Goal: Task Accomplishment & Management: Manage account settings

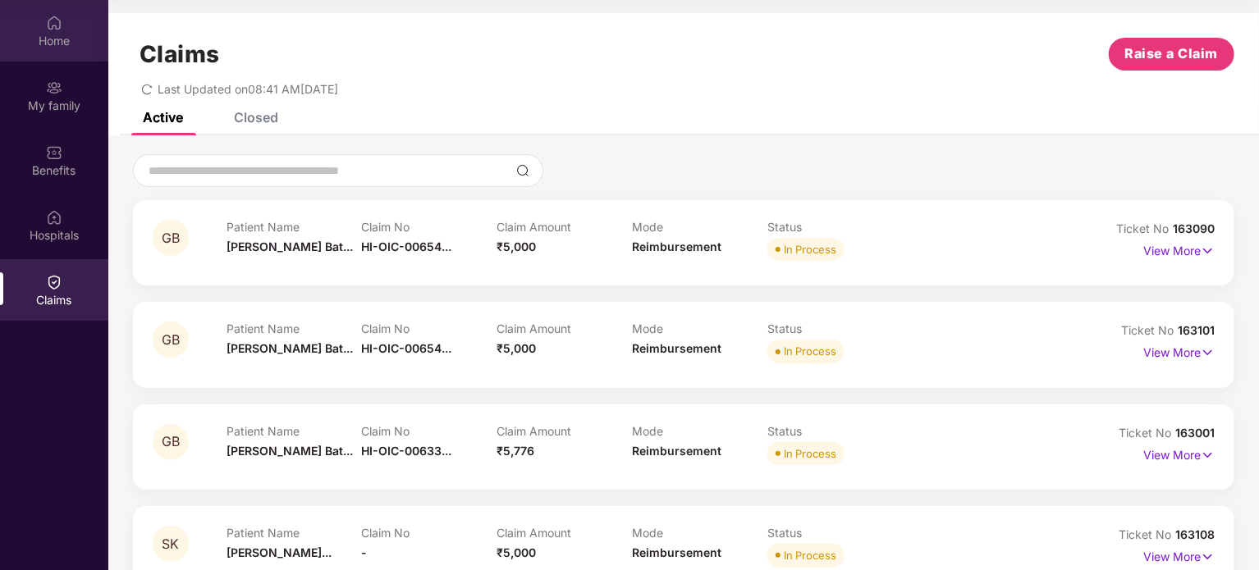
click at [56, 45] on div "Home" at bounding box center [54, 41] width 108 height 16
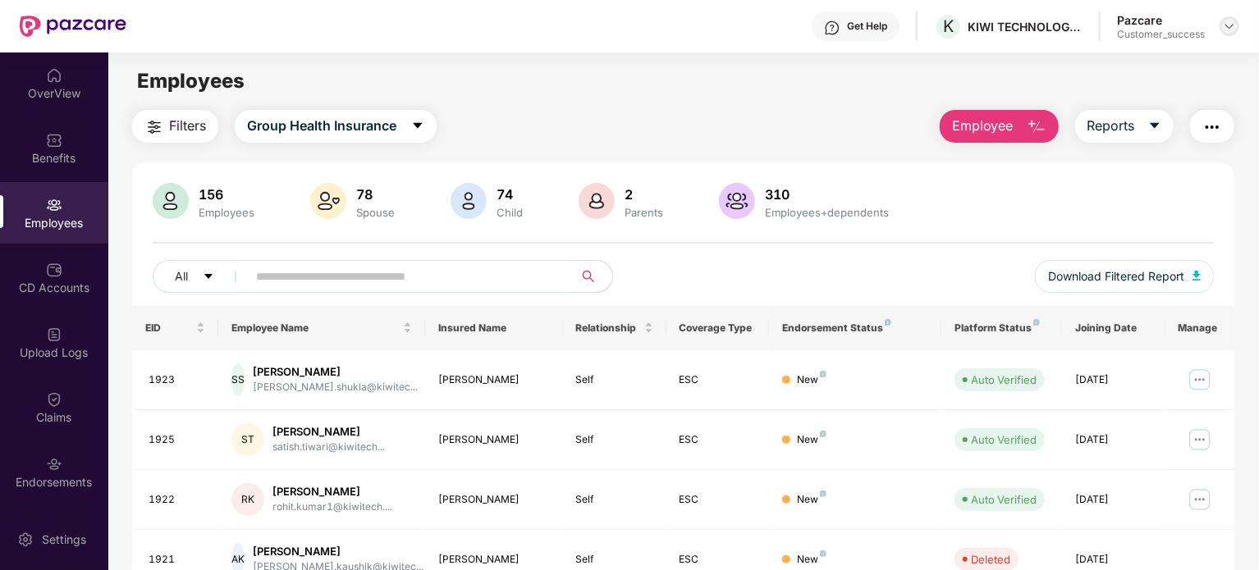
click at [1231, 32] on img at bounding box center [1229, 26] width 13 height 13
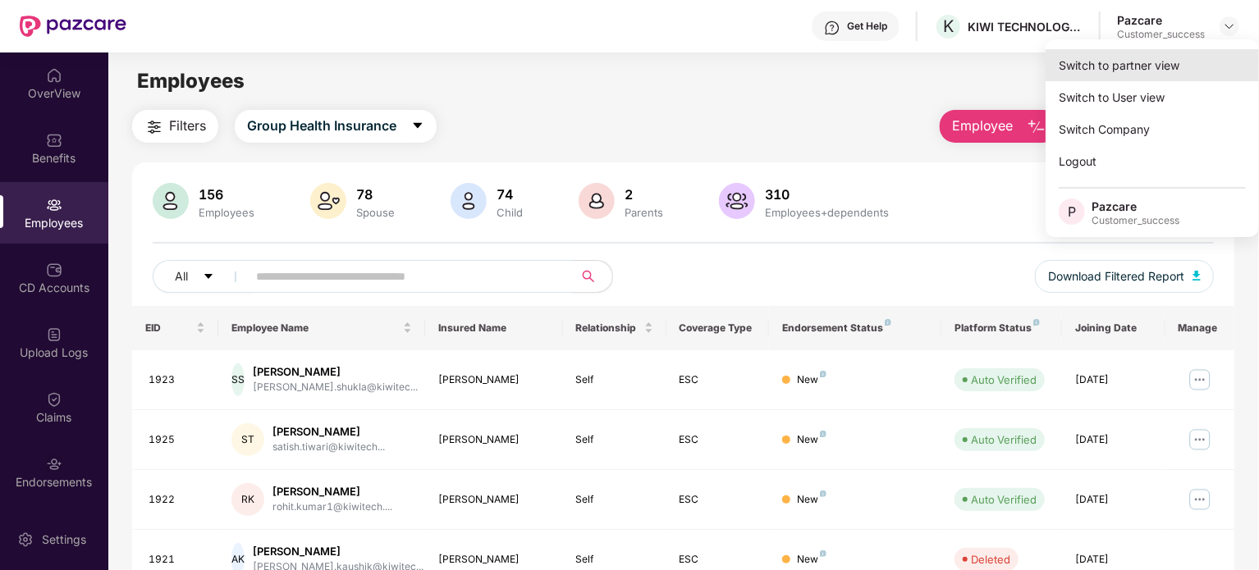
click at [1179, 71] on div "Switch to partner view" at bounding box center [1152, 65] width 213 height 32
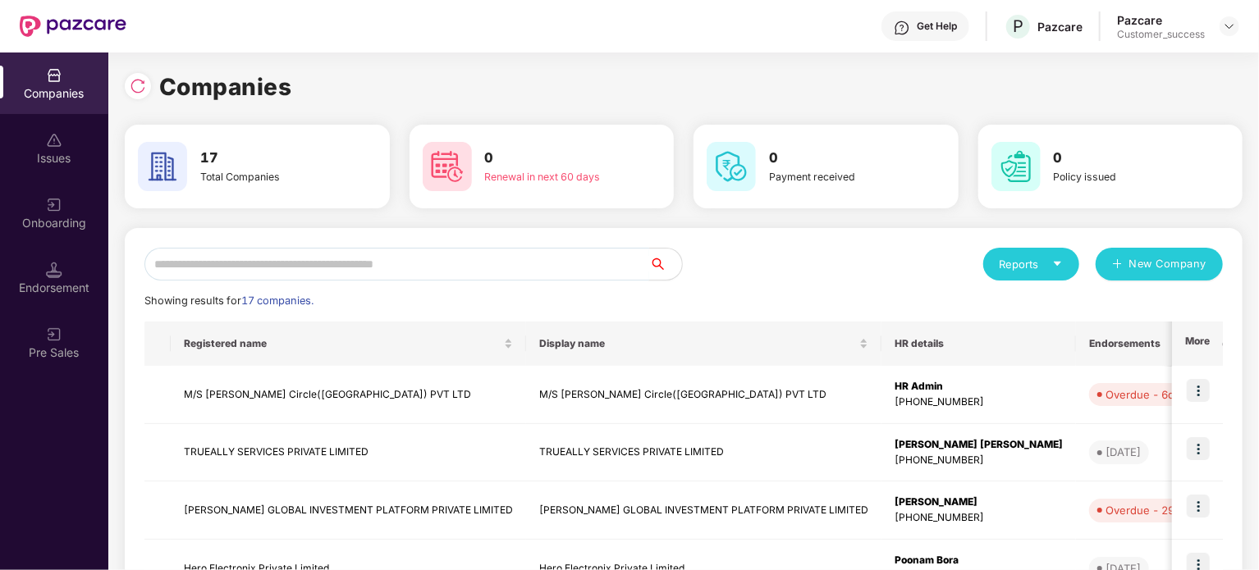
click at [538, 262] on input "text" at bounding box center [396, 264] width 505 height 33
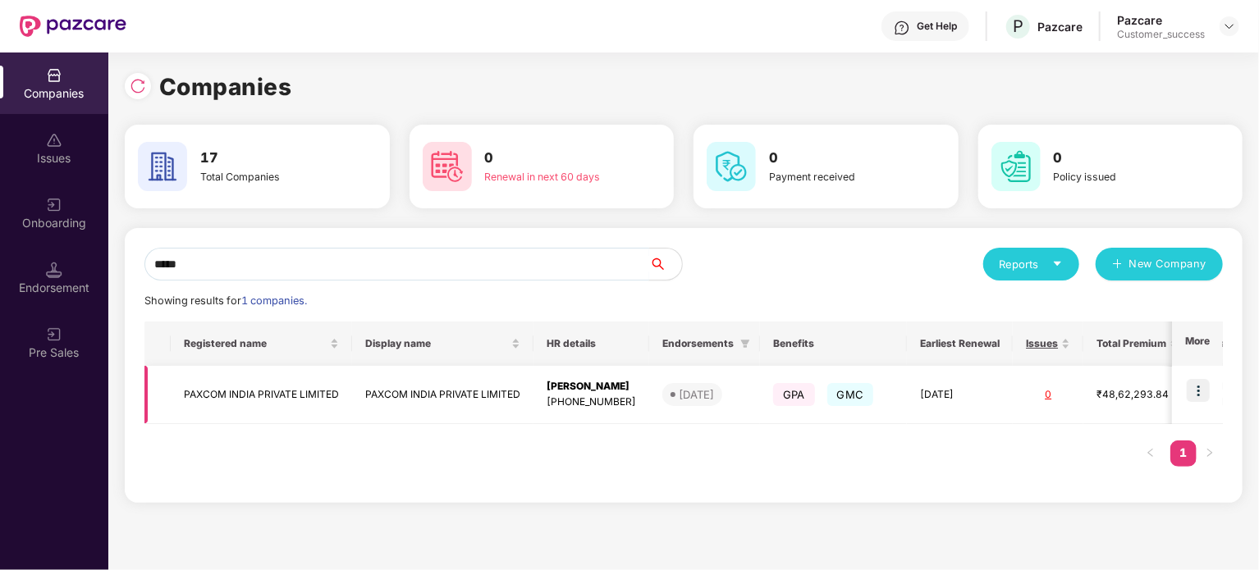
type input "*****"
click at [1202, 389] on img at bounding box center [1198, 390] width 23 height 23
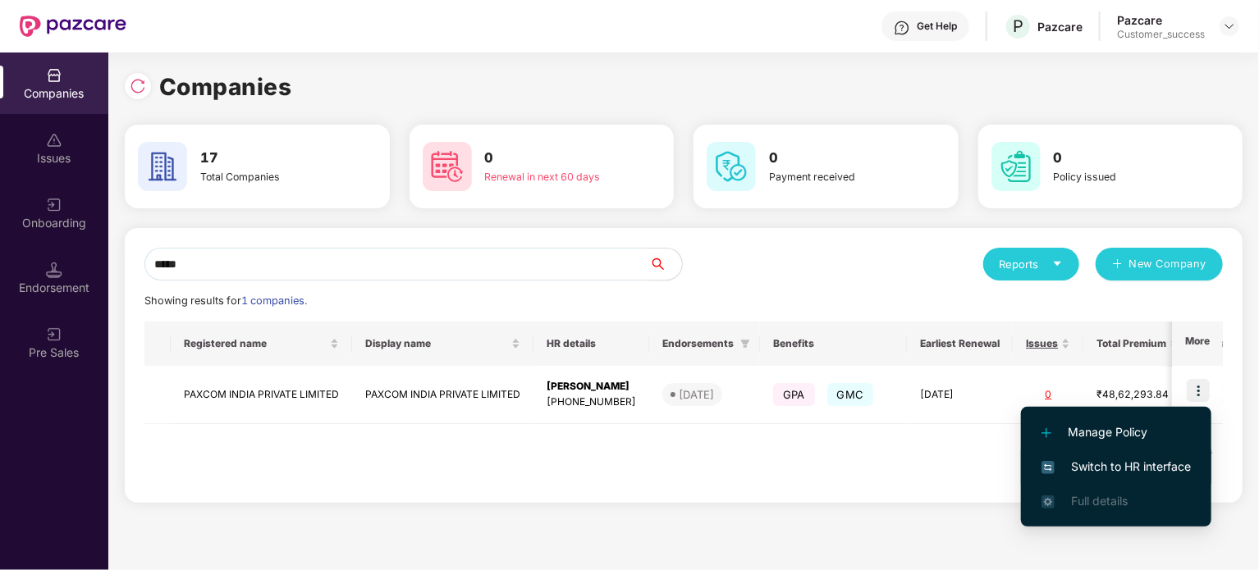
click at [1117, 465] on span "Switch to HR interface" at bounding box center [1116, 467] width 149 height 18
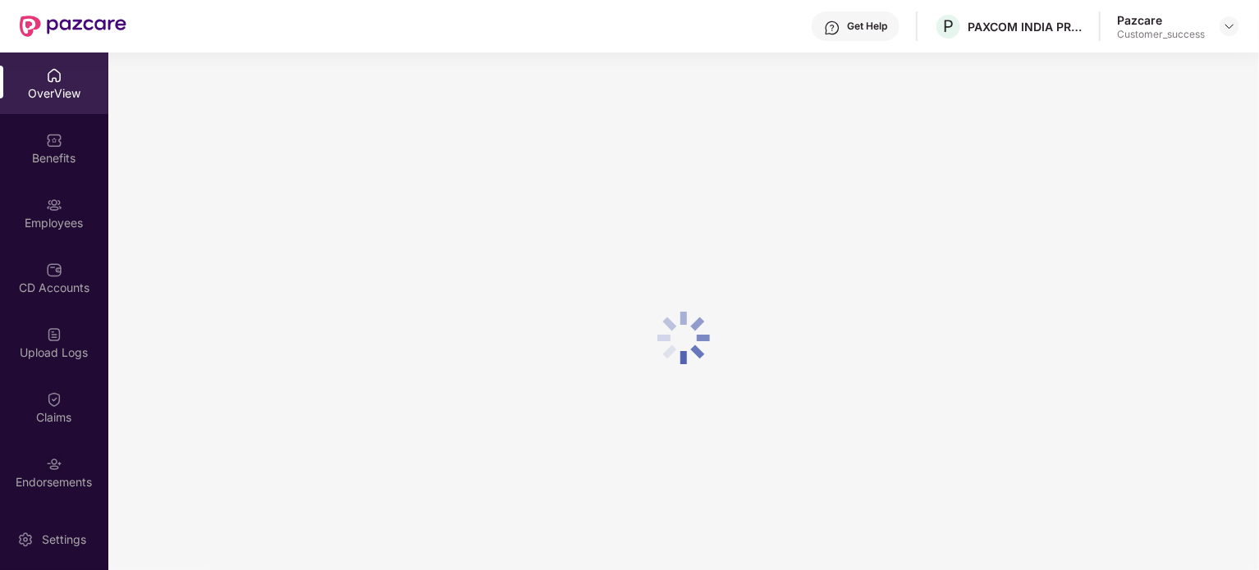
click at [70, 161] on div "Benefits" at bounding box center [54, 158] width 108 height 16
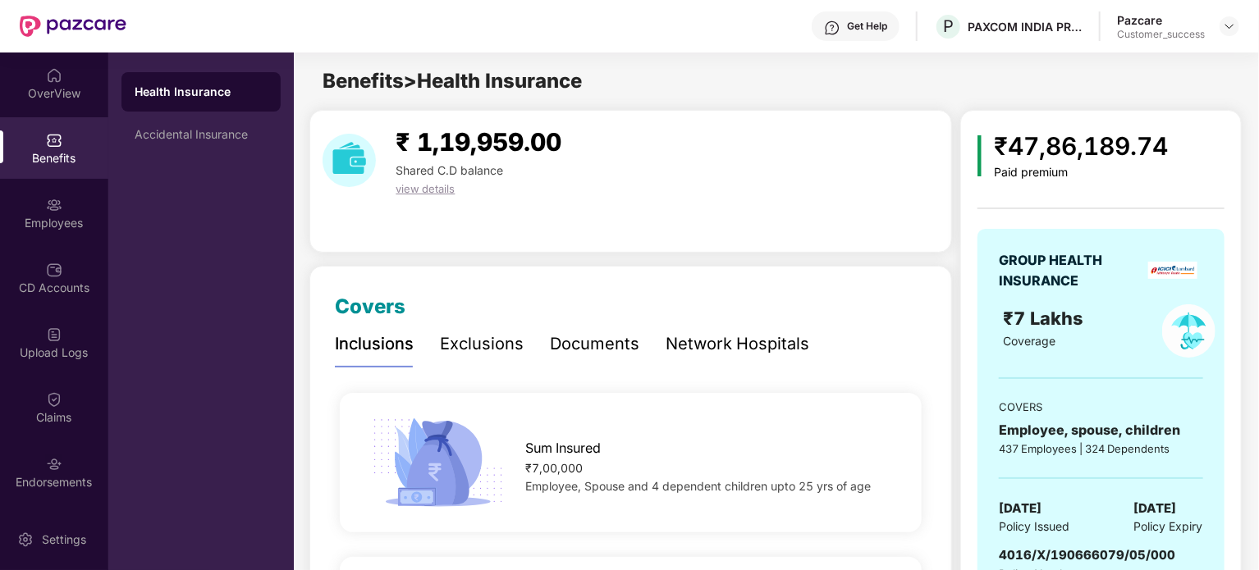
click at [588, 337] on div "Documents" at bounding box center [594, 344] width 89 height 25
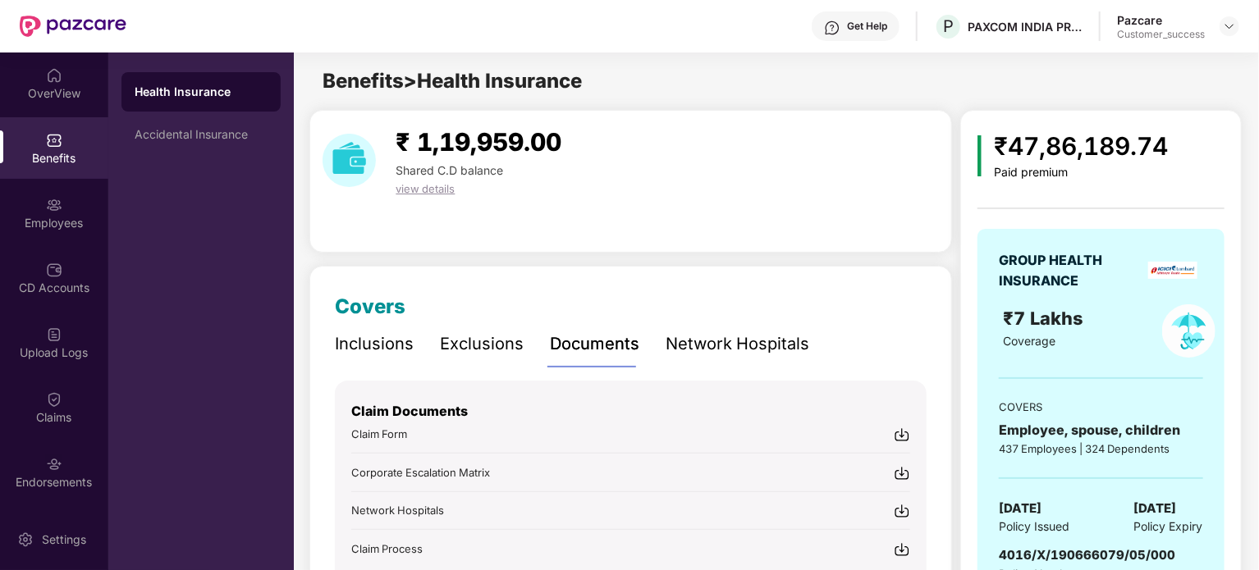
scroll to position [156, 0]
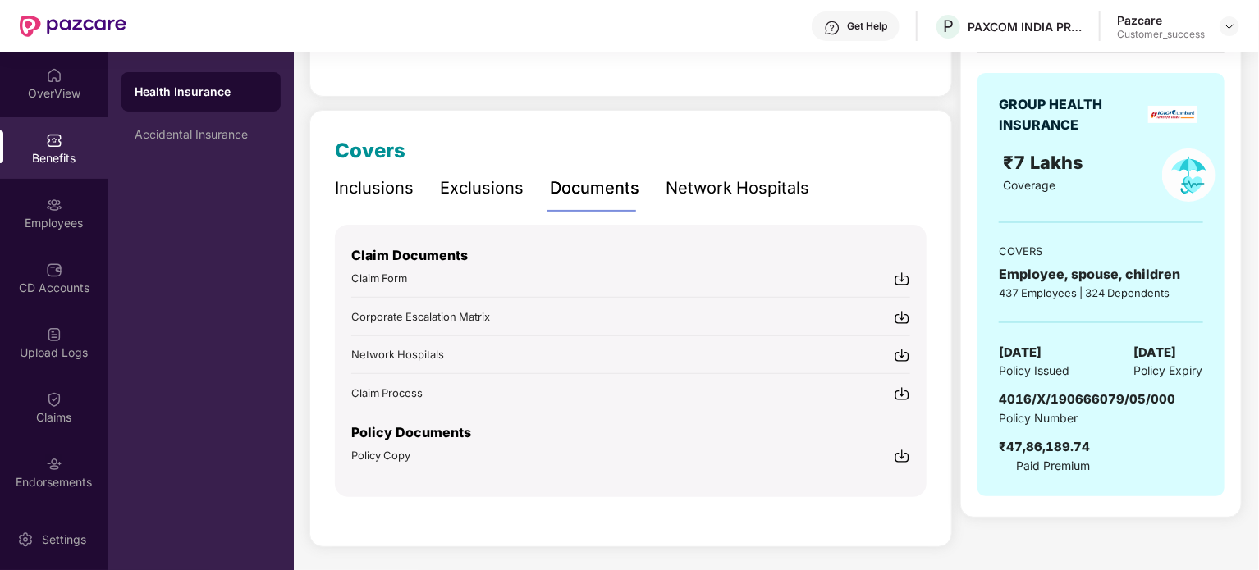
click at [903, 452] on img at bounding box center [902, 456] width 16 height 16
click at [1229, 30] on img at bounding box center [1229, 26] width 13 height 13
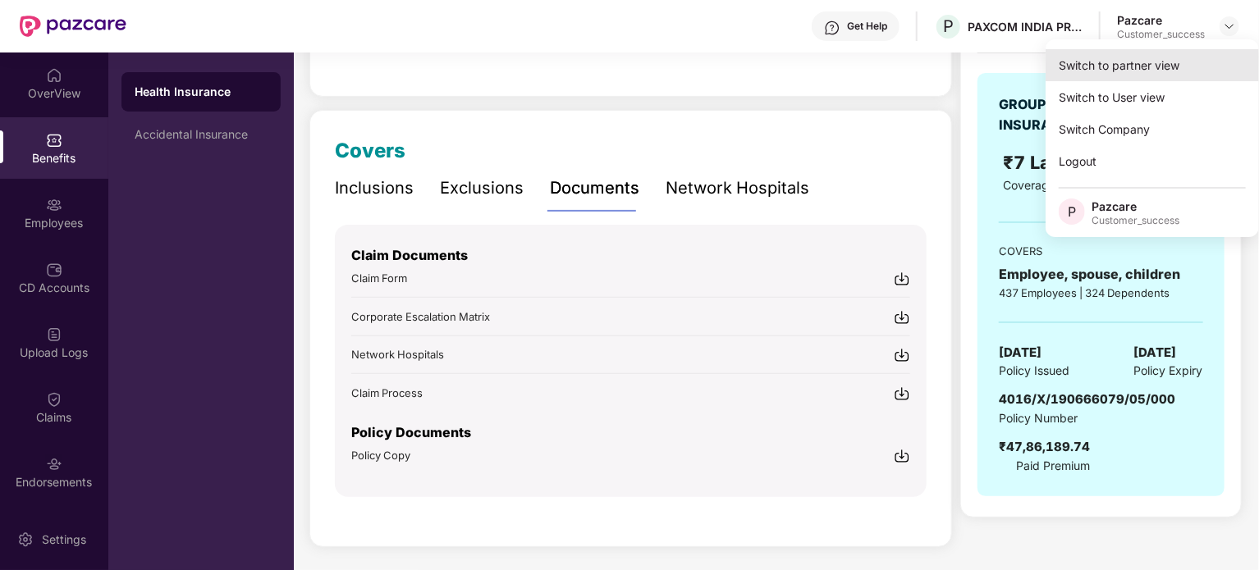
click at [1142, 63] on div "Switch to partner view" at bounding box center [1152, 65] width 213 height 32
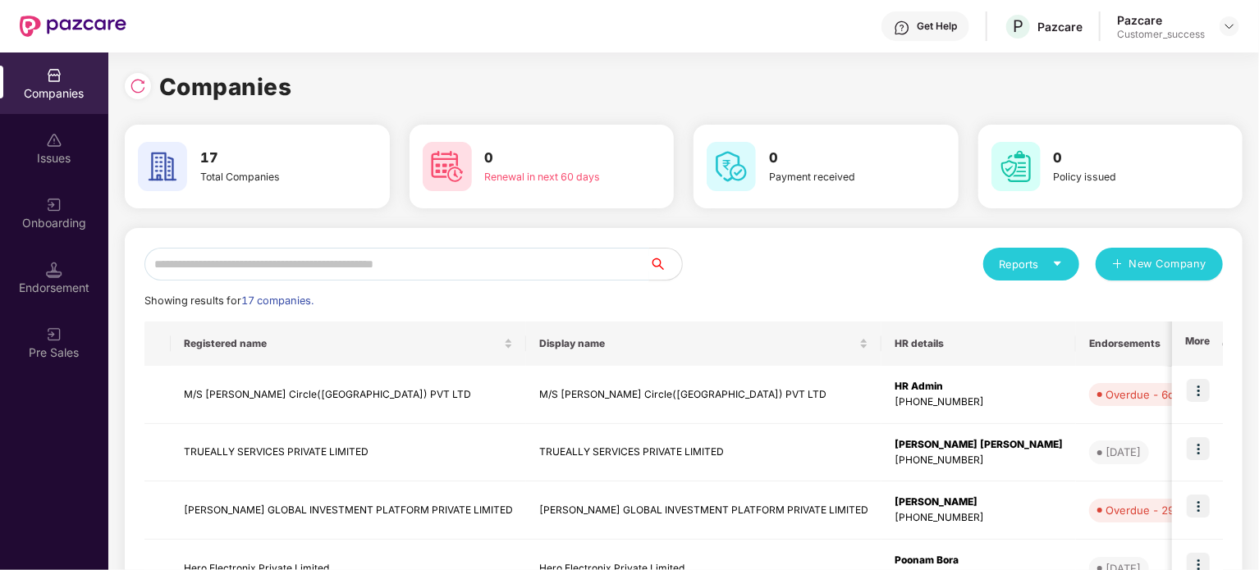
click at [252, 279] on input "text" at bounding box center [396, 264] width 505 height 33
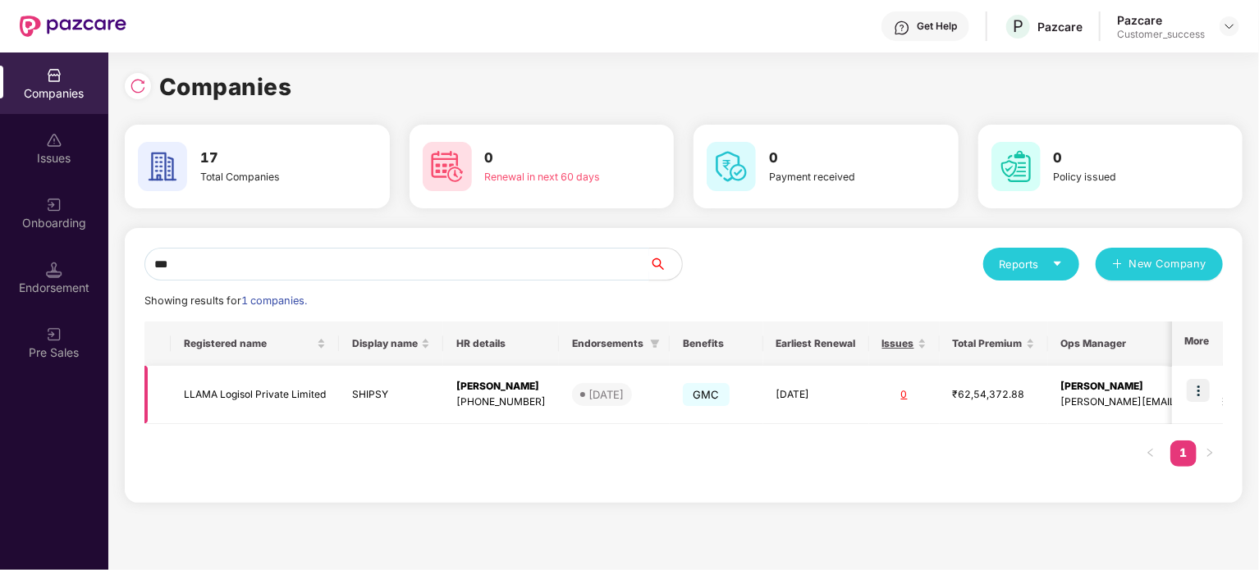
type input "***"
click at [1204, 391] on img at bounding box center [1198, 390] width 23 height 23
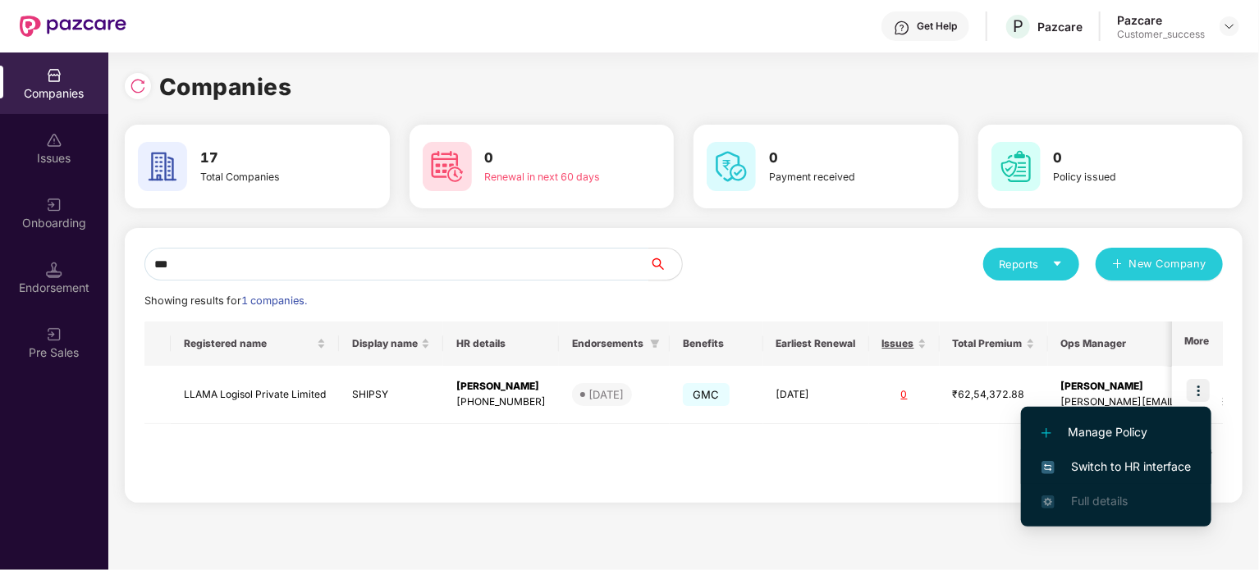
click at [1098, 468] on span "Switch to HR interface" at bounding box center [1116, 467] width 149 height 18
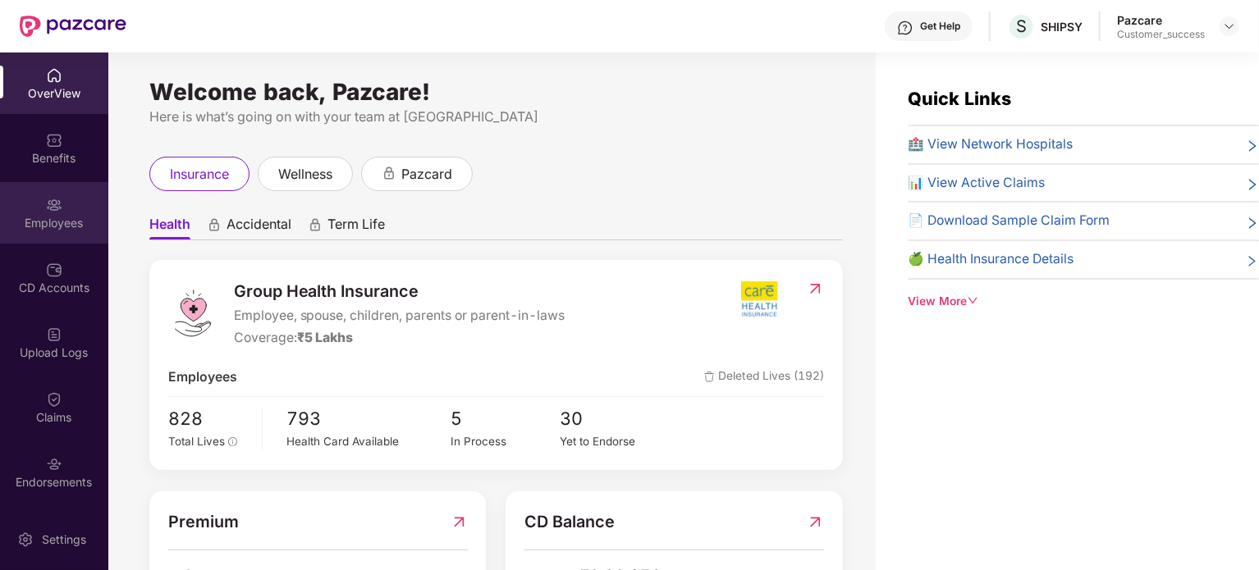
click at [63, 226] on div "Employees" at bounding box center [54, 223] width 108 height 16
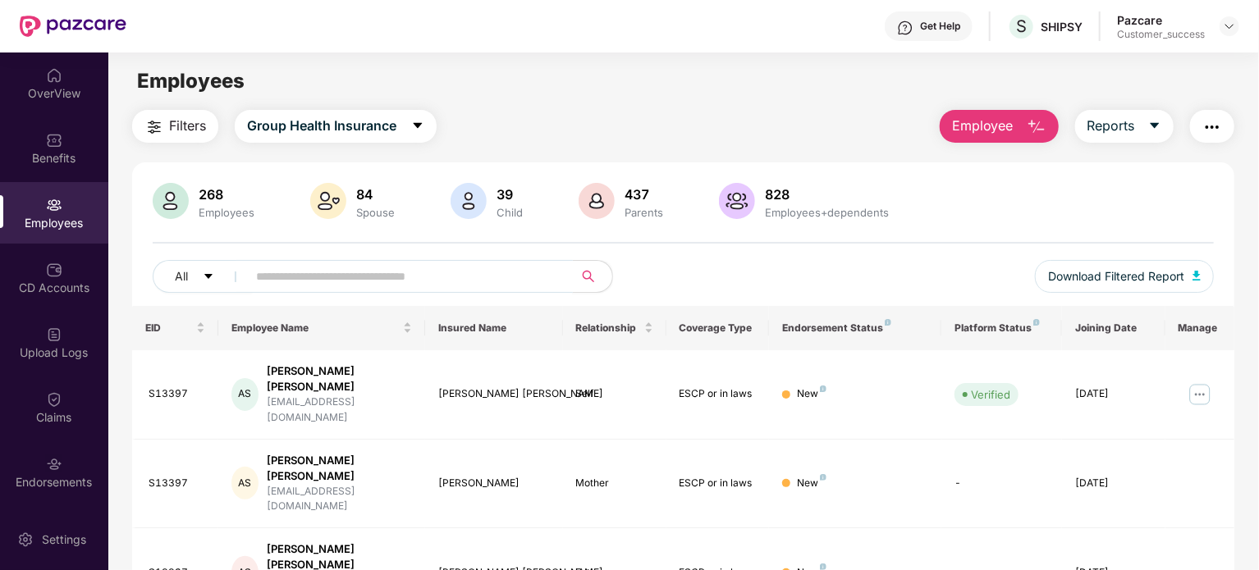
click at [353, 282] on input "text" at bounding box center [403, 276] width 295 height 25
click at [55, 157] on div "Benefits" at bounding box center [54, 158] width 108 height 16
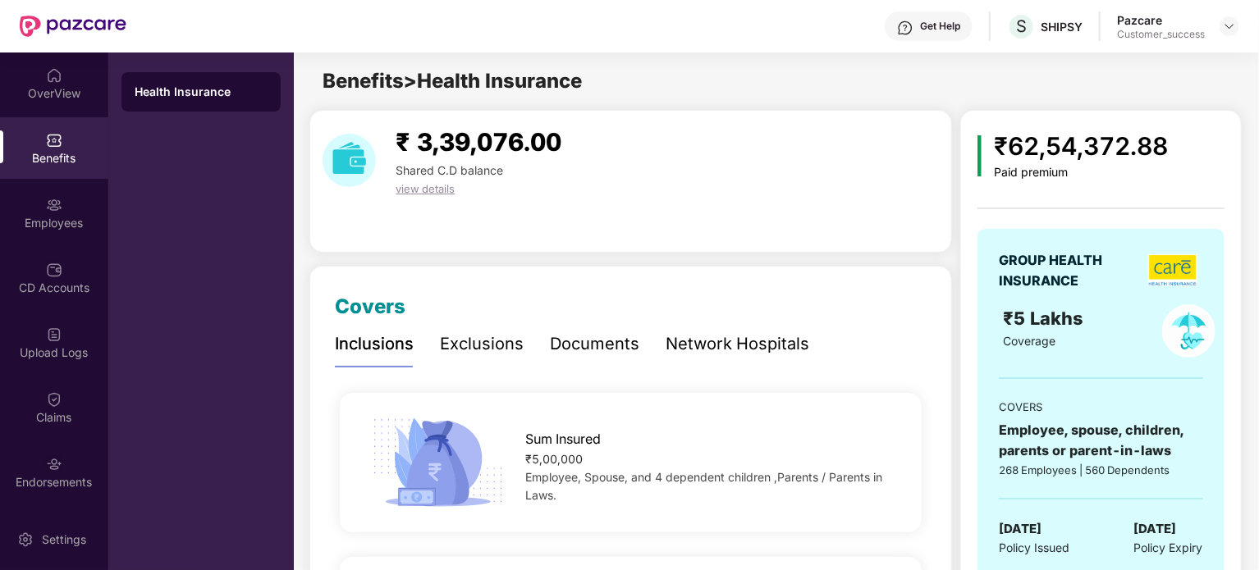
click at [580, 347] on div "Documents" at bounding box center [594, 344] width 89 height 25
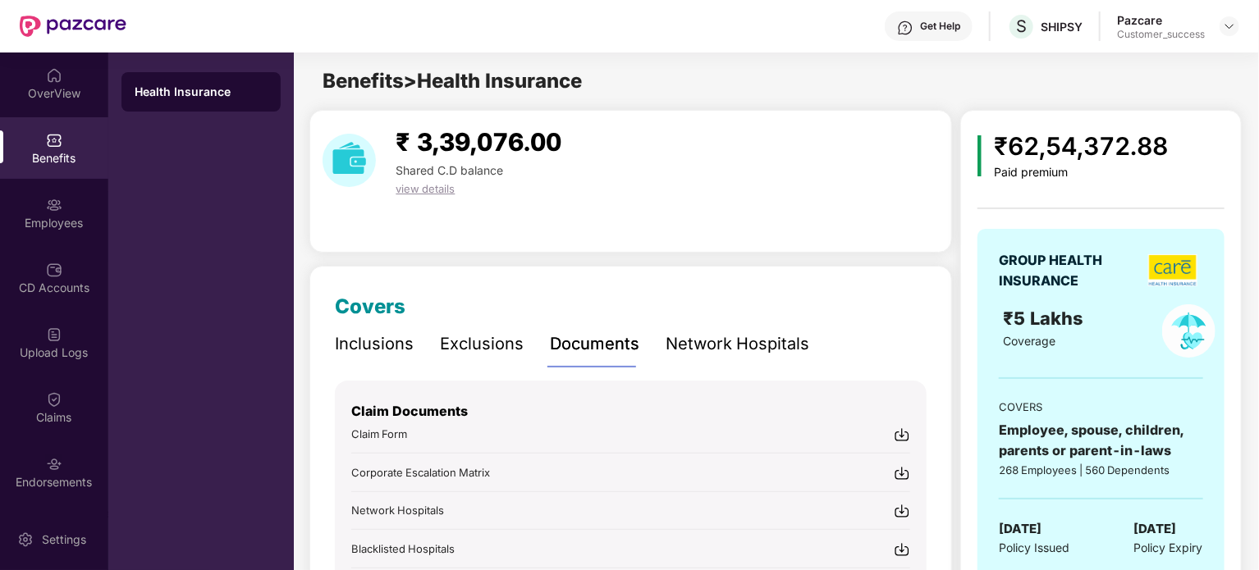
scroll to position [194, 0]
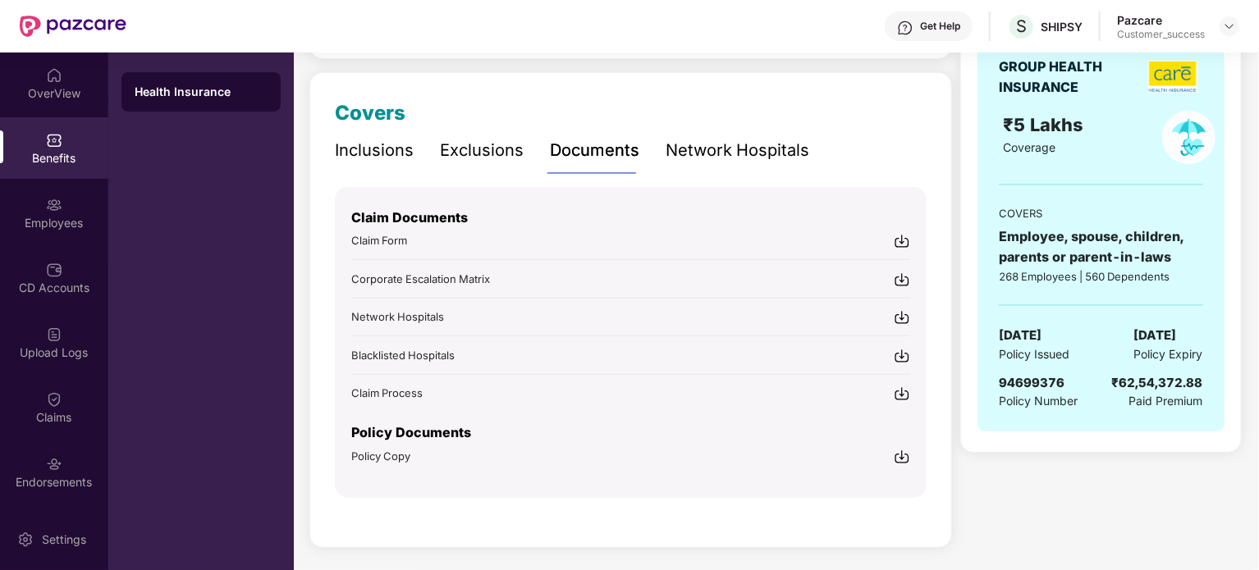
click at [908, 451] on img at bounding box center [902, 457] width 16 height 16
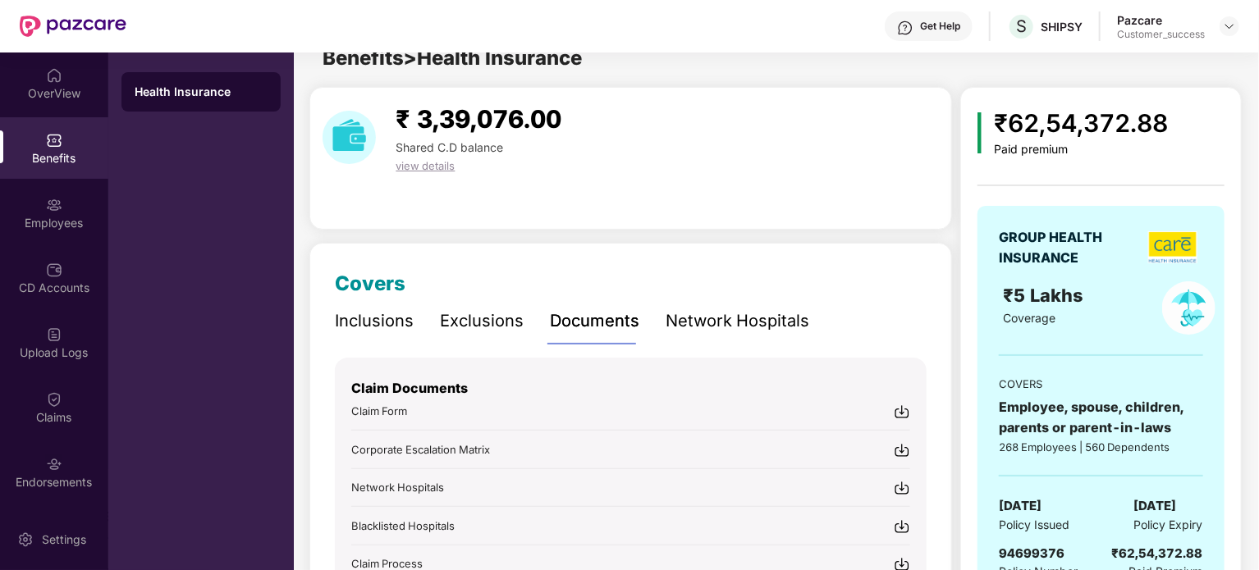
scroll to position [0, 0]
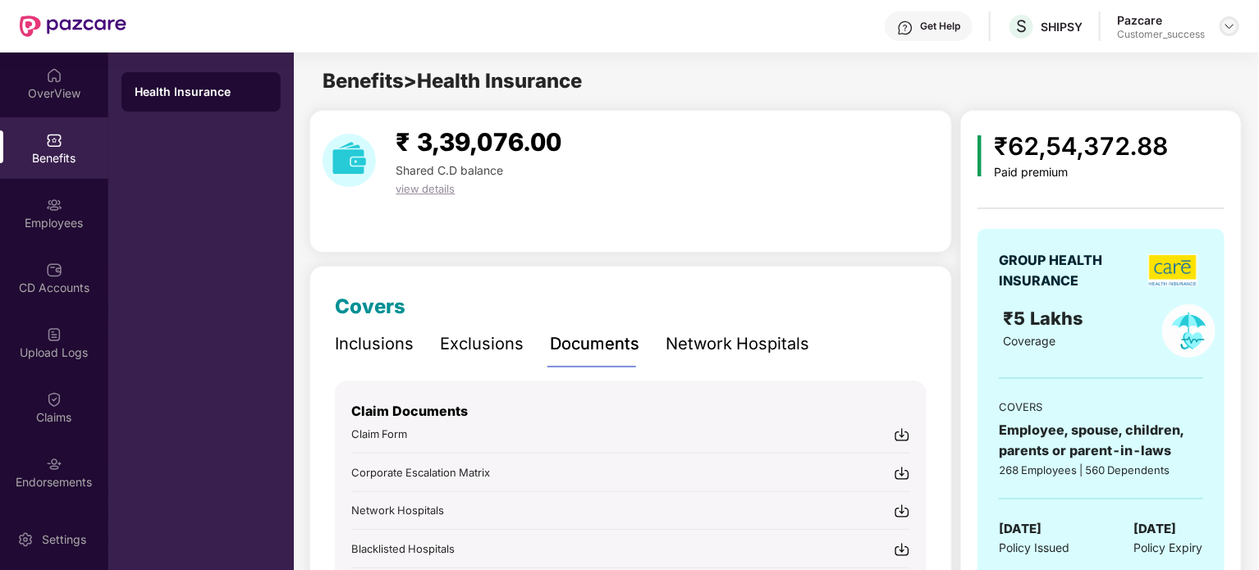
click at [1231, 32] on img at bounding box center [1229, 26] width 13 height 13
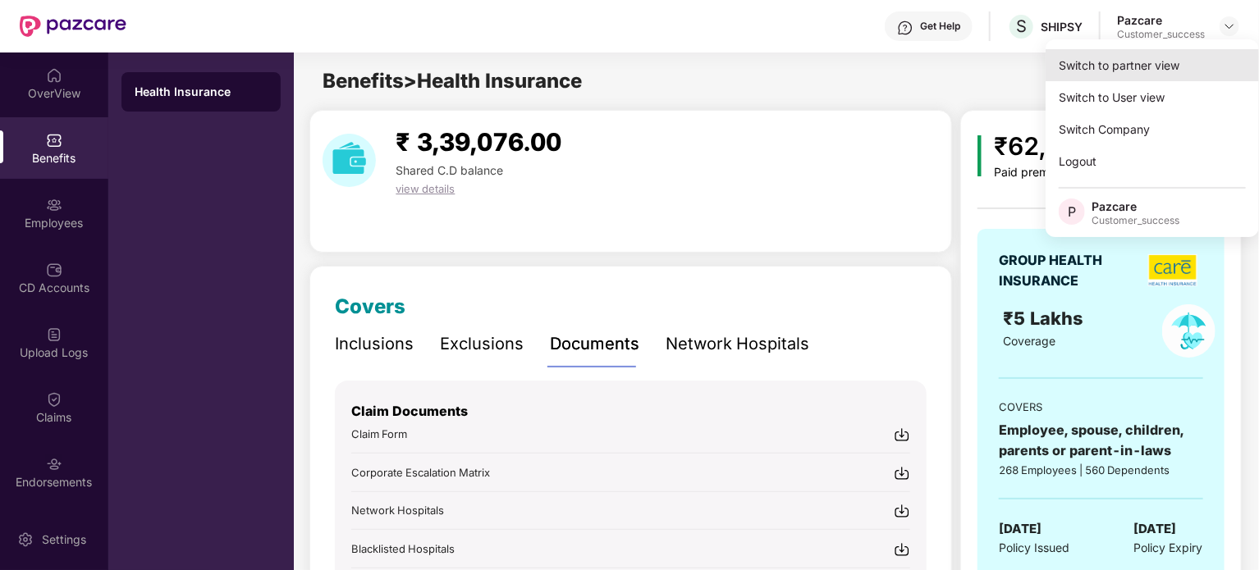
click at [1140, 69] on div "Switch to partner view" at bounding box center [1152, 65] width 213 height 32
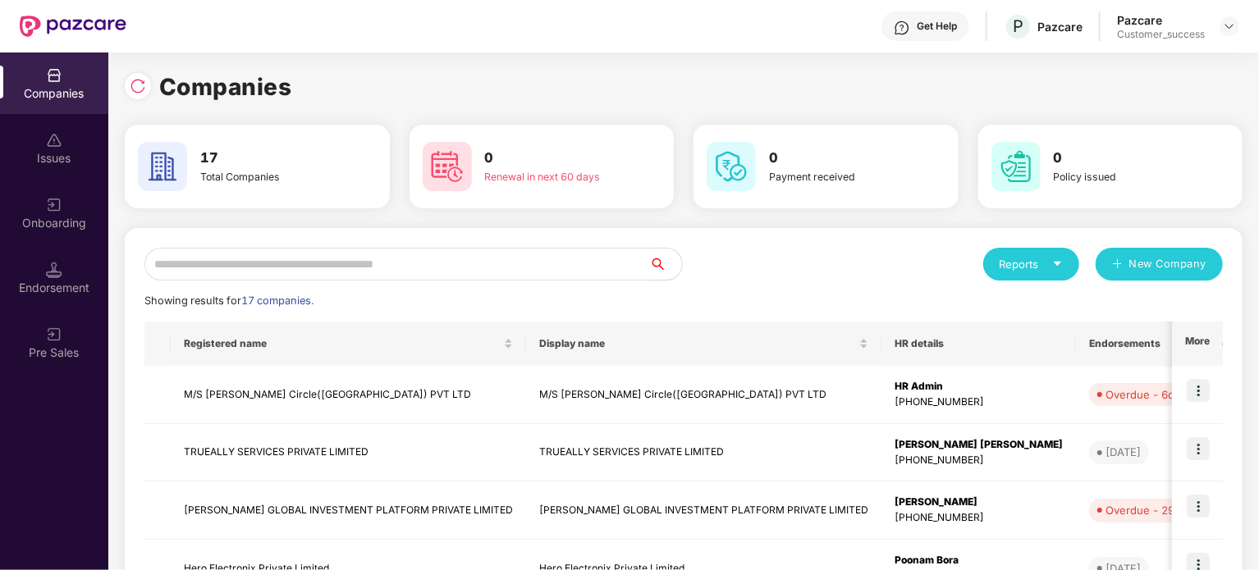
click at [548, 262] on input "text" at bounding box center [396, 264] width 505 height 33
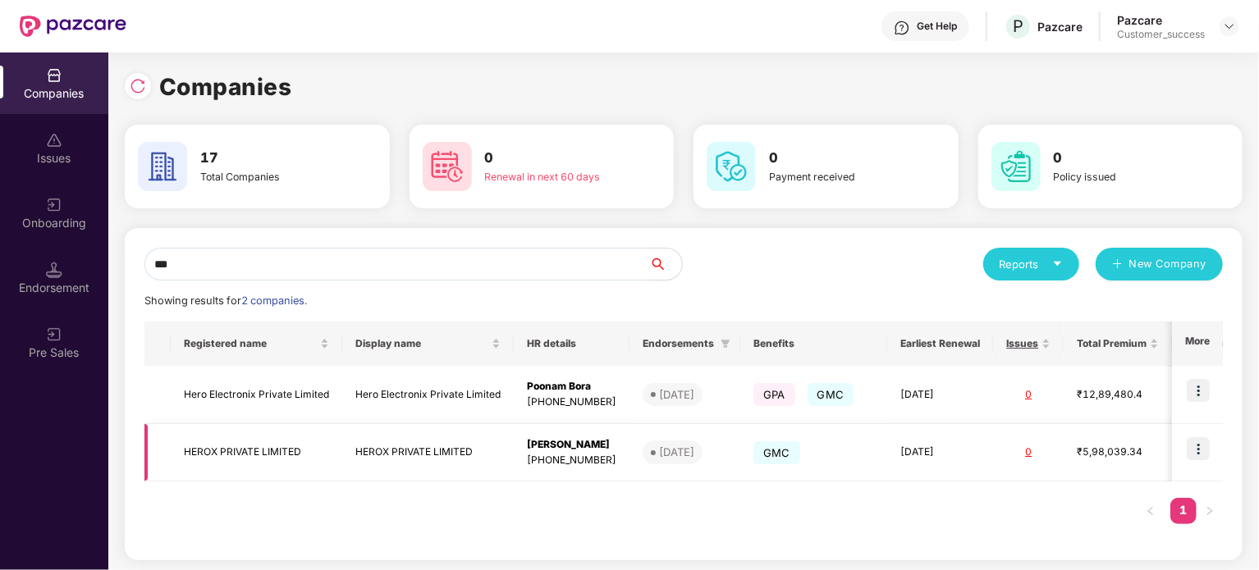
type input "***"
click at [1200, 441] on img at bounding box center [1198, 448] width 23 height 23
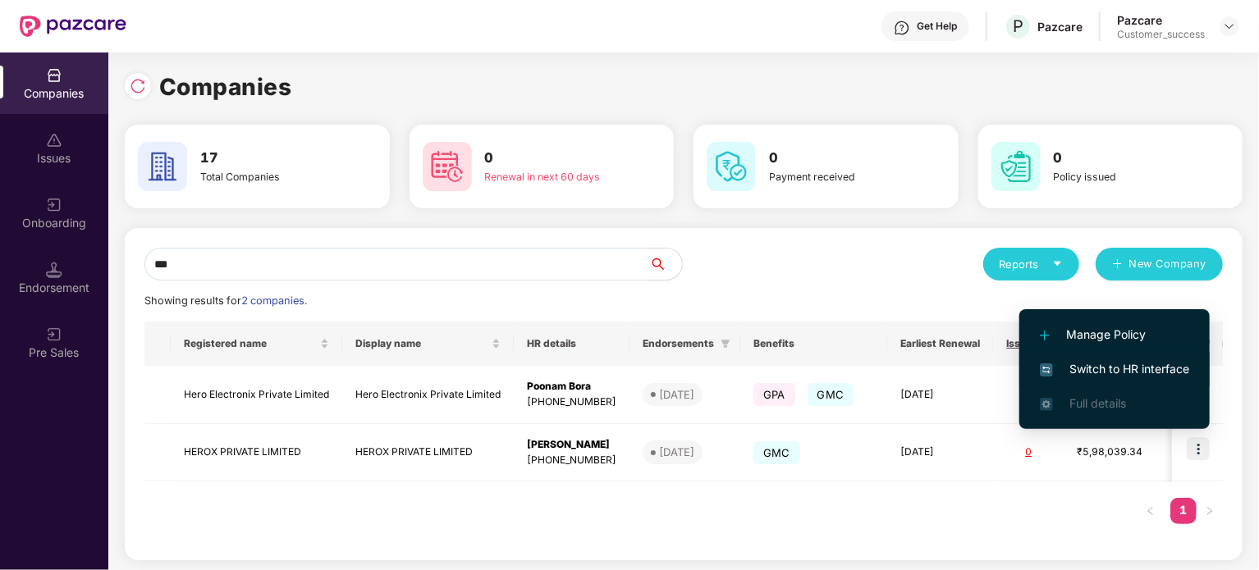
click at [1133, 375] on span "Switch to HR interface" at bounding box center [1114, 369] width 149 height 18
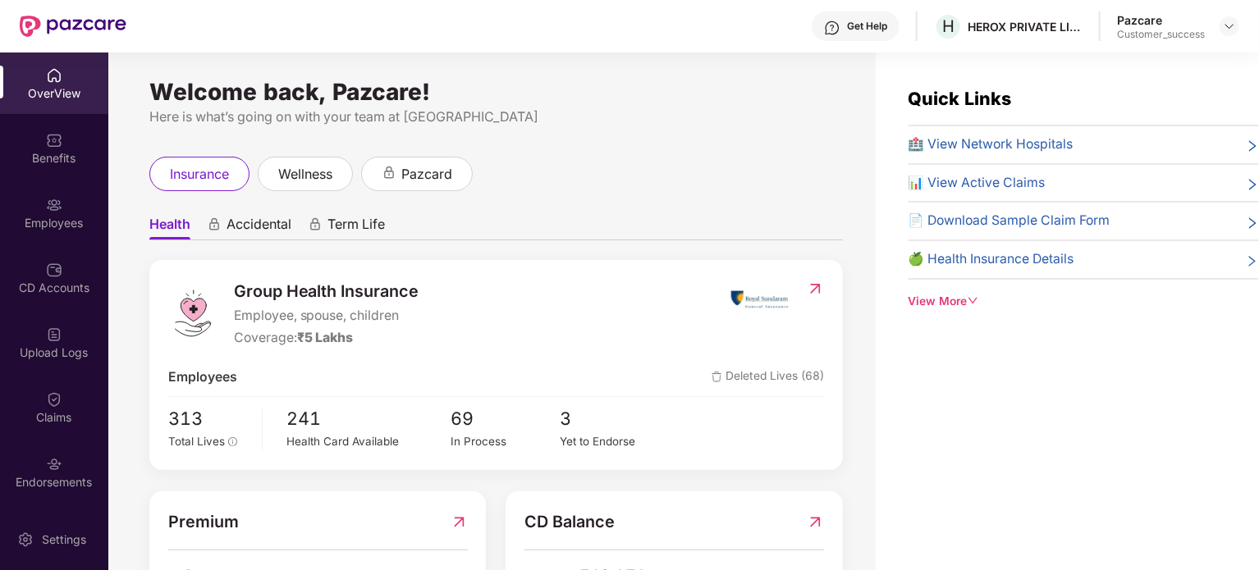
click at [49, 230] on div "Employees" at bounding box center [54, 223] width 108 height 16
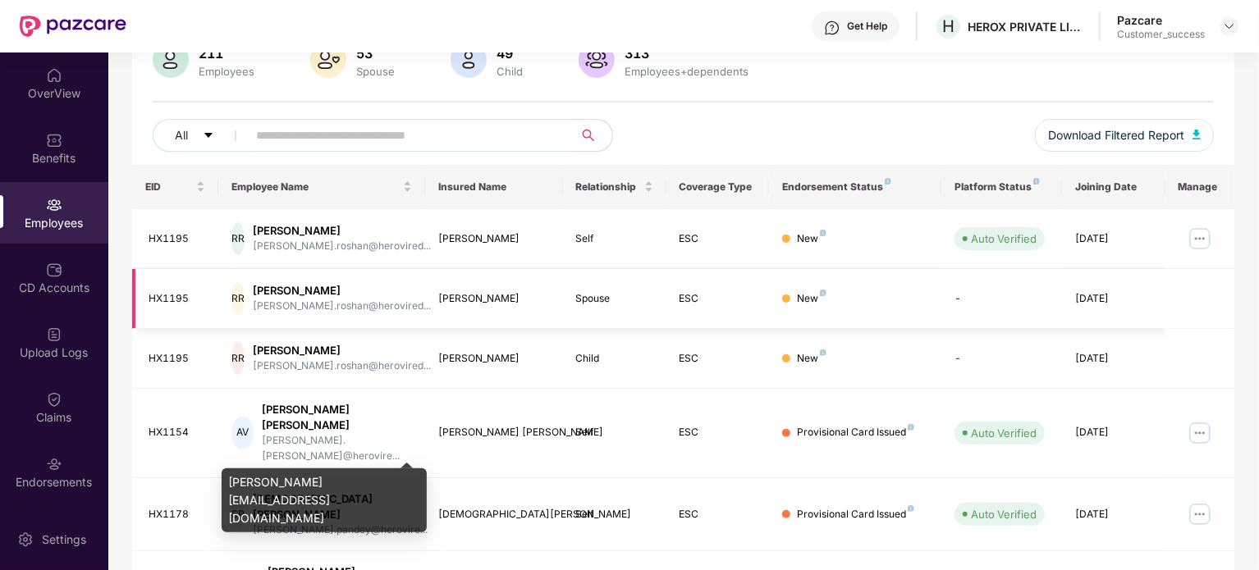
scroll to position [141, 0]
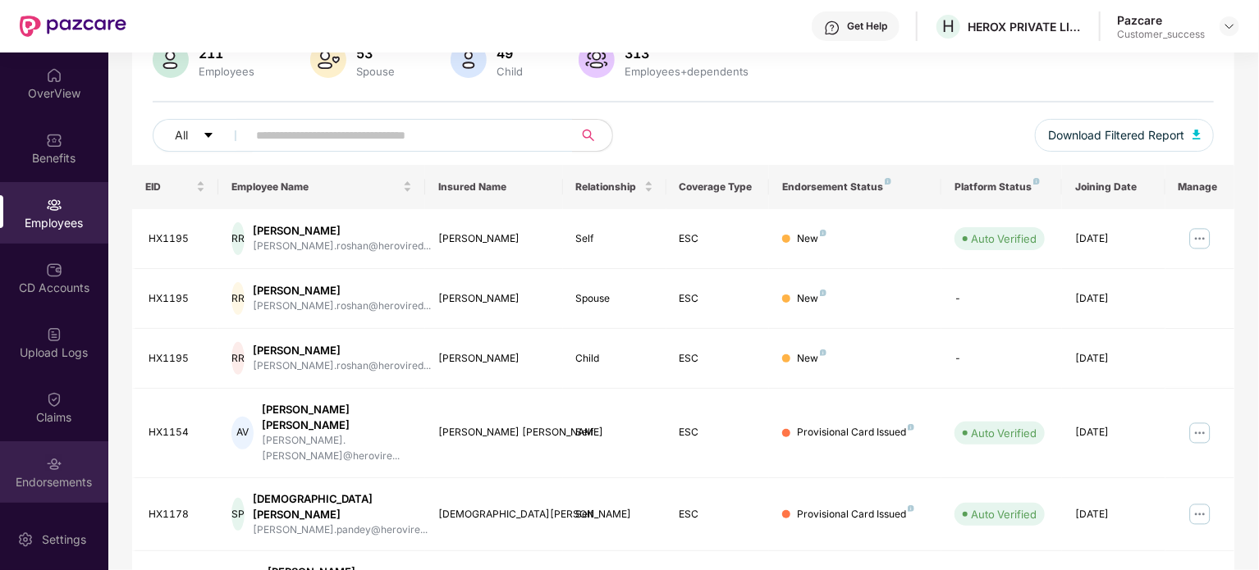
click at [53, 466] on img at bounding box center [54, 464] width 16 height 16
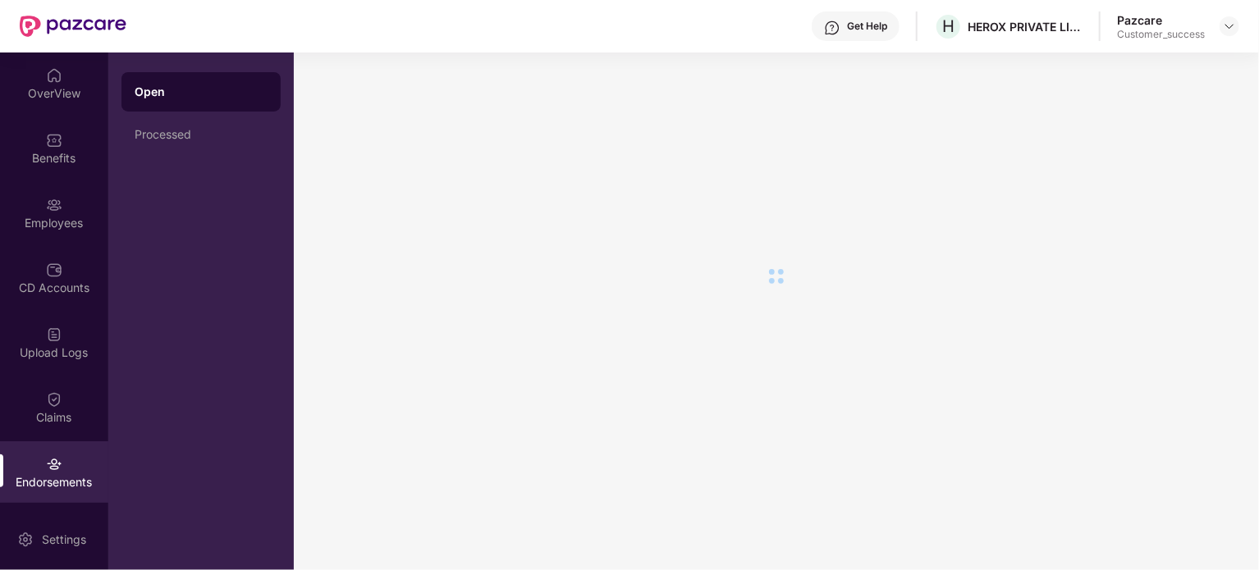
scroll to position [0, 0]
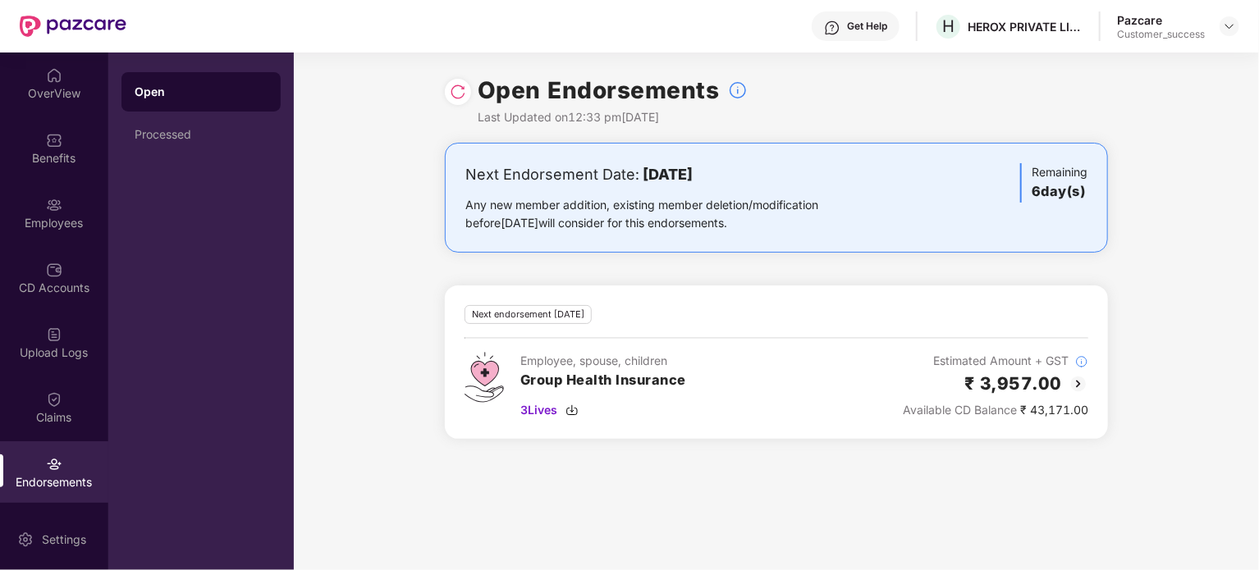
click at [464, 96] on img at bounding box center [458, 92] width 16 height 16
click at [456, 93] on img at bounding box center [458, 92] width 16 height 16
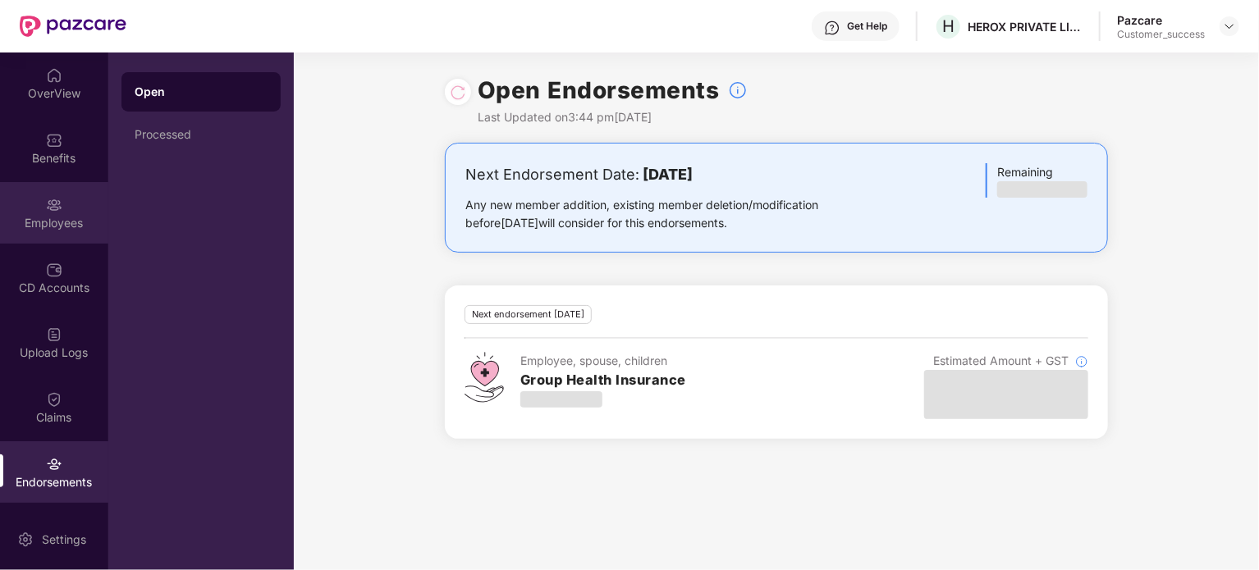
click at [43, 225] on div "Employees" at bounding box center [54, 223] width 108 height 16
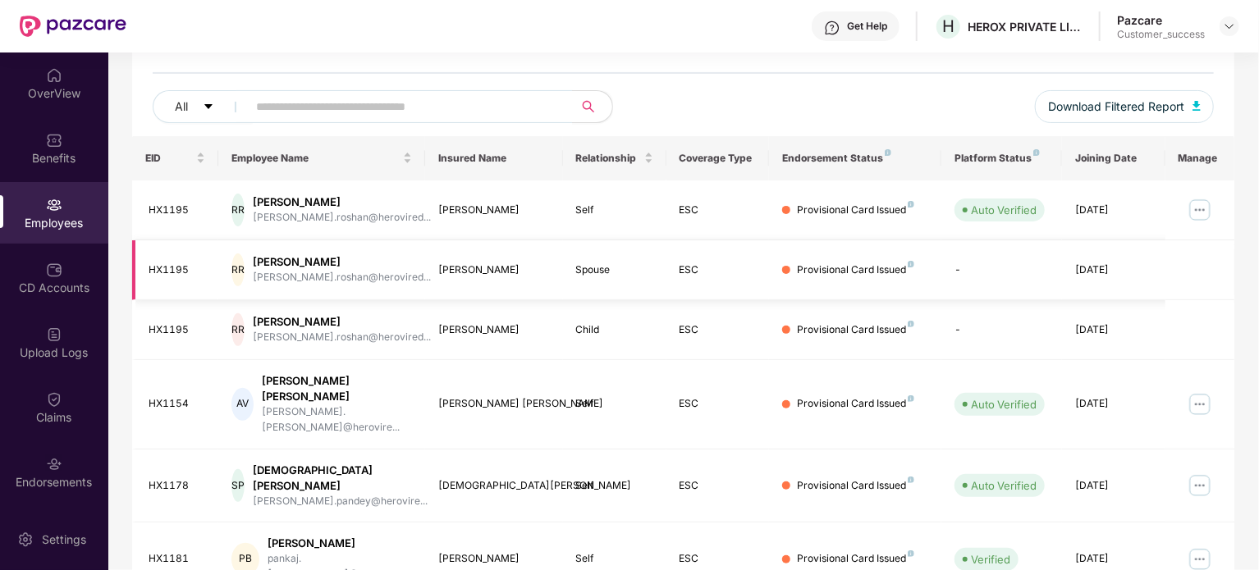
scroll to position [53, 0]
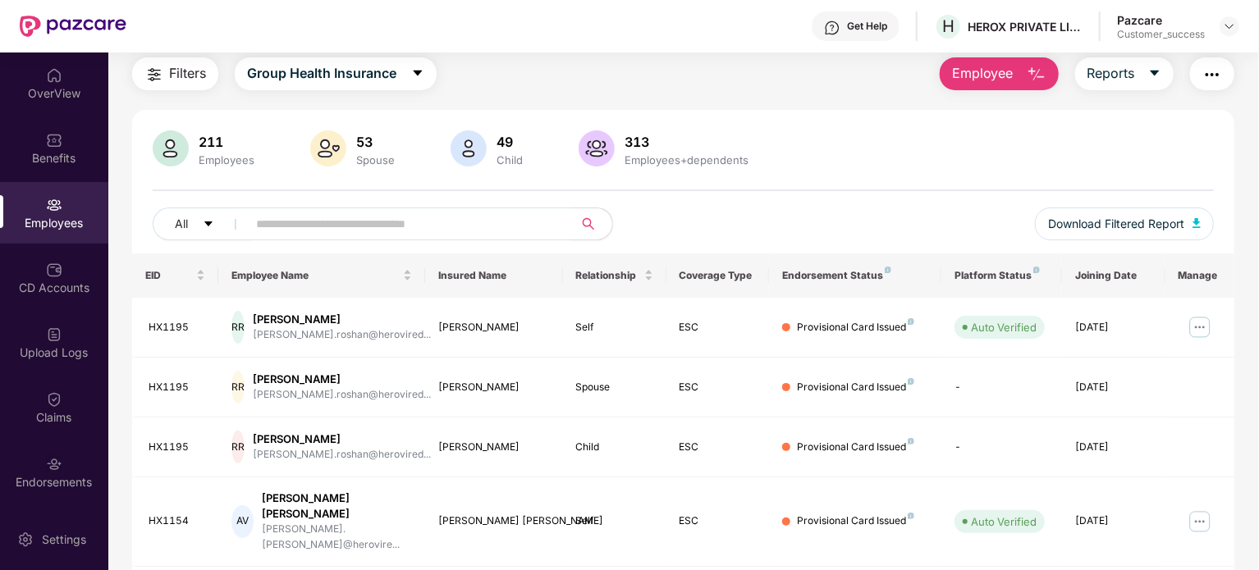
click at [1220, 77] on img "button" at bounding box center [1212, 75] width 20 height 20
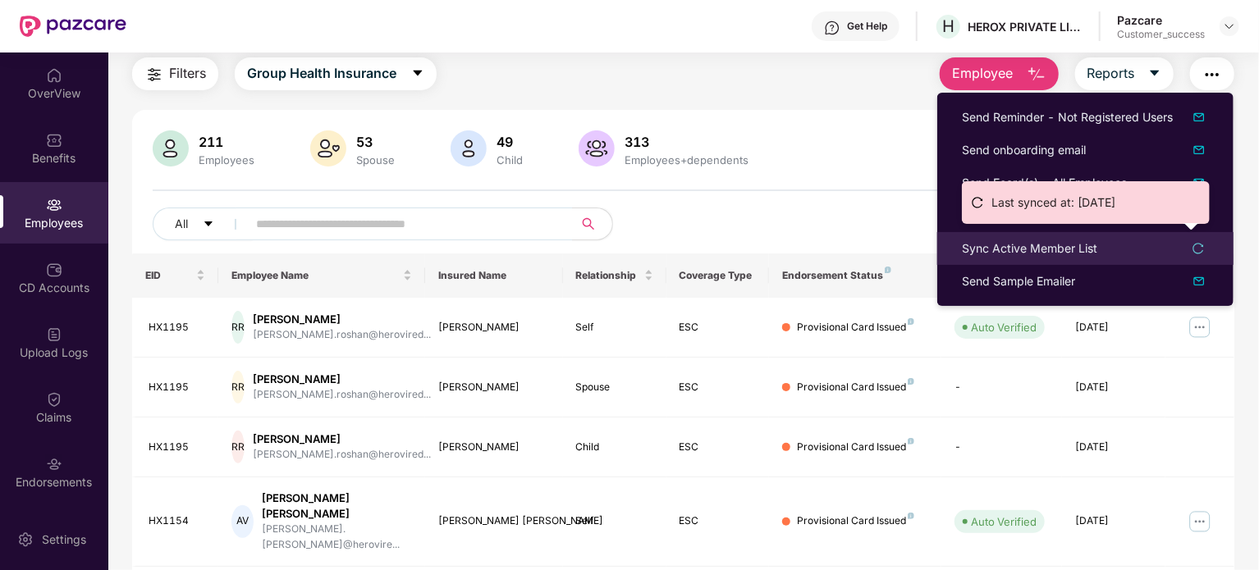
click at [1073, 255] on div "Sync Active Member List" at bounding box center [1029, 249] width 135 height 18
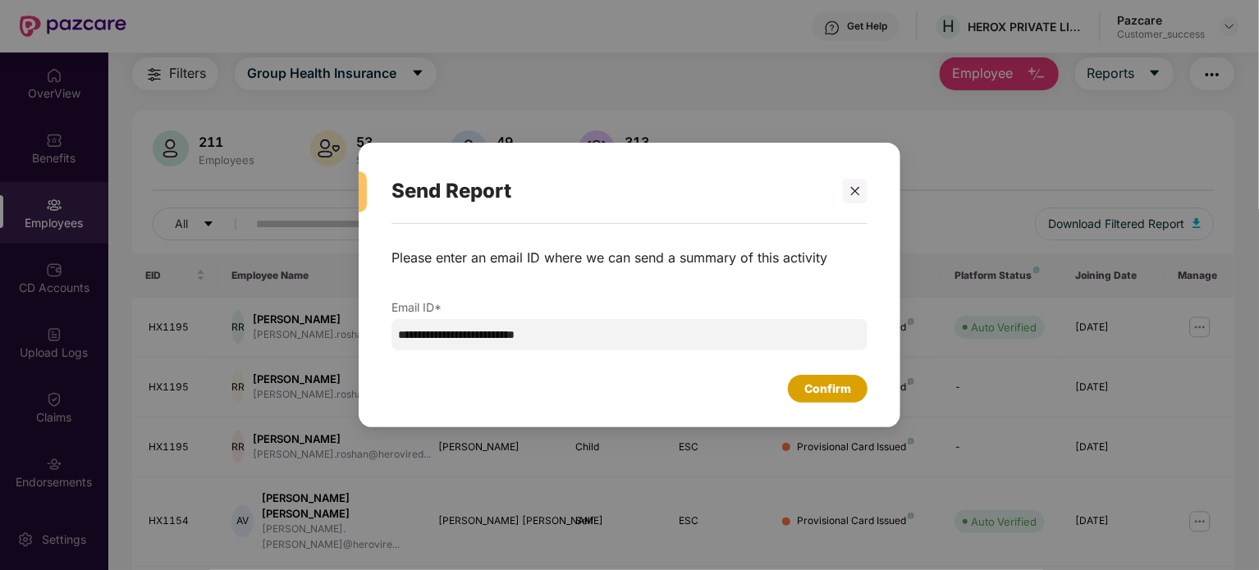
click at [853, 393] on div "Confirm" at bounding box center [828, 389] width 80 height 28
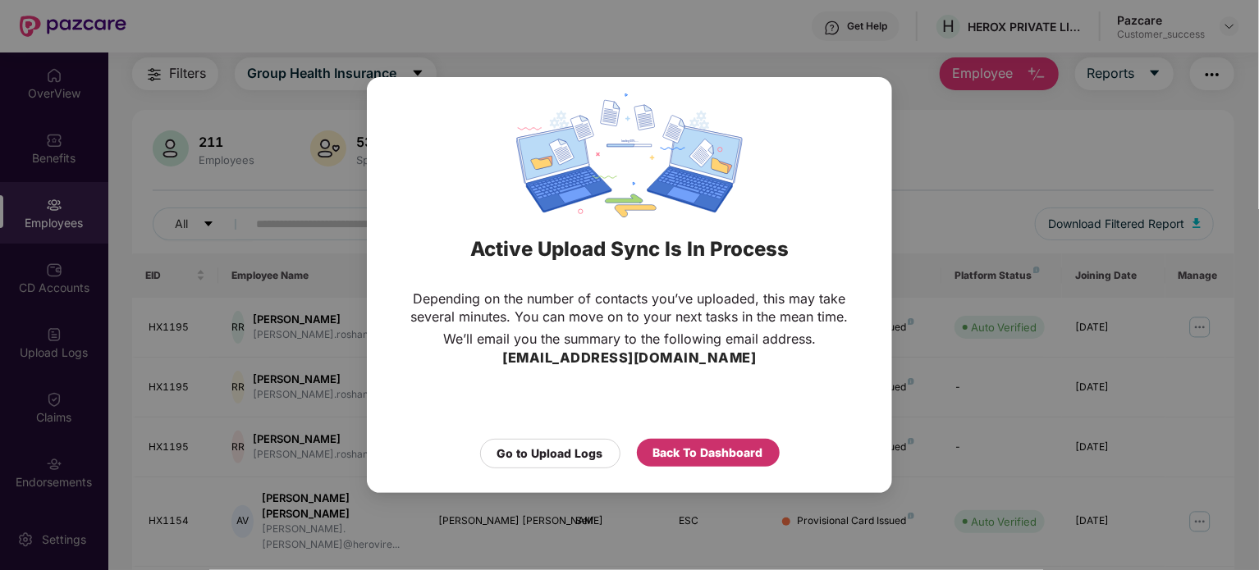
click at [703, 450] on div "Back To Dashboard" at bounding box center [708, 453] width 110 height 18
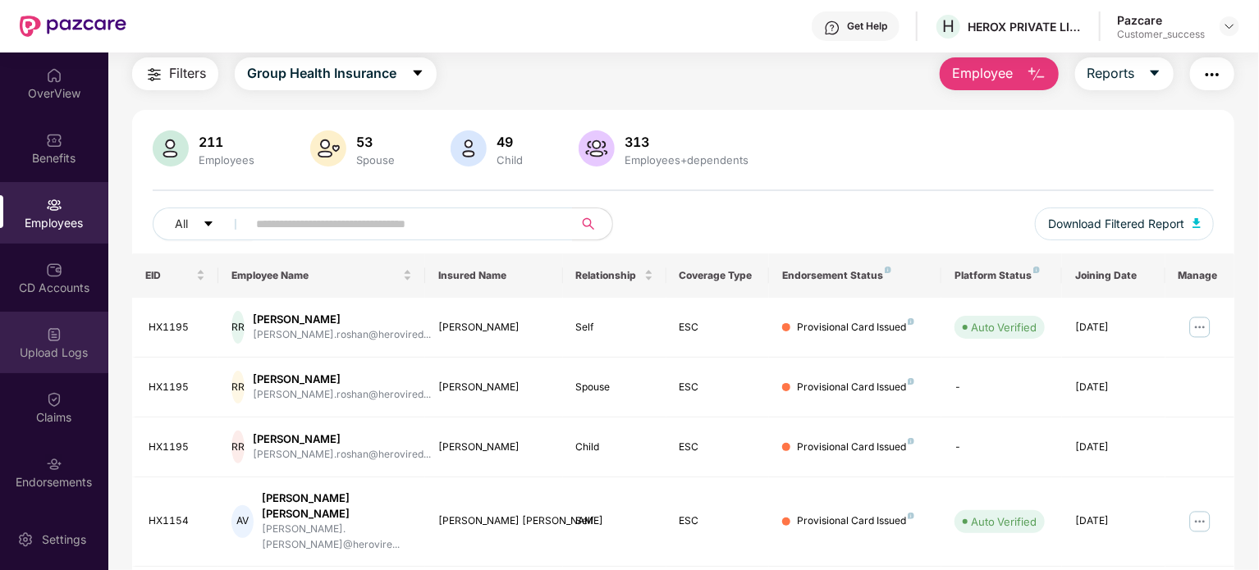
click at [43, 346] on div "Upload Logs" at bounding box center [54, 353] width 108 height 16
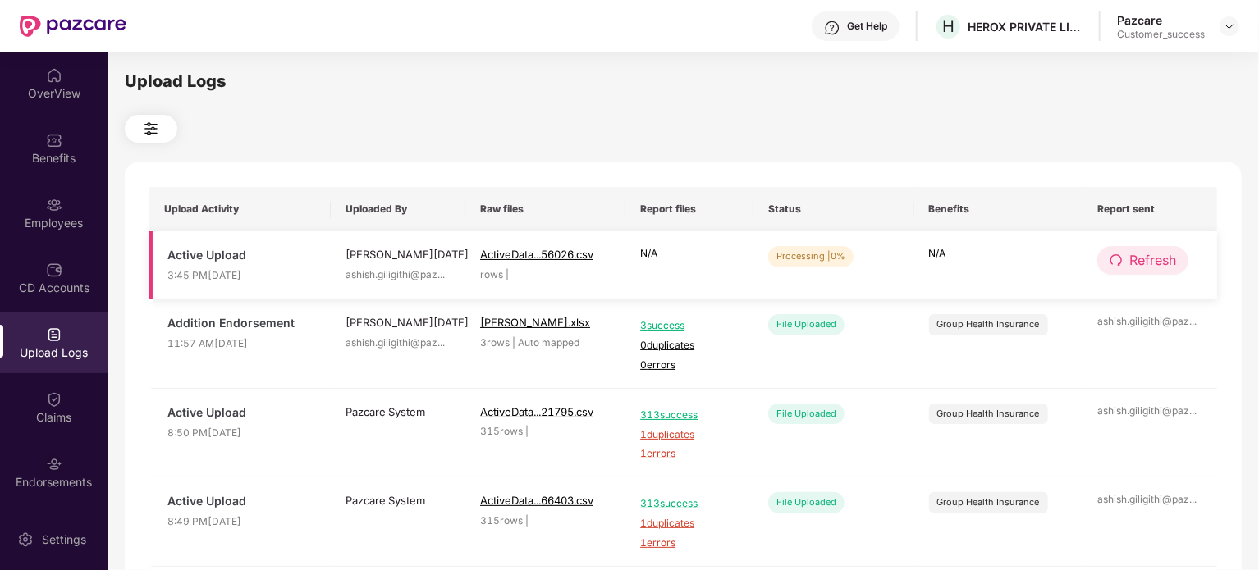
click at [1120, 257] on icon "redo" at bounding box center [1115, 259] width 11 height 11
click at [1120, 257] on icon "redo" at bounding box center [1116, 259] width 11 height 11
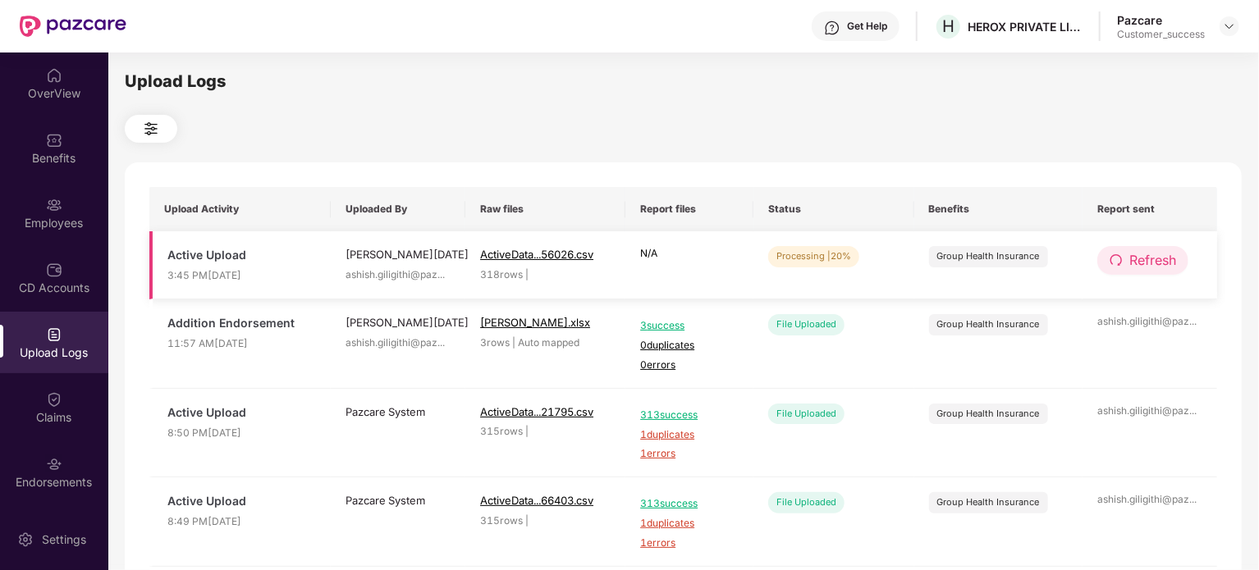
click at [1154, 255] on span "Refresh" at bounding box center [1152, 260] width 47 height 21
click at [1154, 255] on span "Refresh" at bounding box center [1153, 260] width 47 height 21
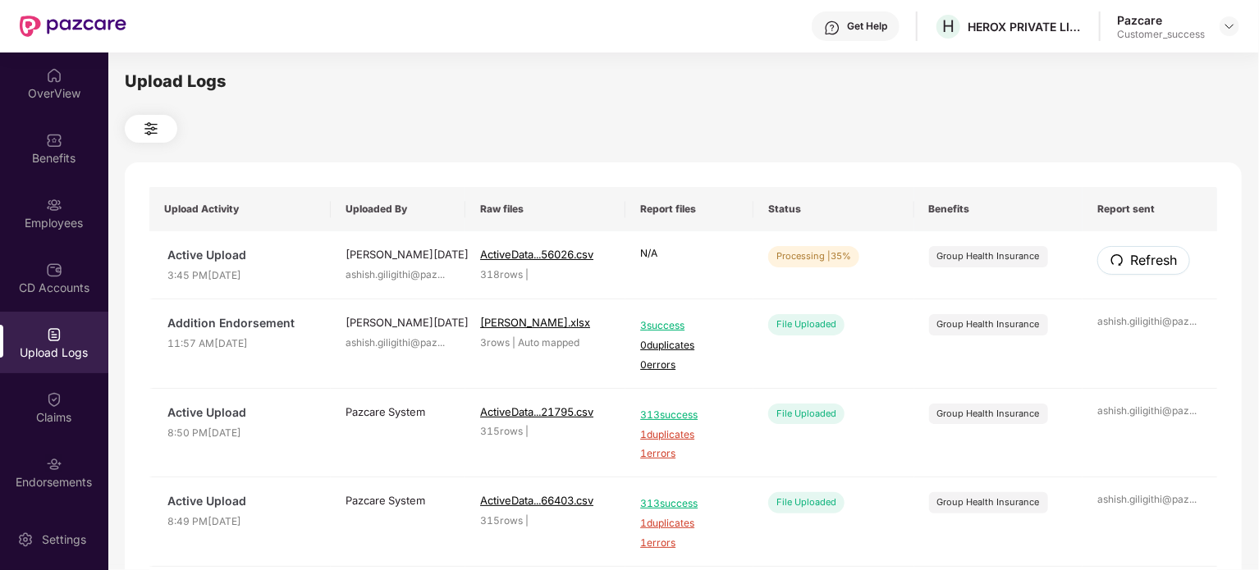
click at [1154, 255] on span "Refresh" at bounding box center [1153, 260] width 47 height 21
click at [1142, 267] on span "Refresh" at bounding box center [1152, 260] width 47 height 21
click at [1142, 267] on span "Refresh" at bounding box center [1153, 260] width 47 height 21
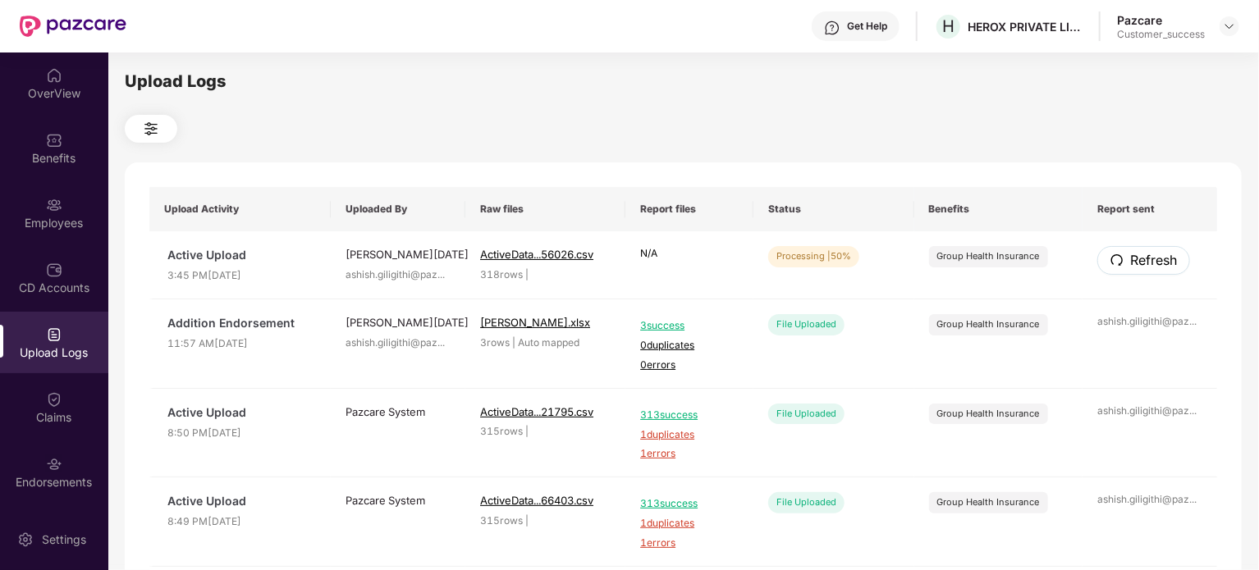
click at [1142, 267] on span "Refresh" at bounding box center [1153, 260] width 47 height 21
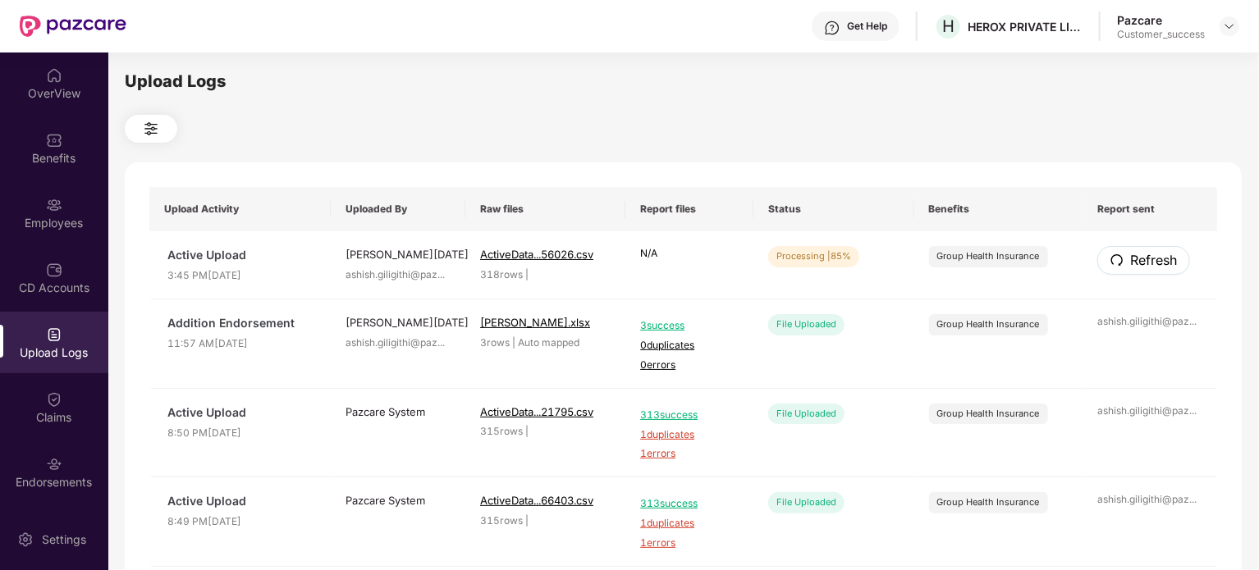
click at [1142, 267] on span "Refresh" at bounding box center [1153, 260] width 47 height 21
click at [1147, 263] on span "Refresh" at bounding box center [1152, 260] width 47 height 21
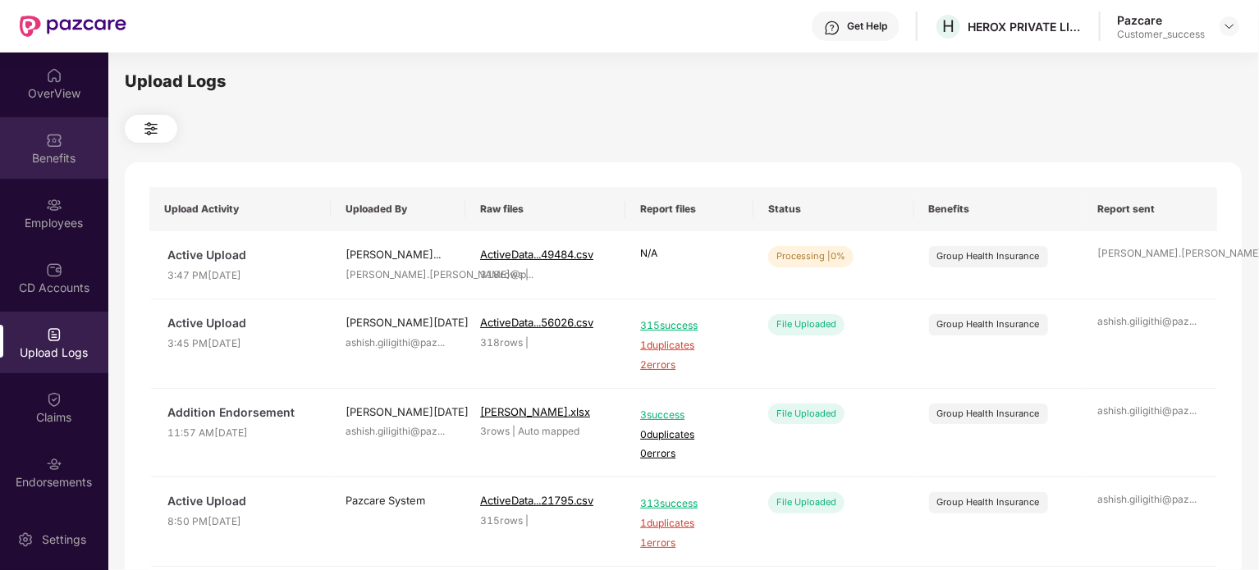
click at [46, 165] on div "Benefits" at bounding box center [54, 158] width 108 height 16
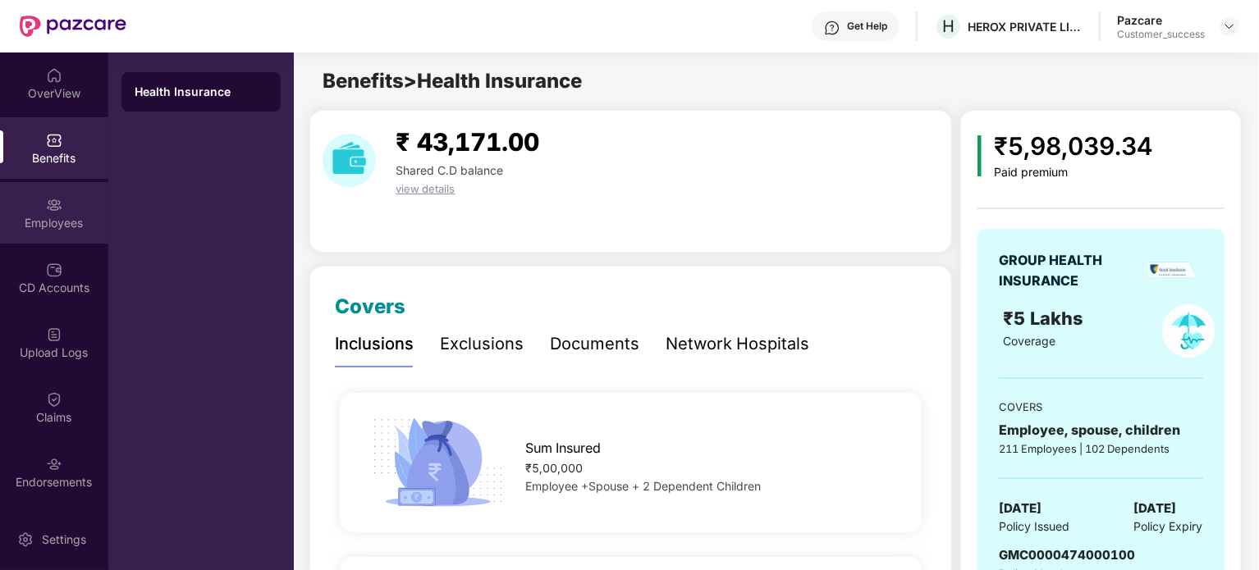
click at [46, 210] on img at bounding box center [54, 205] width 16 height 16
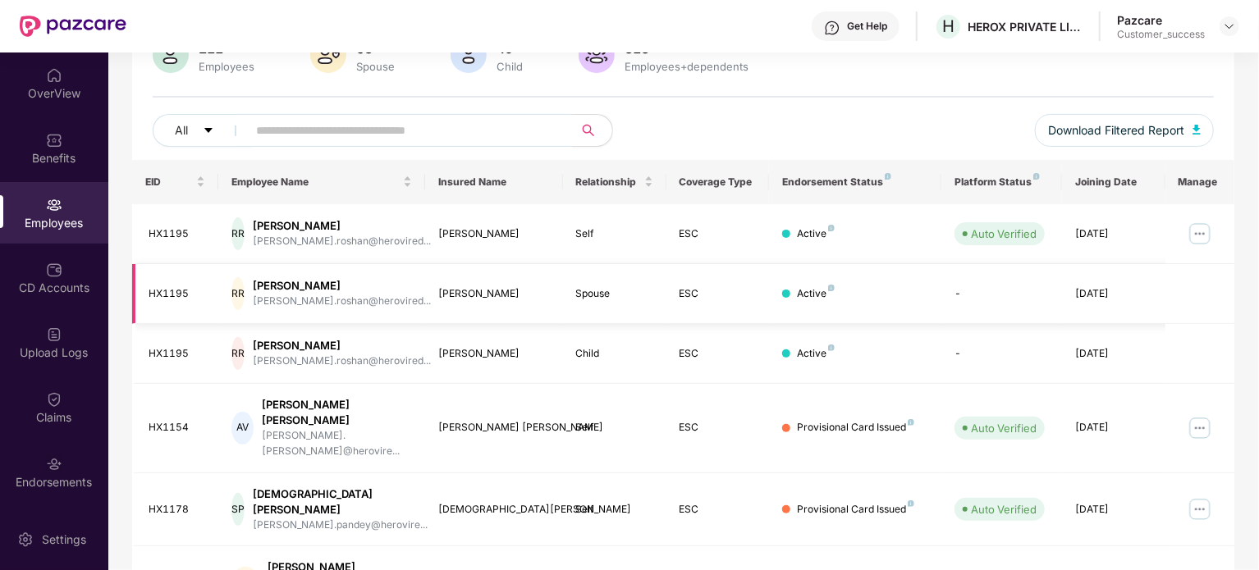
scroll to position [147, 0]
click at [1200, 236] on img at bounding box center [1200, 233] width 26 height 26
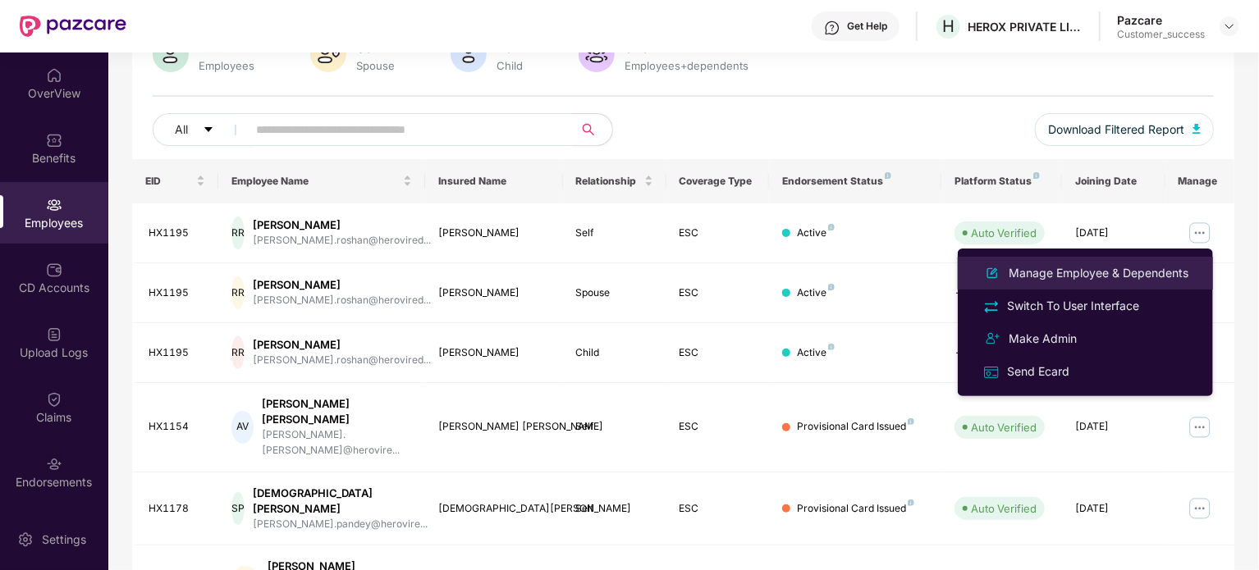
click at [1107, 268] on div "Manage Employee & Dependents" at bounding box center [1098, 273] width 186 height 18
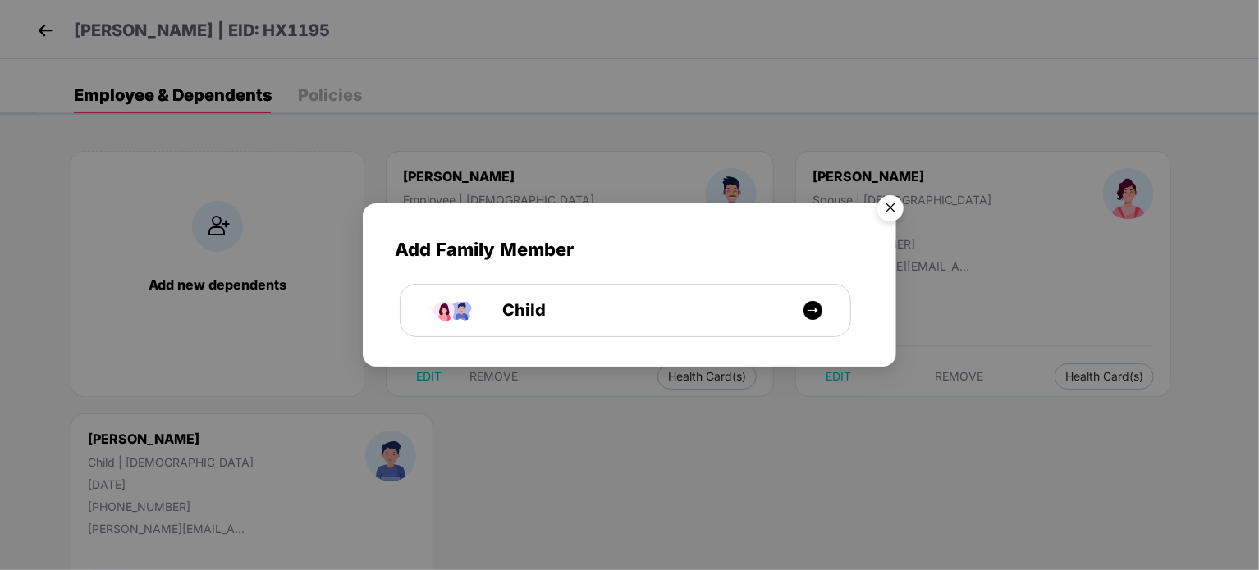
click at [890, 206] on img "Close" at bounding box center [891, 211] width 46 height 46
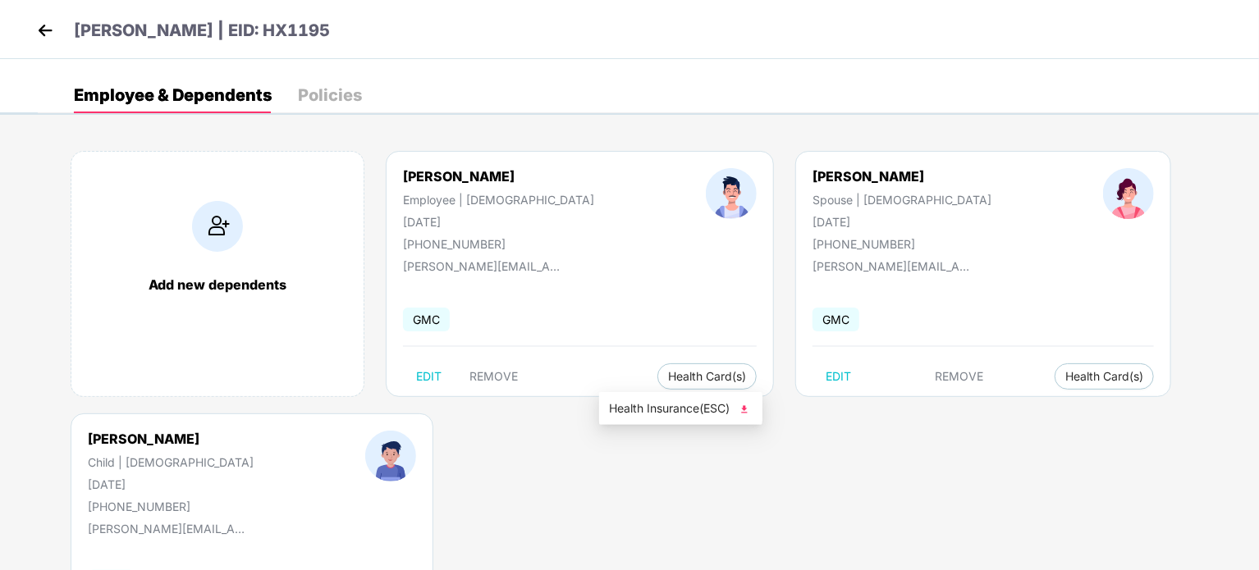
click at [667, 406] on span "Health Insurance(ESC)" at bounding box center [681, 409] width 144 height 18
click at [36, 33] on img at bounding box center [45, 30] width 25 height 25
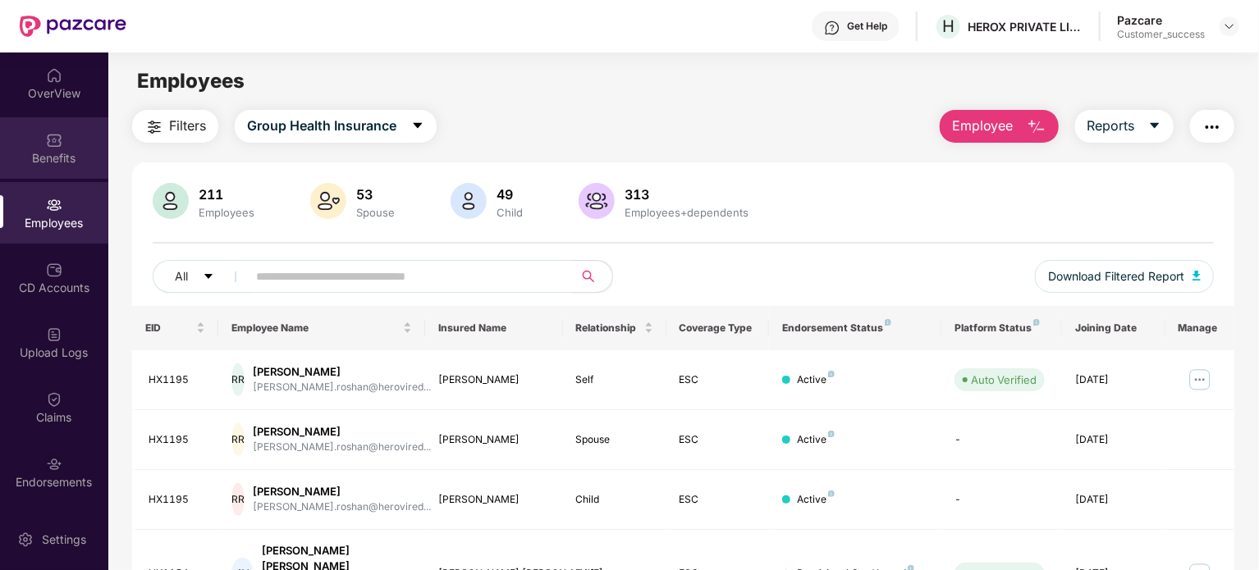
click at [60, 165] on div "Benefits" at bounding box center [54, 158] width 108 height 16
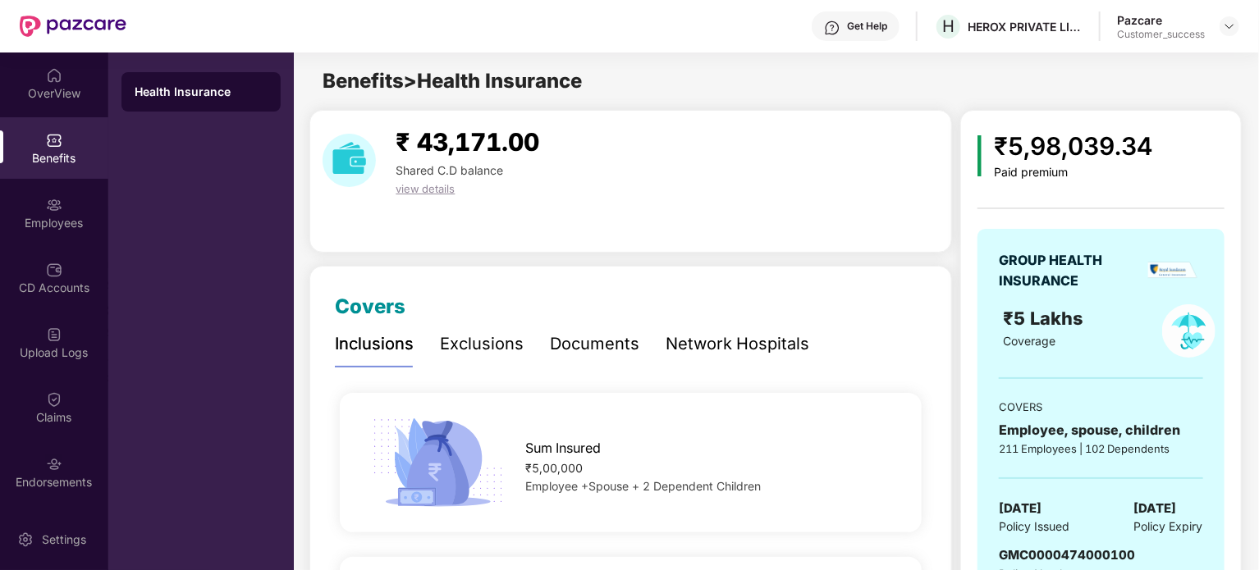
click at [621, 347] on div "Documents" at bounding box center [594, 344] width 89 height 25
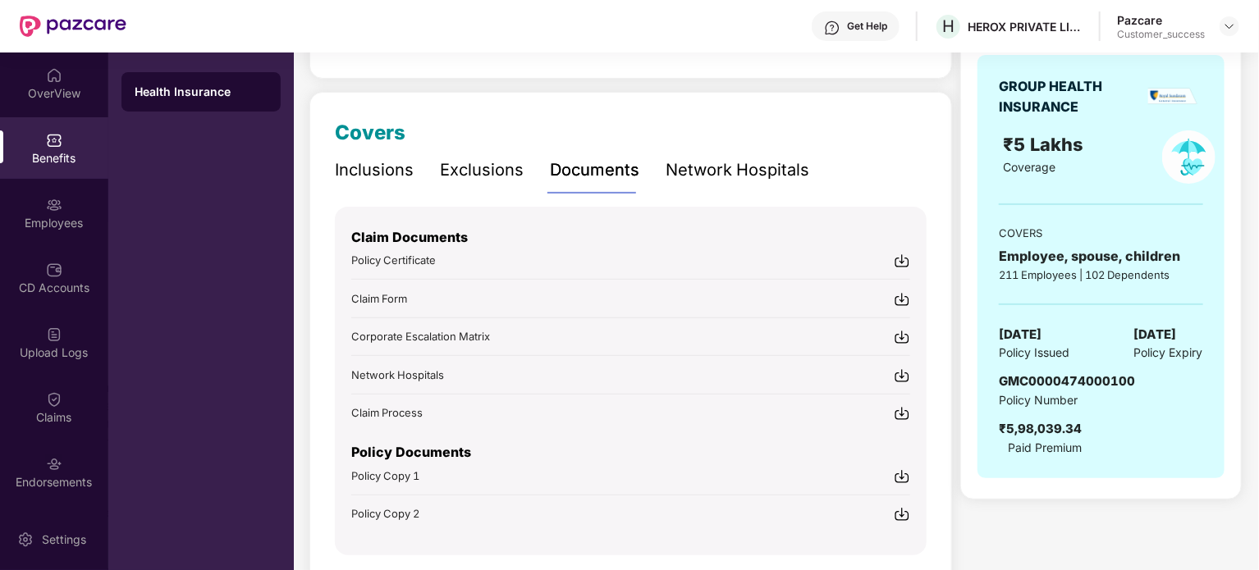
scroll to position [182, 0]
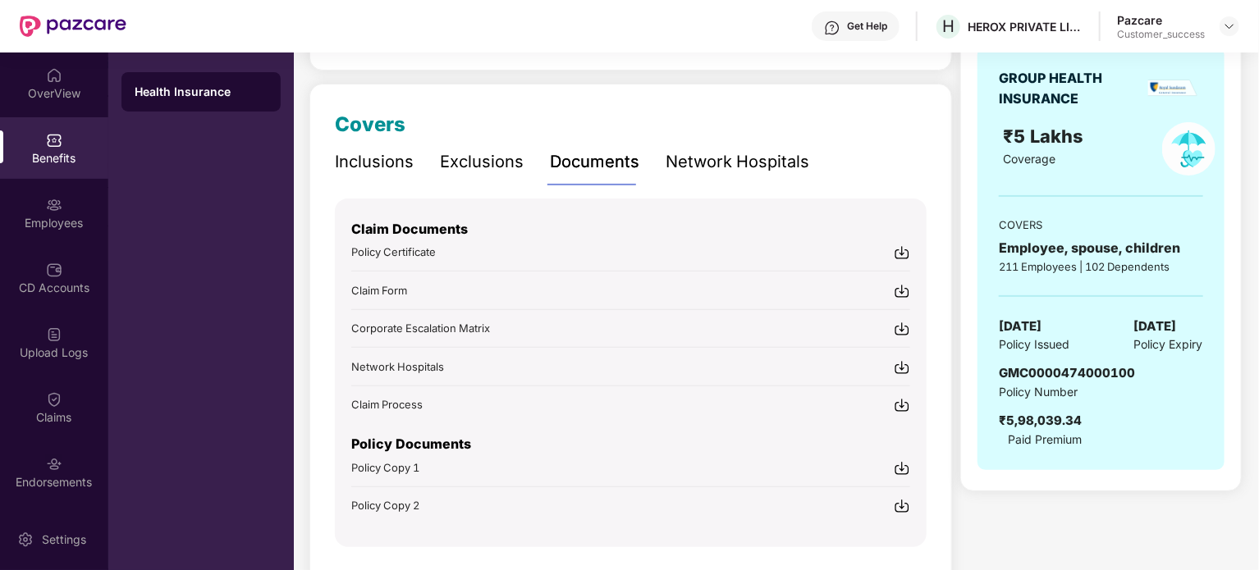
click at [900, 468] on img at bounding box center [902, 468] width 16 height 16
click at [1237, 21] on div at bounding box center [1230, 26] width 20 height 20
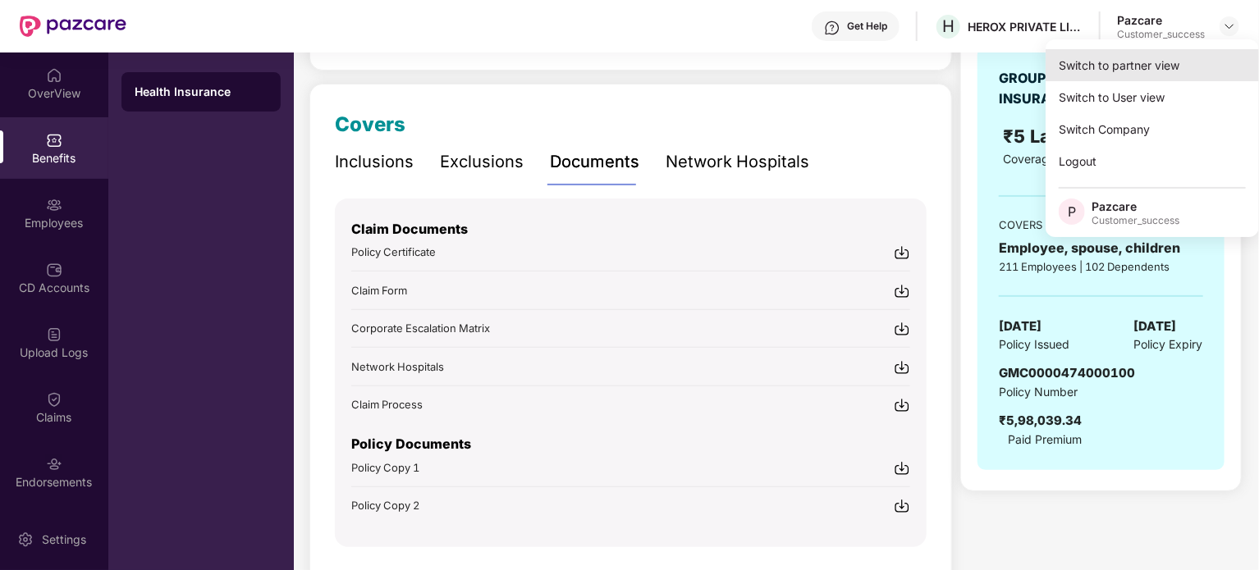
click at [1156, 67] on div "Switch to partner view" at bounding box center [1152, 65] width 213 height 32
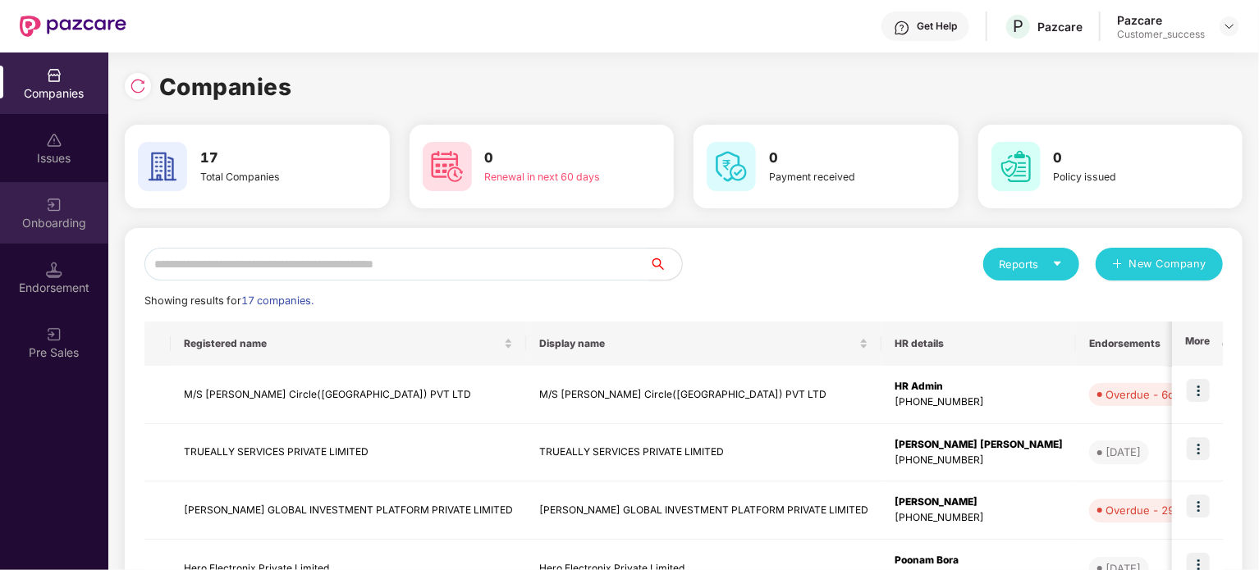
click at [55, 220] on div "Onboarding" at bounding box center [54, 223] width 108 height 16
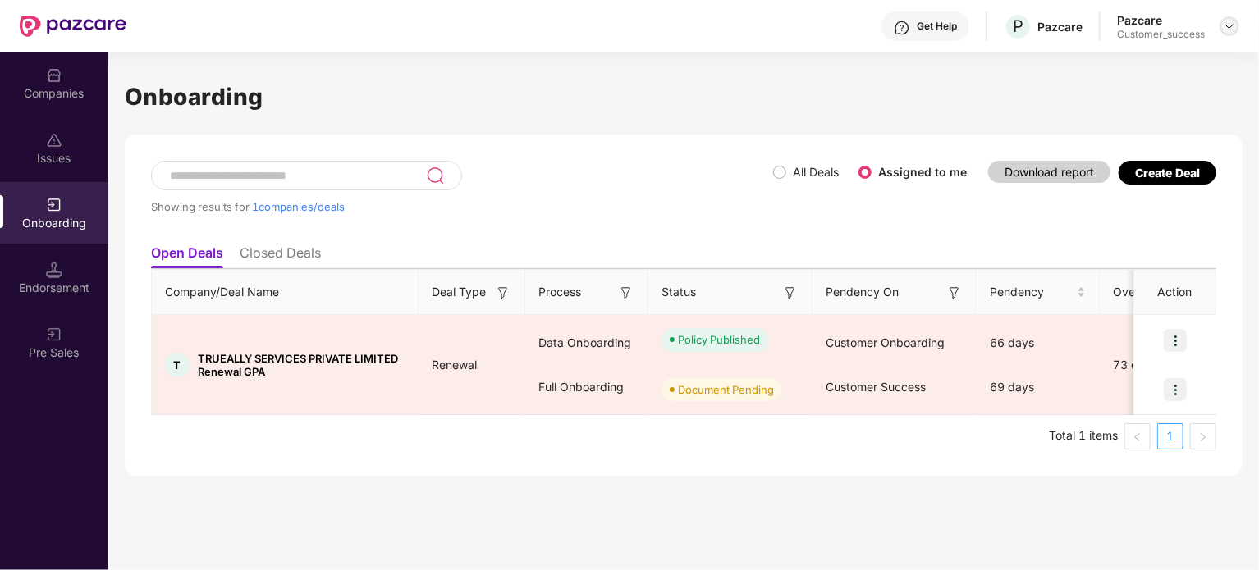
click at [1226, 27] on img at bounding box center [1229, 26] width 13 height 13
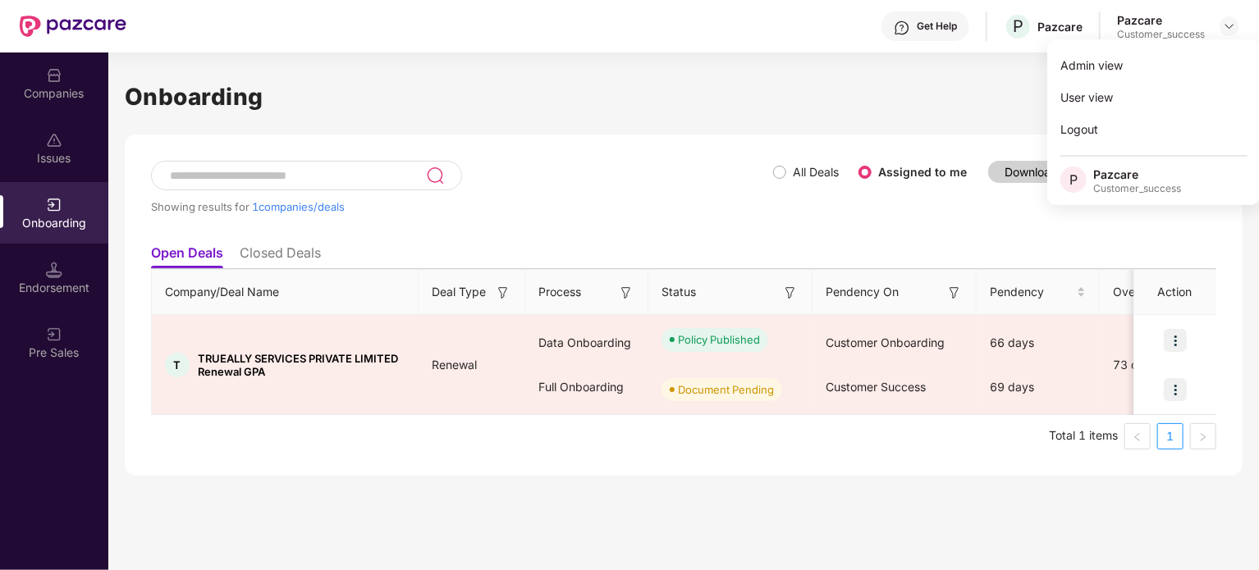
click at [753, 71] on div "Onboarding Showing results for 1 companies/deals All Deals Assigned to me Downl…" at bounding box center [684, 265] width 1118 height 424
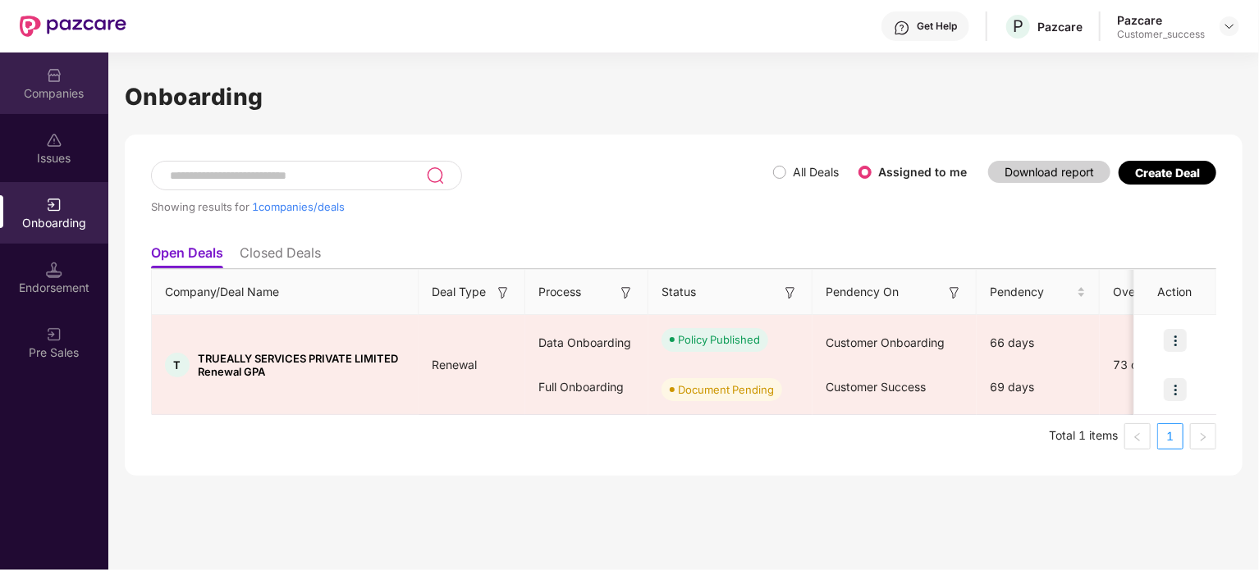
click at [46, 95] on div "Companies" at bounding box center [54, 93] width 108 height 16
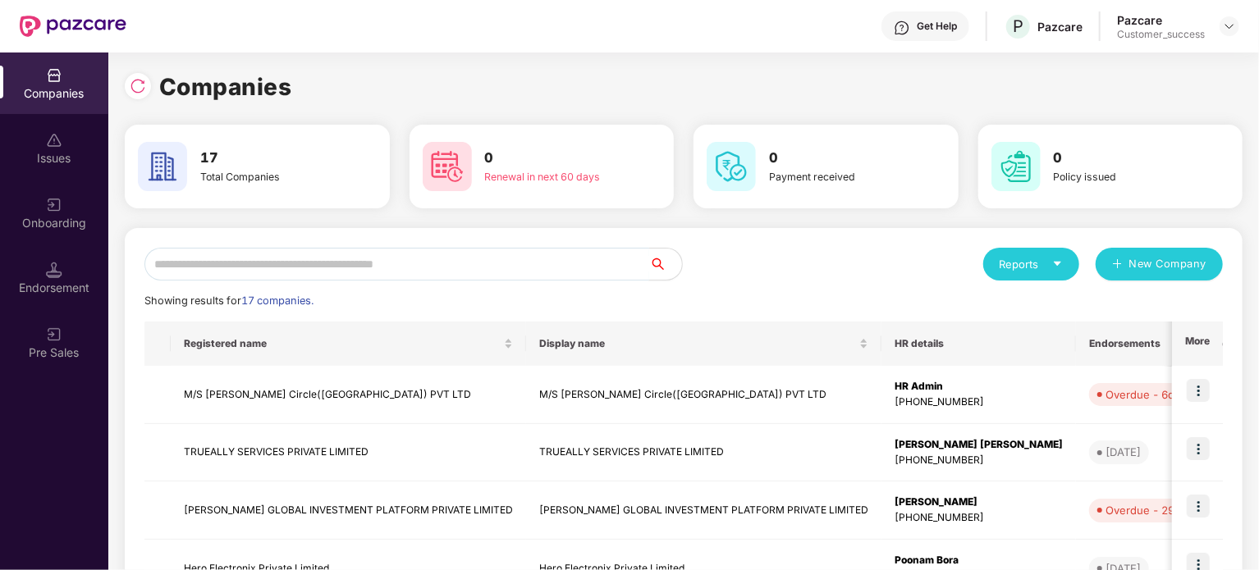
click at [407, 265] on input "text" at bounding box center [396, 264] width 505 height 33
click at [552, 269] on input "text" at bounding box center [396, 264] width 505 height 33
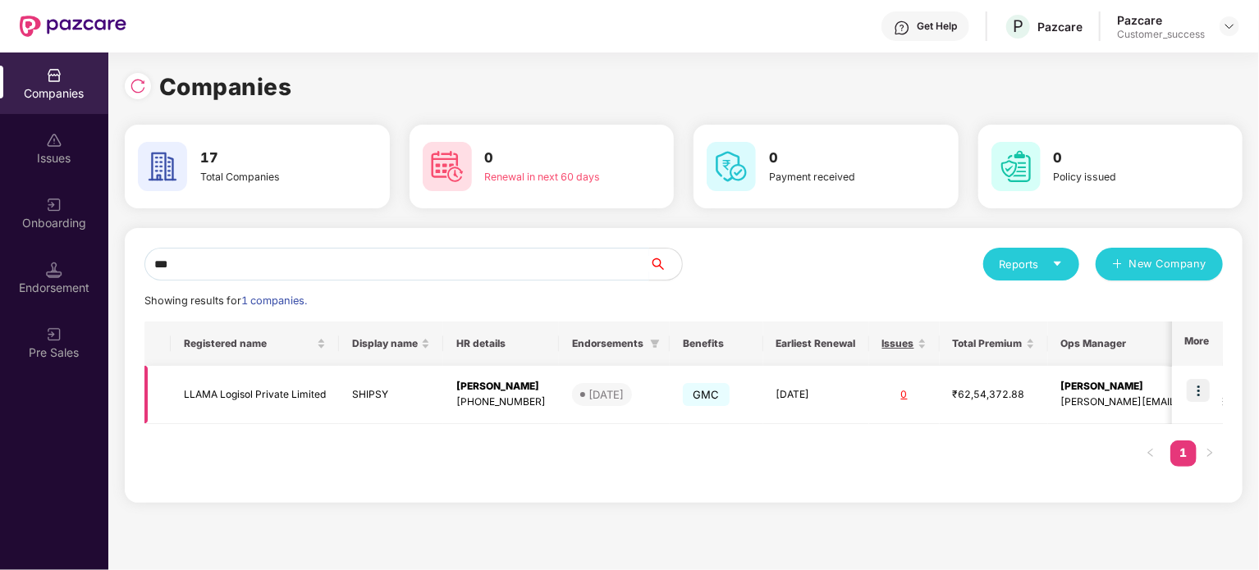
type input "***"
click at [1209, 389] on img at bounding box center [1198, 390] width 23 height 23
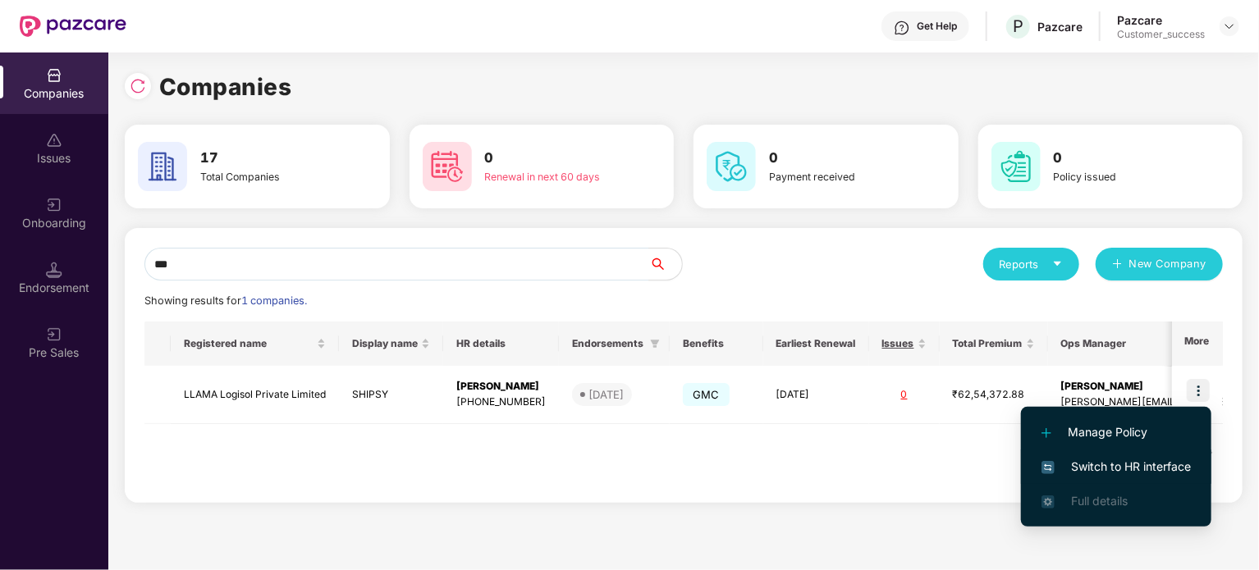
click at [1111, 465] on span "Switch to HR interface" at bounding box center [1116, 467] width 149 height 18
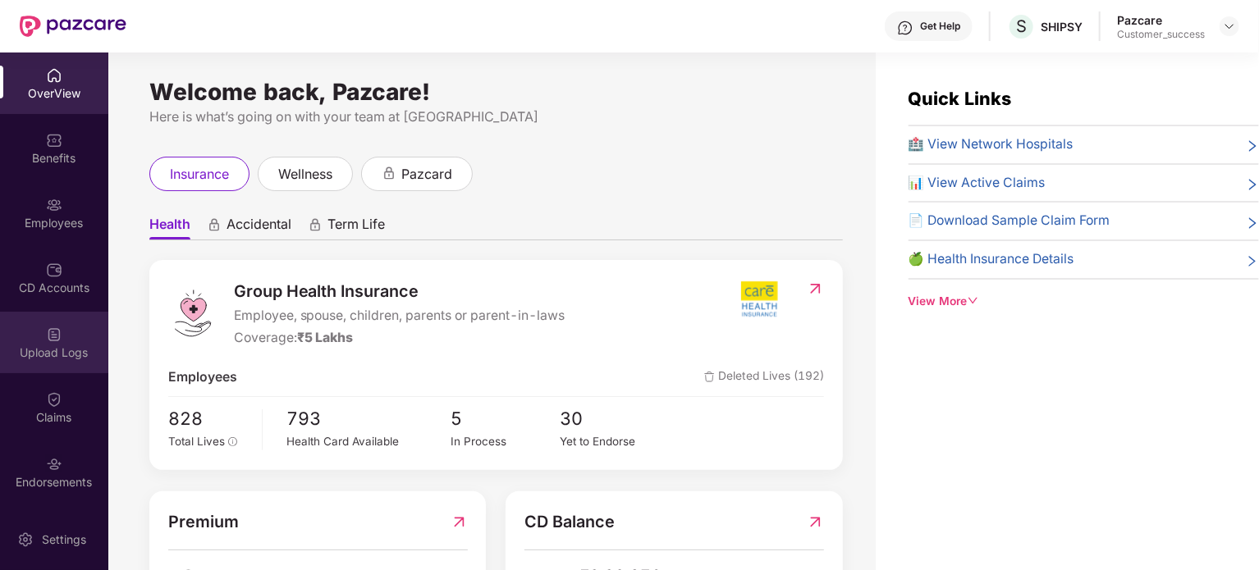
scroll to position [62, 0]
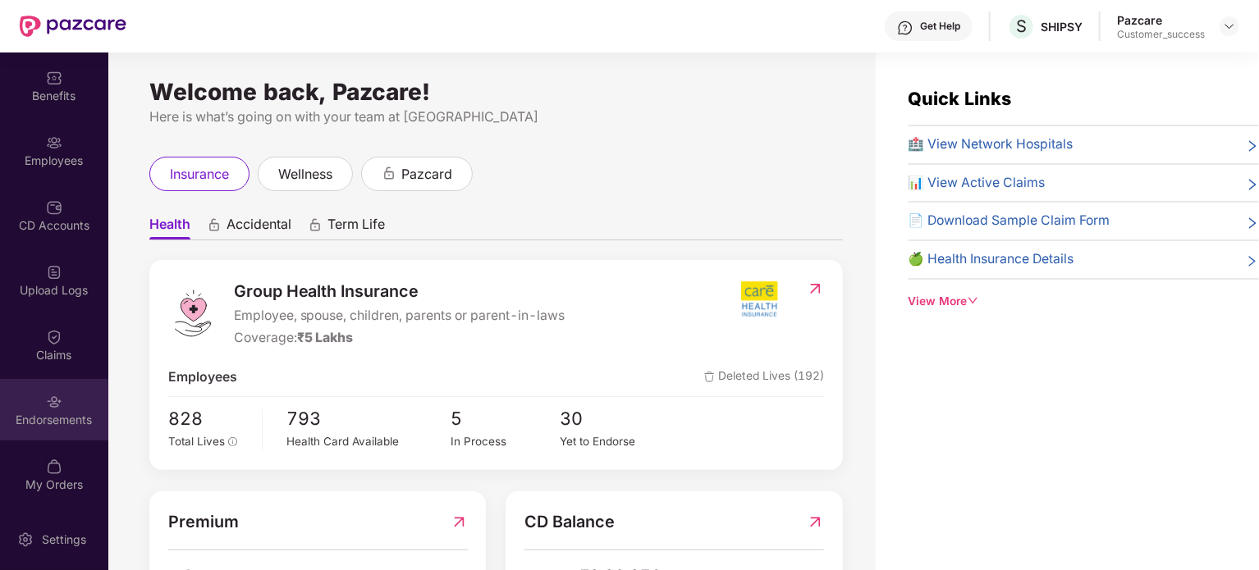
click at [53, 421] on div "Endorsements" at bounding box center [54, 420] width 108 height 16
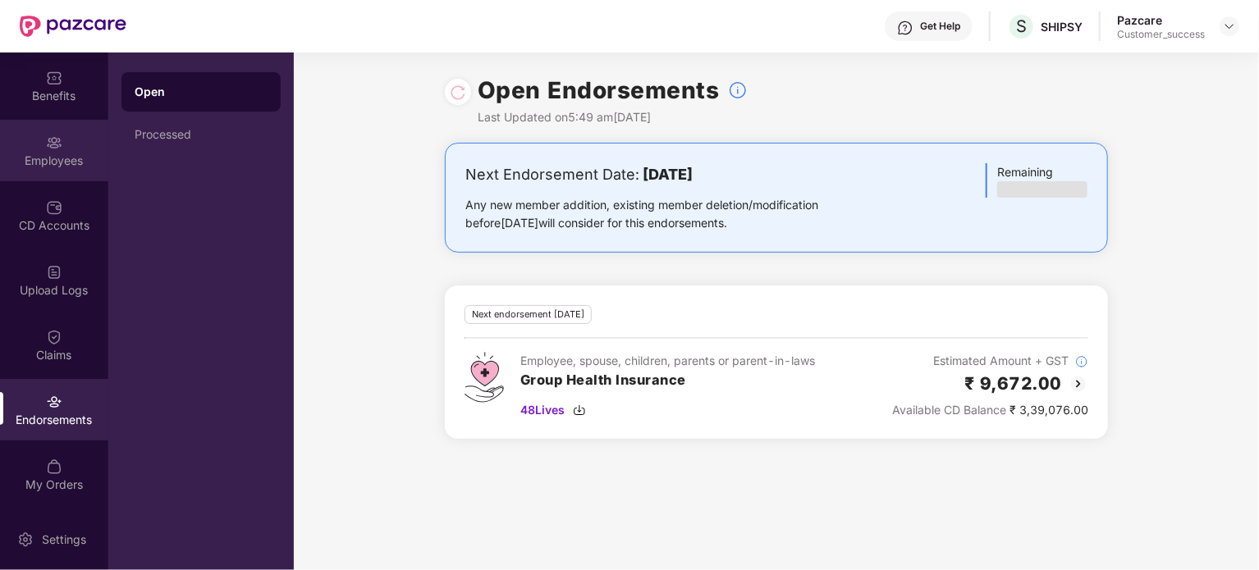
click at [60, 168] on div "Employees" at bounding box center [54, 161] width 108 height 16
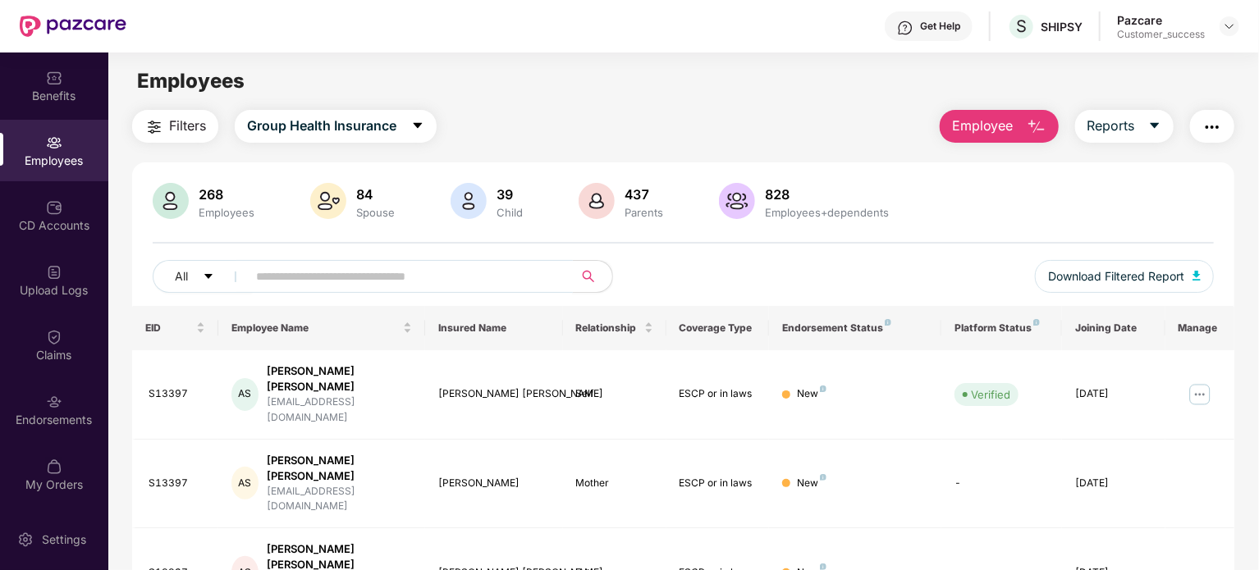
click at [351, 287] on input "text" at bounding box center [403, 276] width 295 height 25
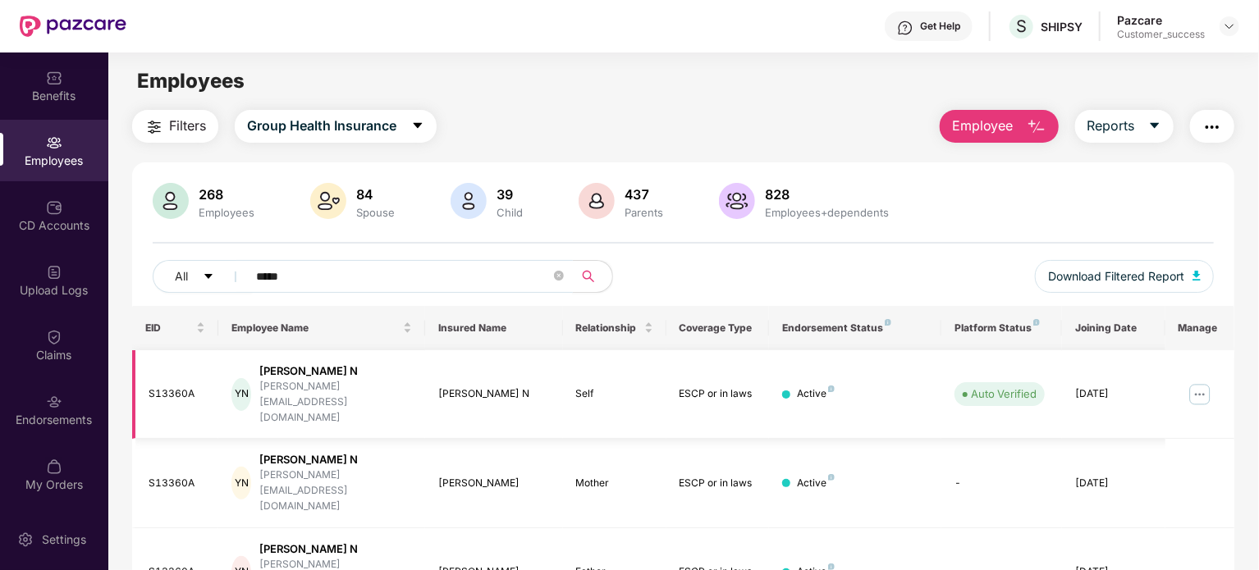
scroll to position [77, 0]
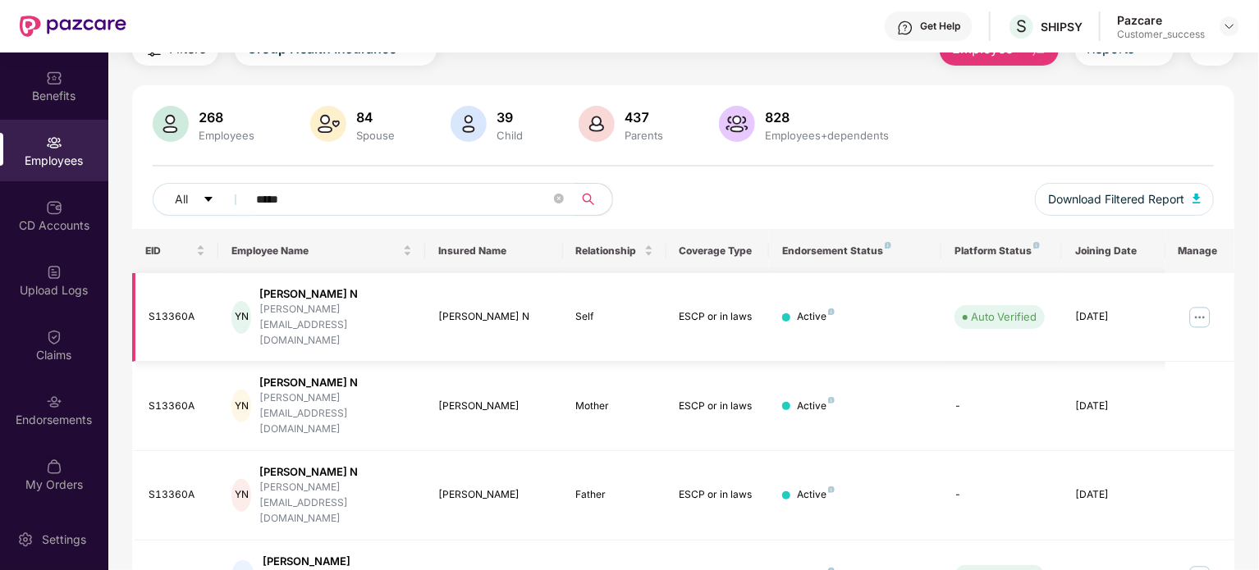
type input "*****"
click at [1200, 304] on img at bounding box center [1200, 317] width 26 height 26
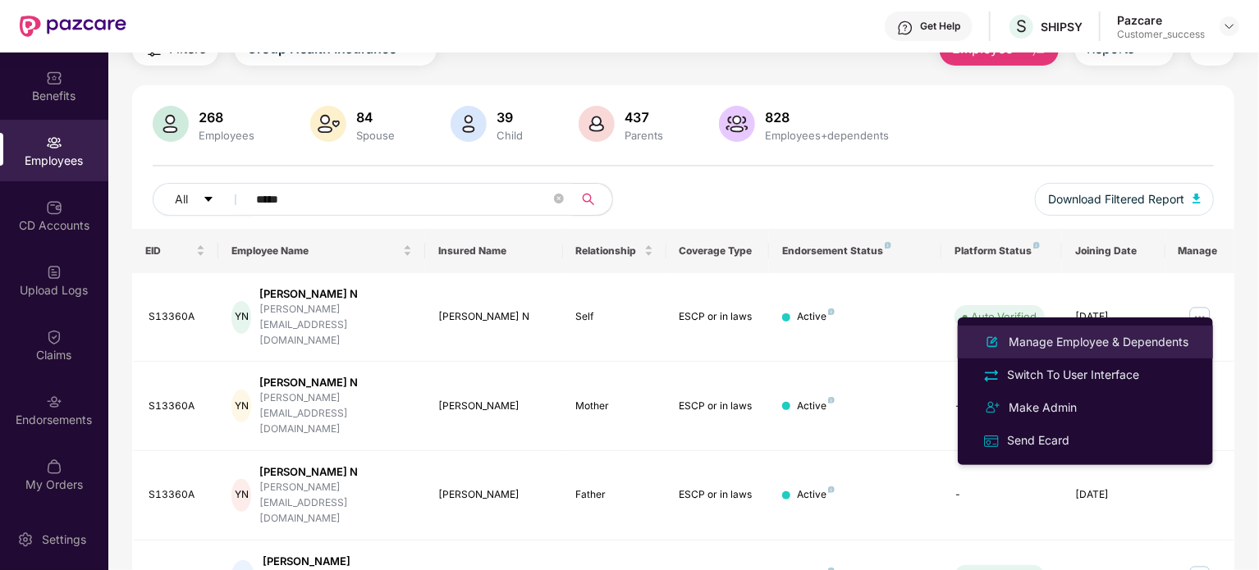
click at [1121, 338] on div "Manage Employee & Dependents" at bounding box center [1098, 342] width 186 height 18
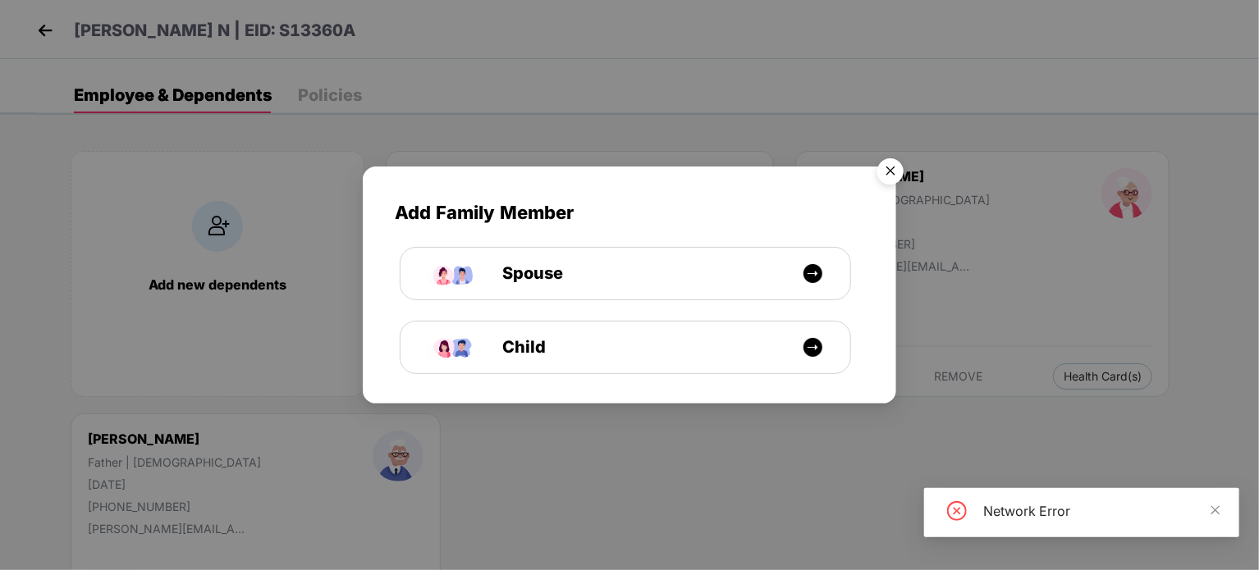
click at [886, 167] on img "Close" at bounding box center [891, 174] width 46 height 46
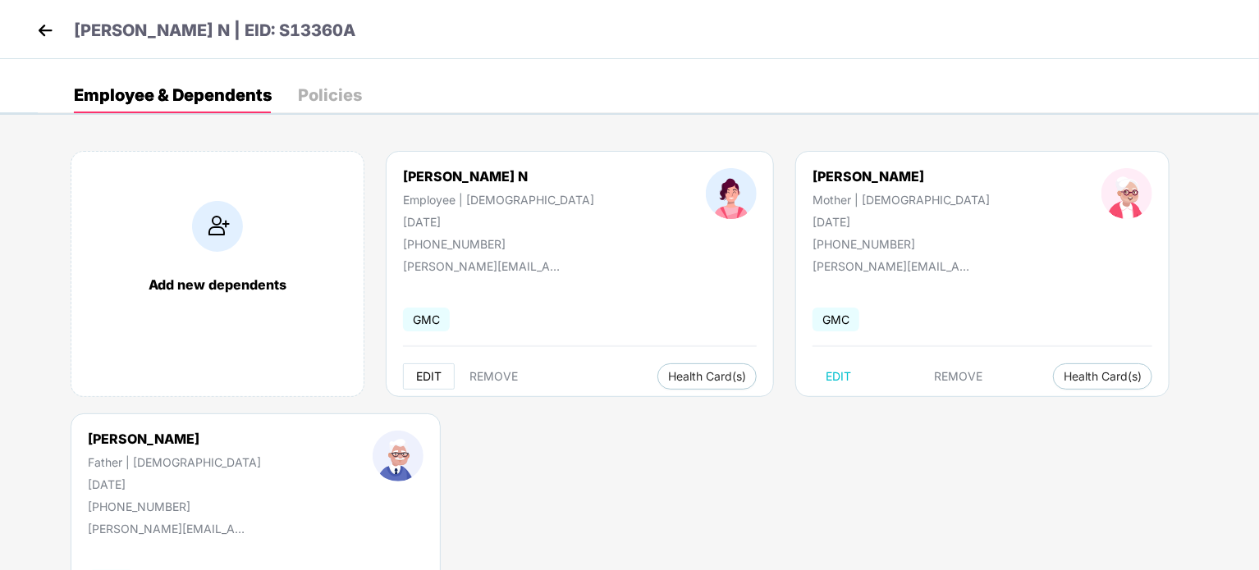
click at [426, 378] on span "EDIT" at bounding box center [428, 376] width 25 height 13
select select "******"
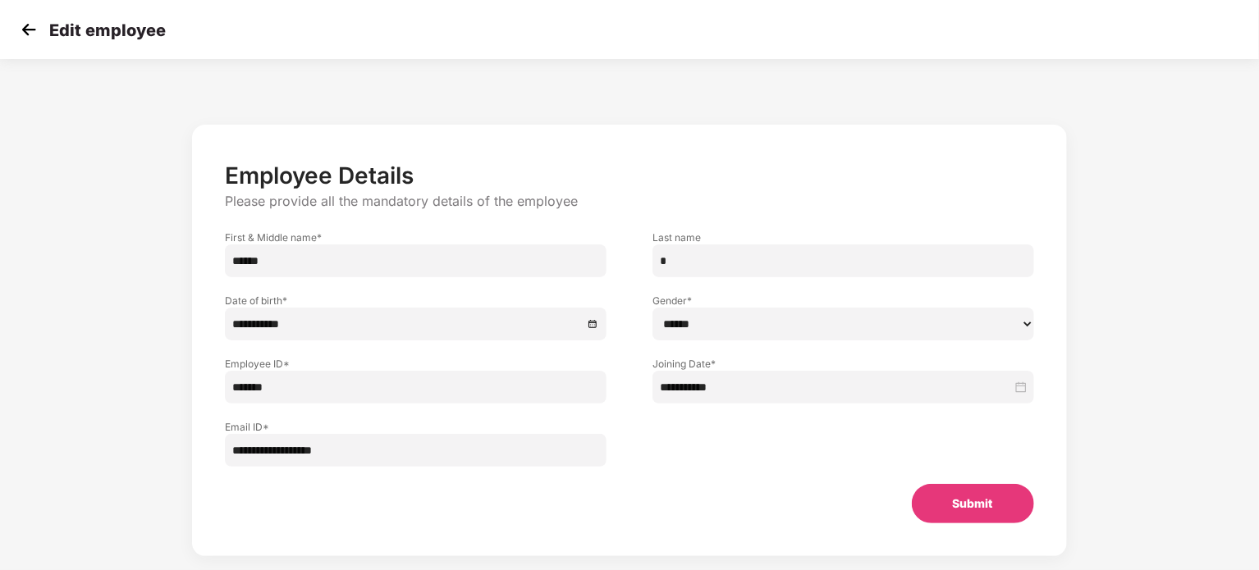
click at [29, 26] on img at bounding box center [28, 29] width 25 height 25
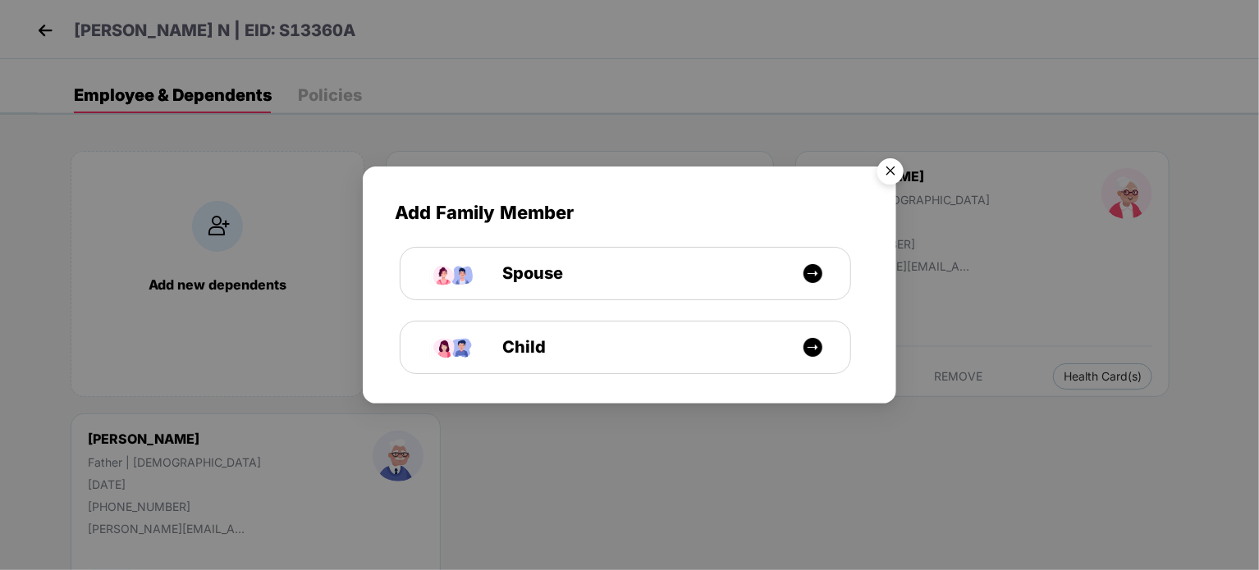
click at [895, 173] on img "Close" at bounding box center [891, 174] width 46 height 46
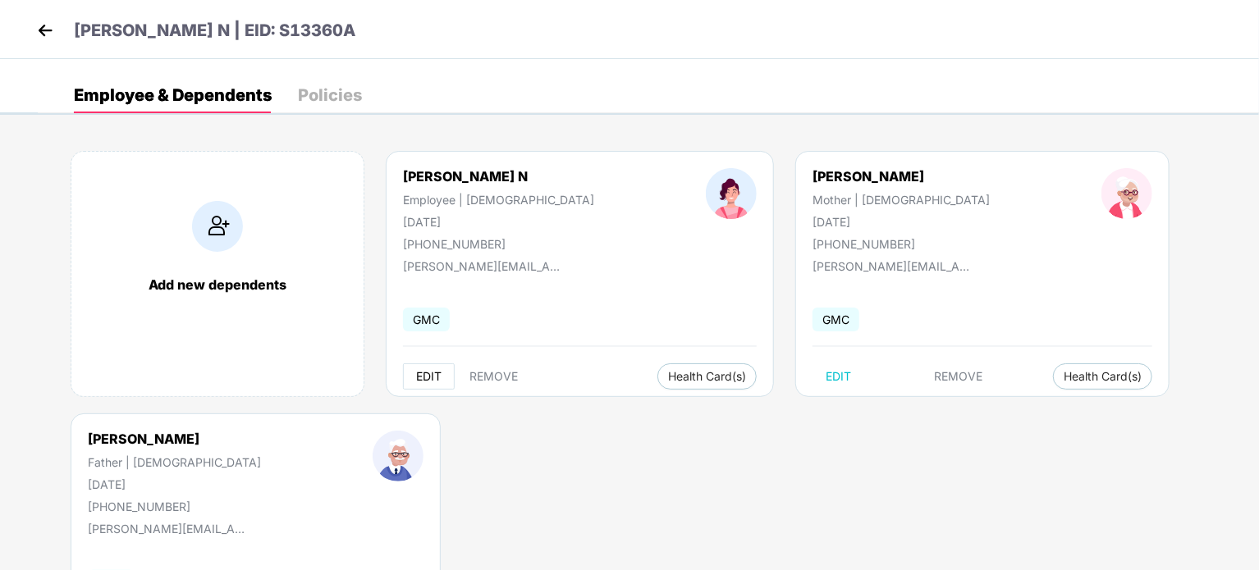
click at [429, 382] on span "EDIT" at bounding box center [428, 376] width 25 height 13
select select "******"
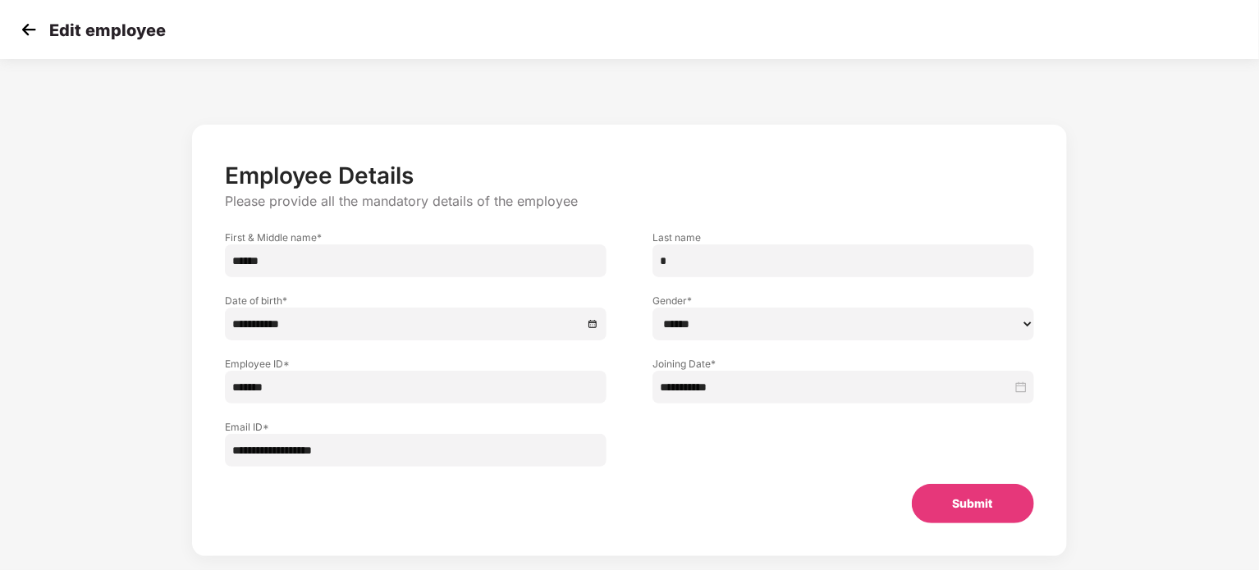
click at [742, 257] on input "*" at bounding box center [843, 261] width 382 height 33
click at [30, 36] on img at bounding box center [28, 29] width 25 height 25
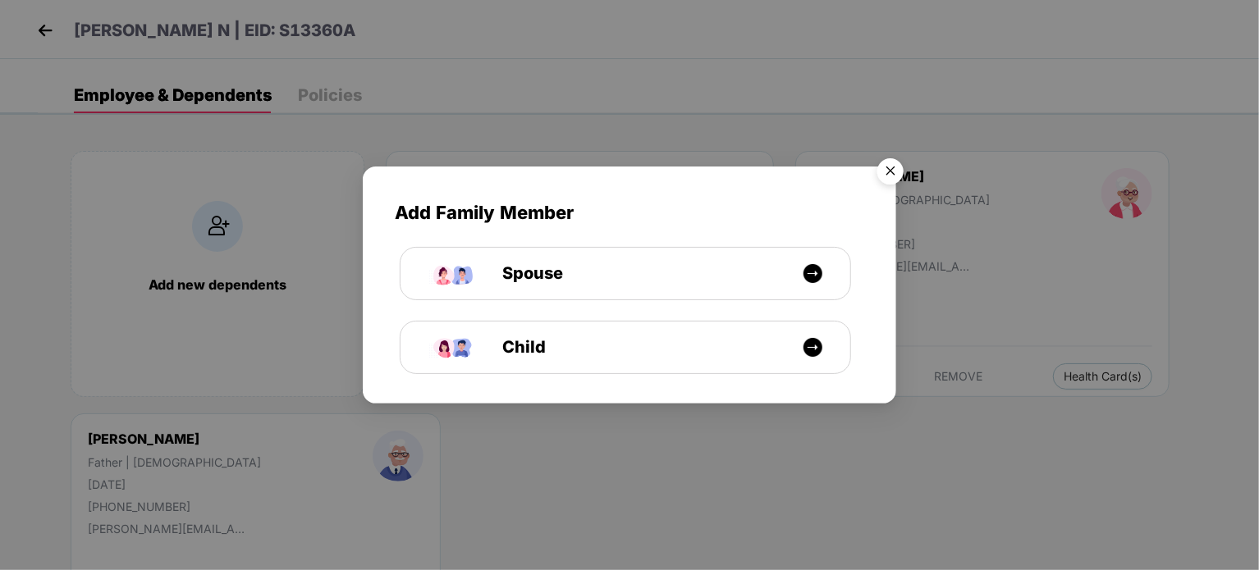
click at [30, 36] on div "Add Family Member Spouse Child" at bounding box center [629, 285] width 1259 height 570
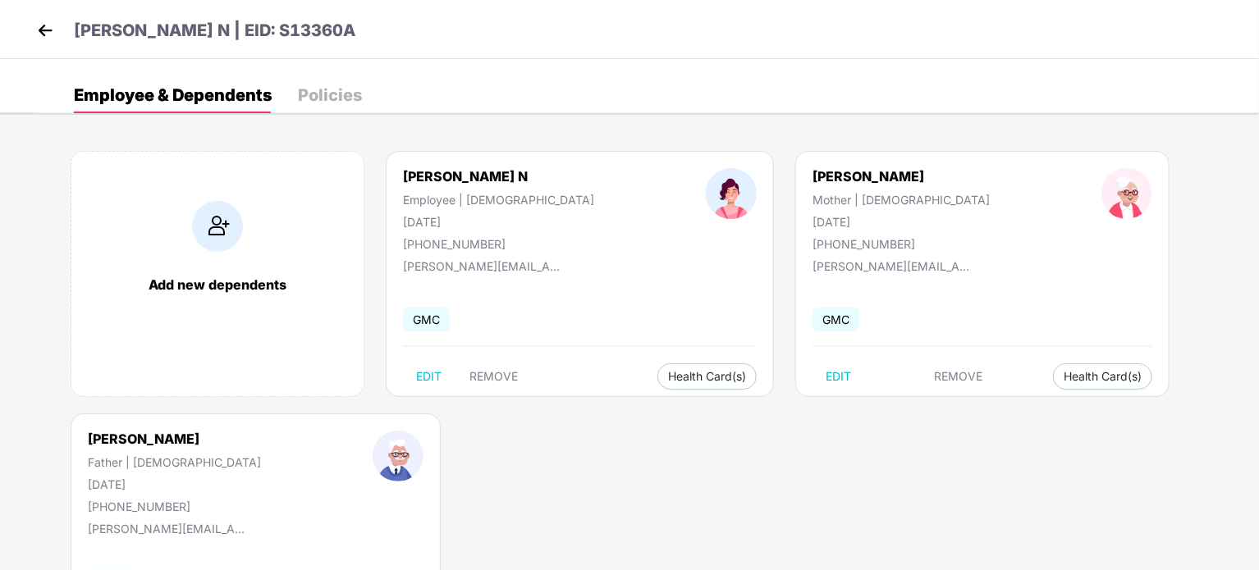
click at [43, 39] on img at bounding box center [45, 30] width 25 height 25
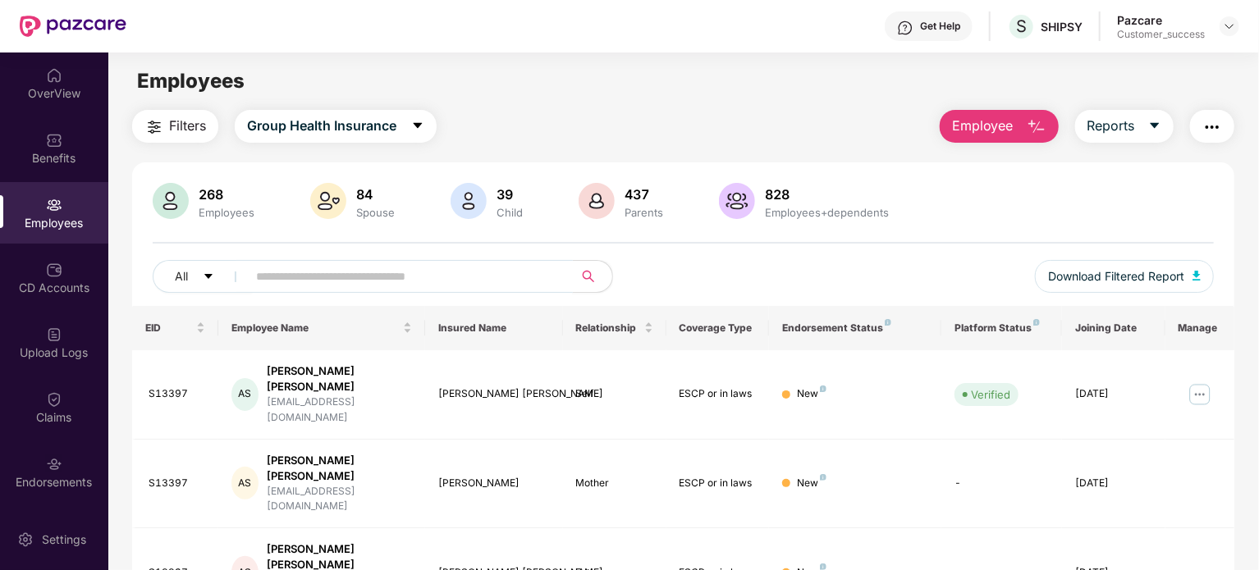
click at [346, 288] on input "text" at bounding box center [403, 276] width 295 height 25
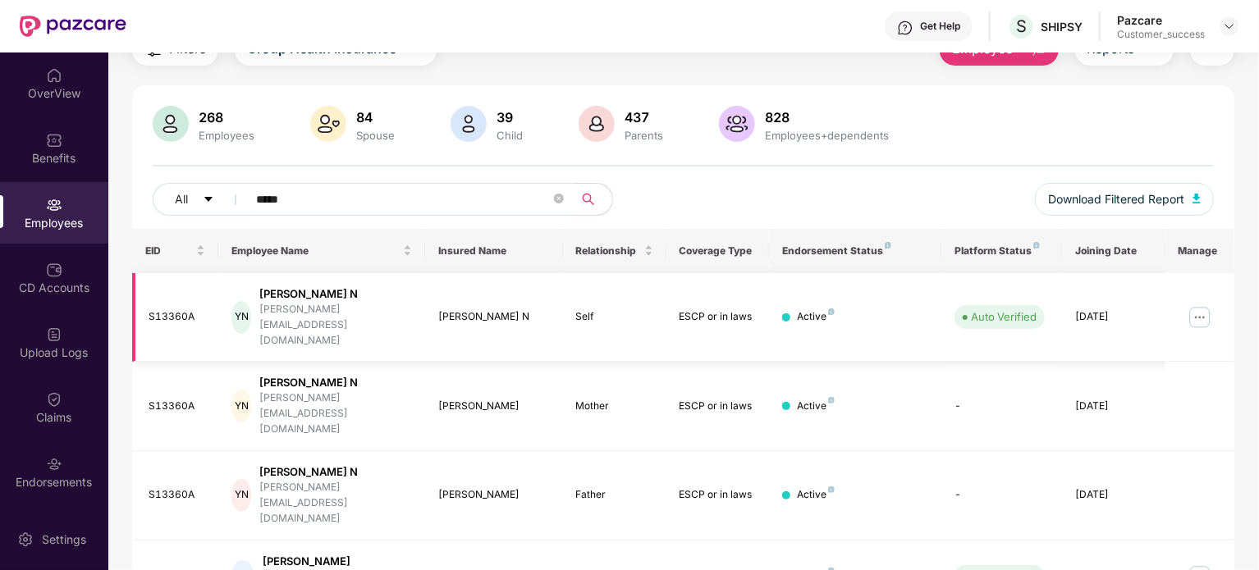
type input "*****"
click at [1199, 311] on img at bounding box center [1200, 317] width 26 height 26
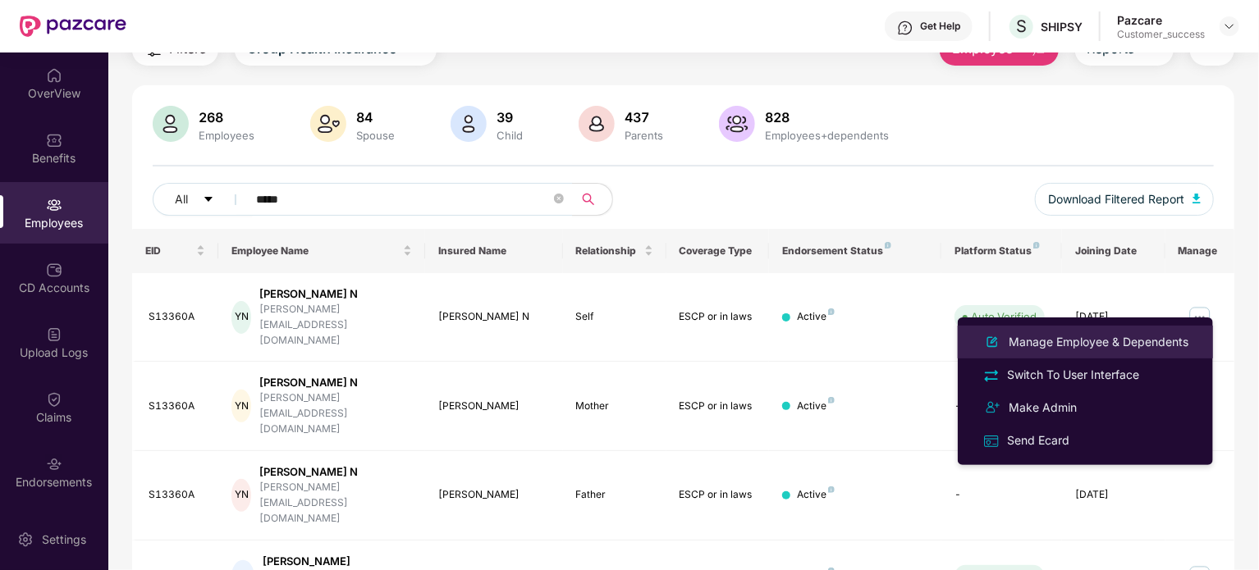
click at [1110, 342] on div "Manage Employee & Dependents" at bounding box center [1098, 342] width 186 height 18
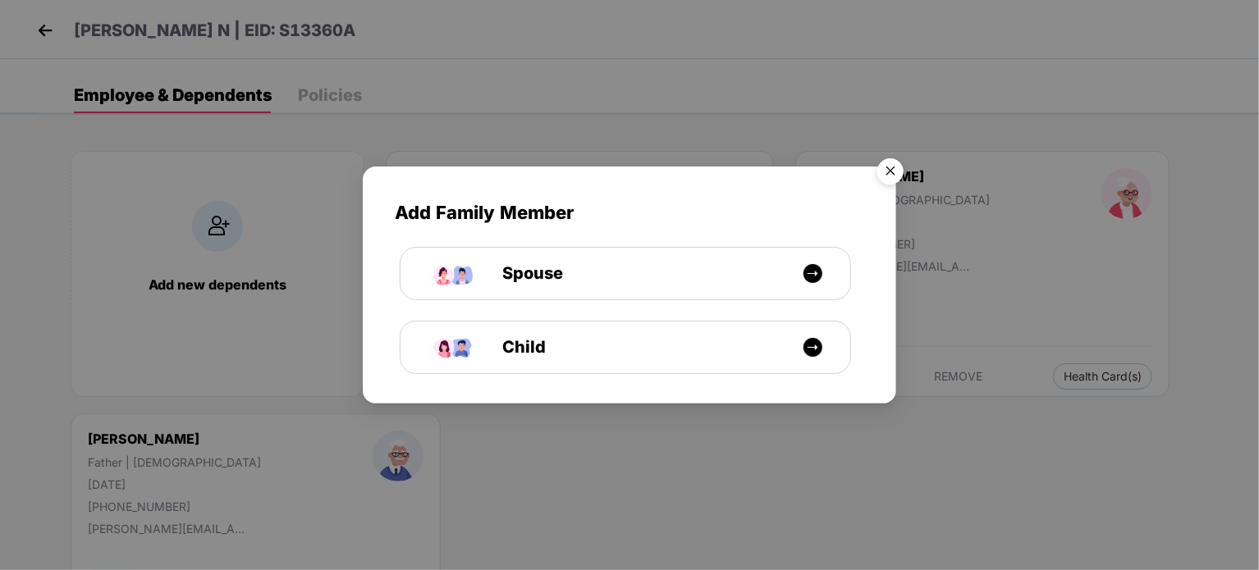
click at [894, 163] on img "Close" at bounding box center [891, 174] width 46 height 46
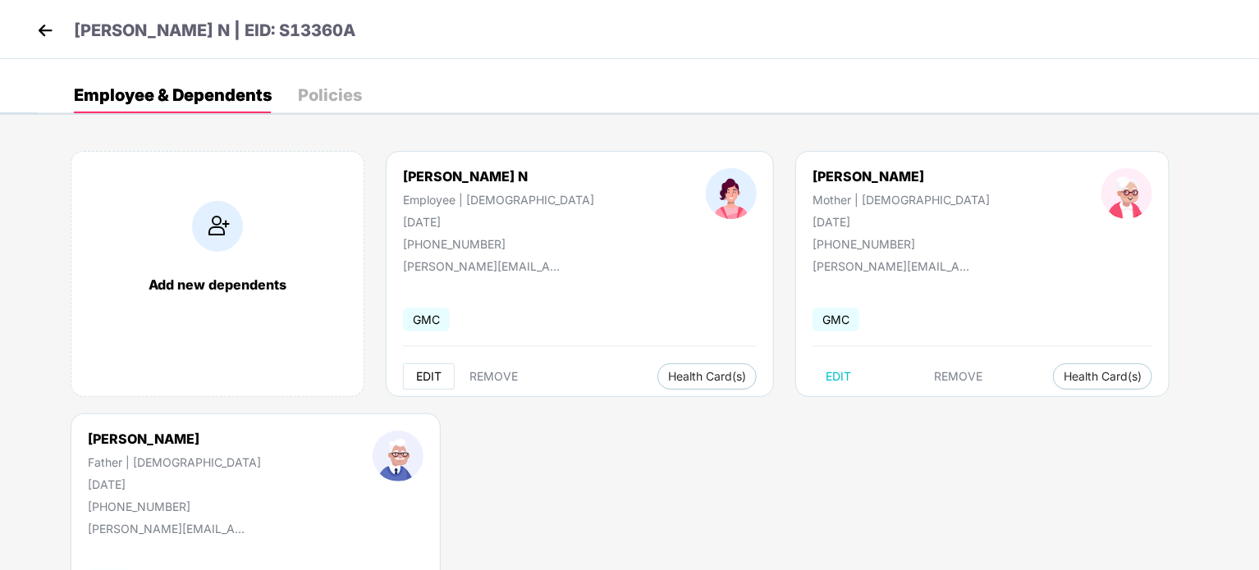
click at [445, 377] on button "EDIT" at bounding box center [429, 377] width 52 height 26
select select "******"
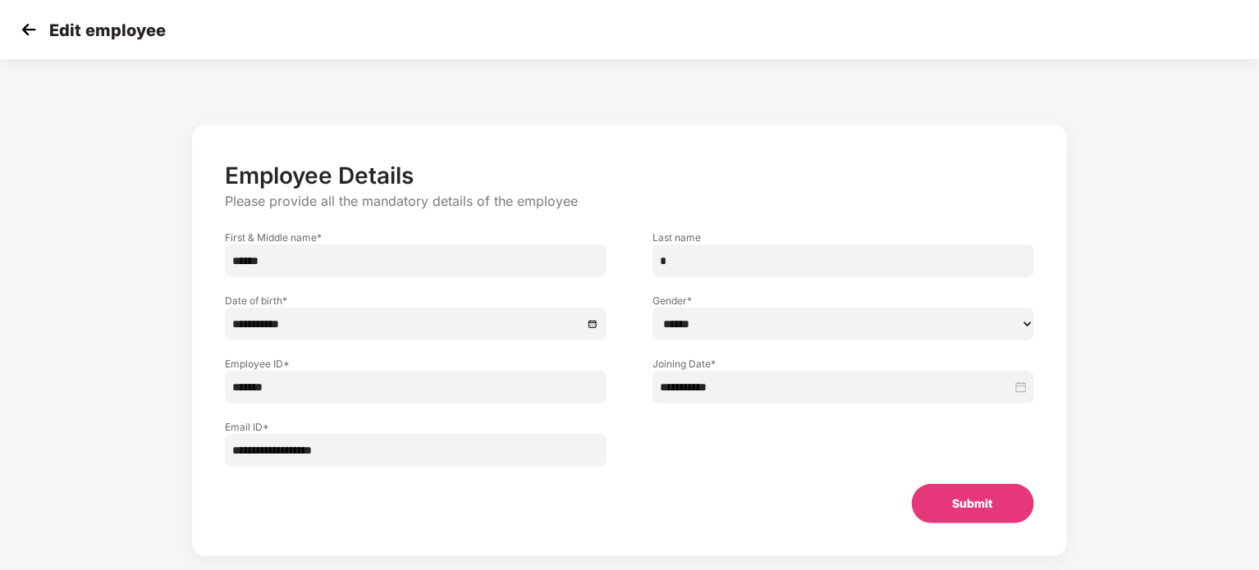
click at [686, 265] on input "*" at bounding box center [843, 261] width 382 height 33
type input "******"
click at [972, 511] on button "Submit" at bounding box center [973, 503] width 122 height 39
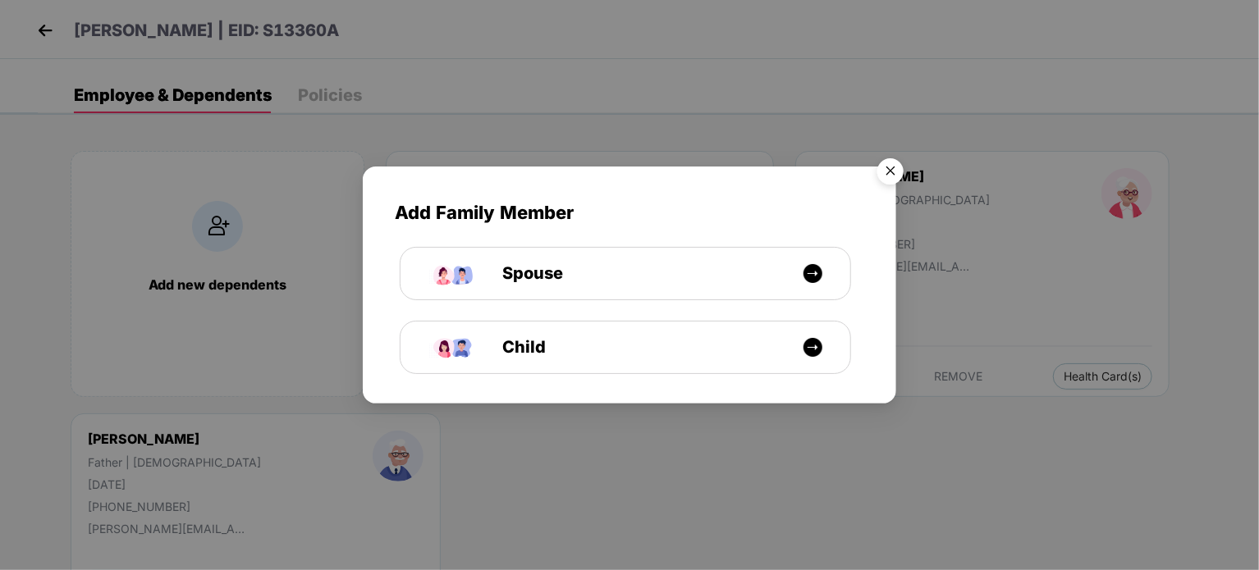
click at [892, 172] on img "Close" at bounding box center [891, 174] width 46 height 46
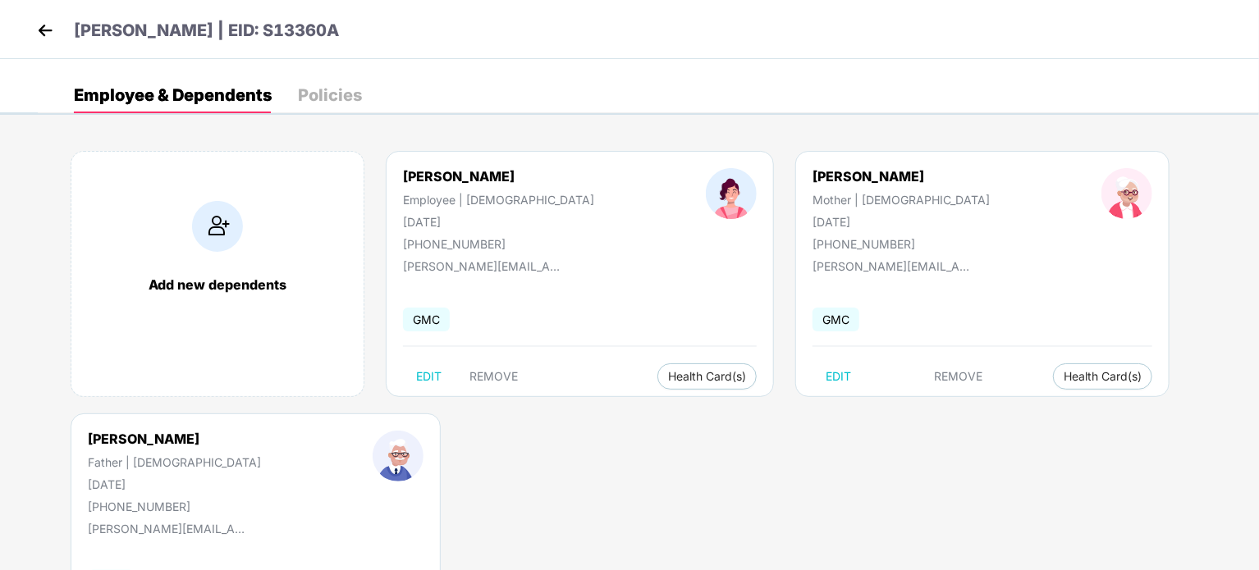
click at [43, 32] on img at bounding box center [45, 30] width 25 height 25
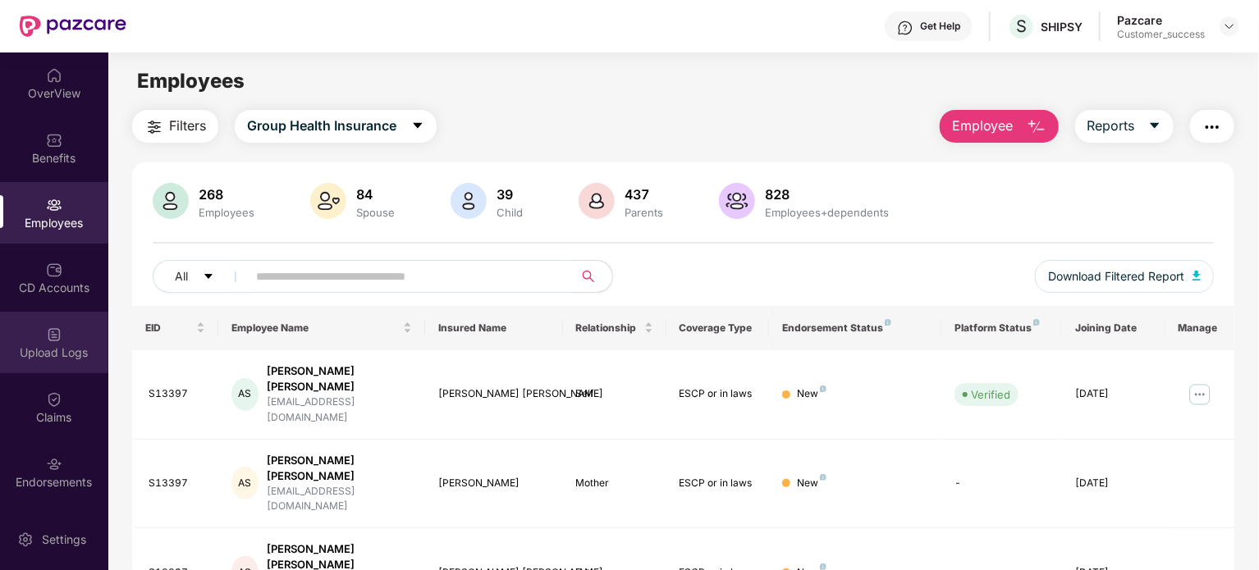
scroll to position [62, 0]
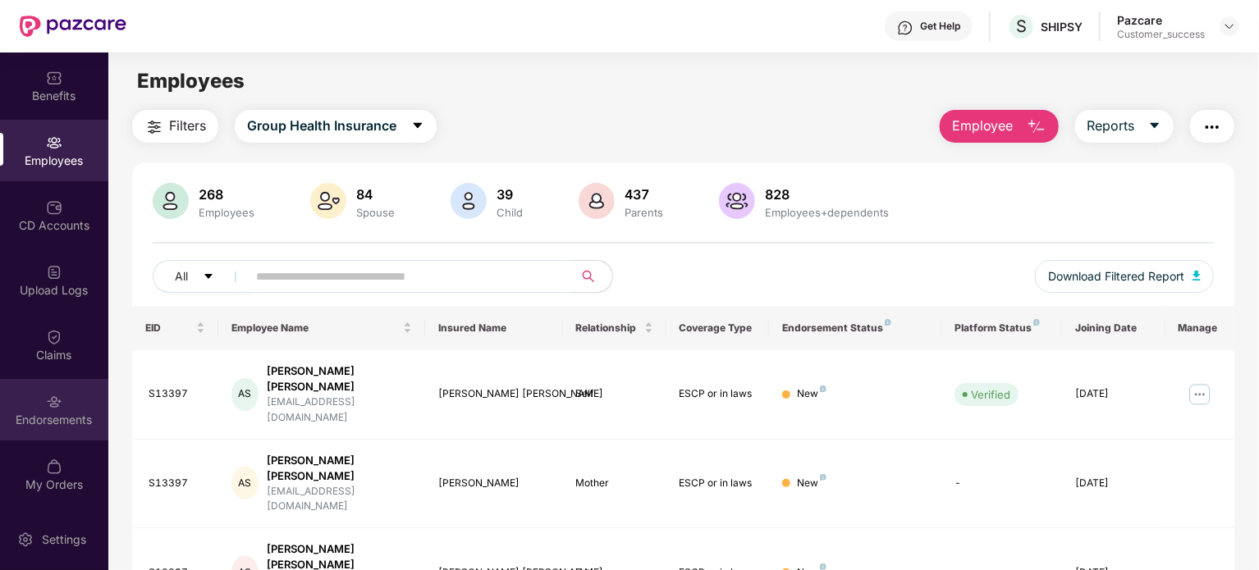
click at [54, 406] on img at bounding box center [54, 402] width 16 height 16
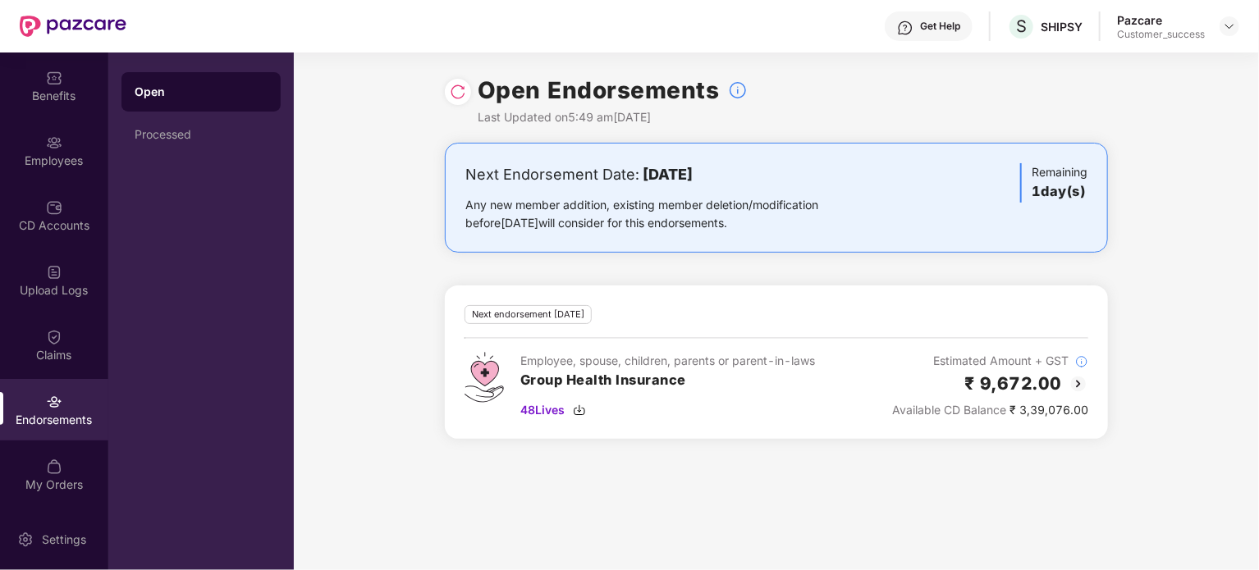
click at [457, 87] on img at bounding box center [458, 92] width 16 height 16
click at [459, 96] on img at bounding box center [458, 92] width 16 height 16
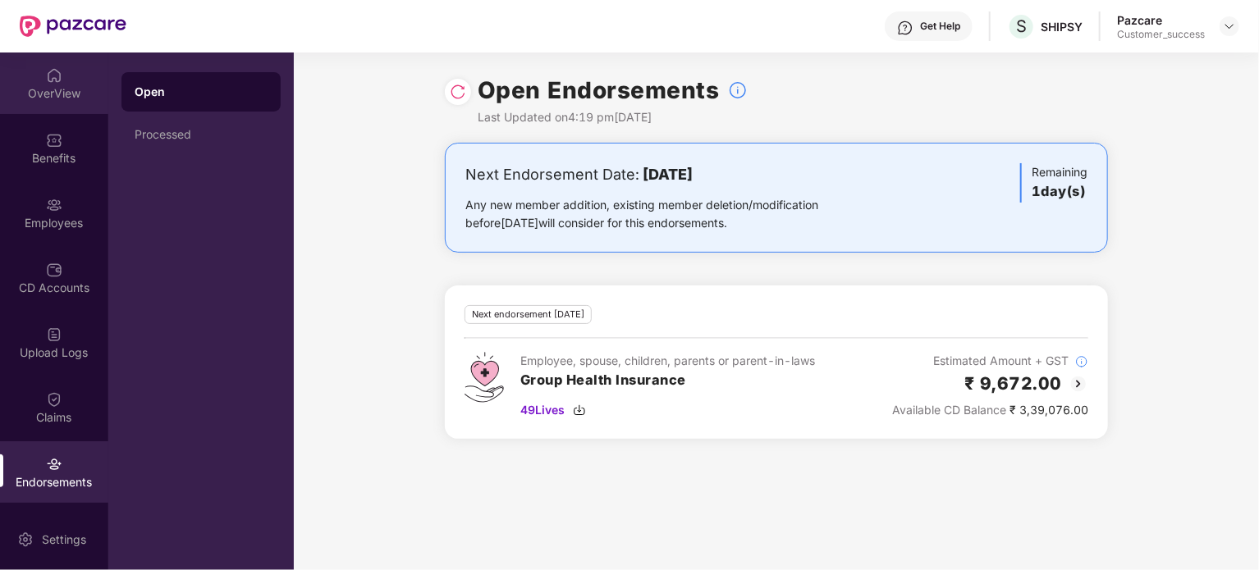
click at [69, 89] on div "OverView" at bounding box center [54, 93] width 108 height 16
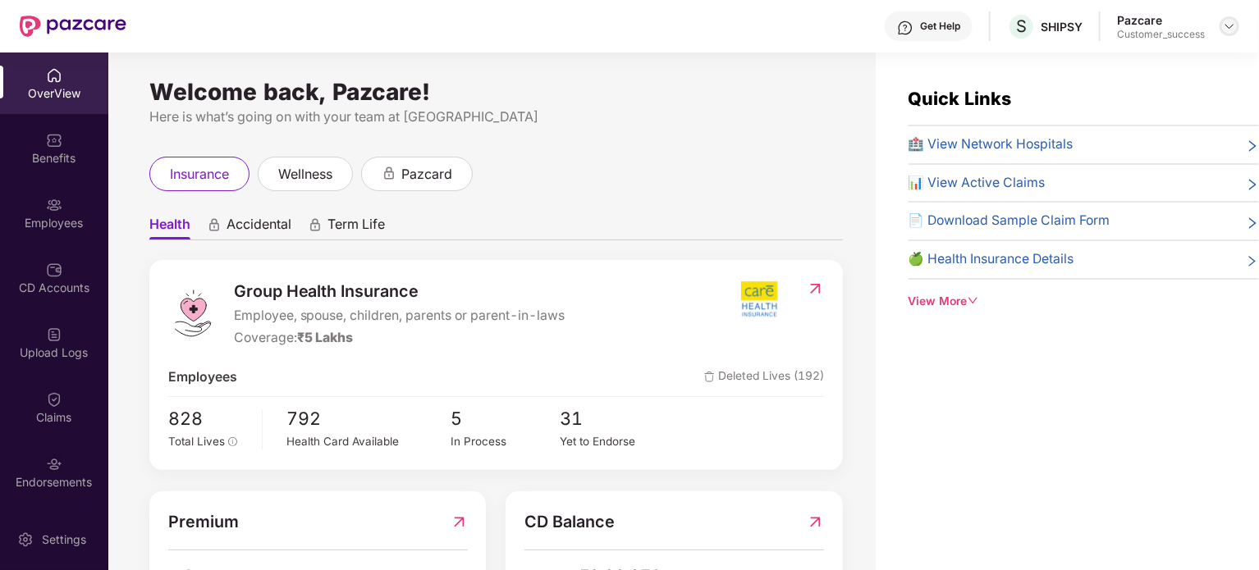
click at [1232, 29] on img at bounding box center [1229, 26] width 13 height 13
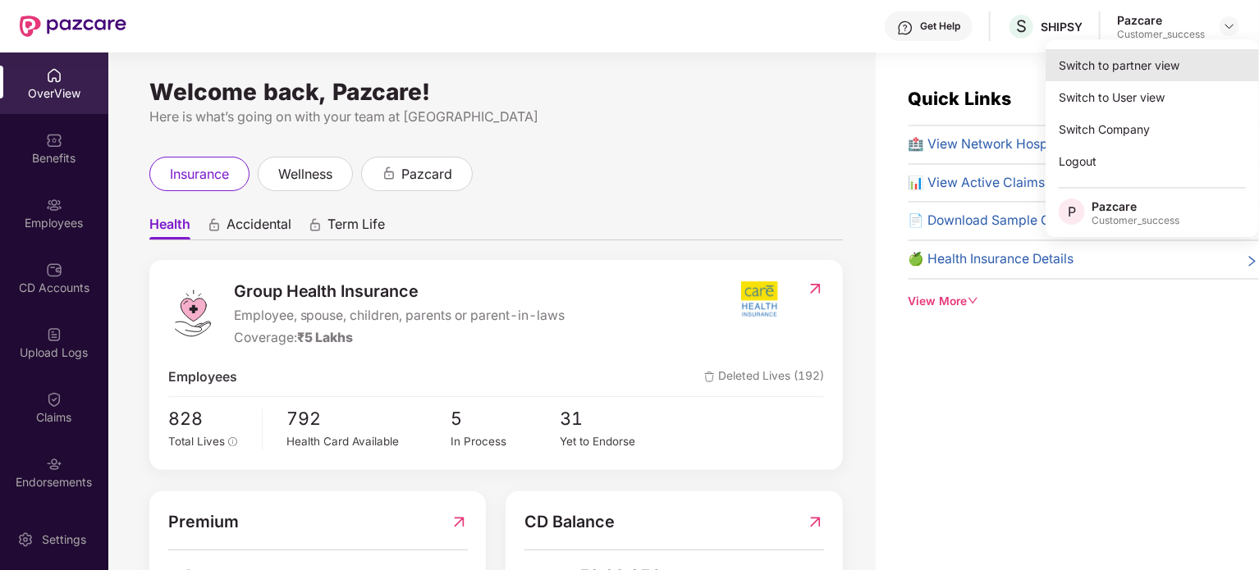
click at [1169, 59] on div "Switch to partner view" at bounding box center [1152, 65] width 213 height 32
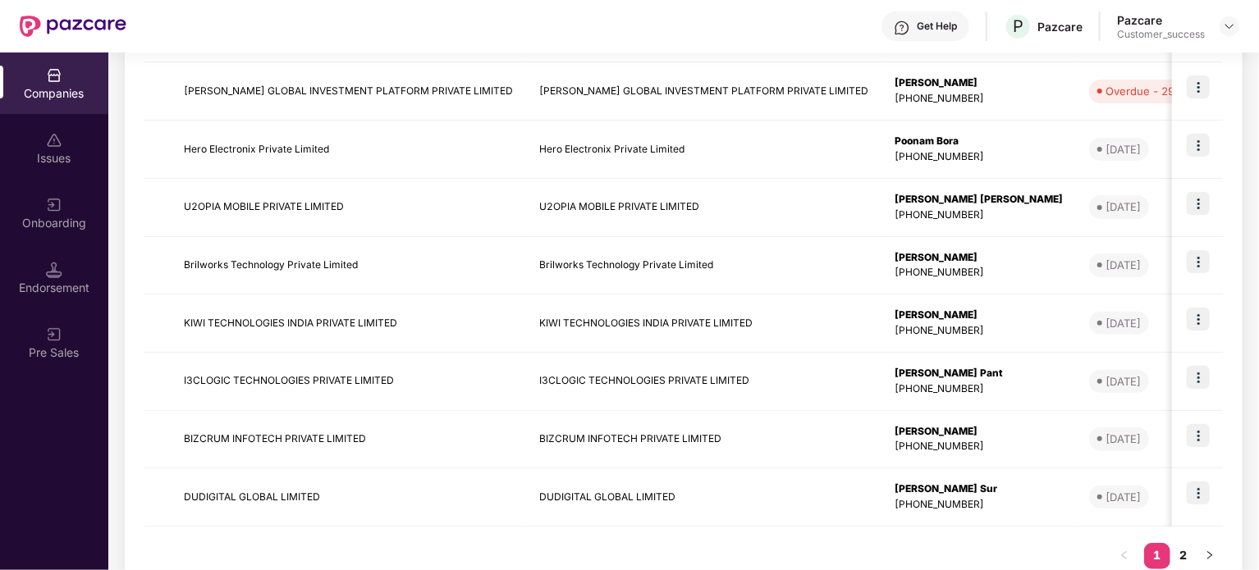
scroll to position [466, 0]
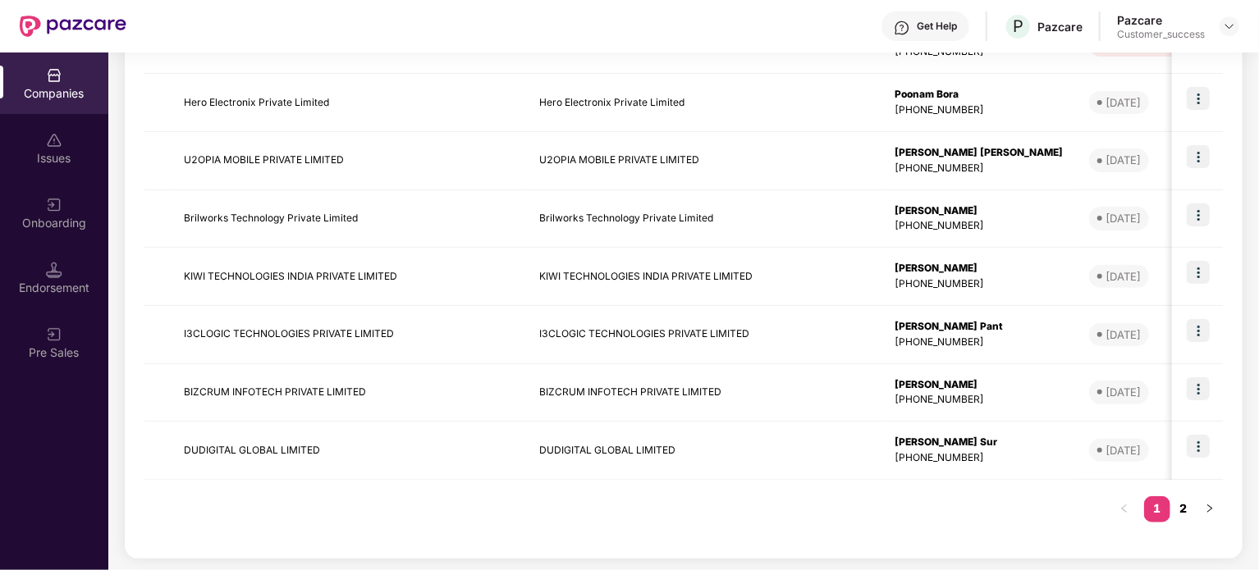
click at [1188, 509] on link "2" at bounding box center [1183, 509] width 26 height 25
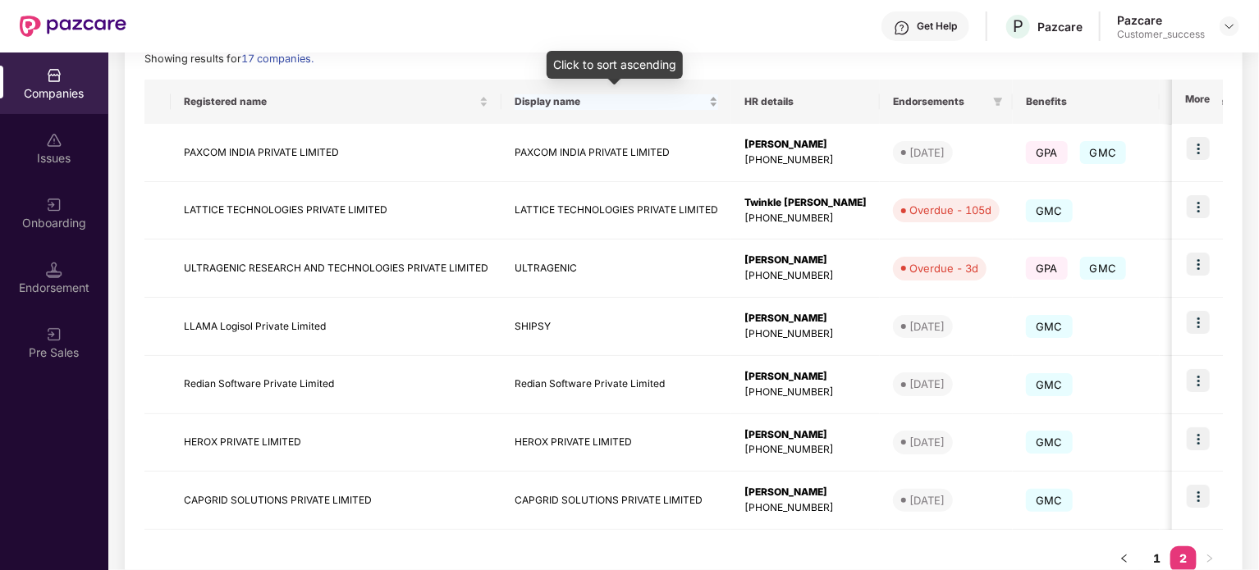
scroll to position [0, 0]
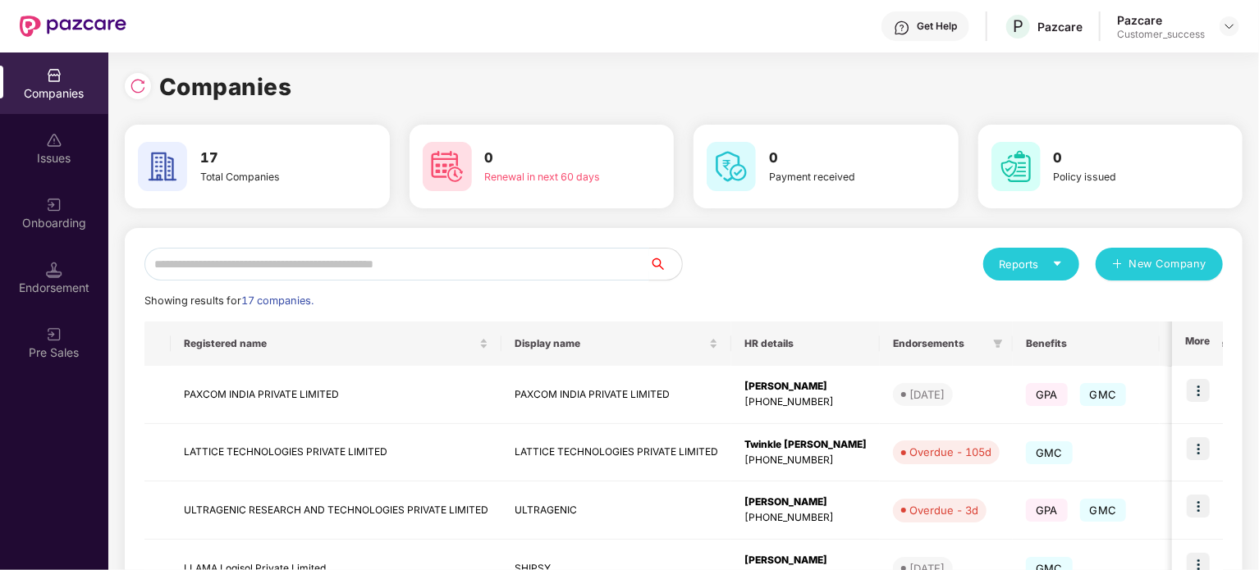
click at [444, 262] on input "text" at bounding box center [396, 264] width 505 height 33
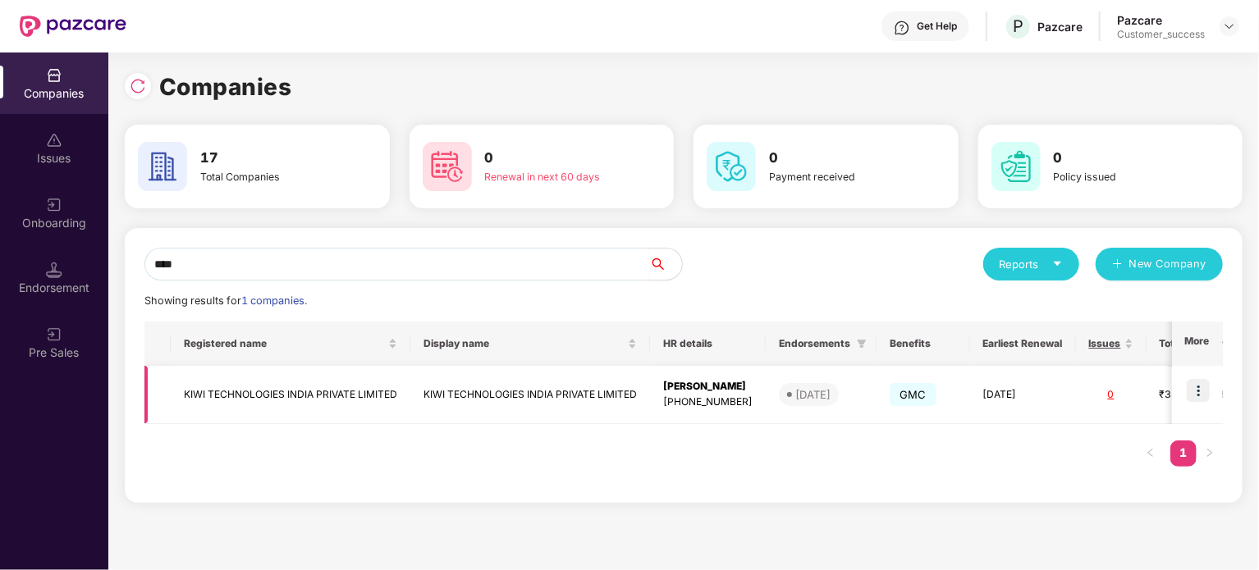
type input "****"
click at [1207, 390] on img at bounding box center [1198, 390] width 23 height 23
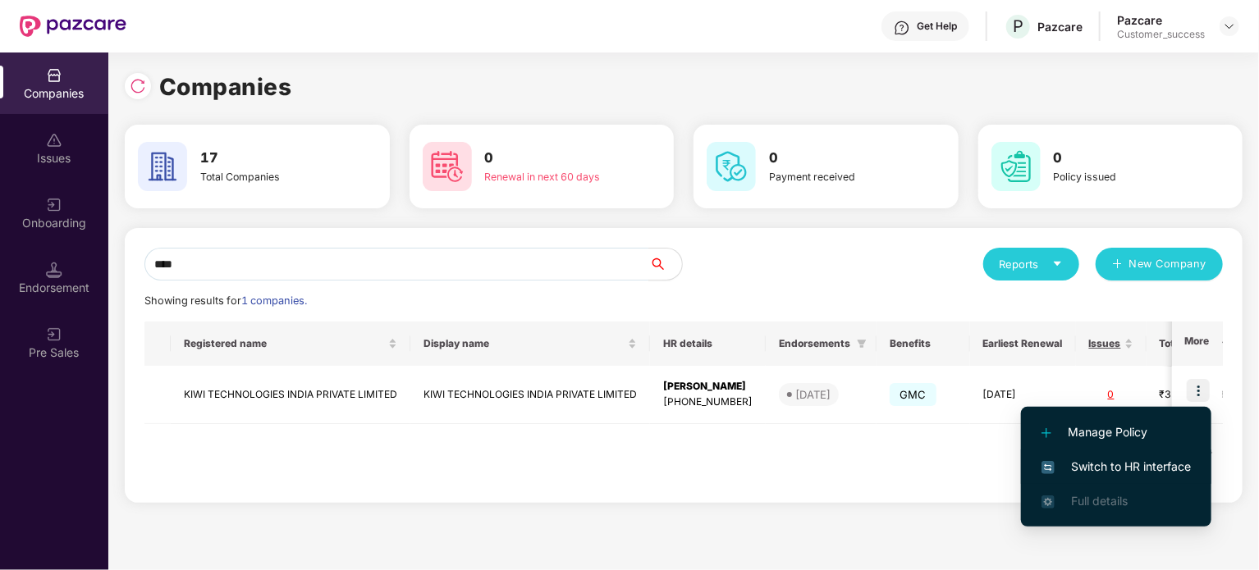
click at [1127, 469] on span "Switch to HR interface" at bounding box center [1116, 467] width 149 height 18
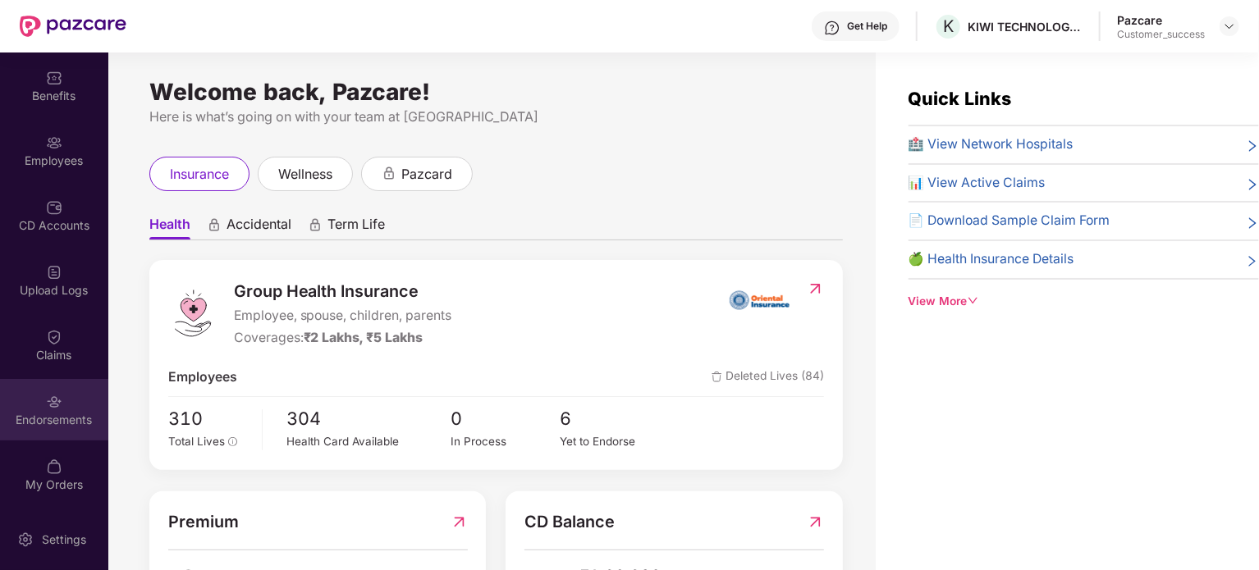
scroll to position [62, 0]
click at [53, 400] on img at bounding box center [54, 403] width 16 height 16
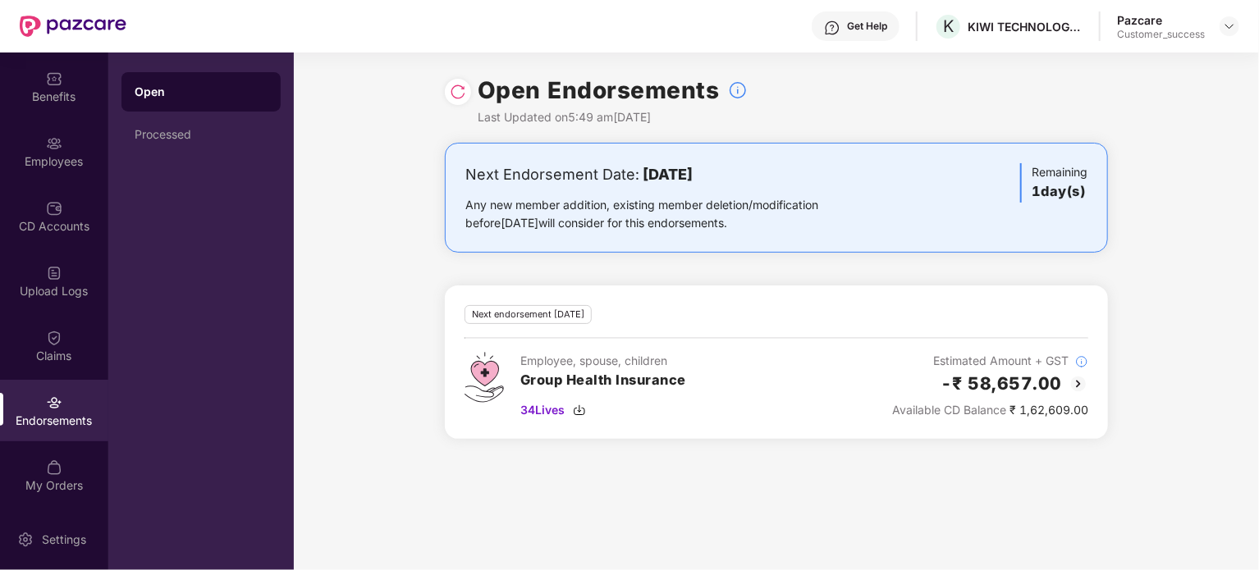
click at [460, 88] on img at bounding box center [458, 92] width 16 height 16
click at [1074, 377] on img at bounding box center [1079, 384] width 20 height 20
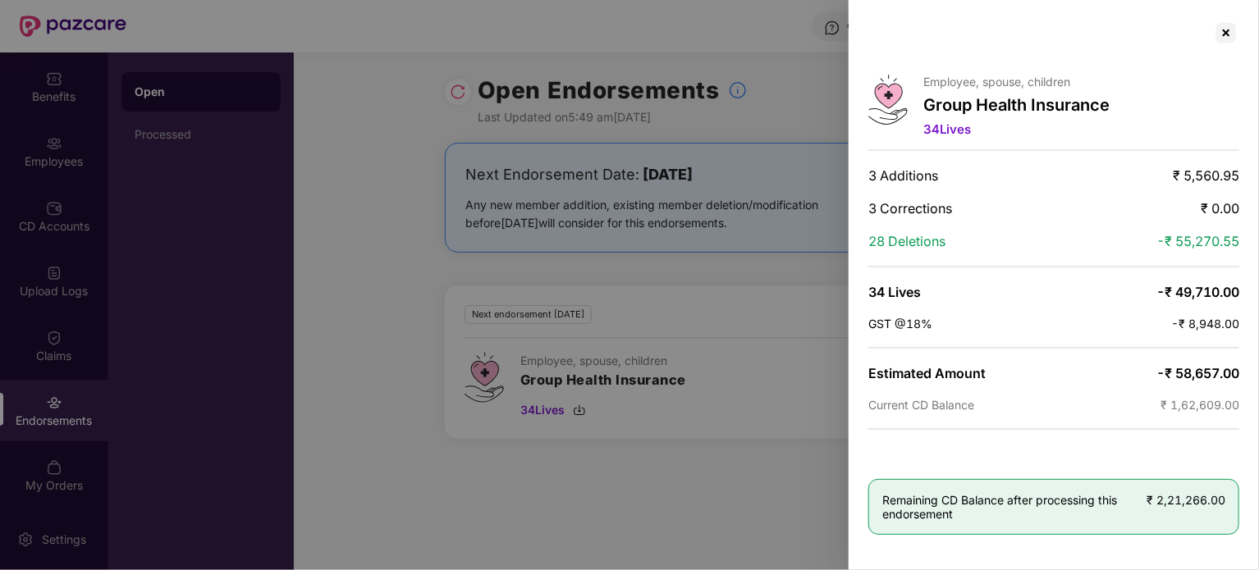
click at [775, 491] on div at bounding box center [629, 285] width 1259 height 570
click at [704, 391] on div at bounding box center [629, 285] width 1259 height 570
click at [460, 96] on div at bounding box center [629, 285] width 1259 height 570
click at [1225, 28] on div at bounding box center [1226, 33] width 26 height 26
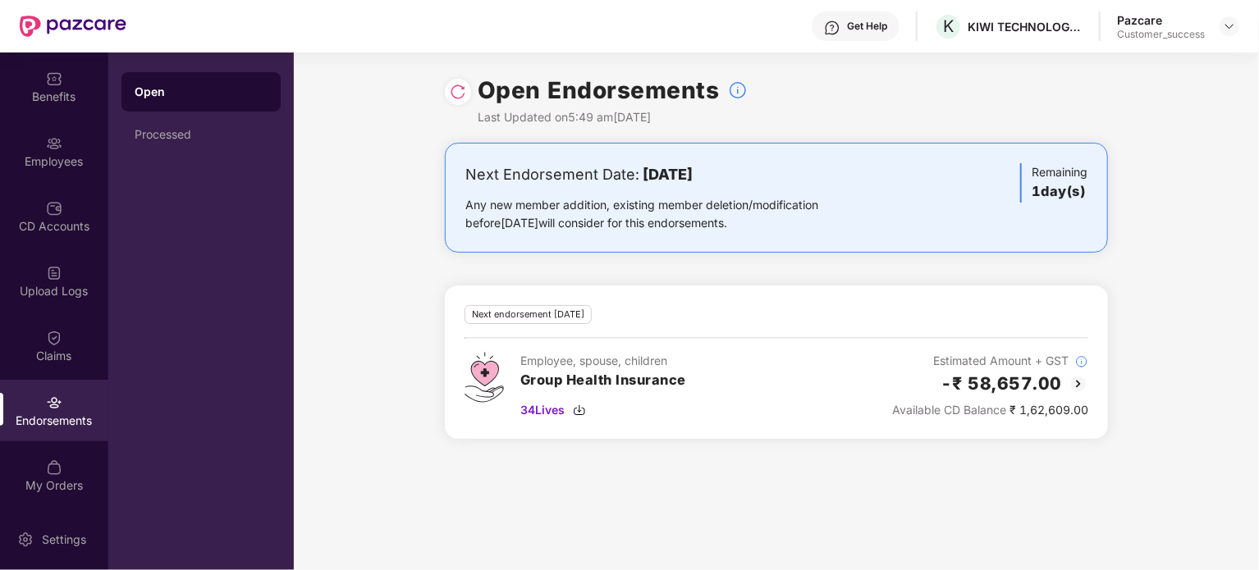
click at [460, 98] on img at bounding box center [458, 92] width 16 height 16
click at [69, 157] on div "Employees" at bounding box center [54, 161] width 108 height 16
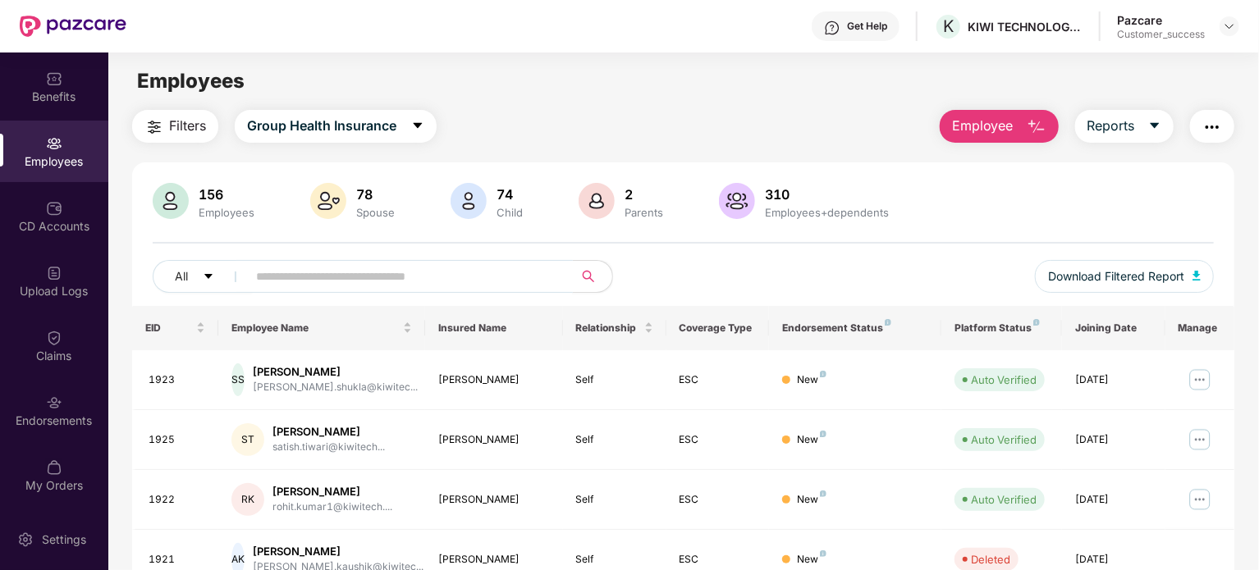
click at [279, 279] on input "text" at bounding box center [403, 276] width 295 height 25
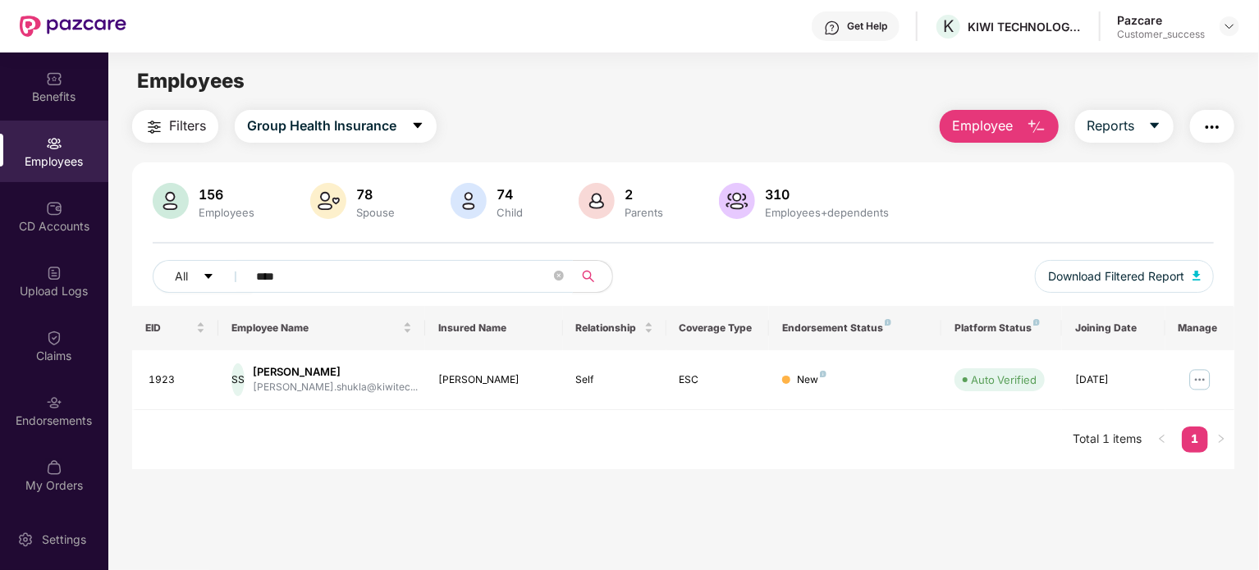
click at [405, 277] on input "****" at bounding box center [403, 276] width 295 height 25
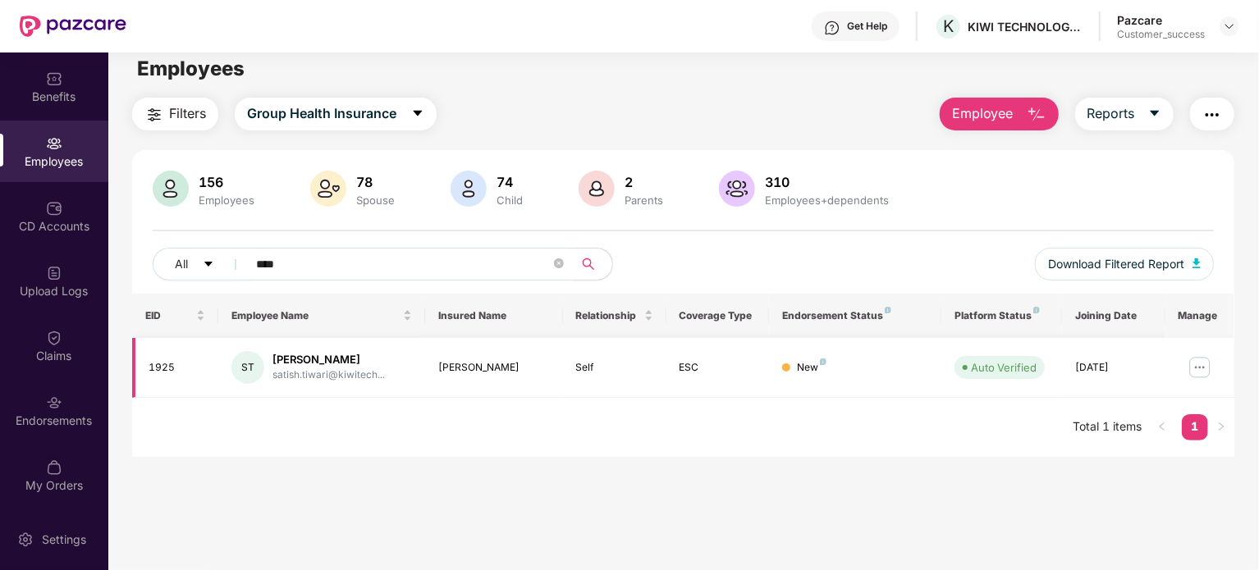
scroll to position [26, 0]
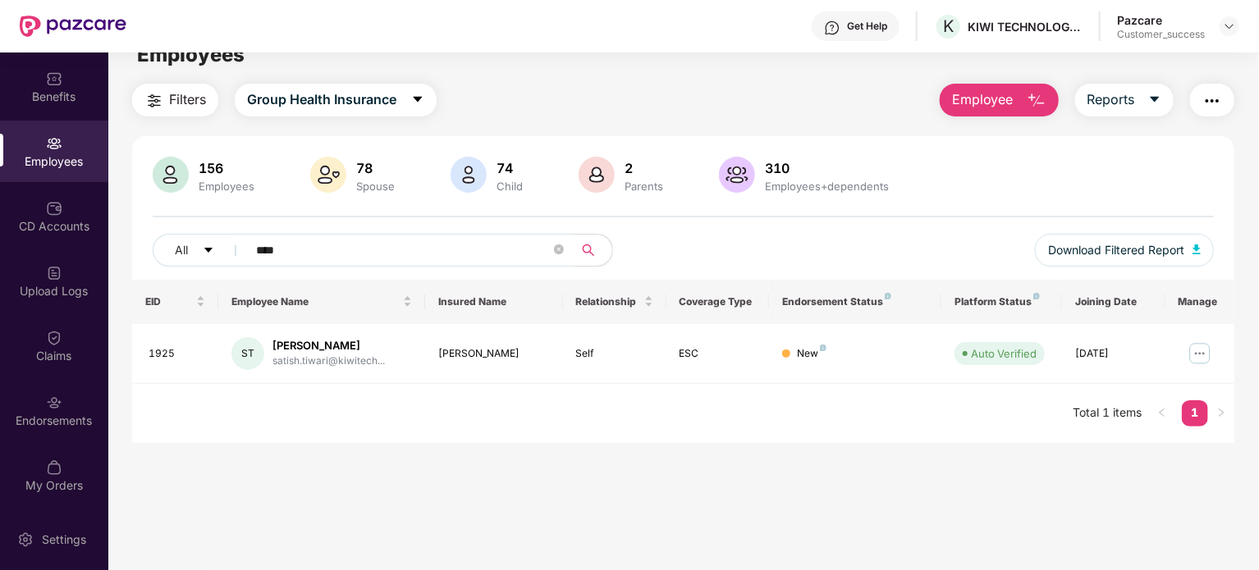
type input "****"
click at [53, 428] on div "Endorsements" at bounding box center [54, 420] width 108 height 16
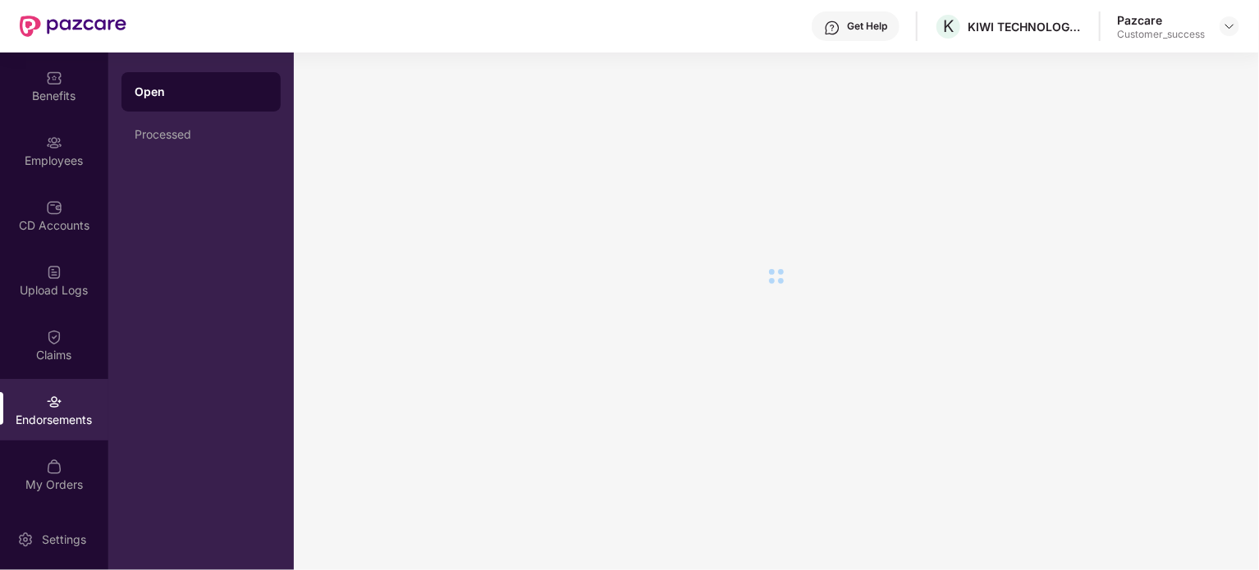
scroll to position [0, 0]
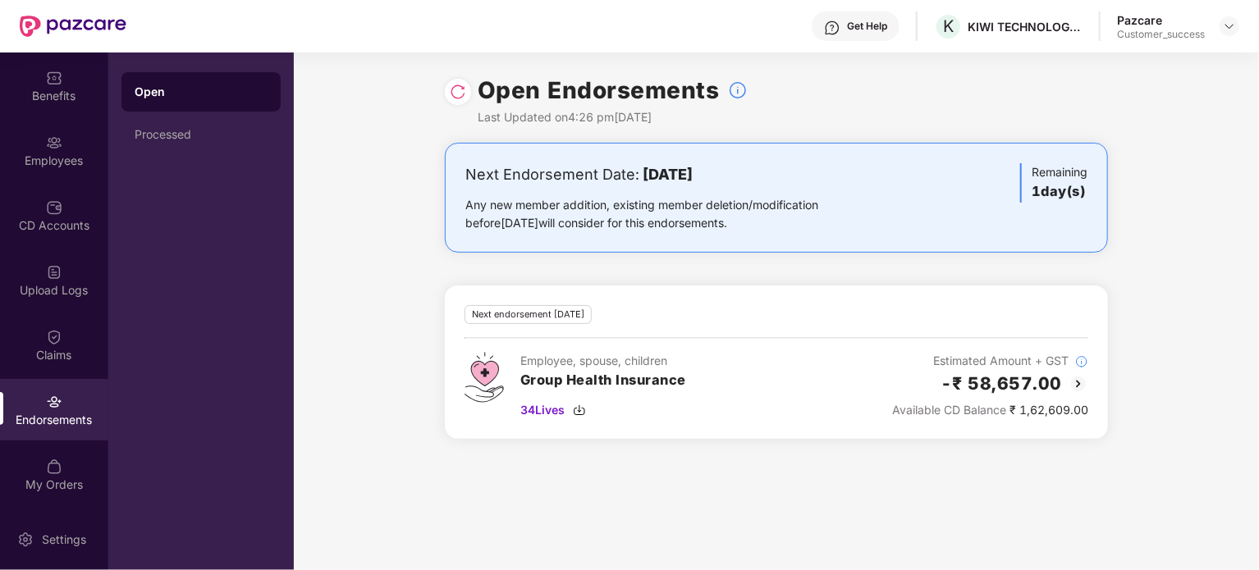
click at [464, 94] on img at bounding box center [458, 92] width 16 height 16
click at [1078, 379] on img at bounding box center [1079, 384] width 20 height 20
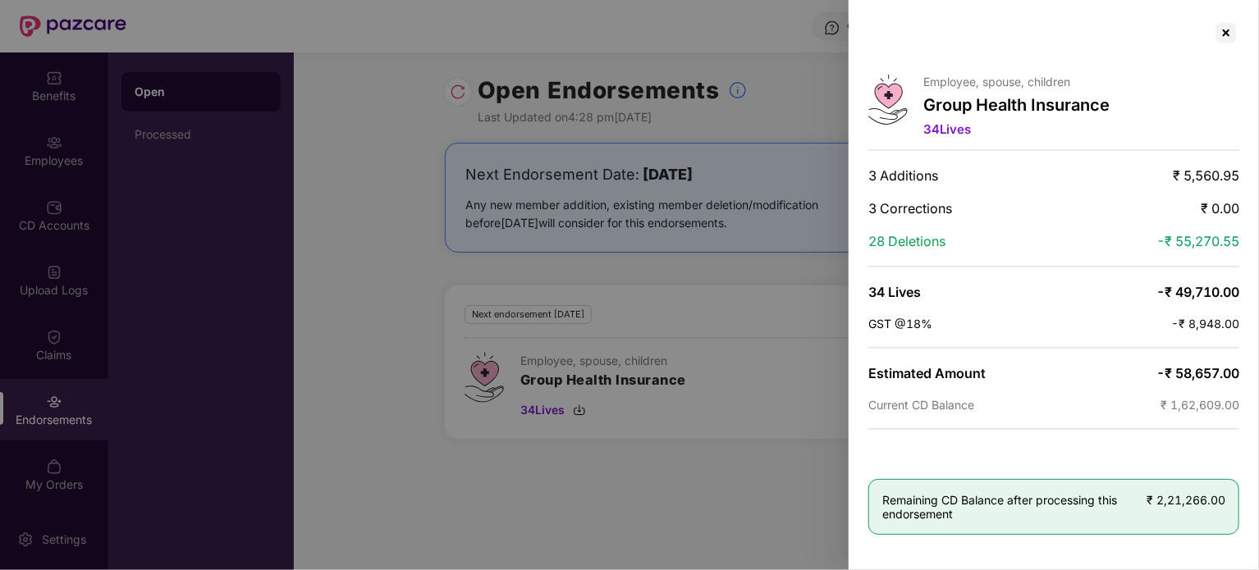
click at [382, 301] on div at bounding box center [629, 285] width 1259 height 570
click at [1231, 34] on div at bounding box center [1226, 33] width 26 height 26
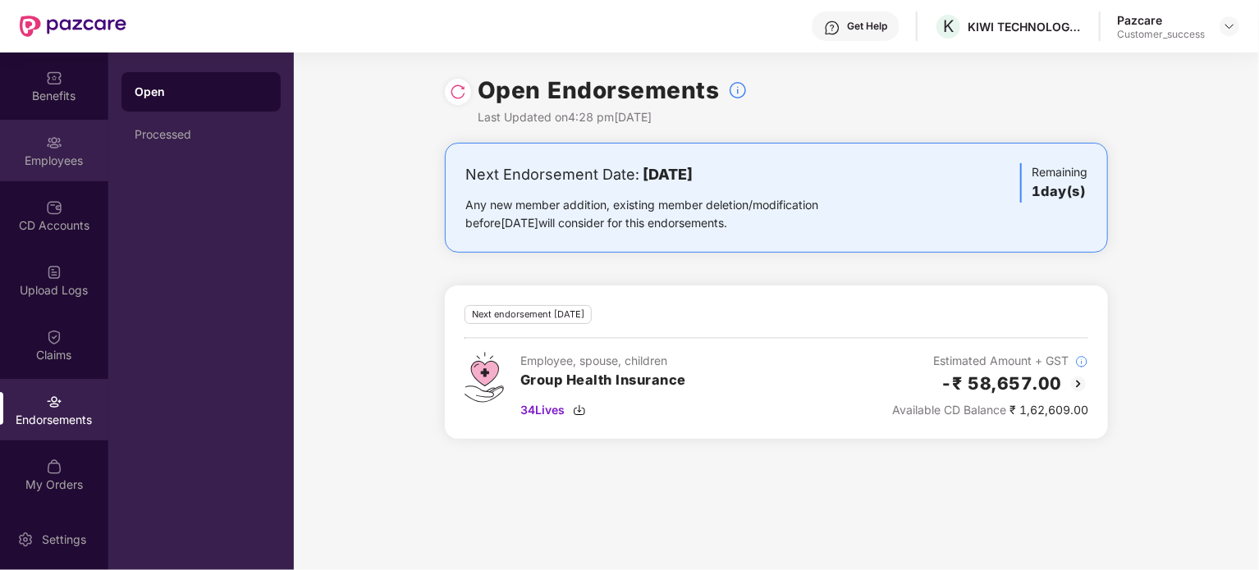
click at [68, 167] on div "Employees" at bounding box center [54, 161] width 108 height 16
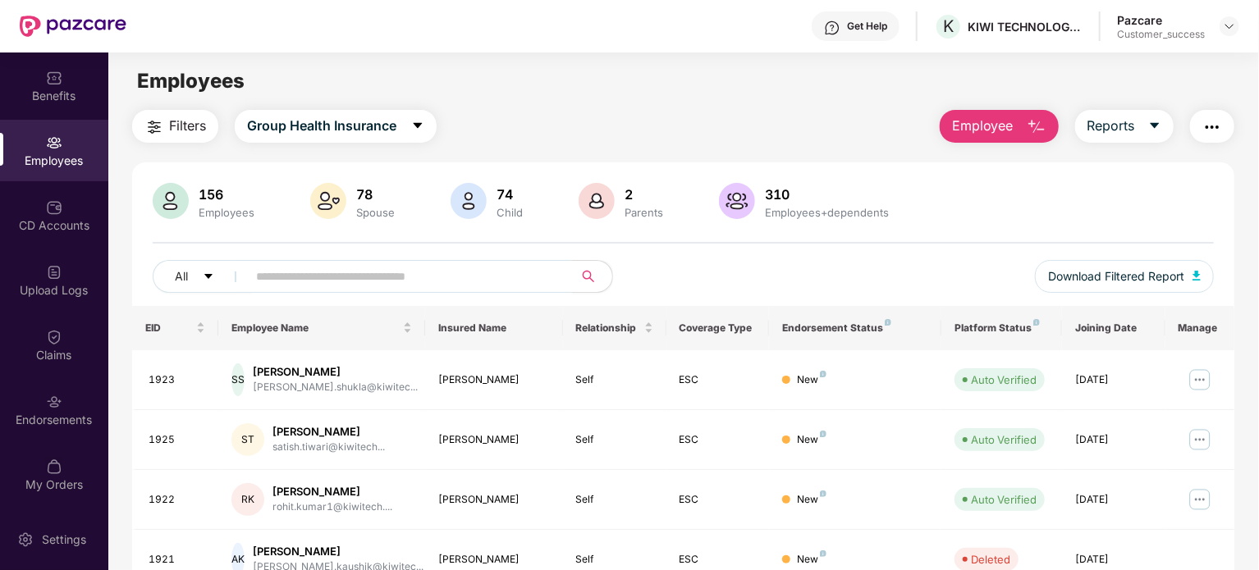
click at [1228, 126] on button "button" at bounding box center [1212, 126] width 44 height 33
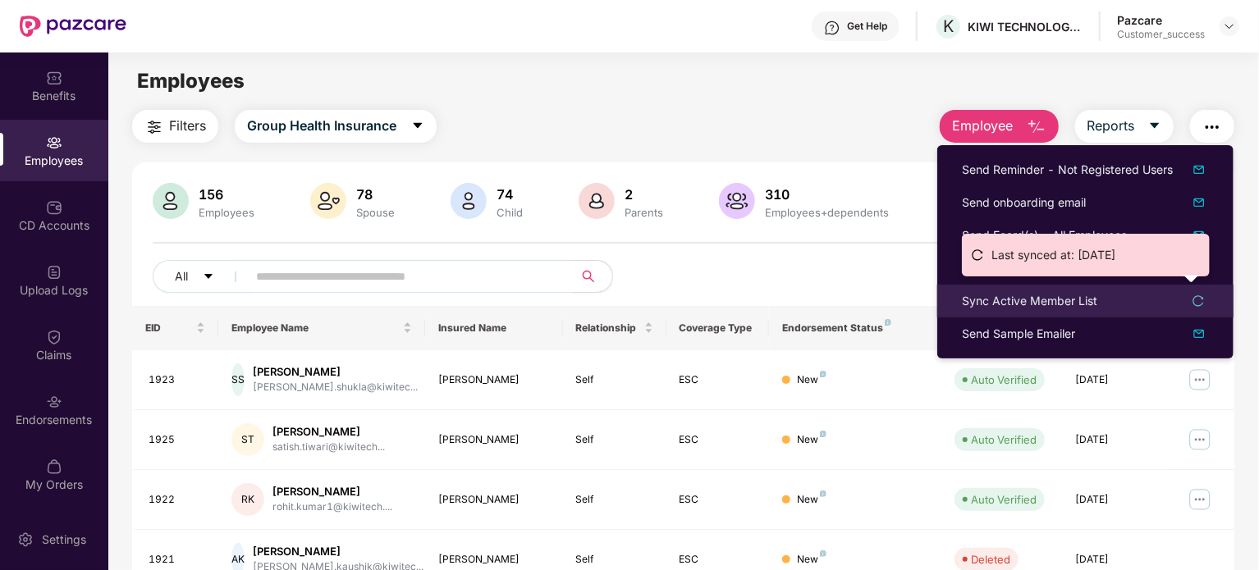
click at [1060, 305] on div "Sync Active Member List" at bounding box center [1029, 301] width 135 height 18
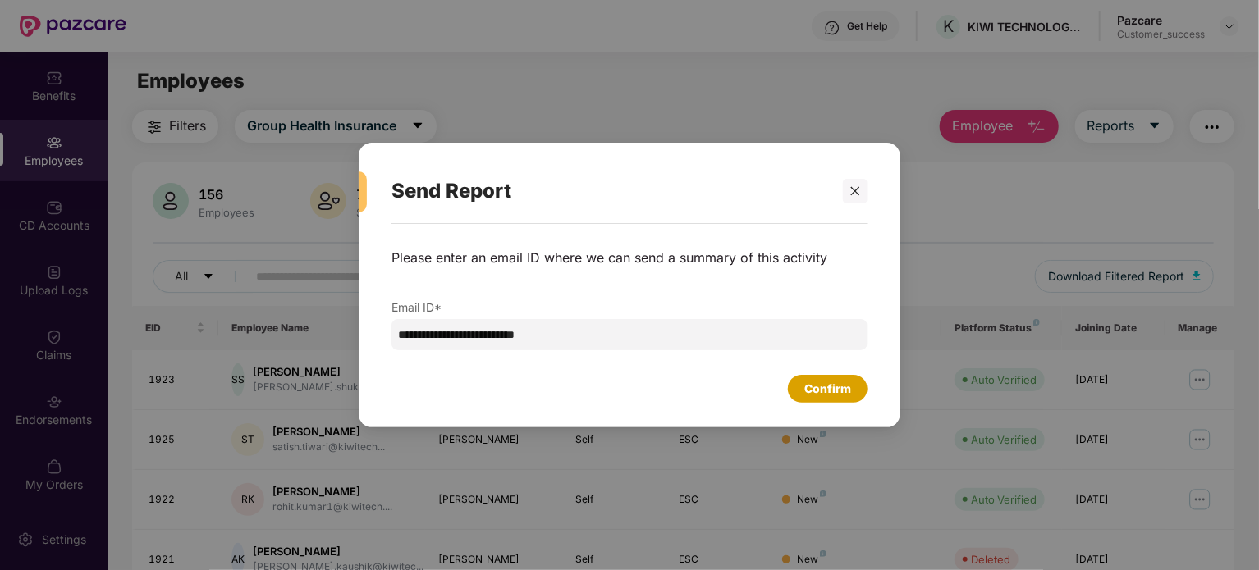
click at [832, 381] on div "Confirm" at bounding box center [827, 389] width 47 height 18
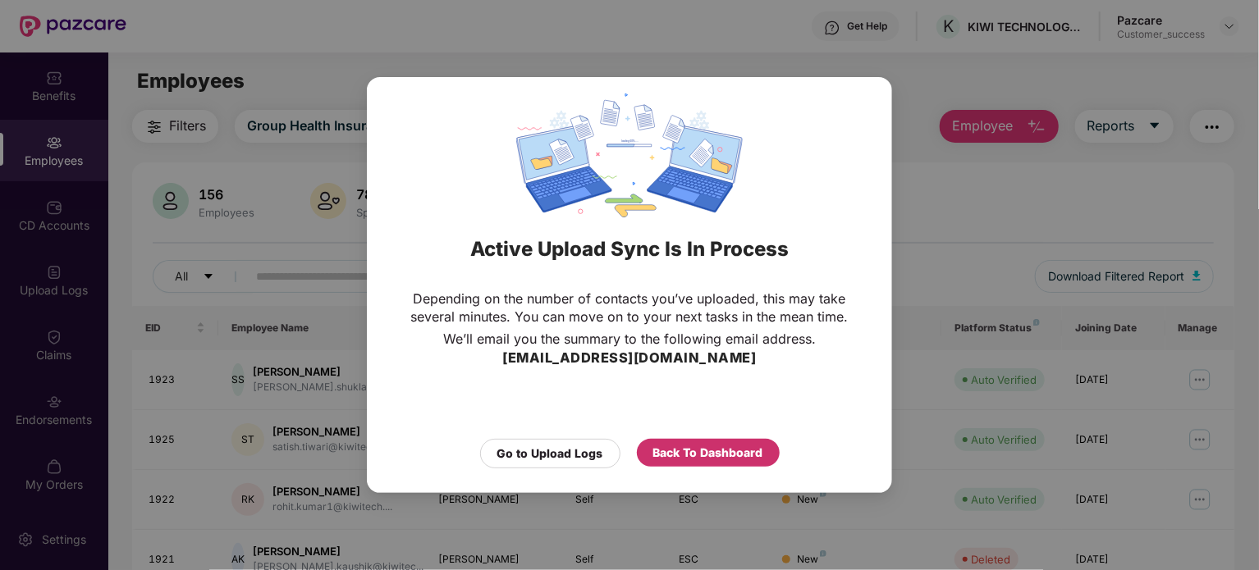
click at [720, 450] on div "Back To Dashboard" at bounding box center [708, 453] width 110 height 18
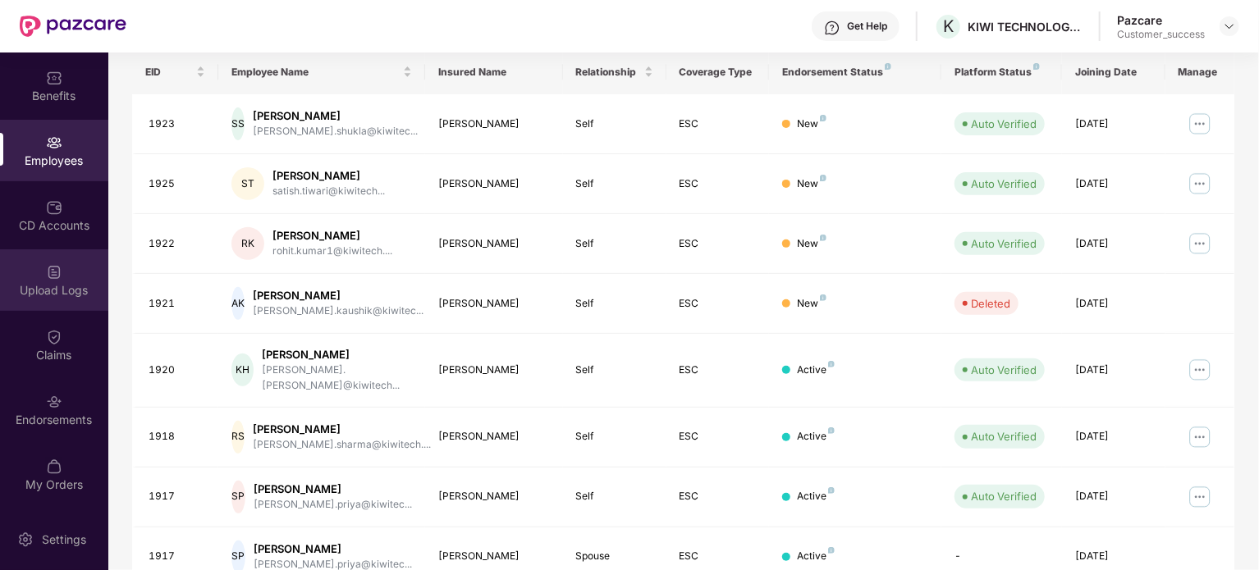
scroll to position [259, 0]
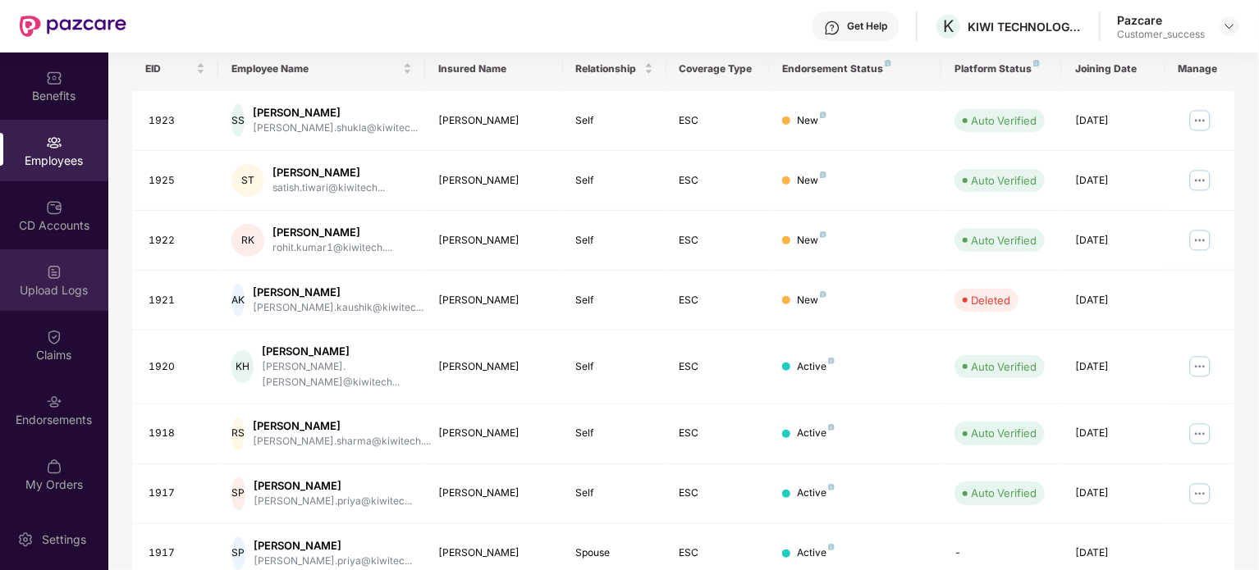
click at [57, 286] on div "Upload Logs" at bounding box center [54, 290] width 108 height 16
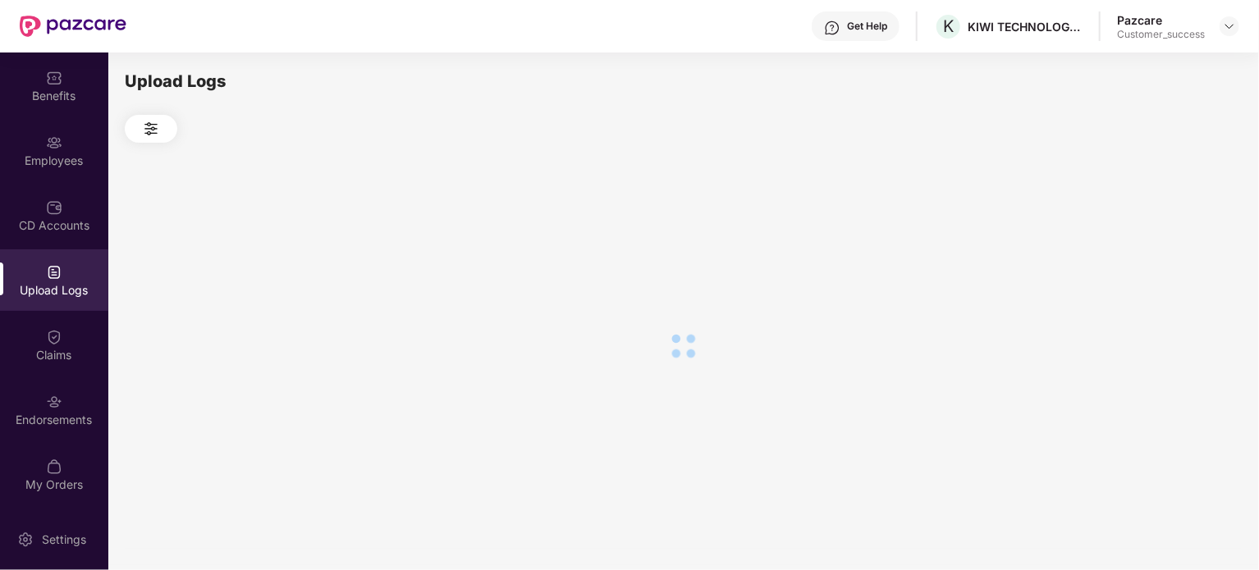
scroll to position [0, 0]
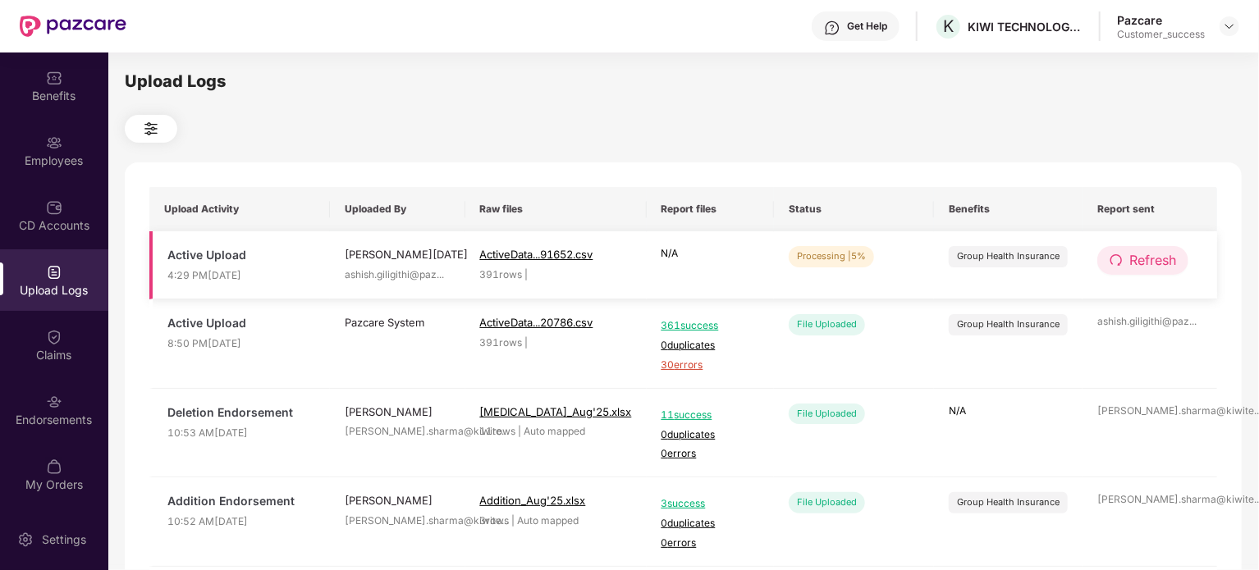
click at [1151, 262] on span "Refresh" at bounding box center [1152, 260] width 47 height 21
click at [1151, 262] on span "Refresh" at bounding box center [1153, 260] width 47 height 21
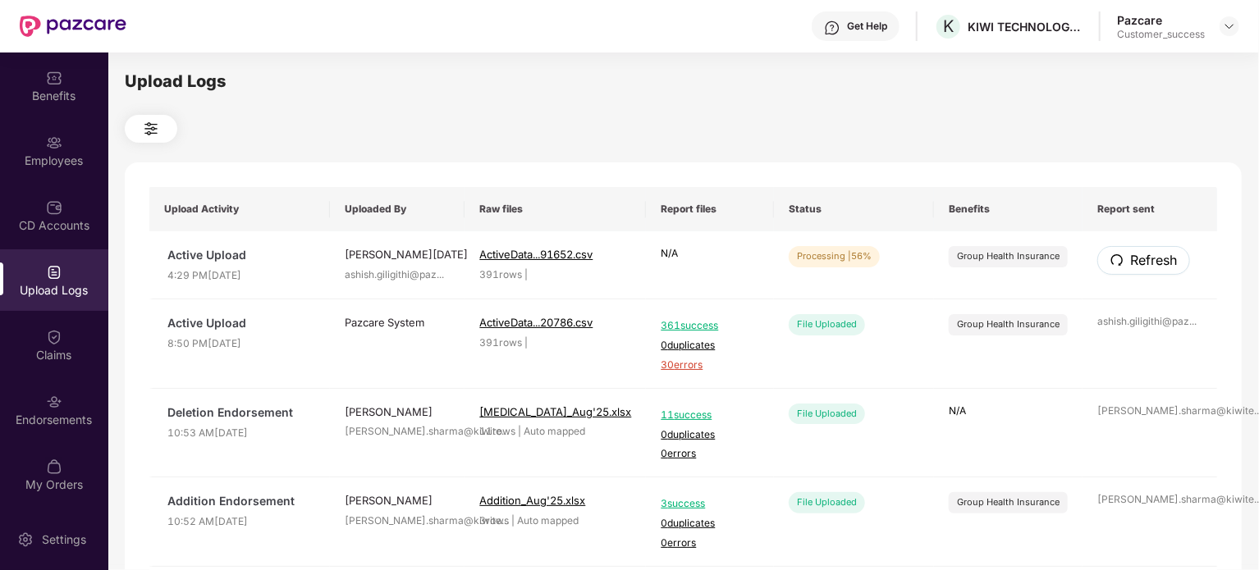
click at [1151, 262] on span "Refresh" at bounding box center [1153, 260] width 47 height 21
click at [1151, 268] on span "Refresh" at bounding box center [1152, 260] width 47 height 21
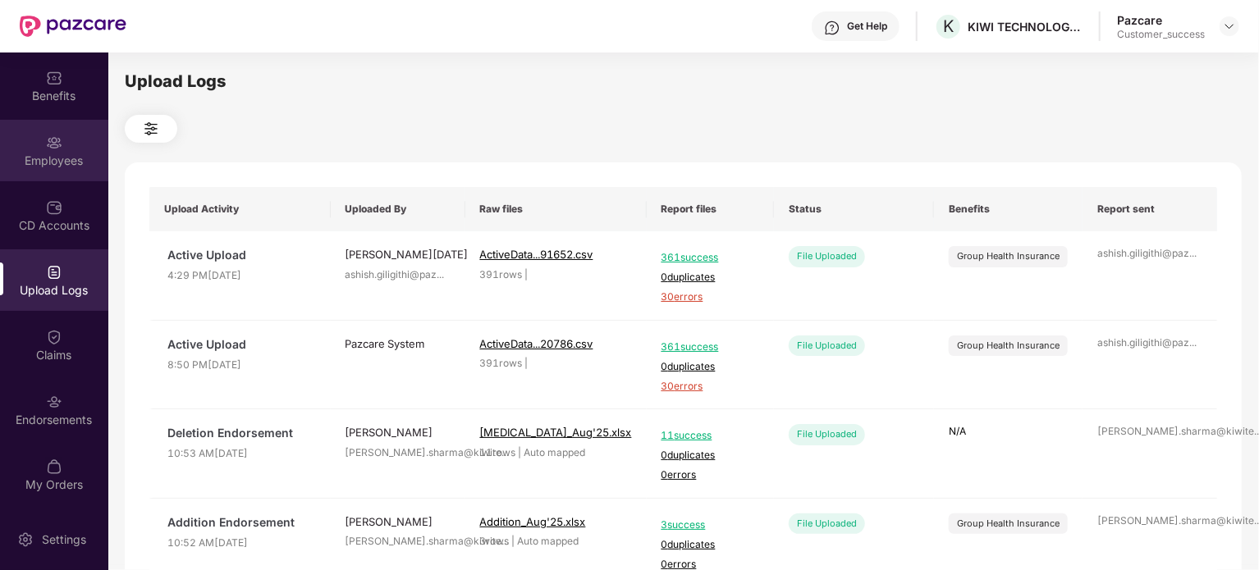
click at [43, 169] on div "Employees" at bounding box center [54, 151] width 108 height 62
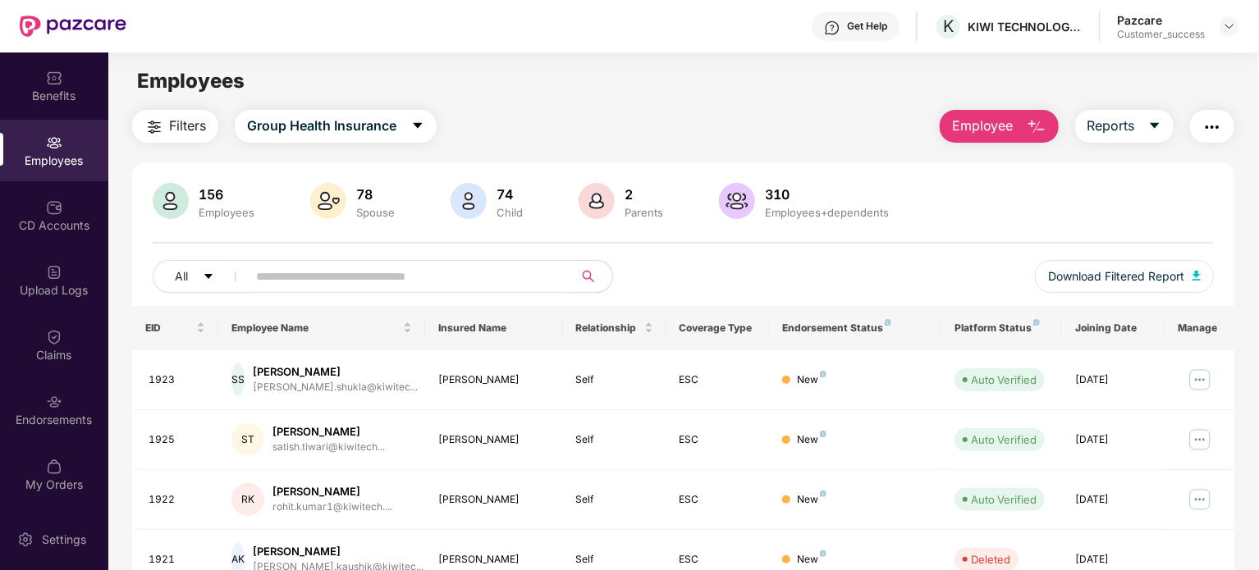
click at [182, 126] on span "Filters" at bounding box center [187, 126] width 37 height 21
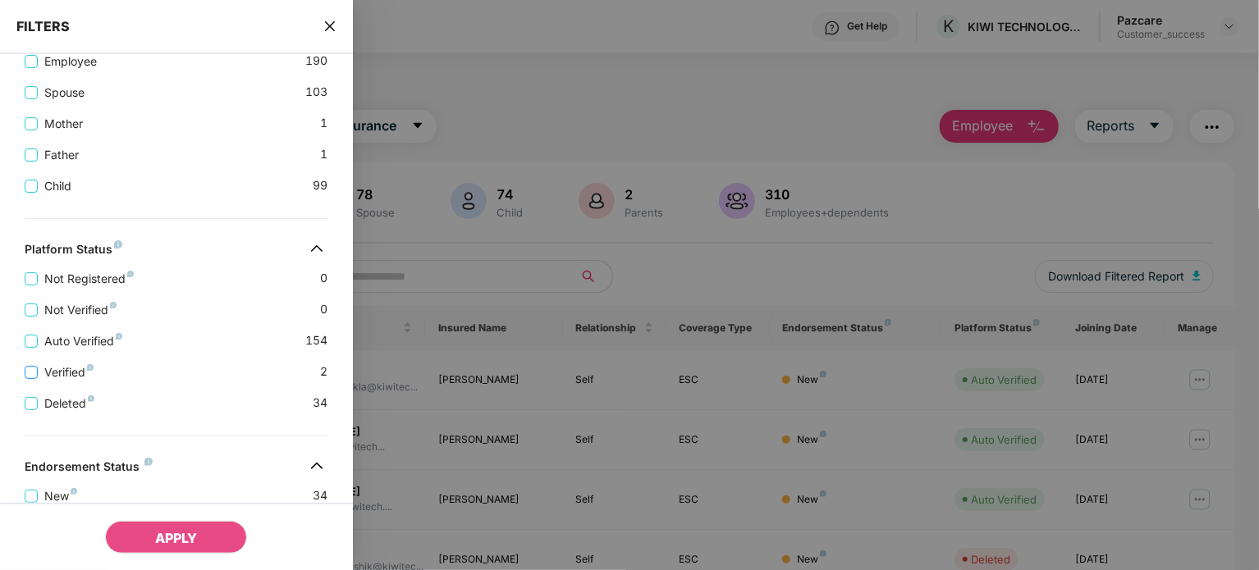
scroll to position [529, 0]
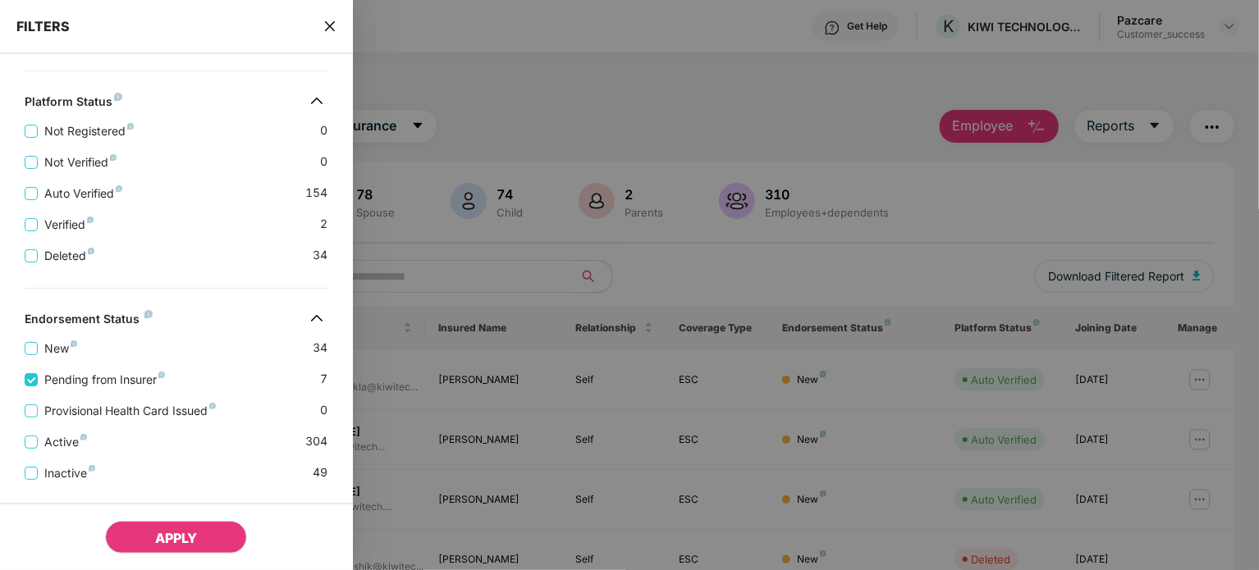
click at [200, 547] on button "APPLY" at bounding box center [176, 537] width 142 height 33
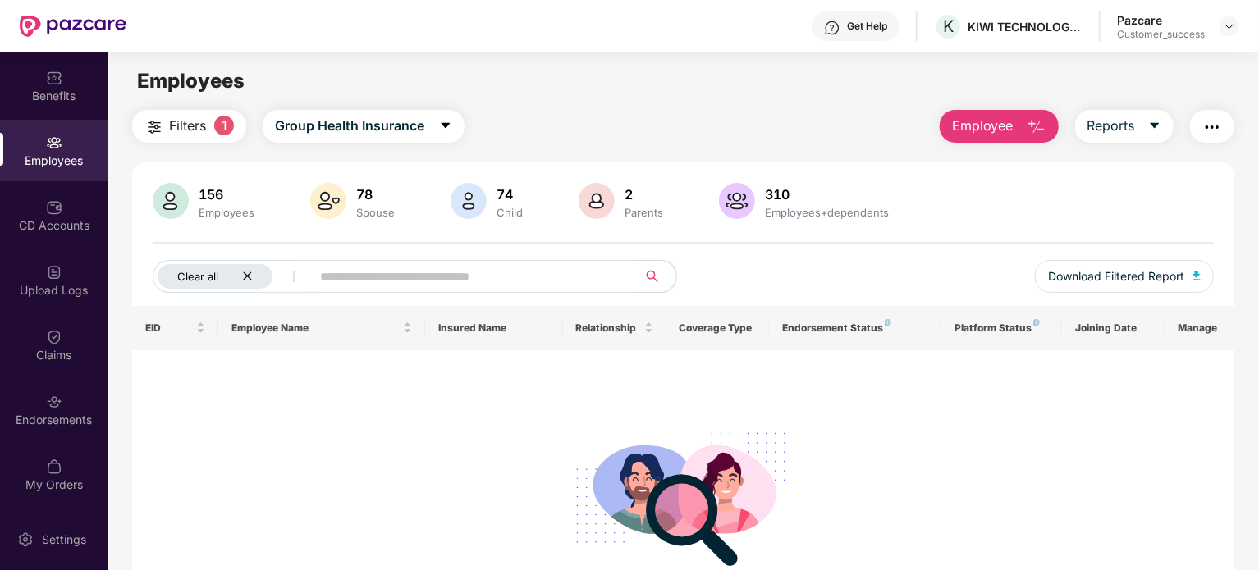
click at [238, 277] on div "Clear all" at bounding box center [215, 276] width 115 height 25
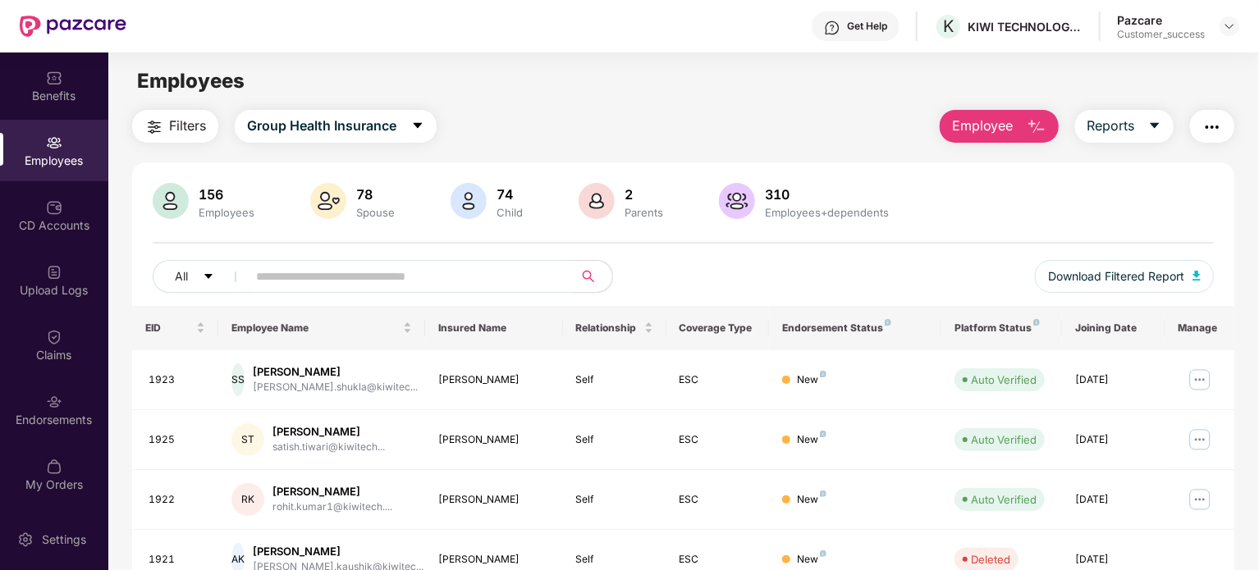
click at [178, 126] on span "Filters" at bounding box center [187, 126] width 37 height 21
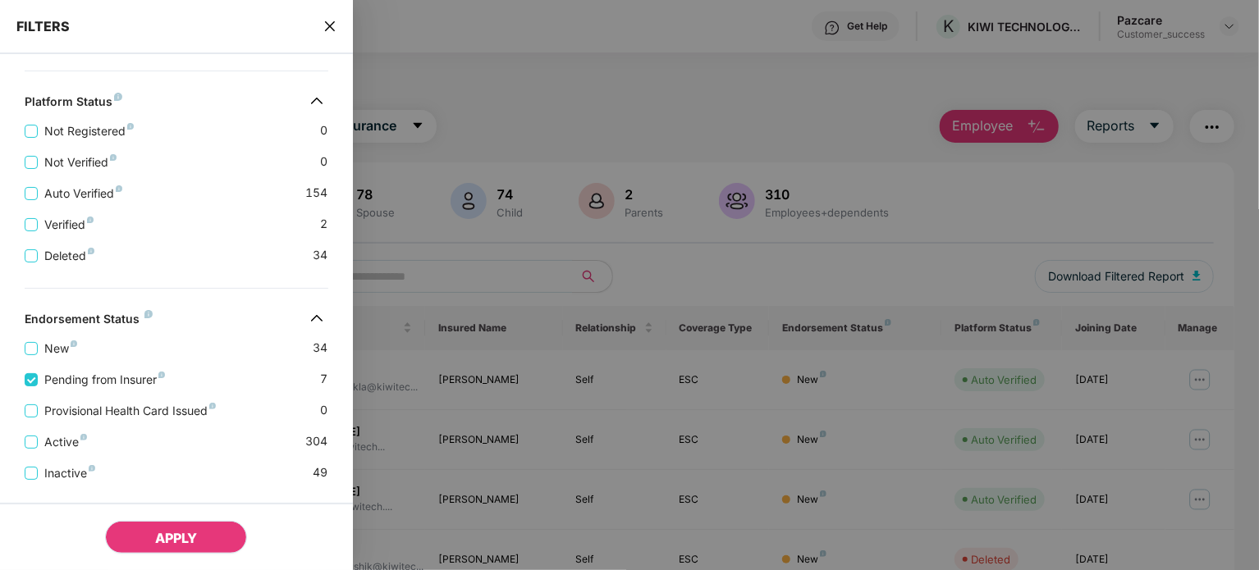
click at [158, 531] on span "APPLY" at bounding box center [176, 538] width 42 height 16
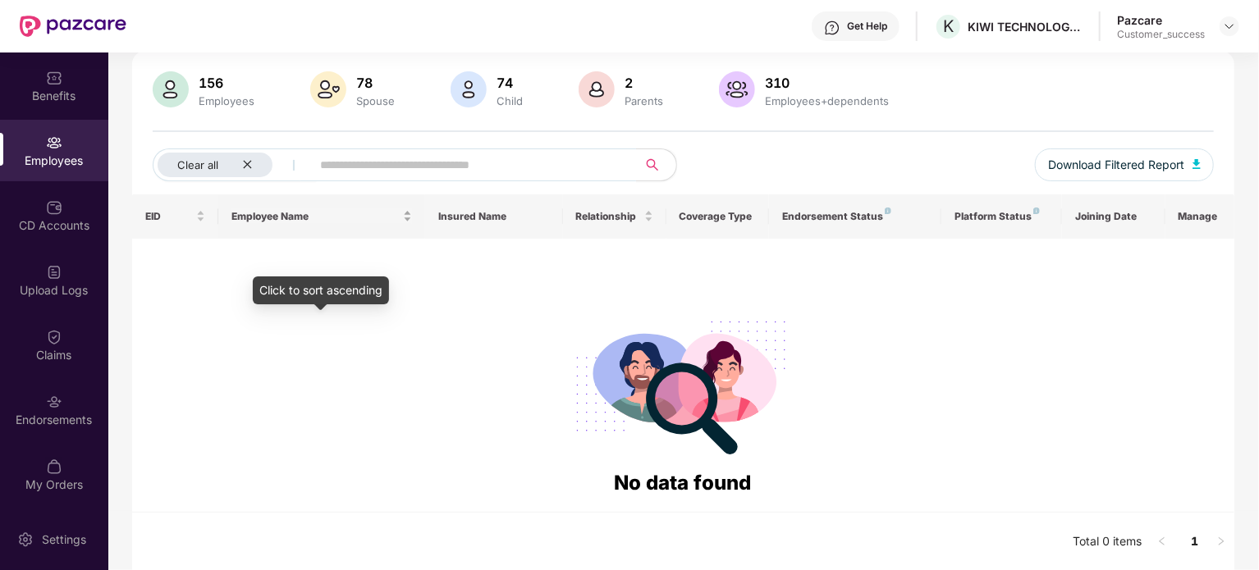
scroll to position [112, 0]
click at [246, 160] on icon "close" at bounding box center [247, 164] width 11 height 11
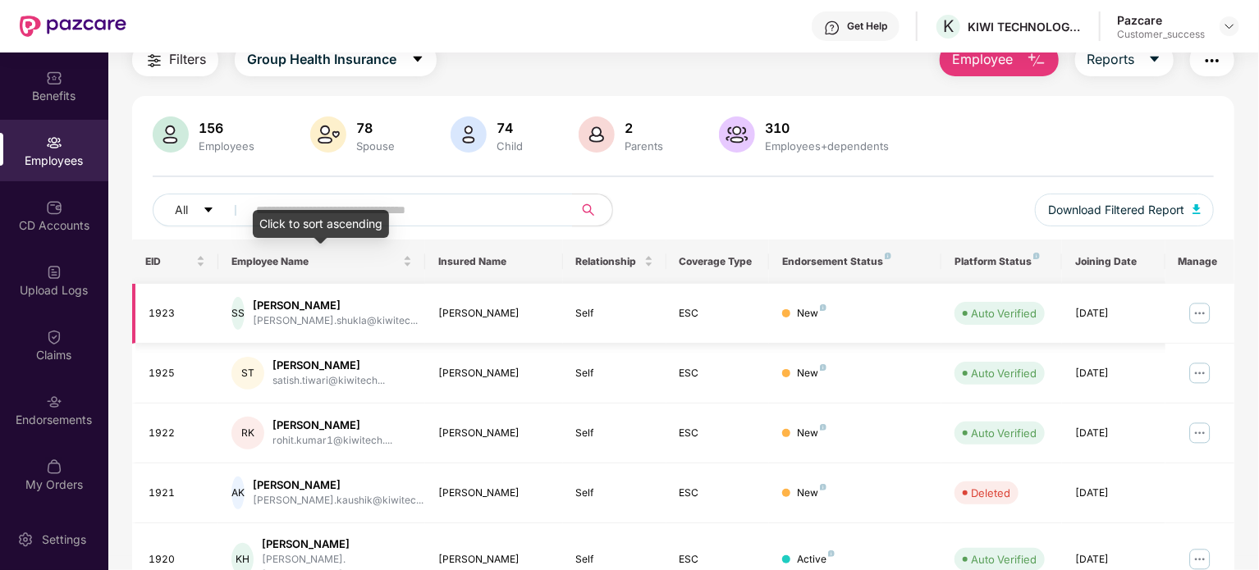
scroll to position [436, 0]
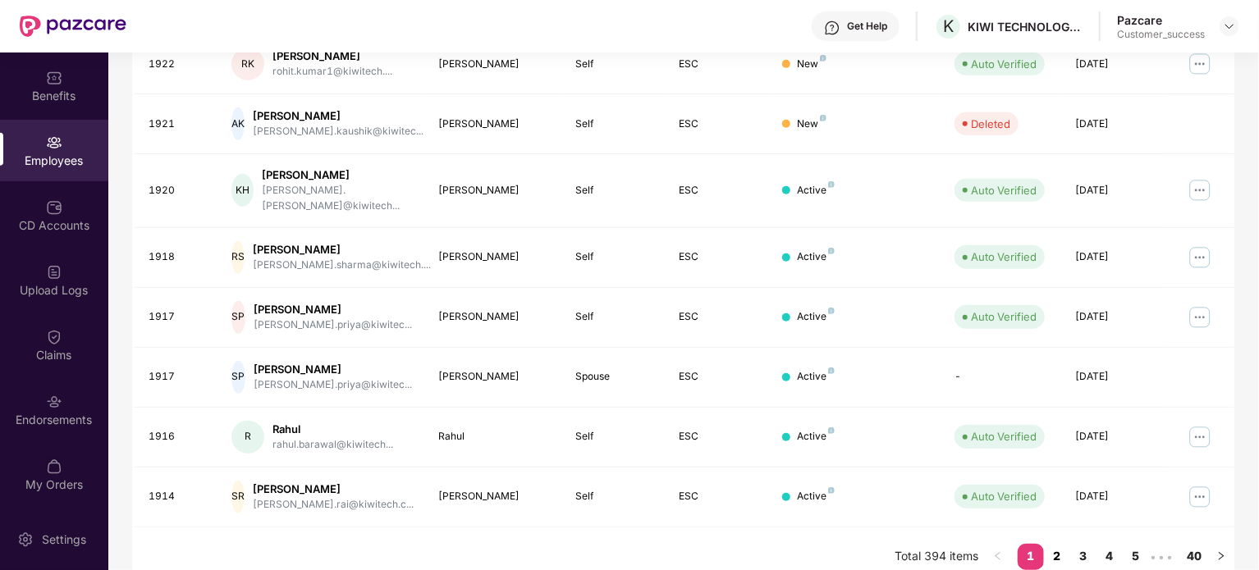
click at [1062, 544] on link "2" at bounding box center [1057, 556] width 26 height 25
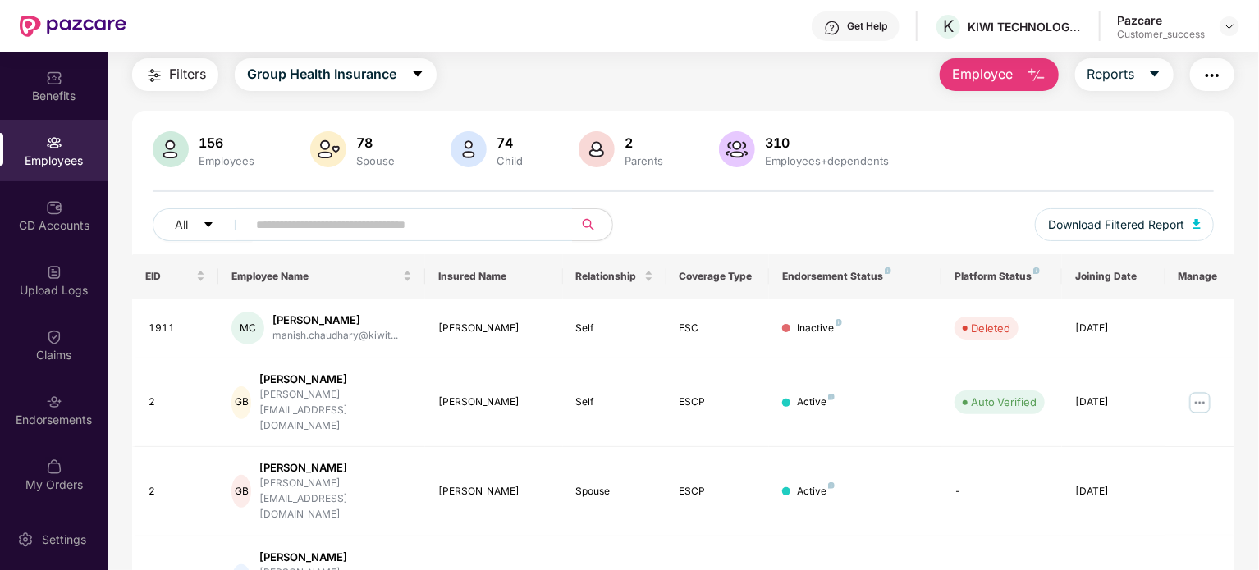
scroll to position [0, 0]
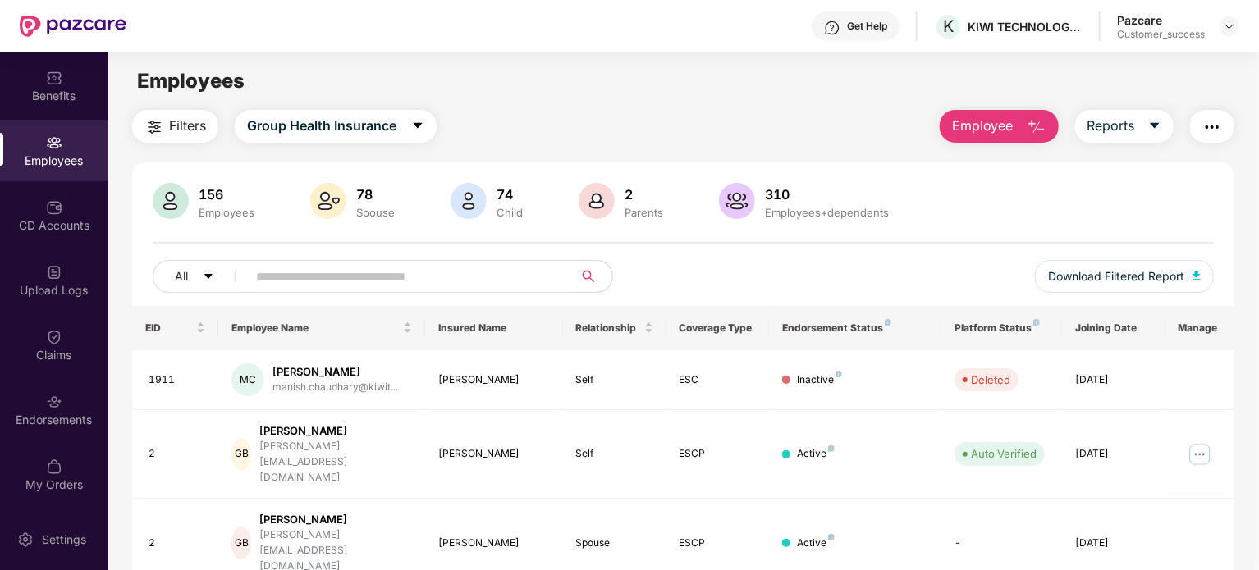
click at [544, 273] on input "text" at bounding box center [403, 276] width 295 height 25
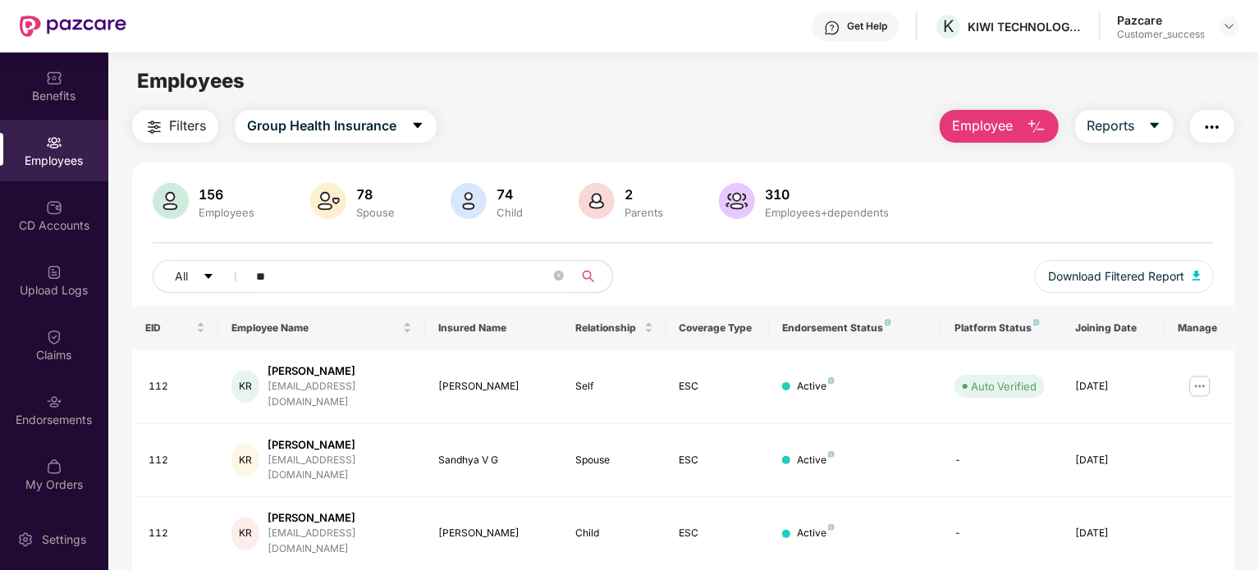
type input "*"
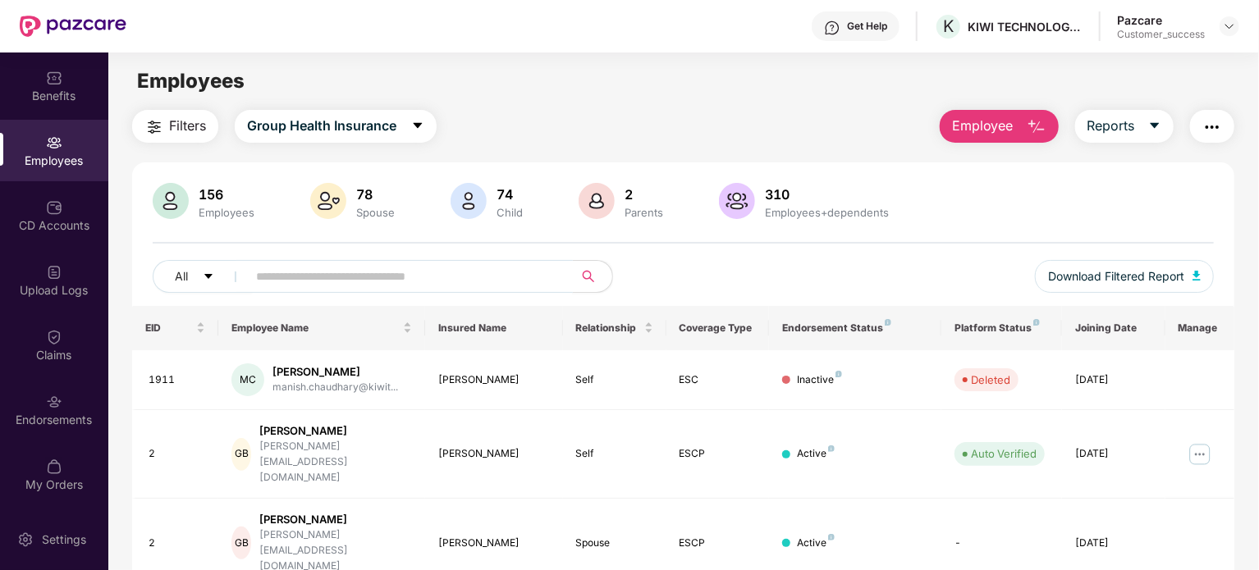
click at [1238, 31] on div at bounding box center [1230, 26] width 20 height 20
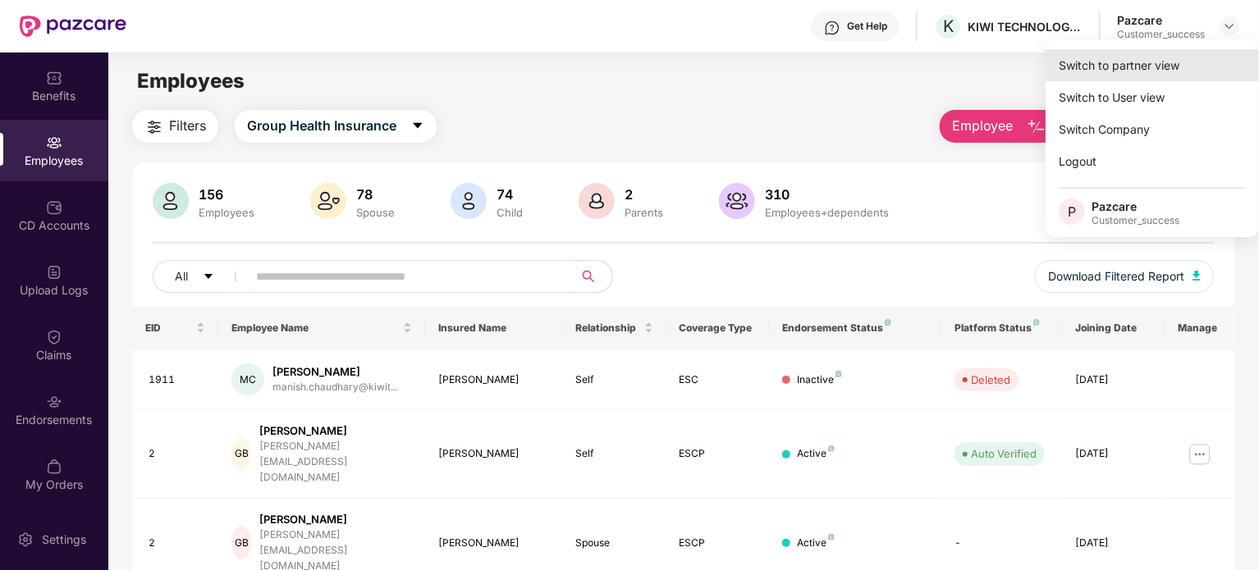
click at [1196, 72] on div "Switch to partner view" at bounding box center [1152, 65] width 213 height 32
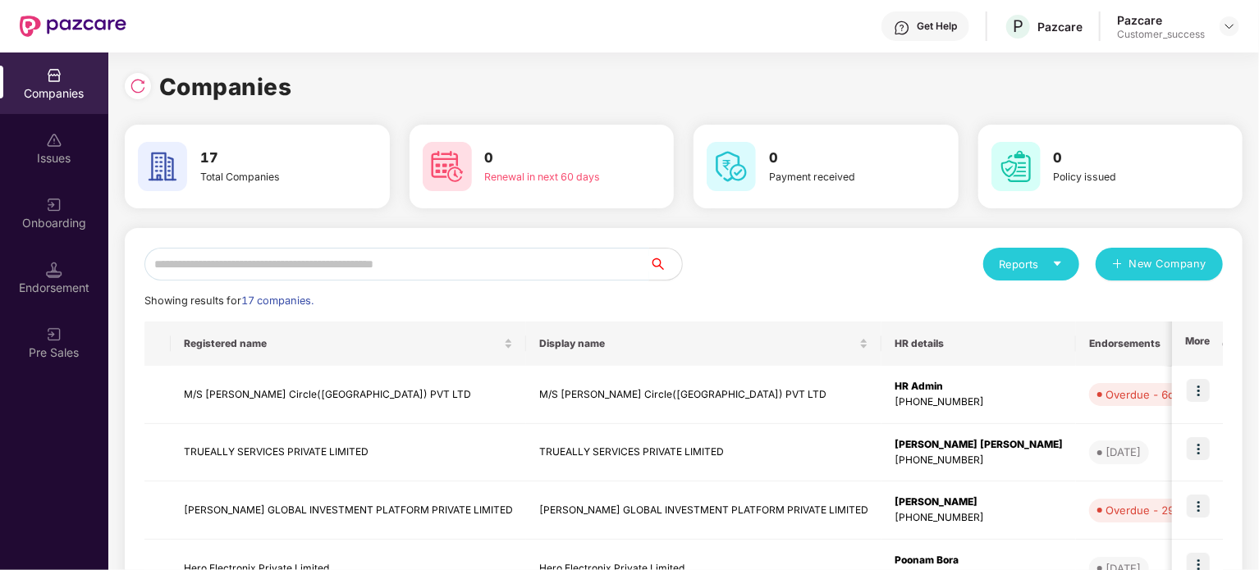
click at [435, 256] on input "text" at bounding box center [396, 264] width 505 height 33
type input "*"
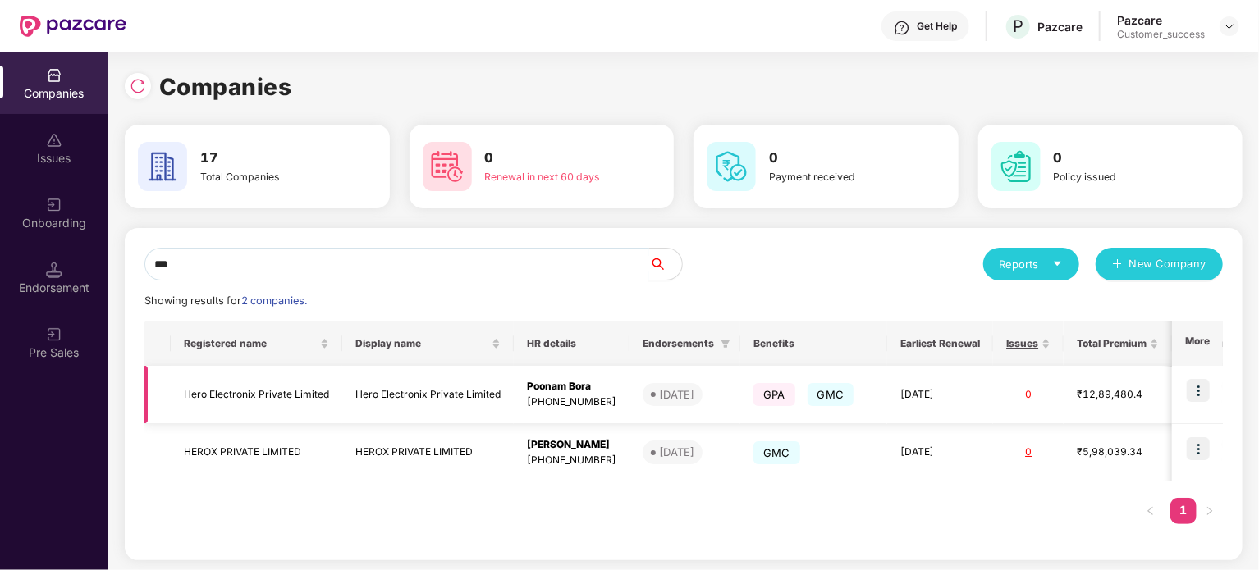
type input "***"
click at [1195, 394] on img at bounding box center [1198, 390] width 23 height 23
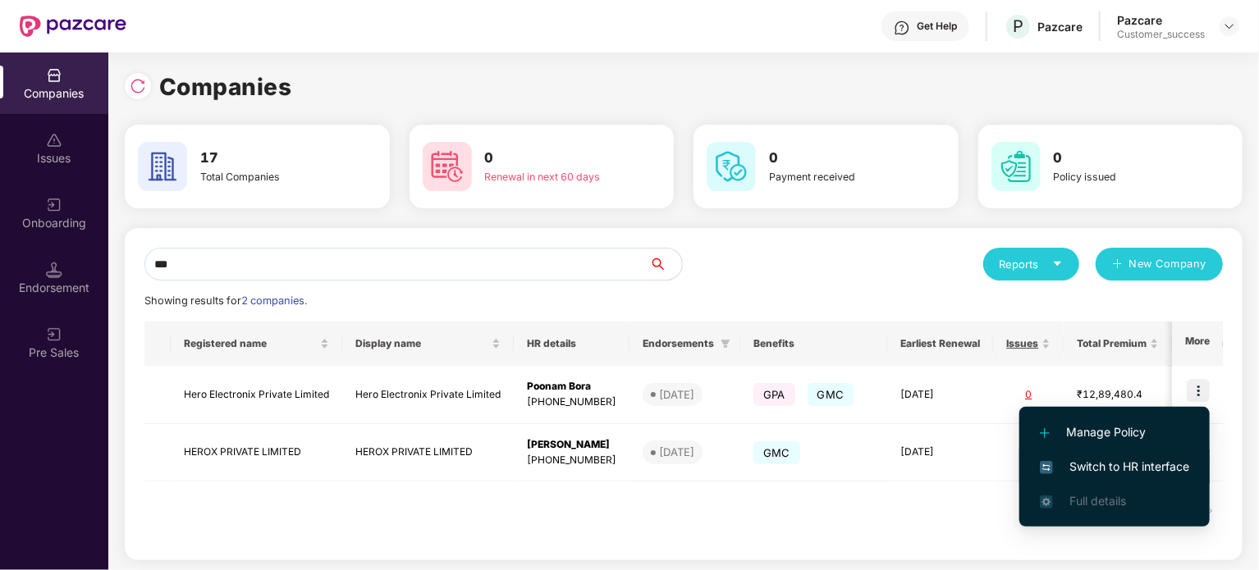
click at [1129, 465] on span "Switch to HR interface" at bounding box center [1114, 467] width 149 height 18
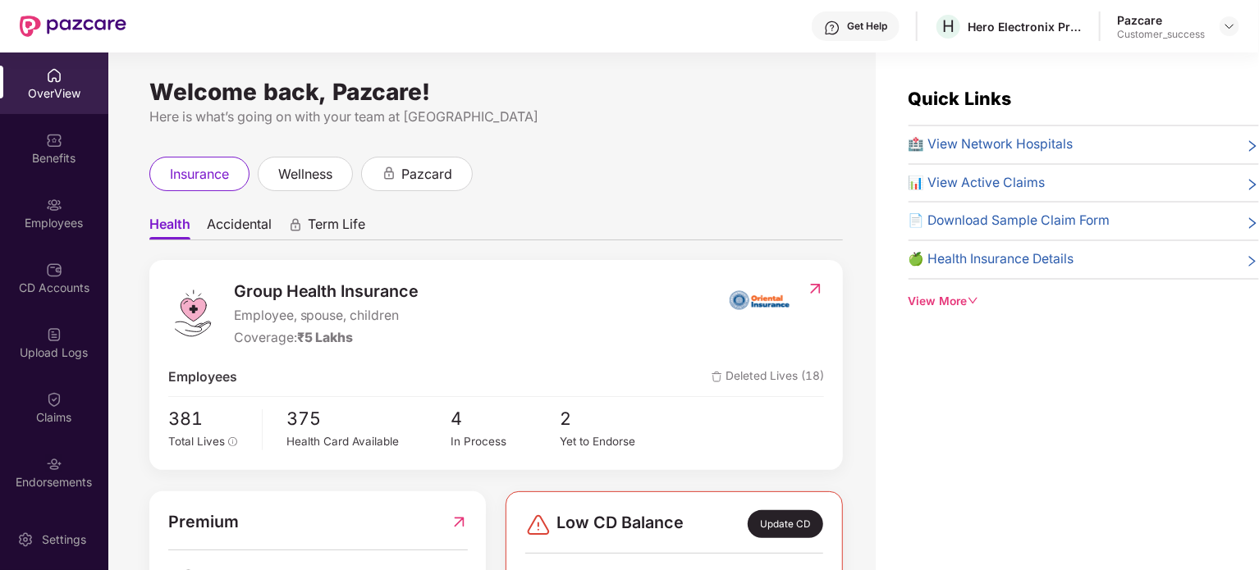
click at [48, 212] on img at bounding box center [54, 205] width 16 height 16
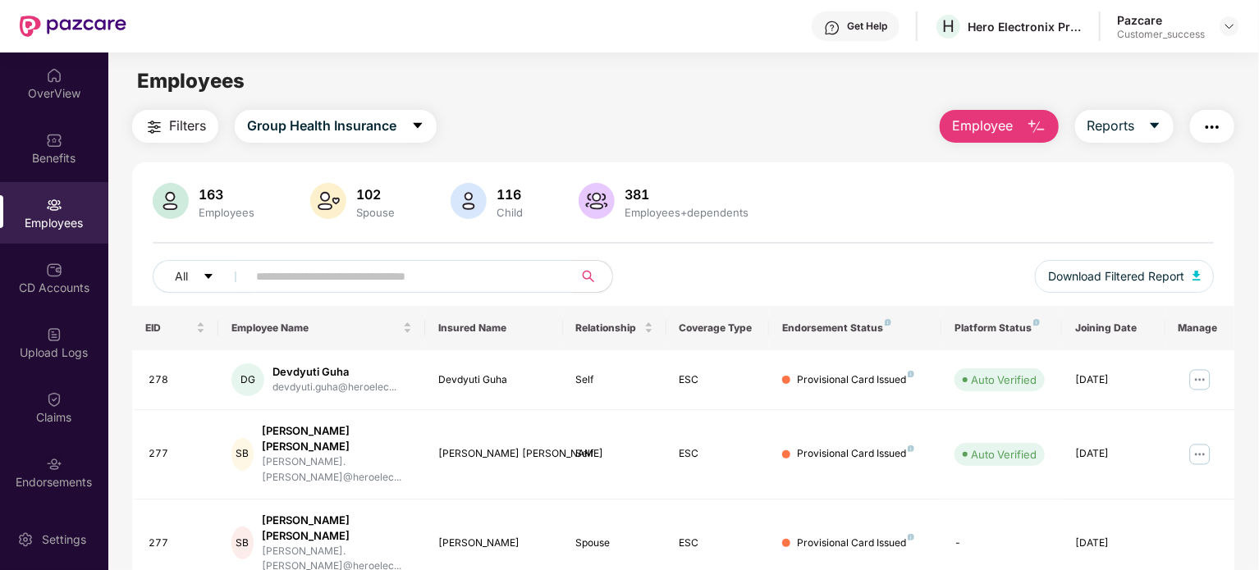
click at [195, 131] on span "Filters" at bounding box center [187, 126] width 37 height 21
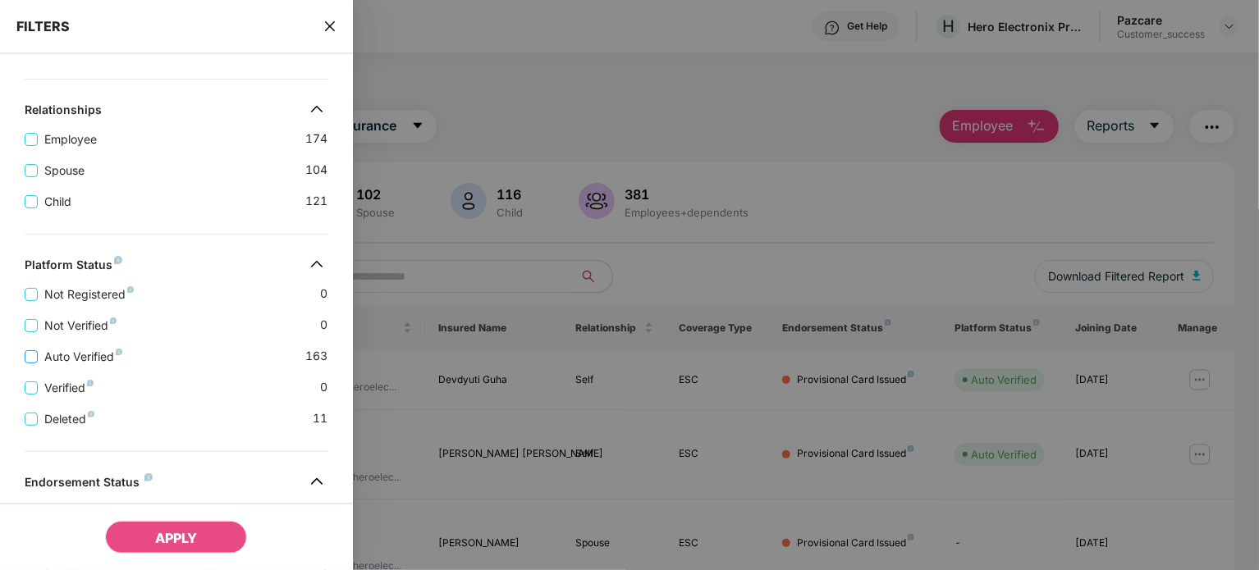
scroll to position [492, 0]
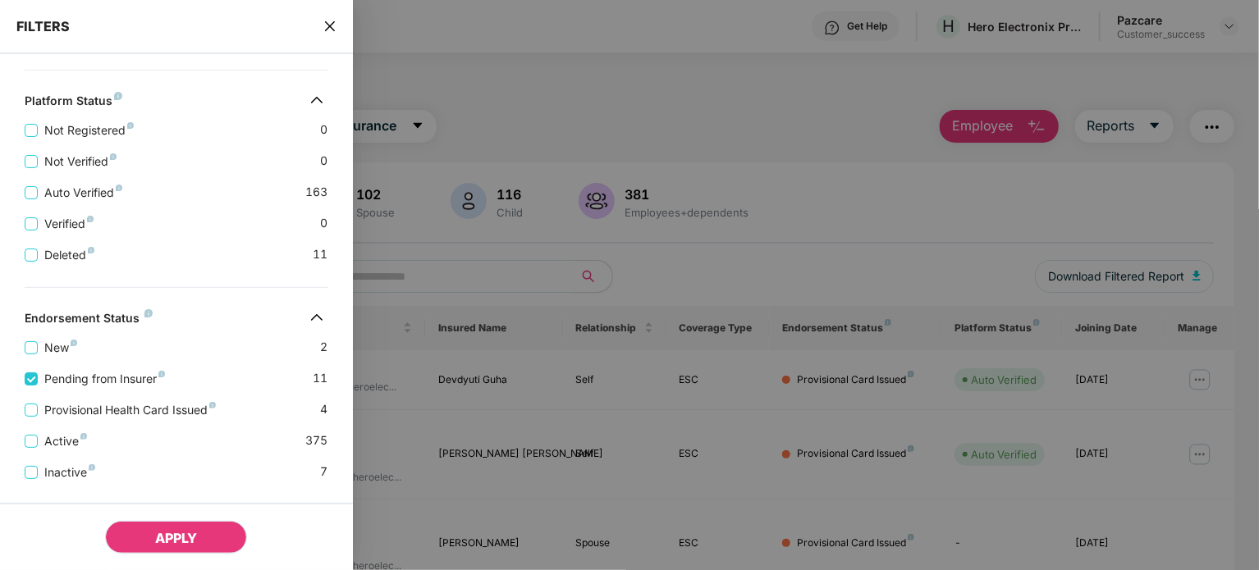
click at [194, 544] on span "APPLY" at bounding box center [176, 538] width 42 height 16
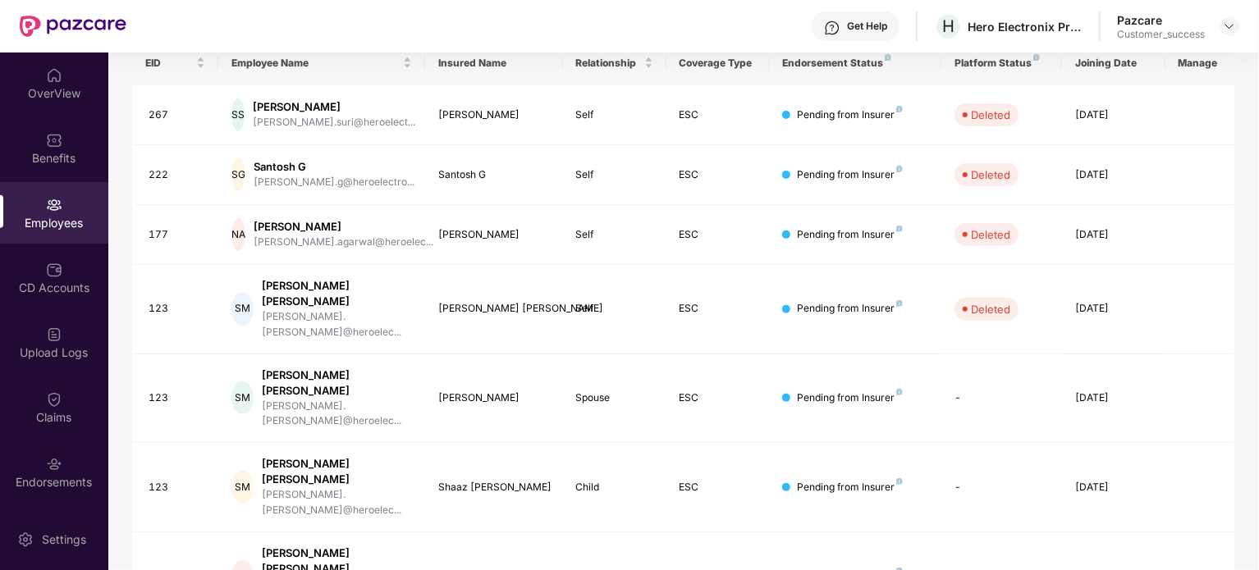
scroll to position [436, 0]
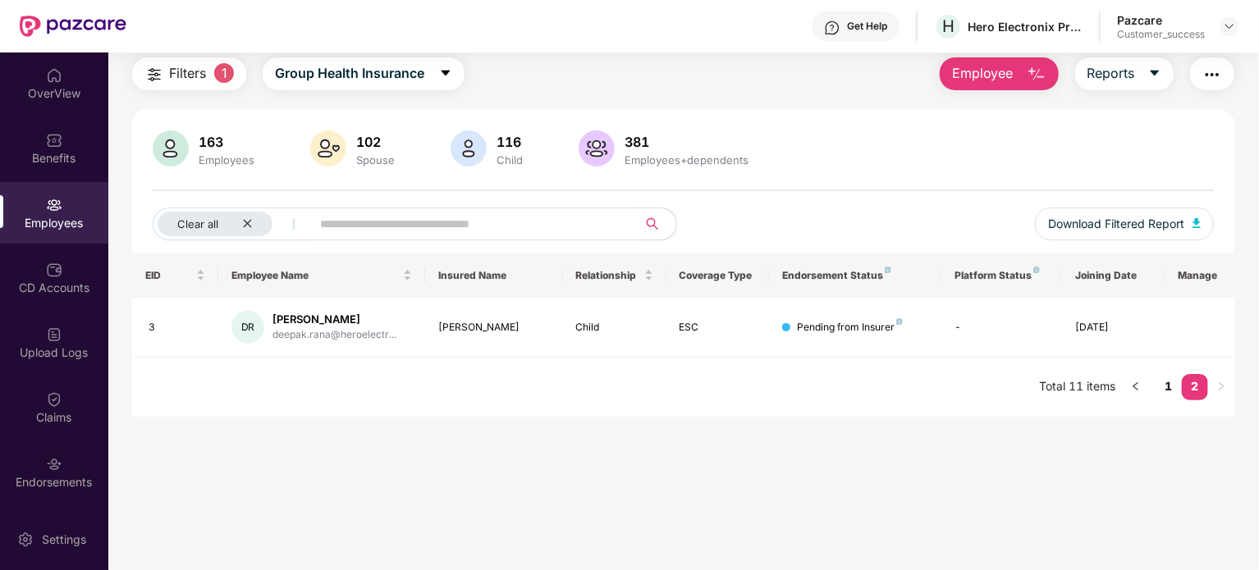
scroll to position [53, 0]
click at [1166, 386] on link "1" at bounding box center [1169, 386] width 26 height 25
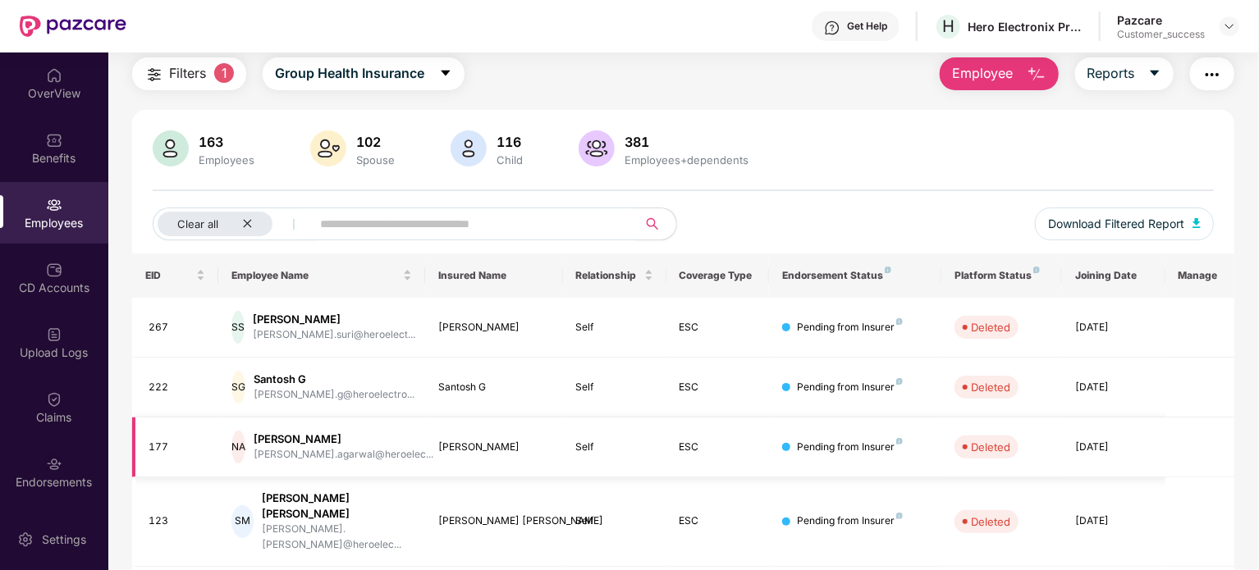
scroll to position [436, 0]
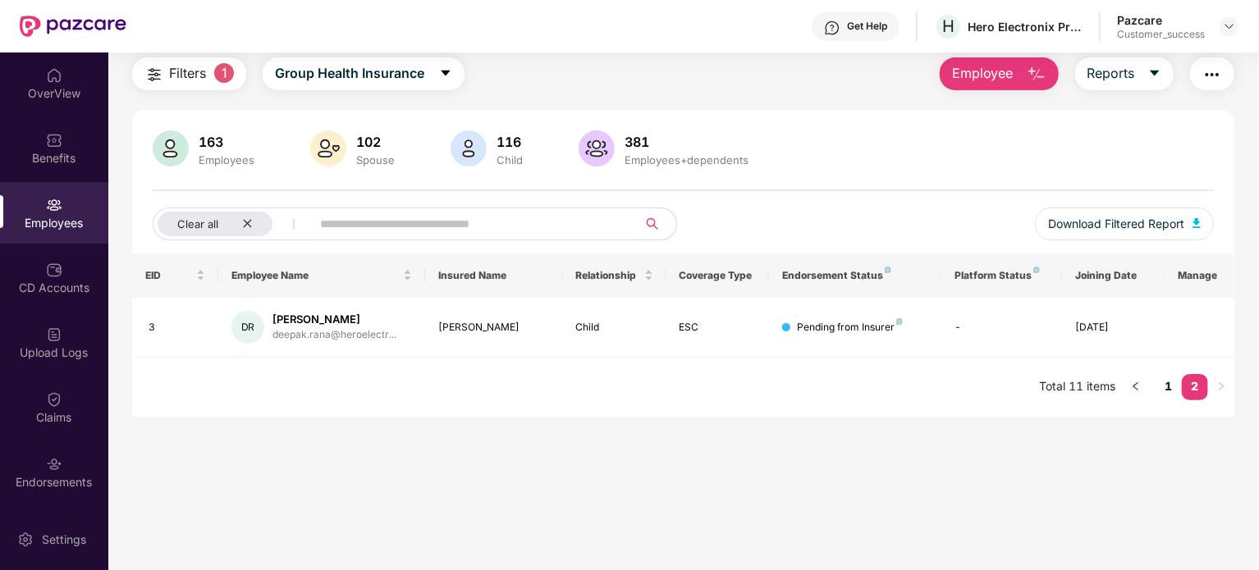
scroll to position [53, 0]
click at [1124, 225] on span "Download Filtered Report" at bounding box center [1116, 224] width 136 height 18
click at [1230, 26] on img at bounding box center [1229, 26] width 13 height 13
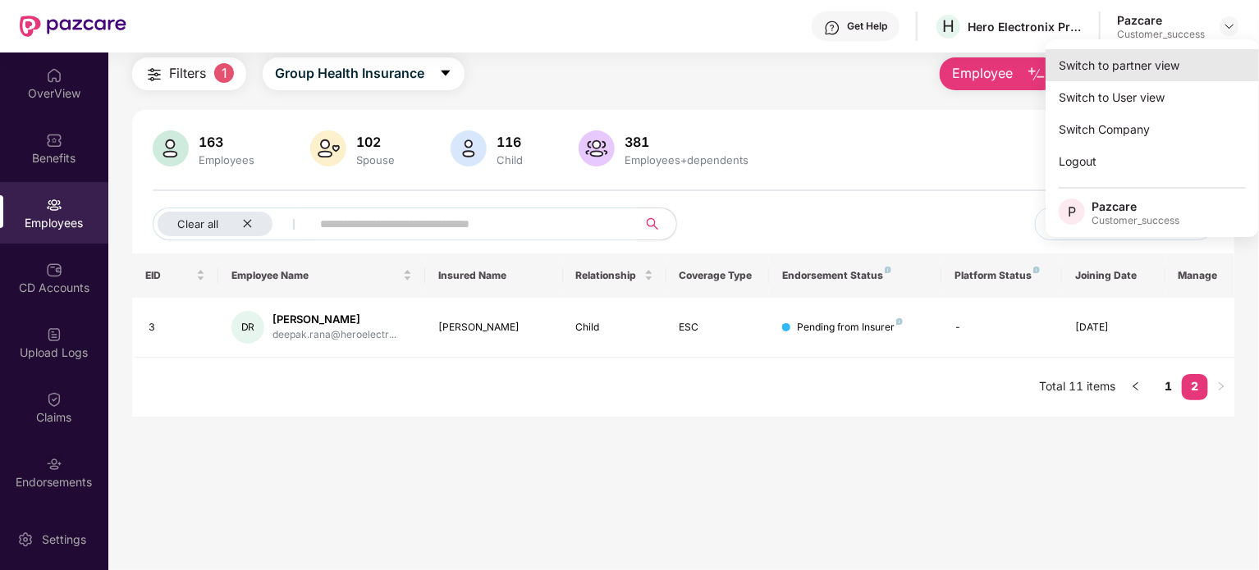
click at [1149, 72] on div "Switch to partner view" at bounding box center [1152, 65] width 213 height 32
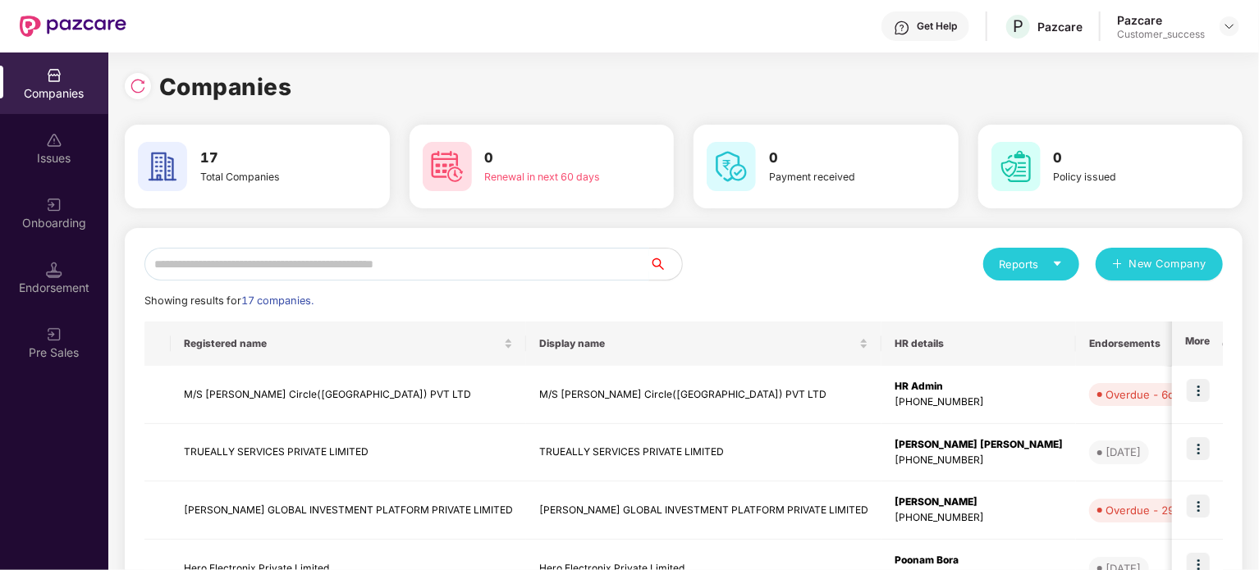
click at [272, 265] on input "text" at bounding box center [396, 264] width 505 height 33
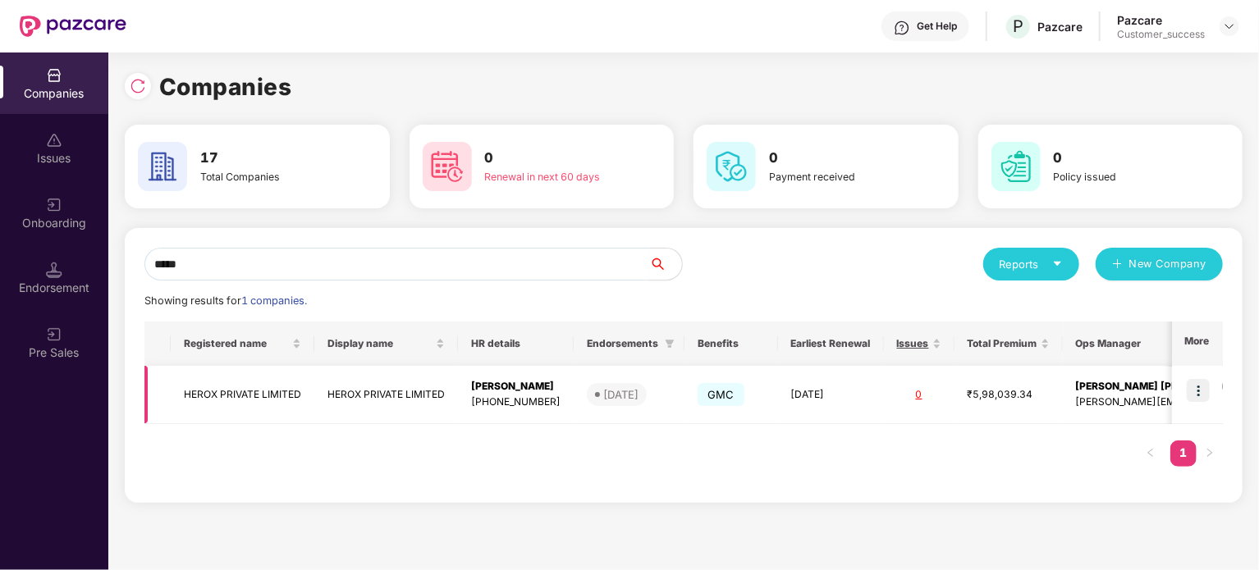
type input "*****"
click at [1206, 393] on img at bounding box center [1198, 390] width 23 height 23
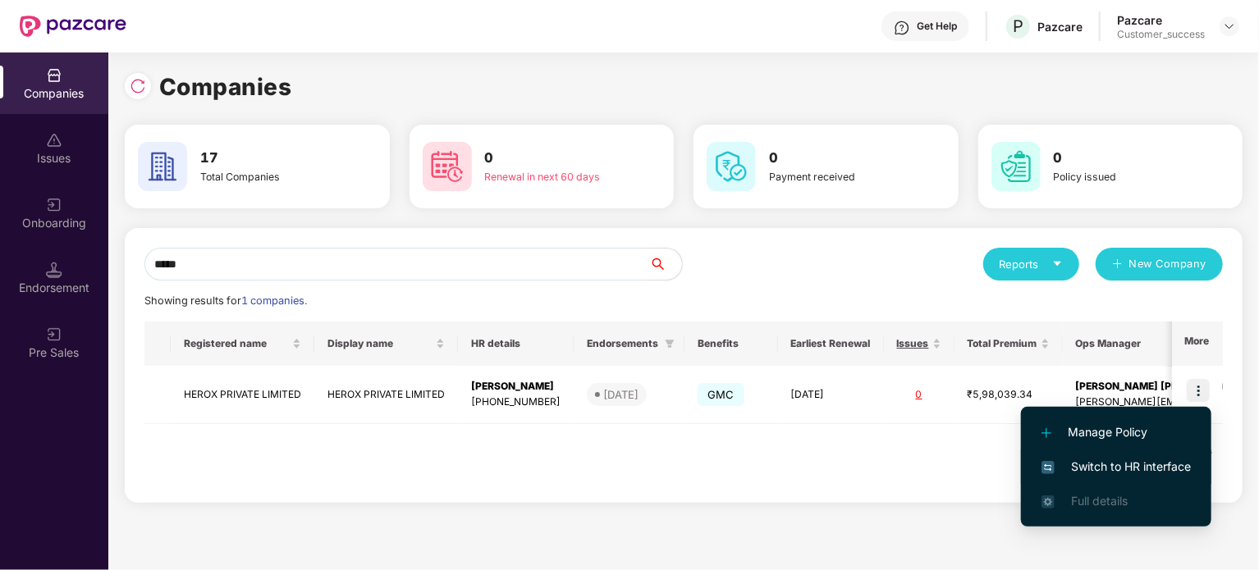
click at [1149, 466] on span "Switch to HR interface" at bounding box center [1116, 467] width 149 height 18
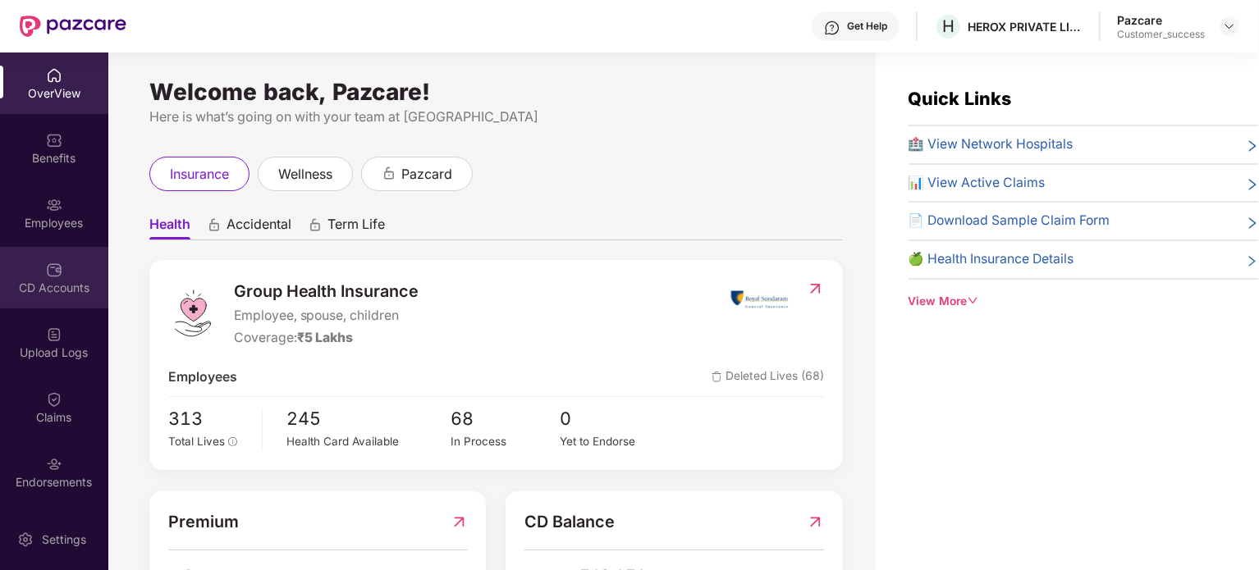
scroll to position [62, 0]
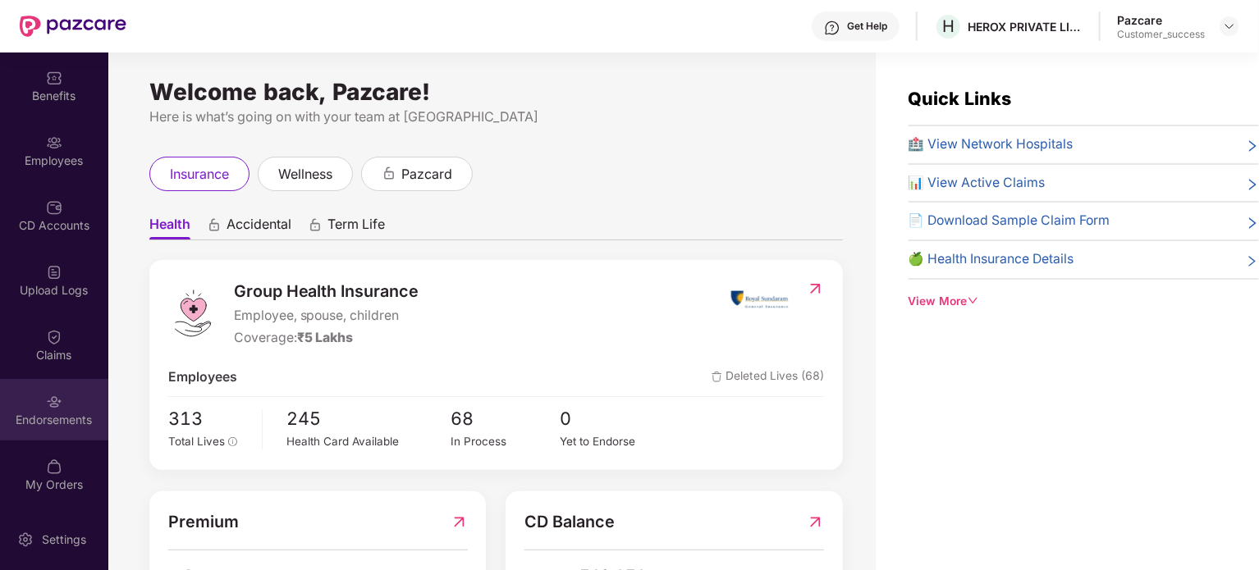
click at [57, 396] on img at bounding box center [54, 402] width 16 height 16
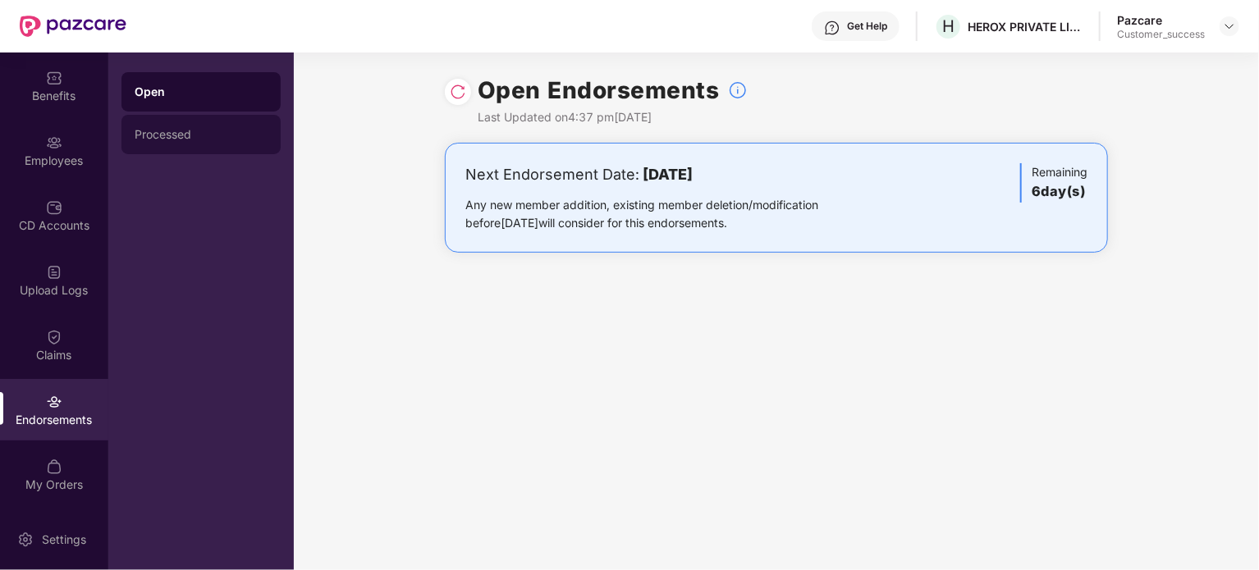
click at [176, 132] on div "Processed" at bounding box center [201, 134] width 133 height 13
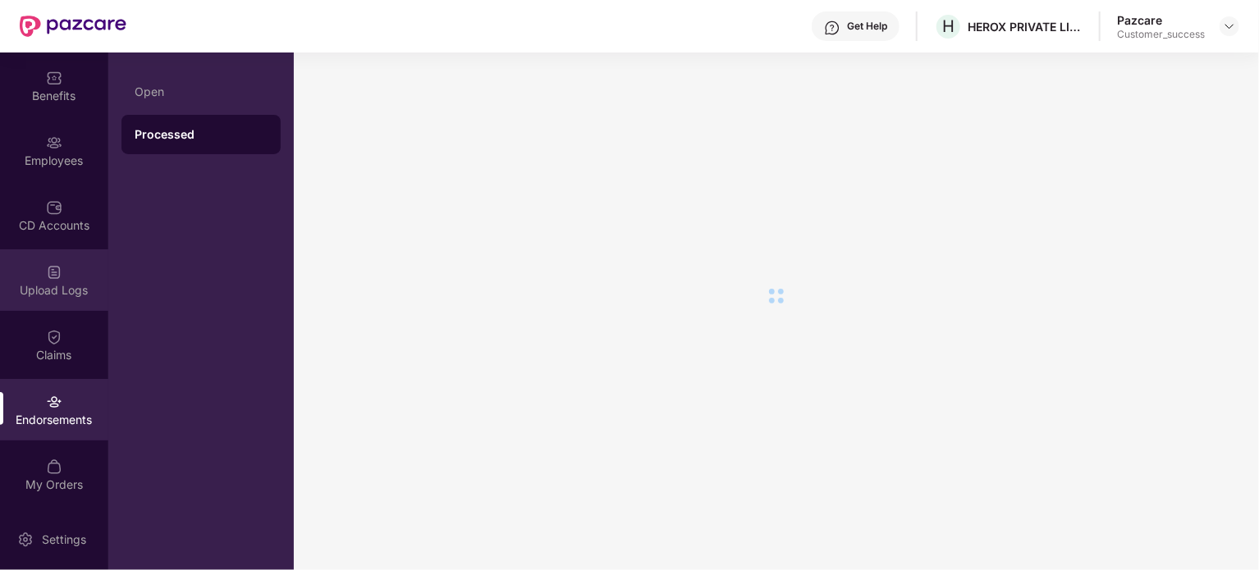
scroll to position [0, 0]
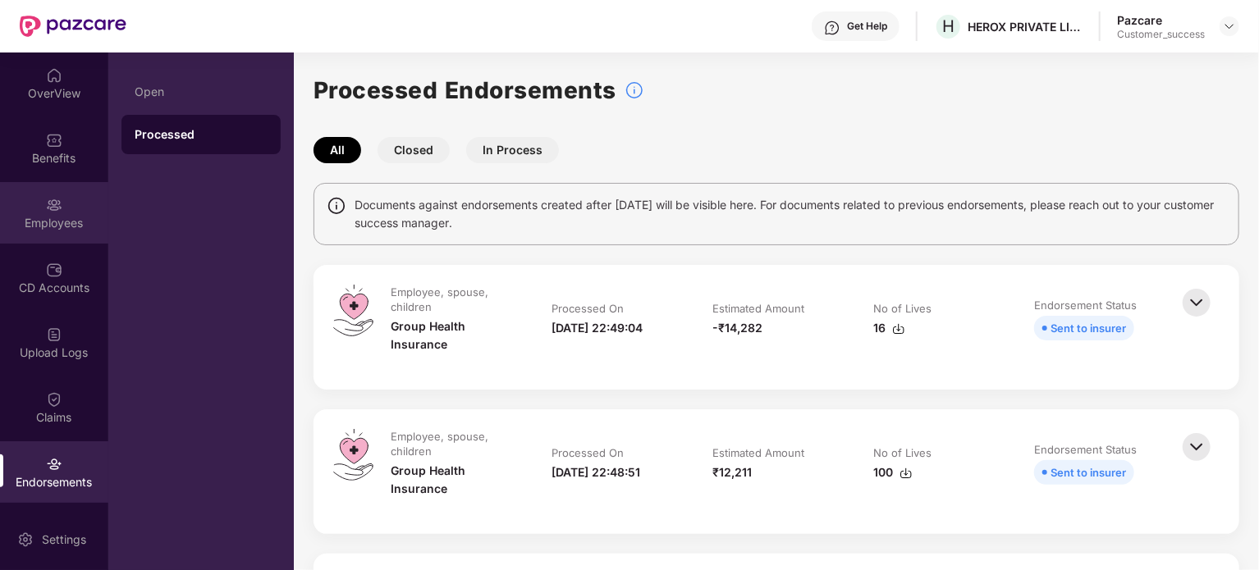
click at [66, 243] on div "Employees" at bounding box center [54, 213] width 108 height 62
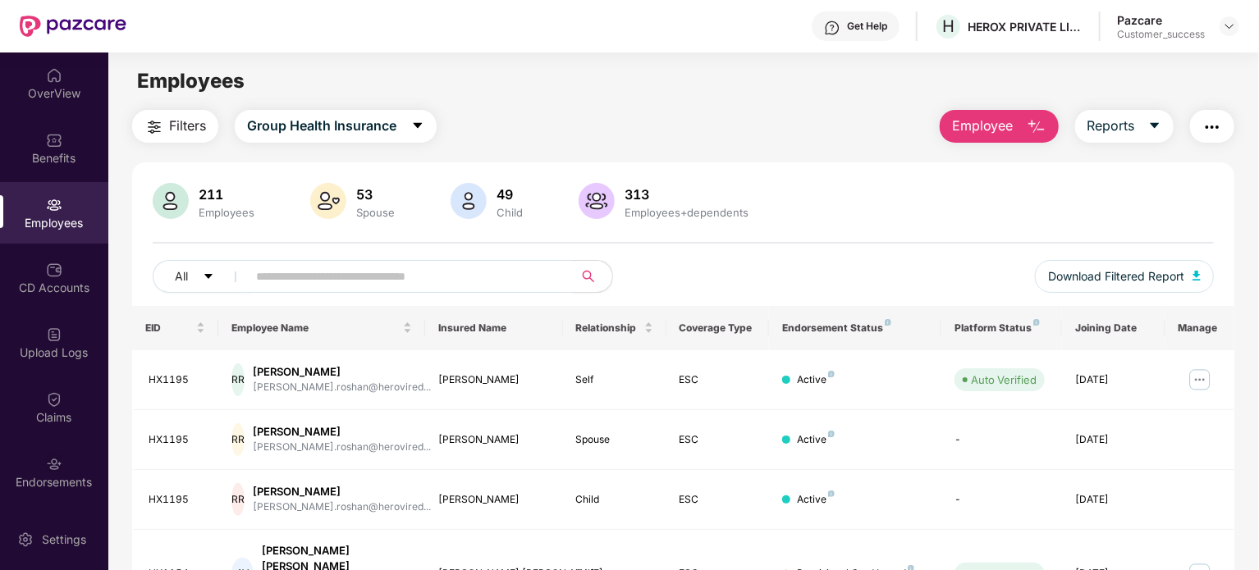
click at [208, 129] on button "Filters" at bounding box center [175, 126] width 86 height 33
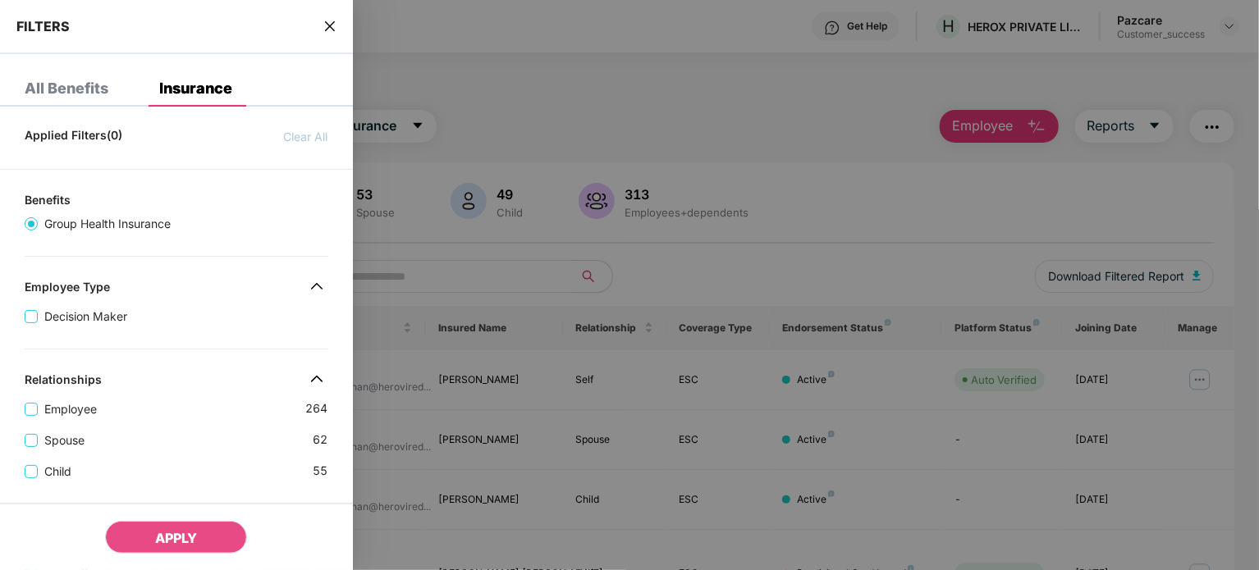
scroll to position [467, 0]
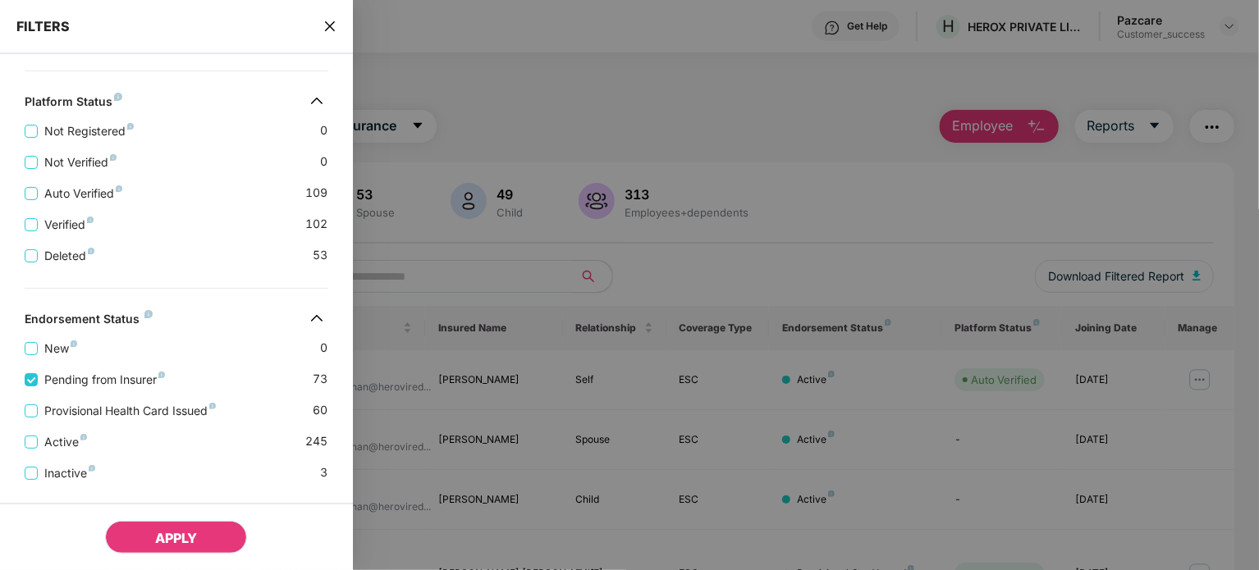
click at [173, 528] on button "APPLY" at bounding box center [176, 537] width 142 height 33
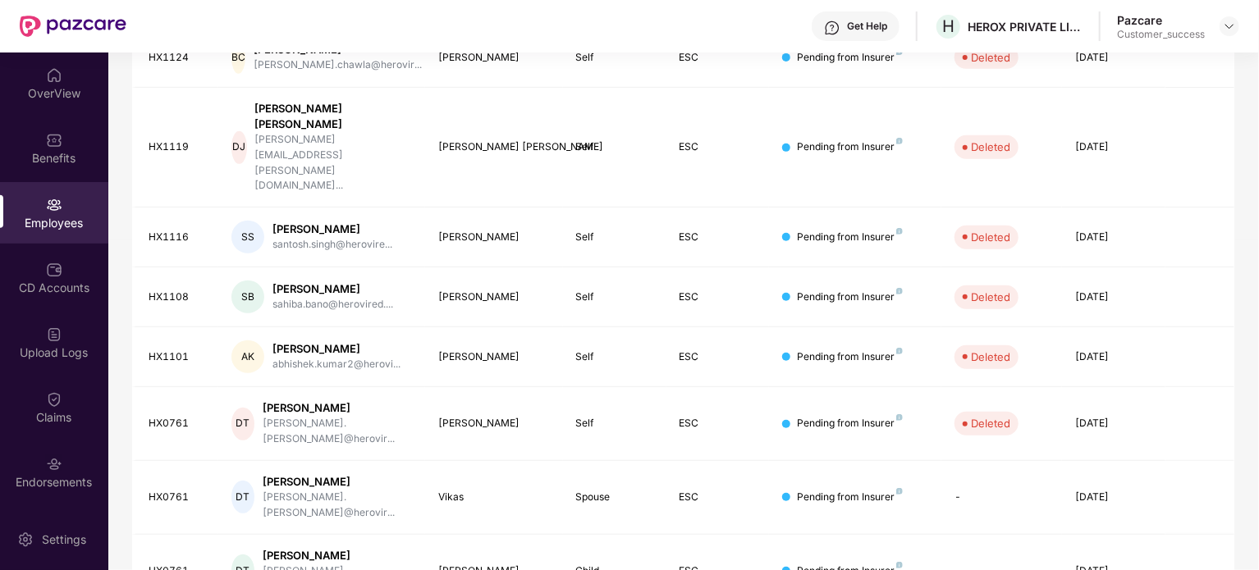
scroll to position [436, 0]
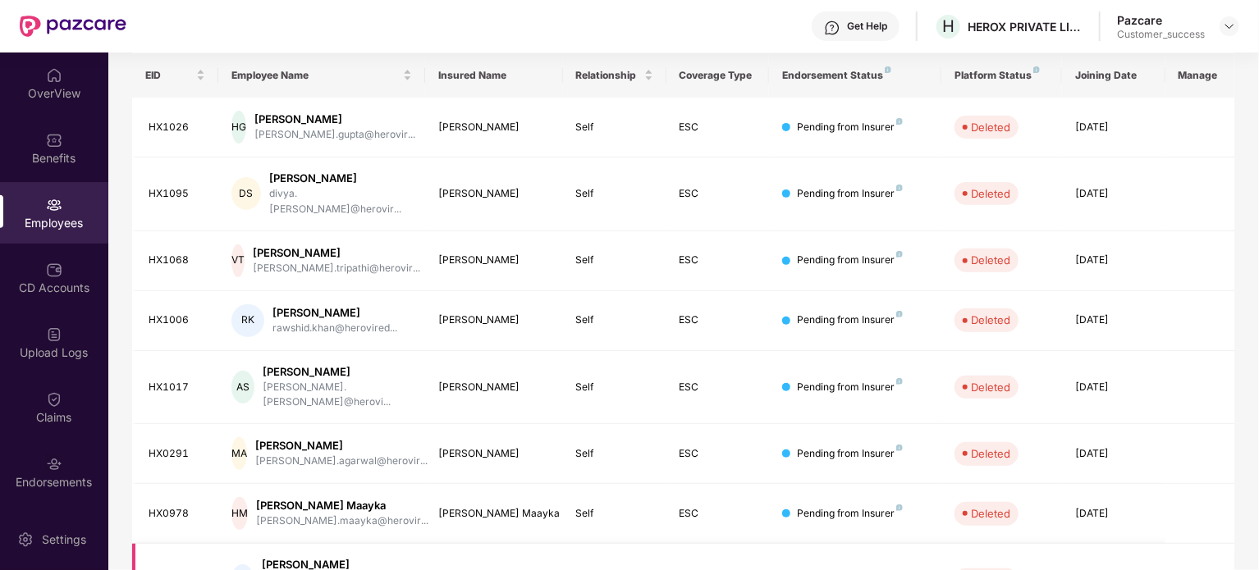
scroll to position [0, 0]
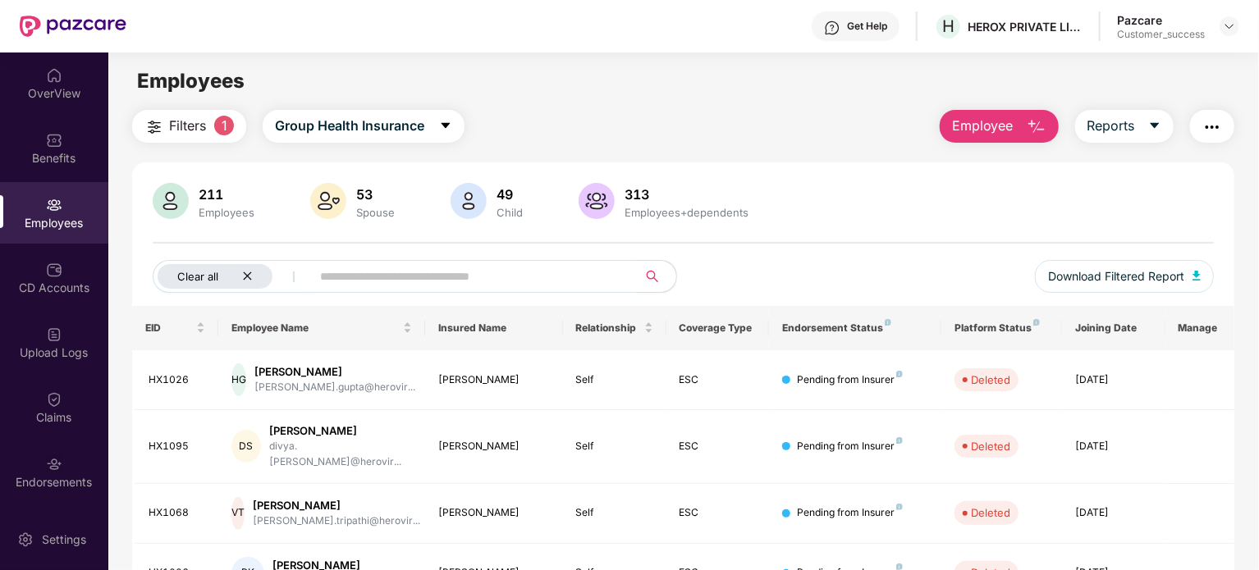
click at [250, 278] on icon "close" at bounding box center [247, 276] width 11 height 11
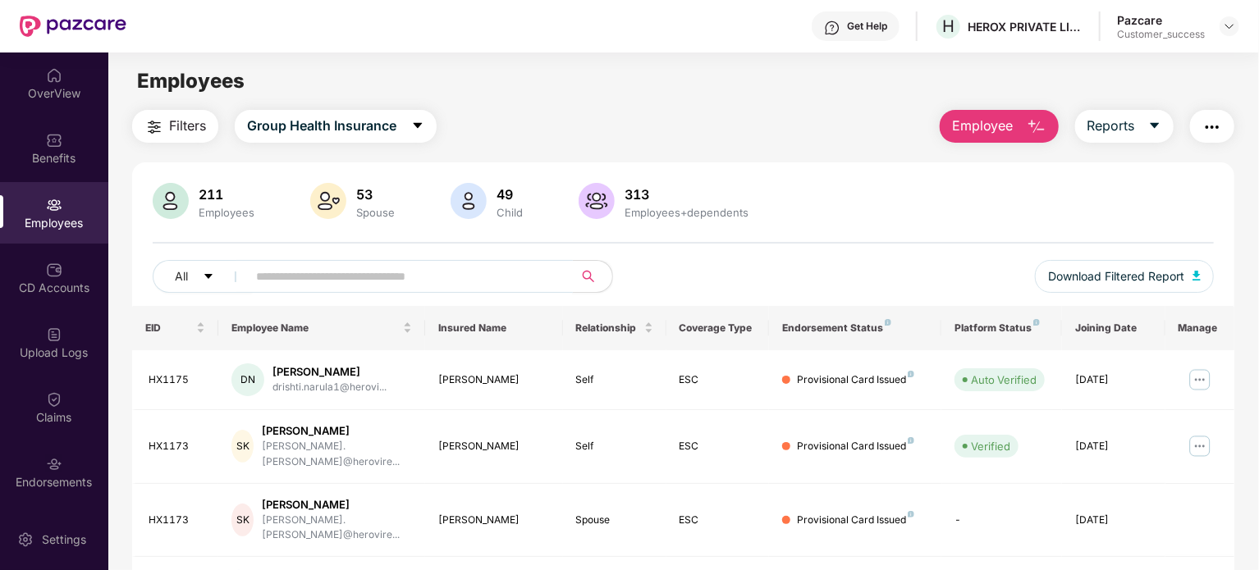
click at [279, 272] on input "text" at bounding box center [403, 276] width 295 height 25
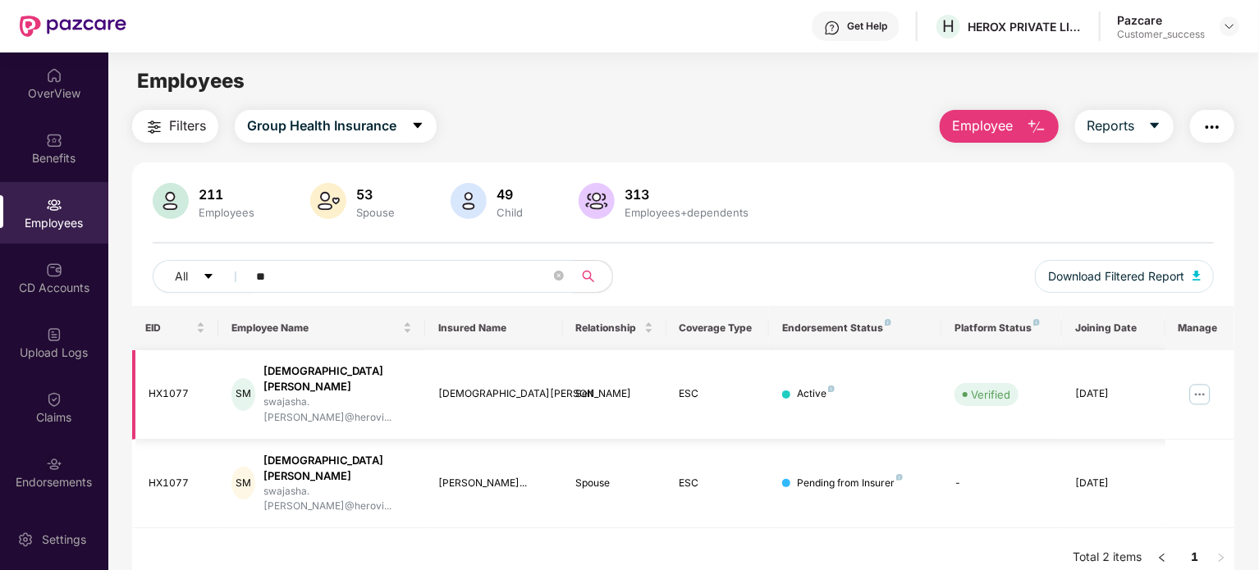
type input "*"
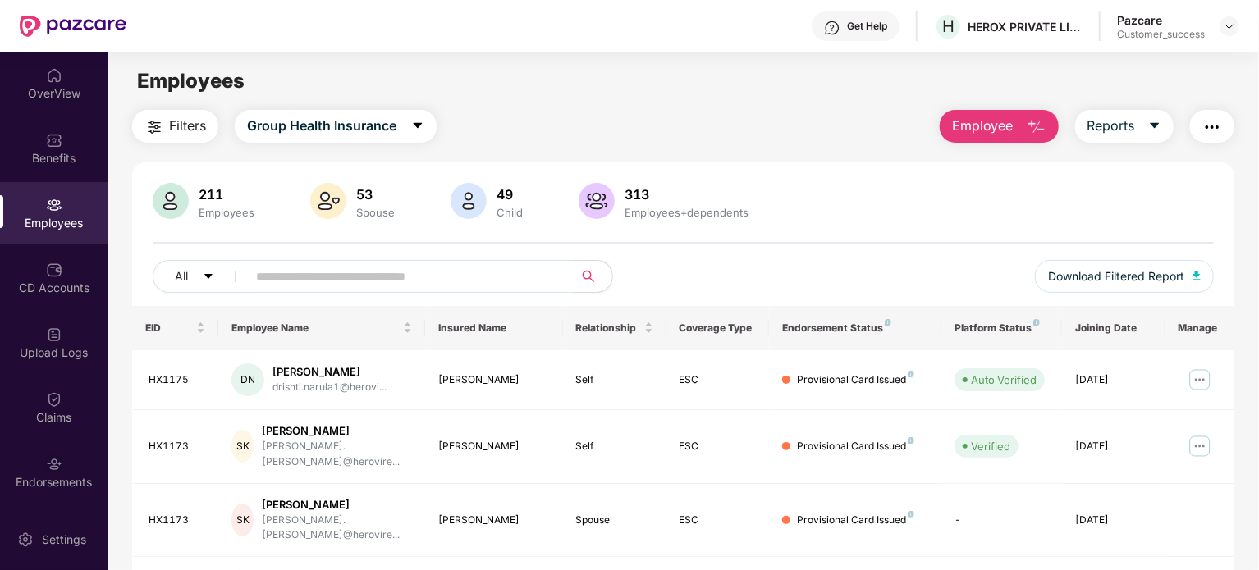
click at [309, 266] on input "text" at bounding box center [403, 276] width 295 height 25
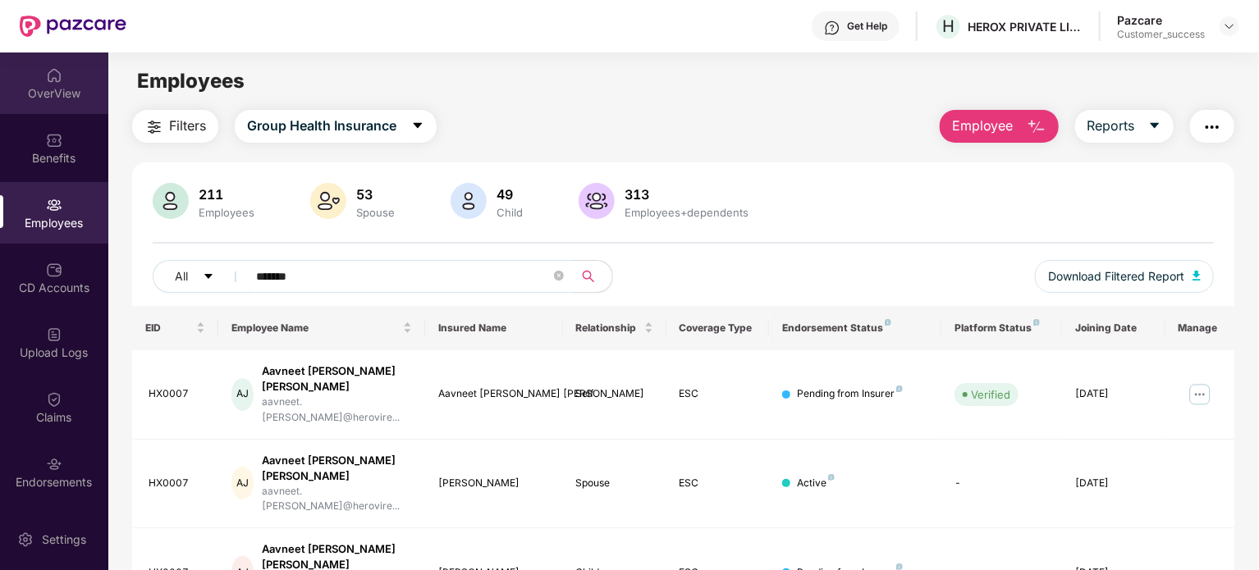
type input "*******"
click at [57, 86] on div "OverView" at bounding box center [54, 93] width 108 height 16
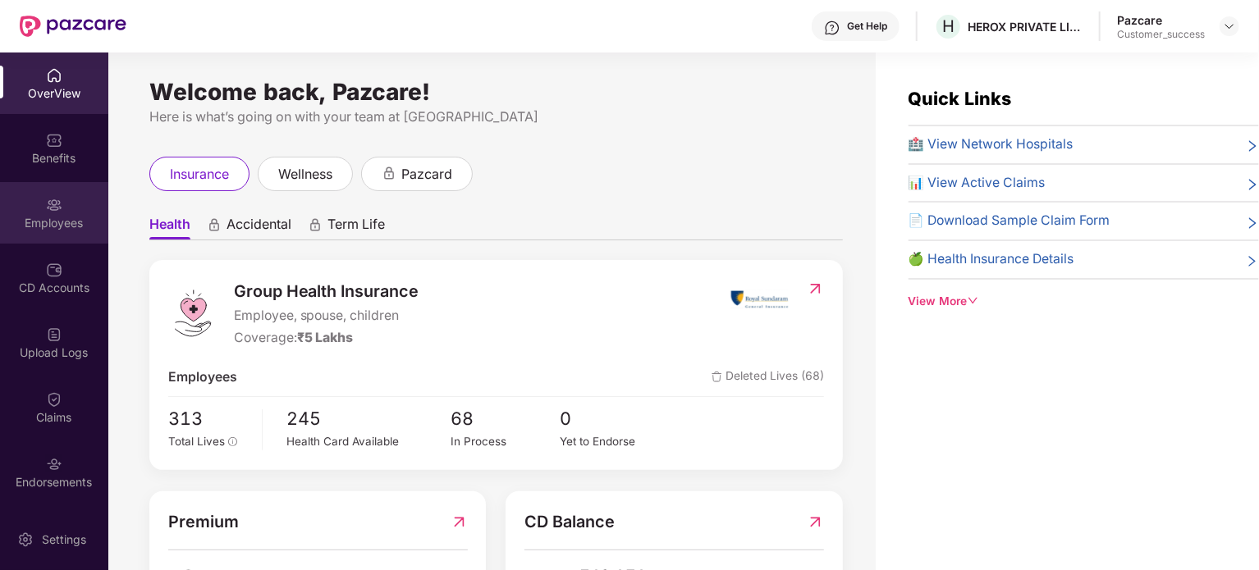
click at [76, 227] on div "Employees" at bounding box center [54, 223] width 108 height 16
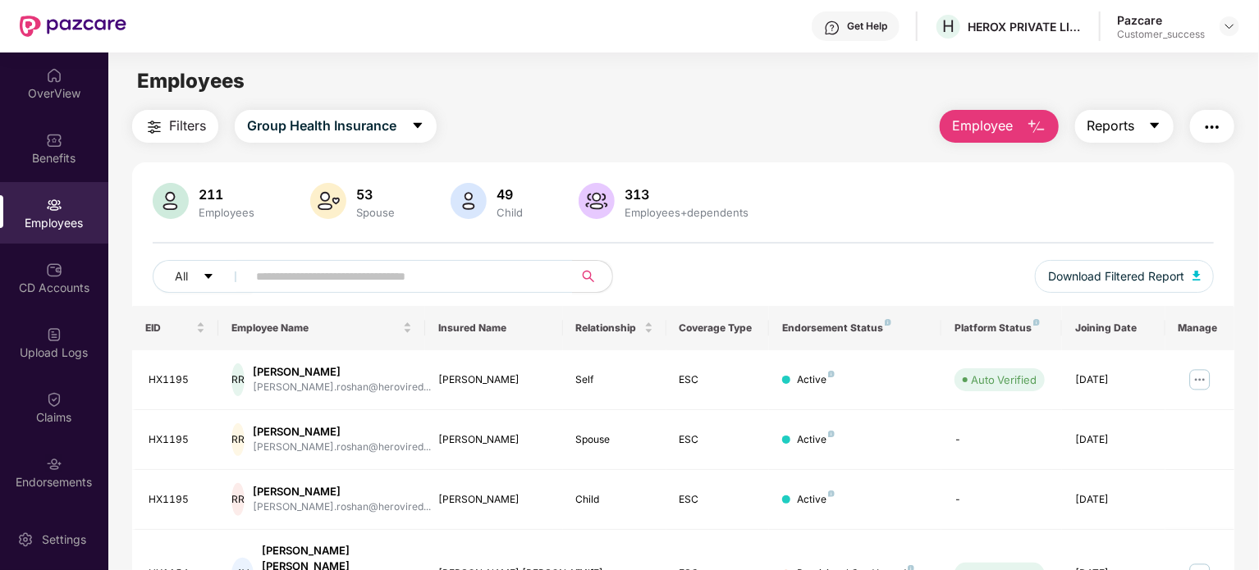
click at [1152, 121] on icon "caret-down" at bounding box center [1154, 125] width 13 height 13
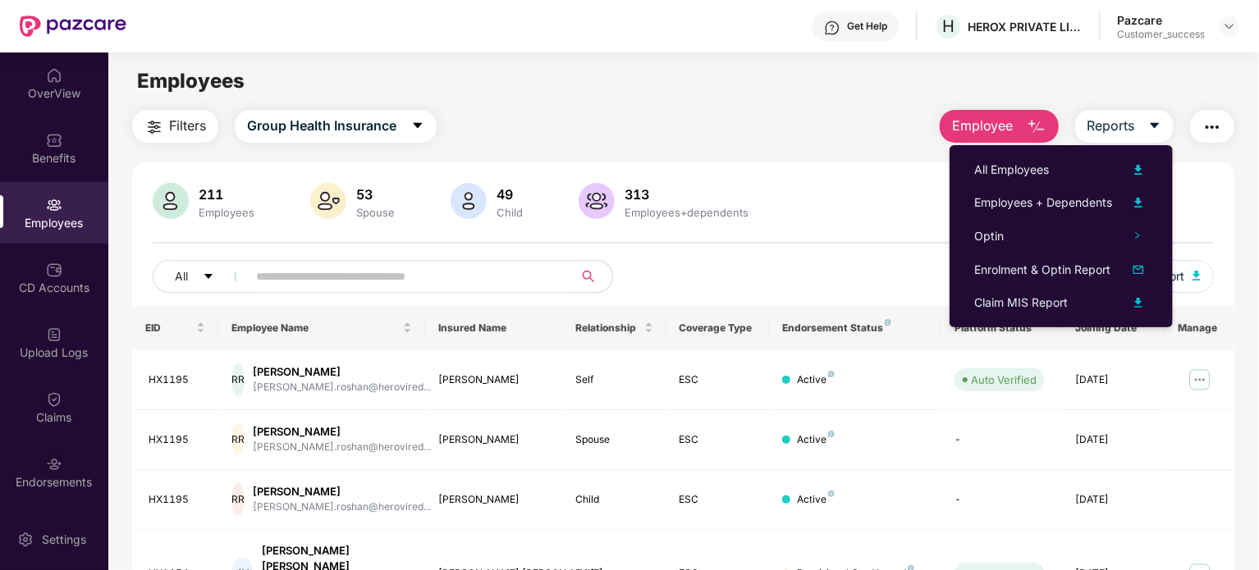
click at [1200, 128] on button "button" at bounding box center [1212, 126] width 44 height 33
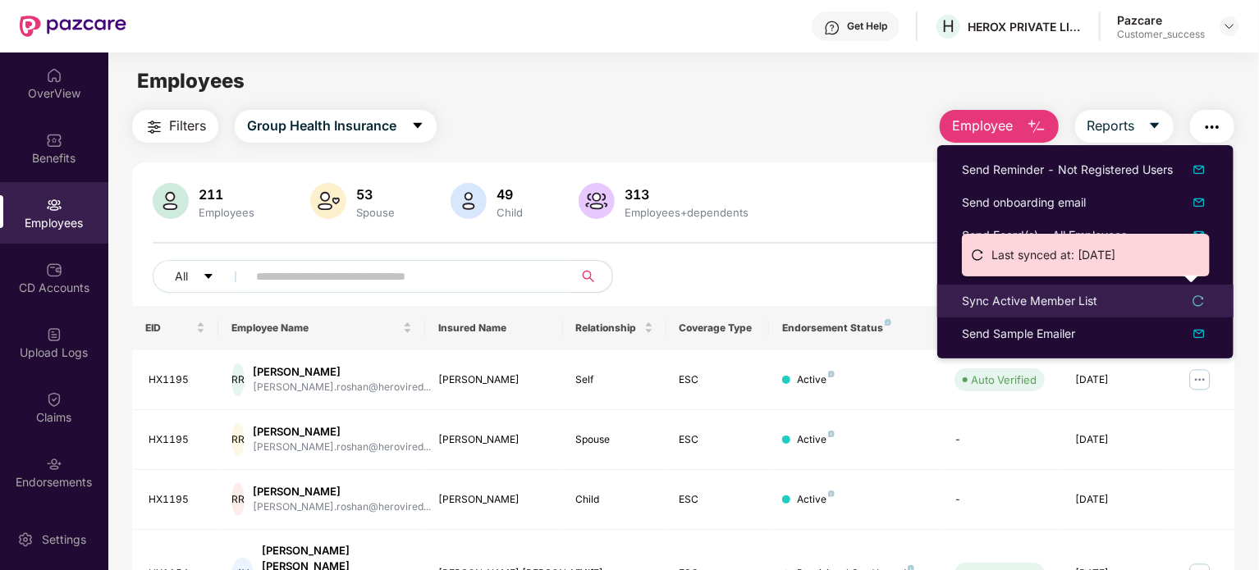
click at [1126, 304] on div "Sync Active Member List" at bounding box center [1085, 301] width 247 height 18
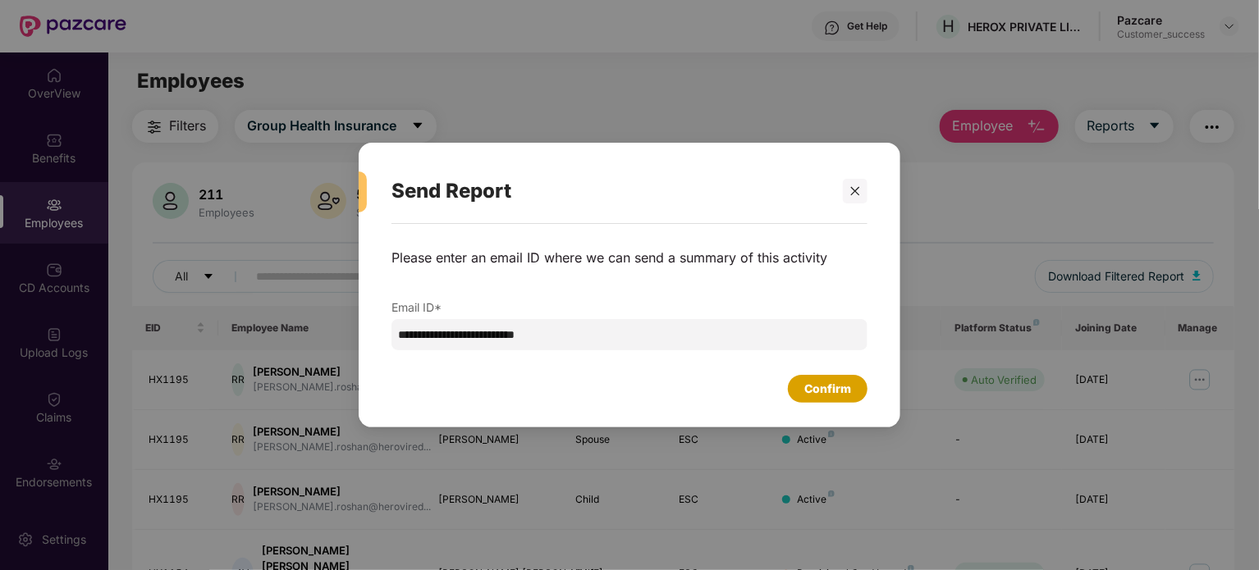
click at [827, 387] on div "Confirm" at bounding box center [827, 389] width 47 height 18
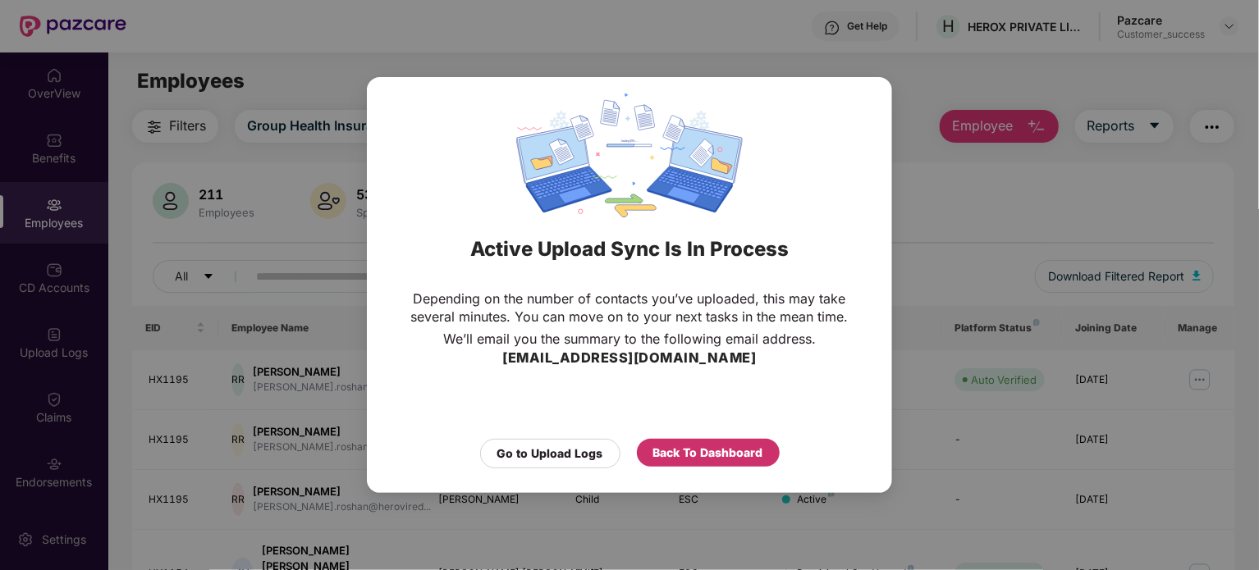
click at [736, 459] on div "Back To Dashboard" at bounding box center [708, 453] width 110 height 18
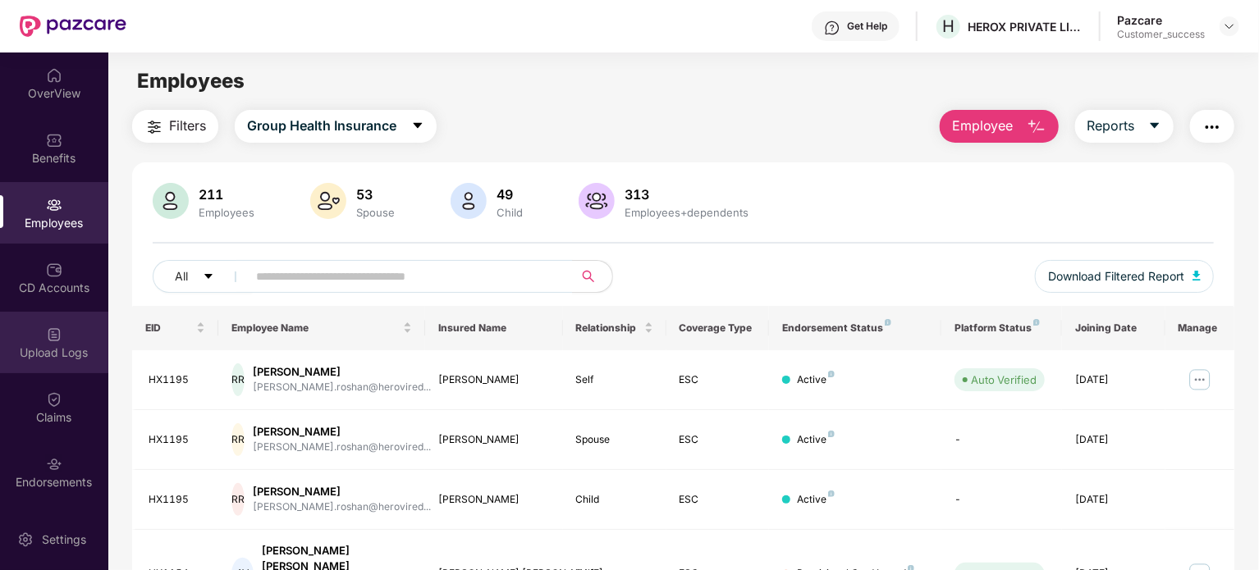
click at [66, 332] on div "Upload Logs" at bounding box center [54, 343] width 108 height 62
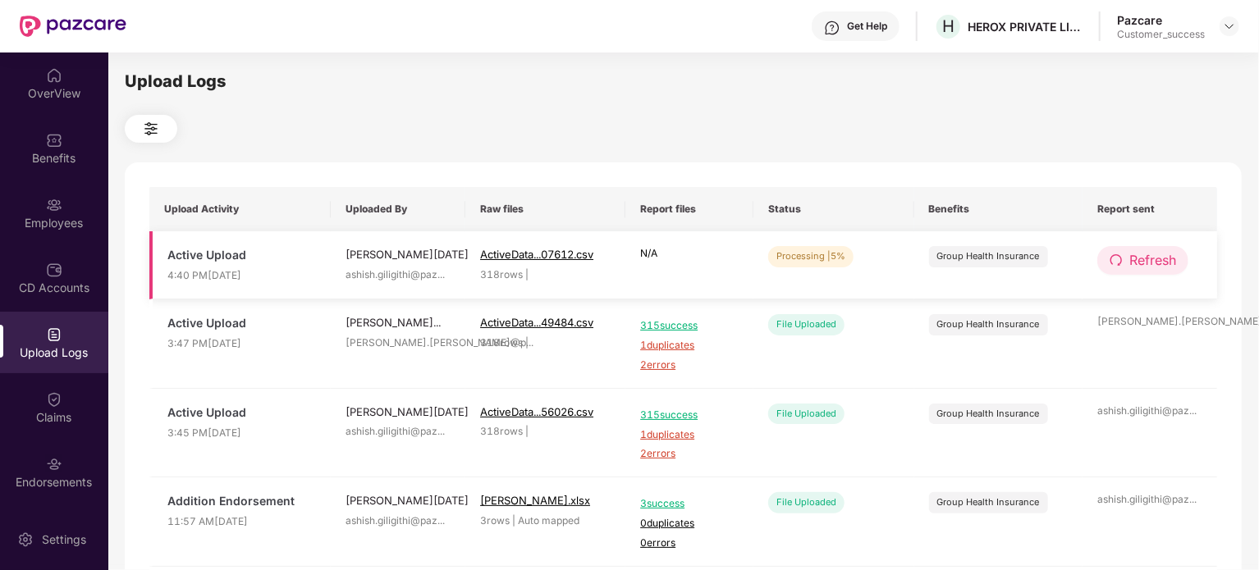
click at [1159, 255] on span "Refresh" at bounding box center [1152, 260] width 47 height 21
click at [1159, 255] on span "Refresh" at bounding box center [1153, 260] width 47 height 21
click at [1159, 259] on span "Refresh" at bounding box center [1152, 260] width 47 height 21
click at [1149, 256] on span "Refresh" at bounding box center [1152, 260] width 47 height 21
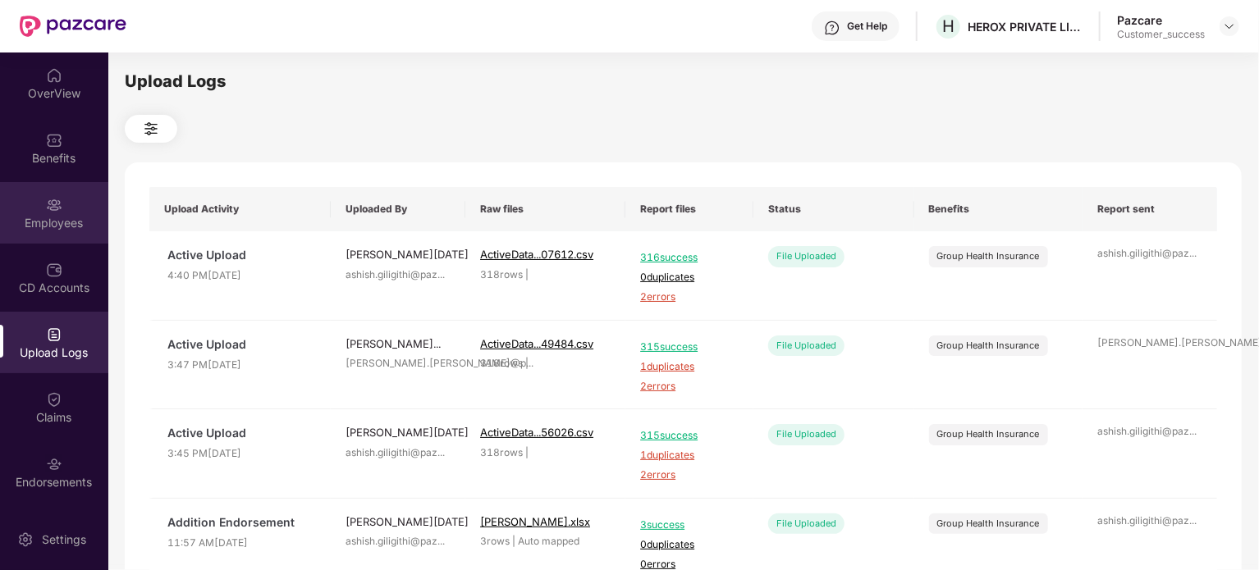
click at [64, 219] on div "Employees" at bounding box center [54, 223] width 108 height 16
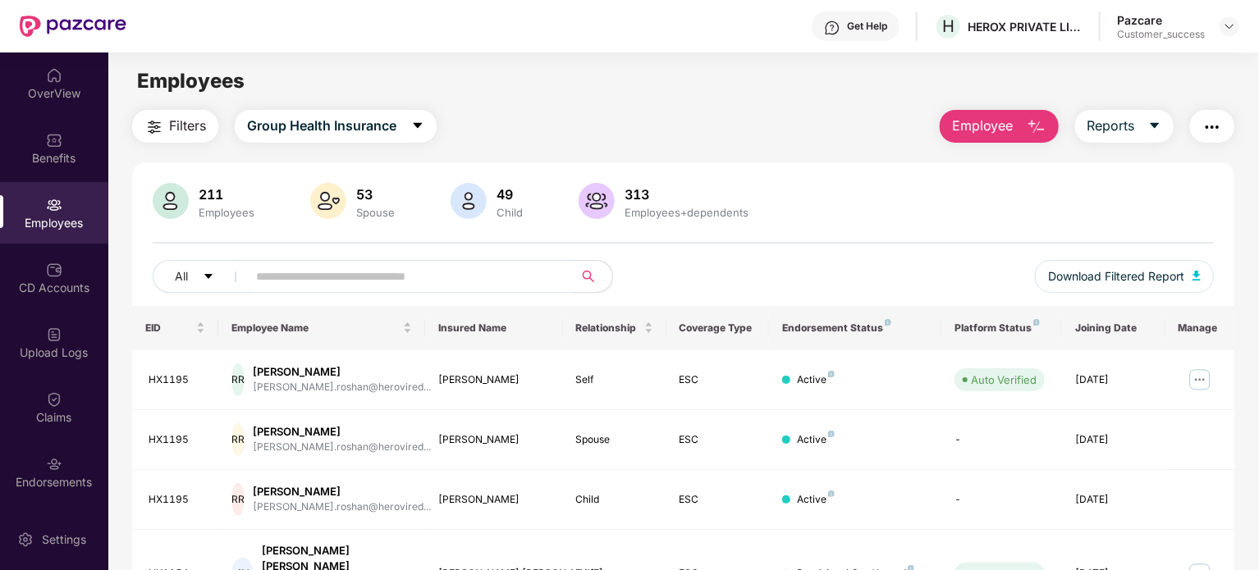
click at [390, 274] on input "text" at bounding box center [403, 276] width 295 height 25
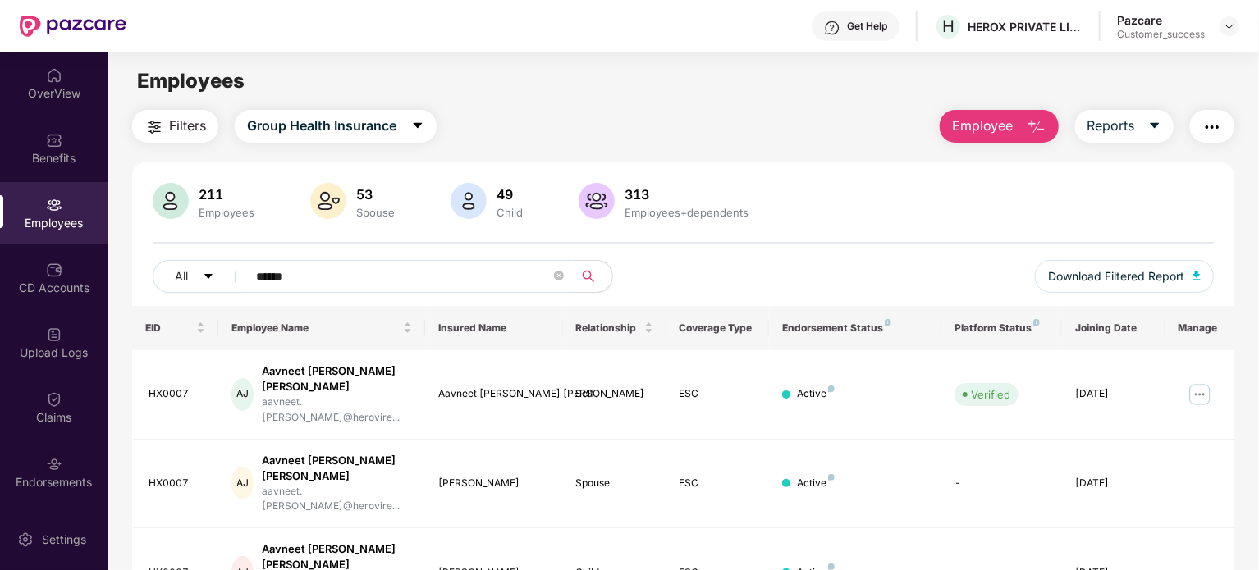
click at [369, 272] on input "******" at bounding box center [403, 276] width 295 height 25
type input "*"
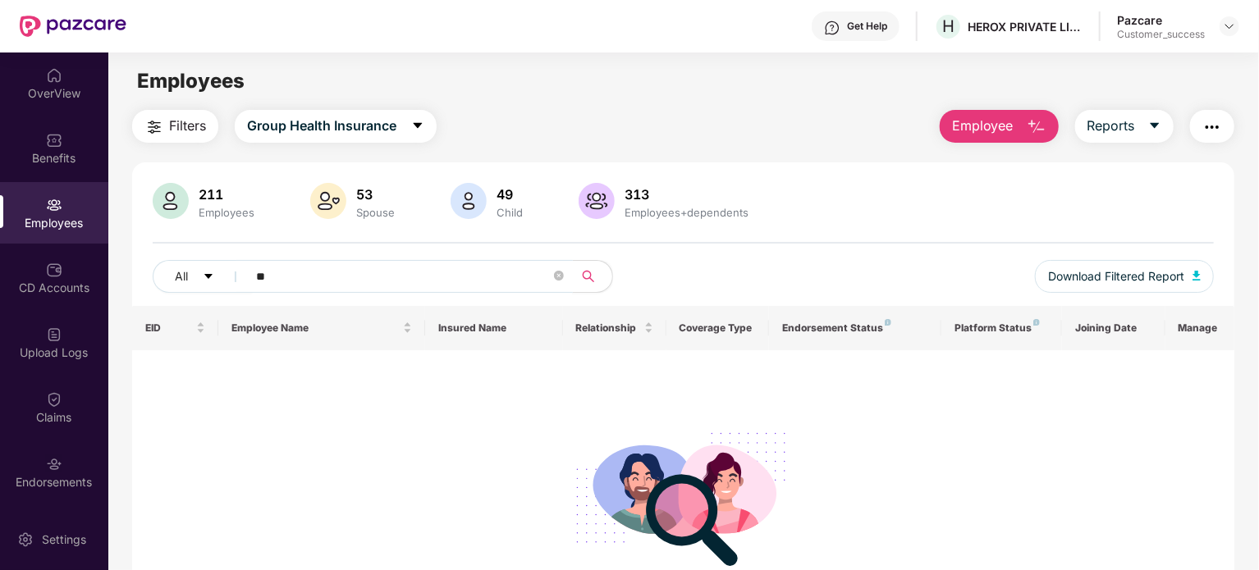
type input "*"
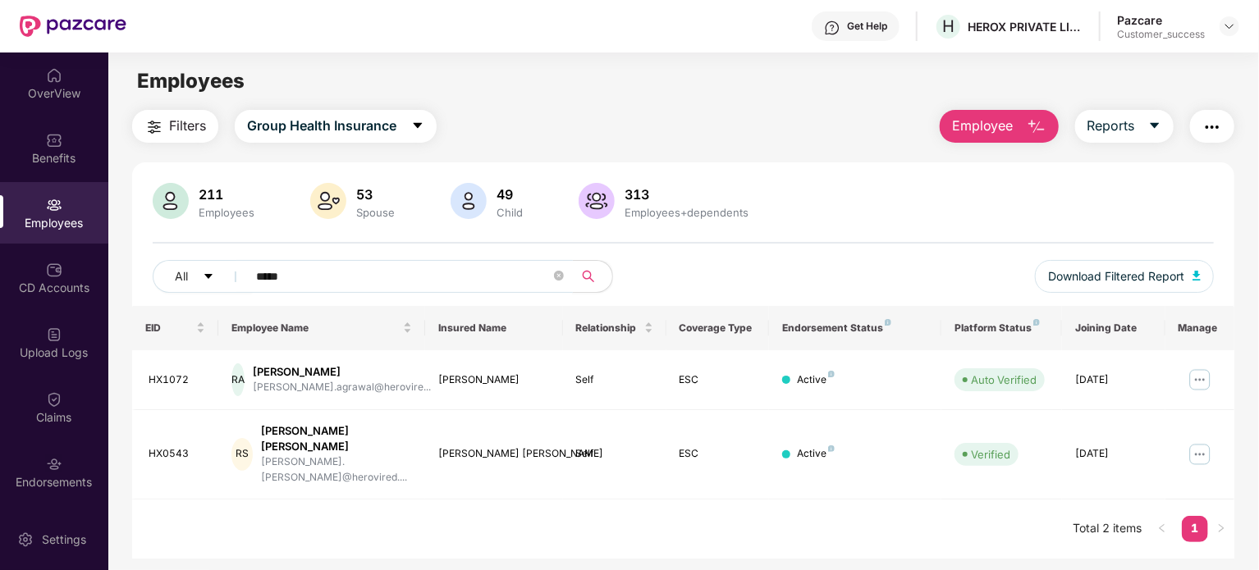
click at [360, 278] on input "*****" at bounding box center [403, 276] width 295 height 25
type input "*"
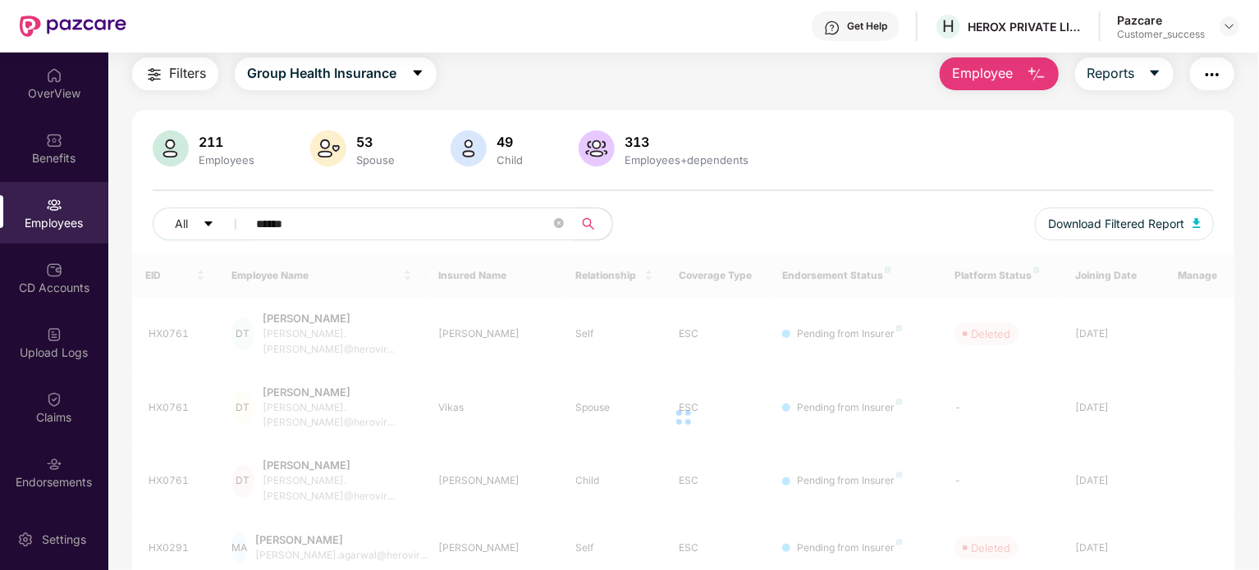
scroll to position [77, 0]
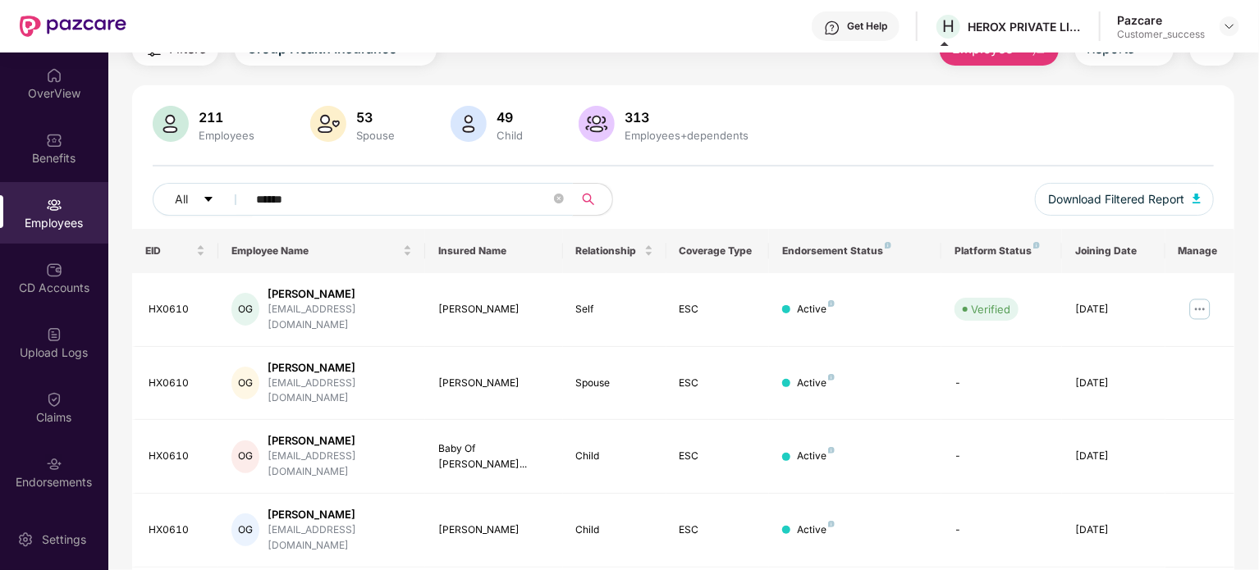
type input "******"
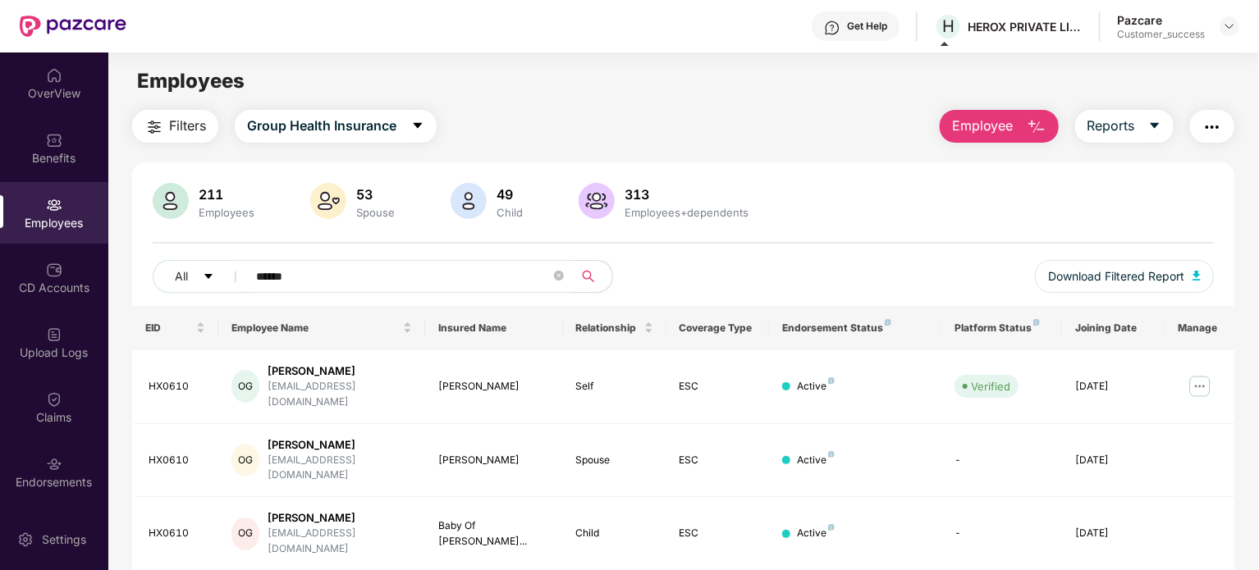
scroll to position [0, 0]
click at [1232, 30] on img at bounding box center [1229, 26] width 13 height 13
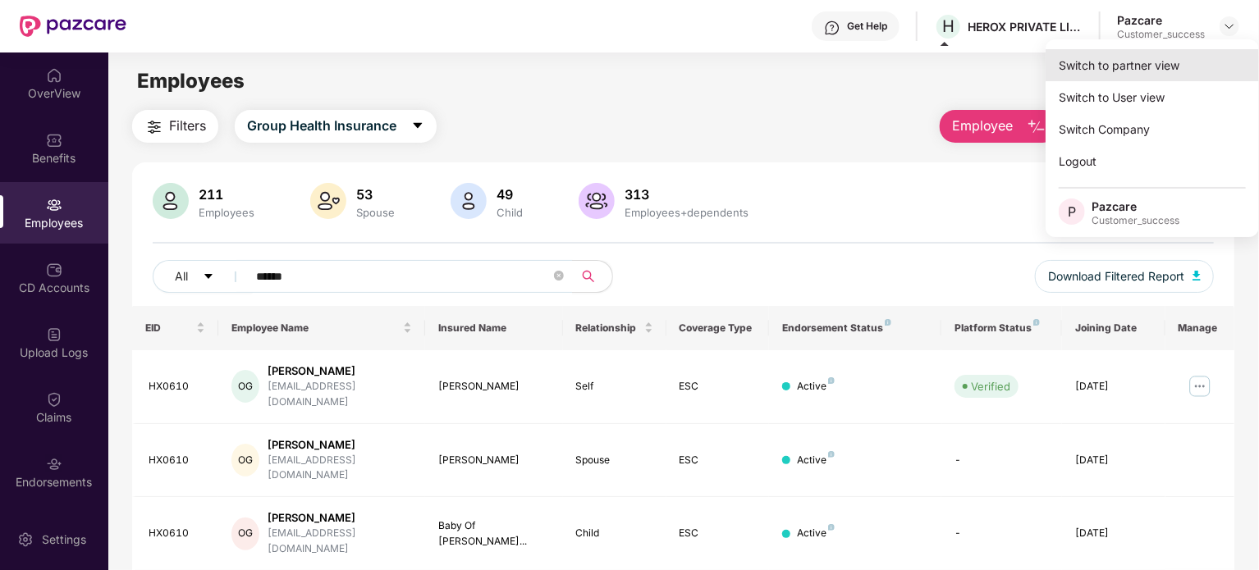
click at [1162, 65] on div "Switch to partner view" at bounding box center [1152, 65] width 213 height 32
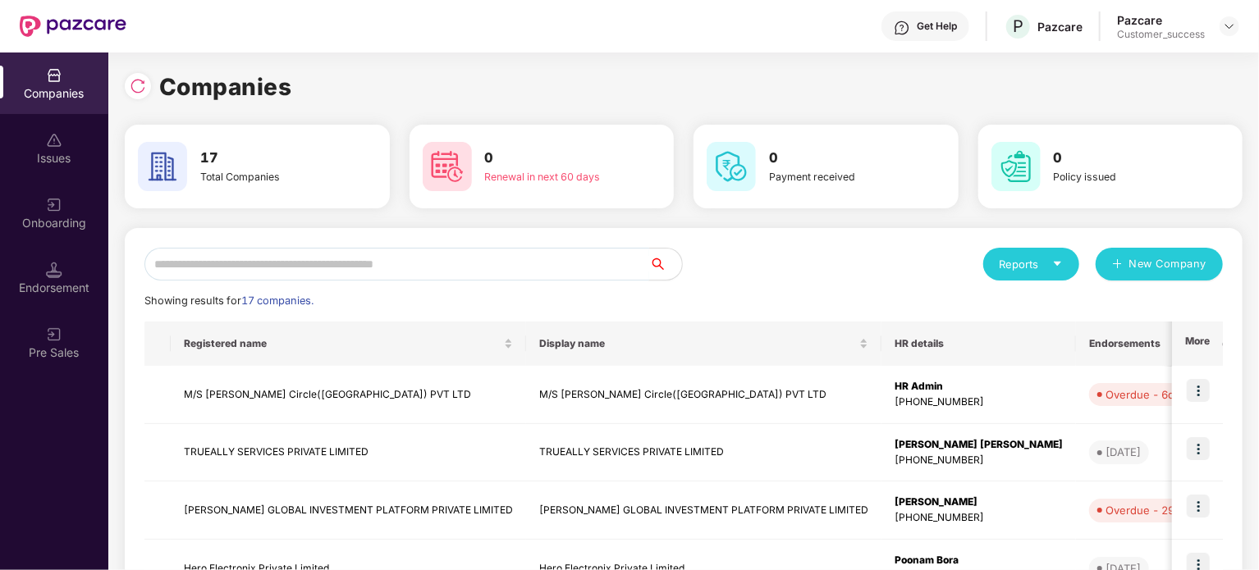
click at [558, 272] on input "text" at bounding box center [396, 264] width 505 height 33
type input "*"
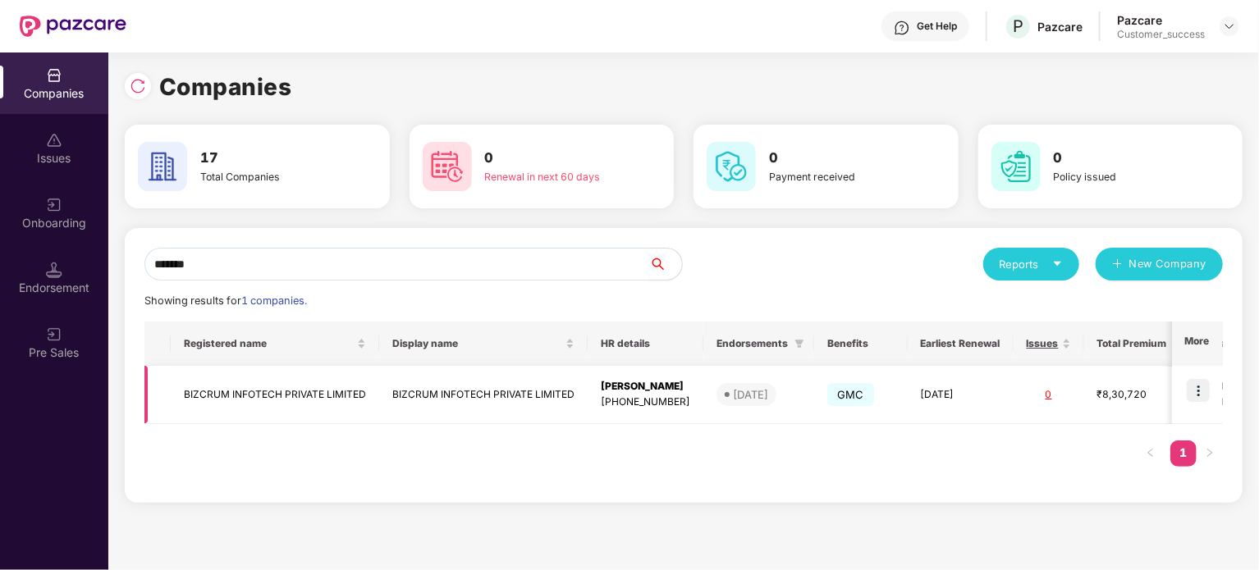
type input "*******"
click at [1208, 395] on img at bounding box center [1198, 390] width 23 height 23
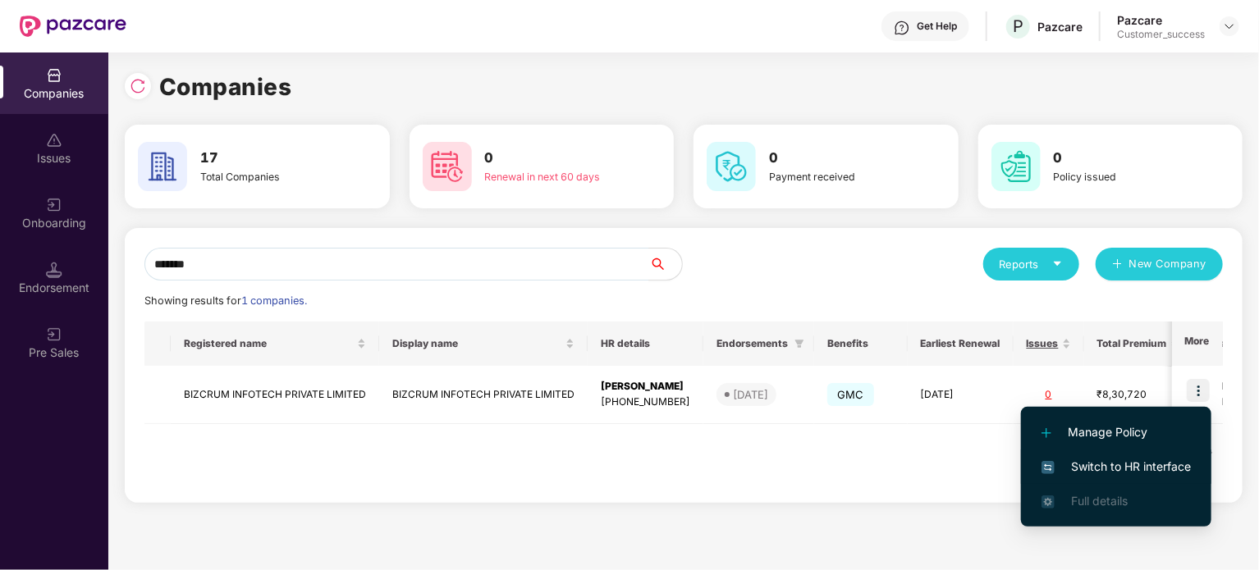
click at [1144, 459] on span "Switch to HR interface" at bounding box center [1116, 467] width 149 height 18
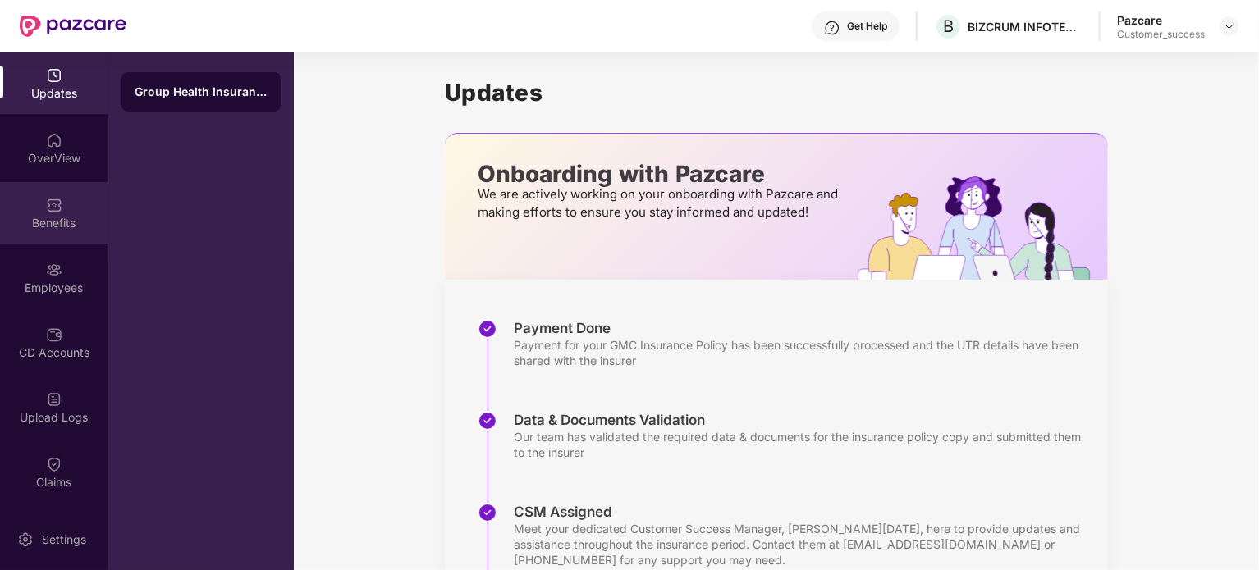
click at [62, 221] on div "Benefits" at bounding box center [54, 223] width 108 height 16
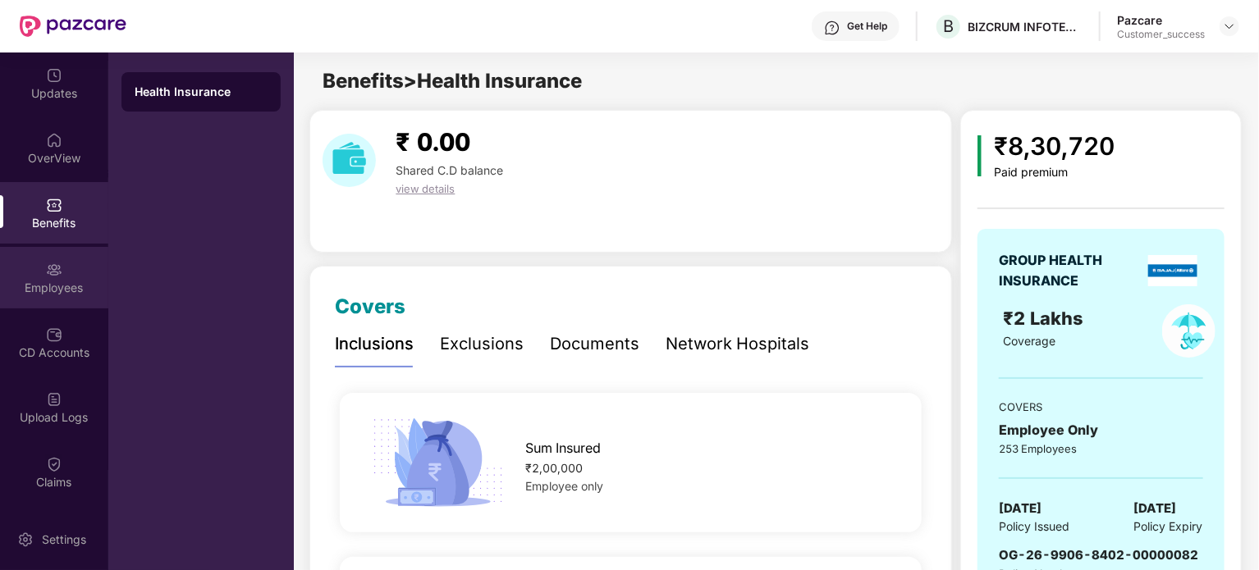
click at [62, 291] on div "Employees" at bounding box center [54, 288] width 108 height 16
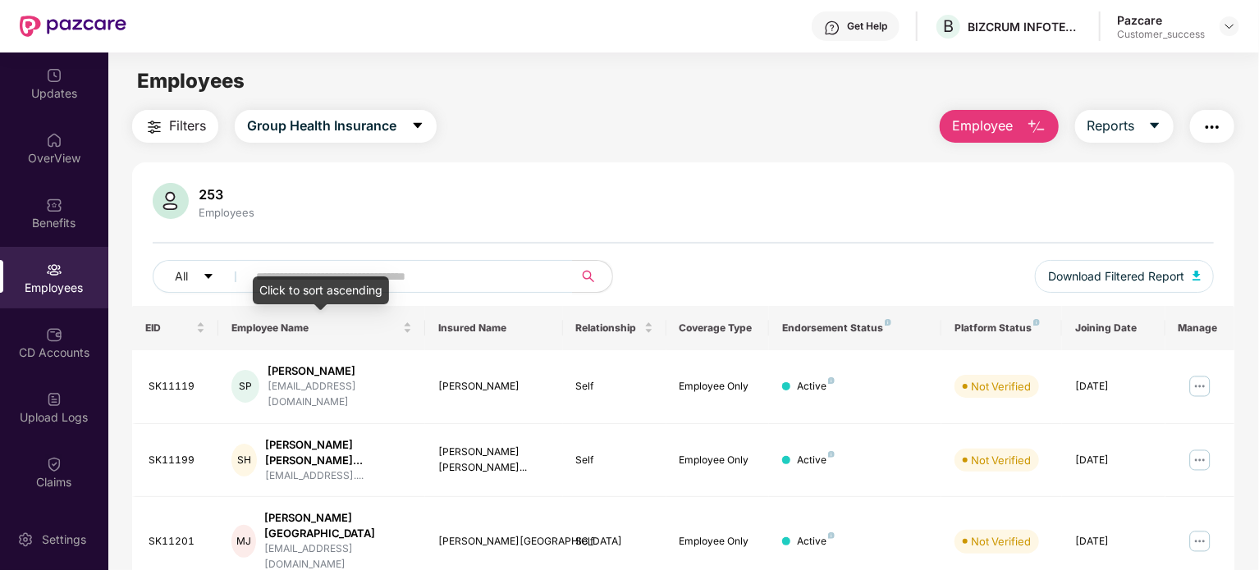
click at [388, 277] on div "Click to sort ascending" at bounding box center [321, 291] width 136 height 28
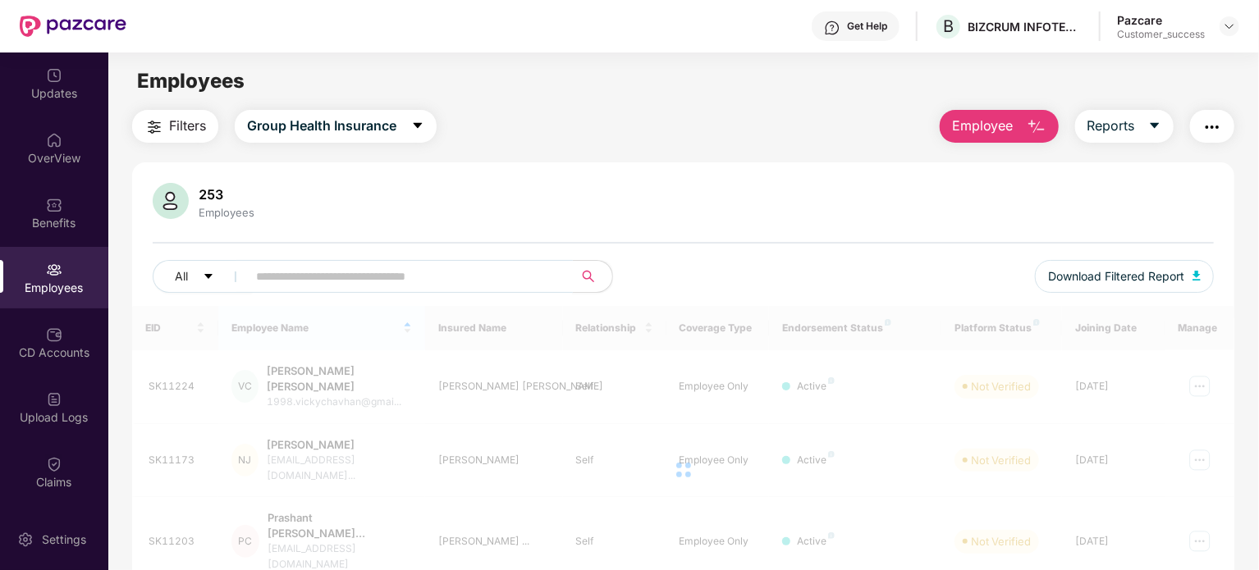
click at [417, 268] on input "text" at bounding box center [403, 276] width 295 height 25
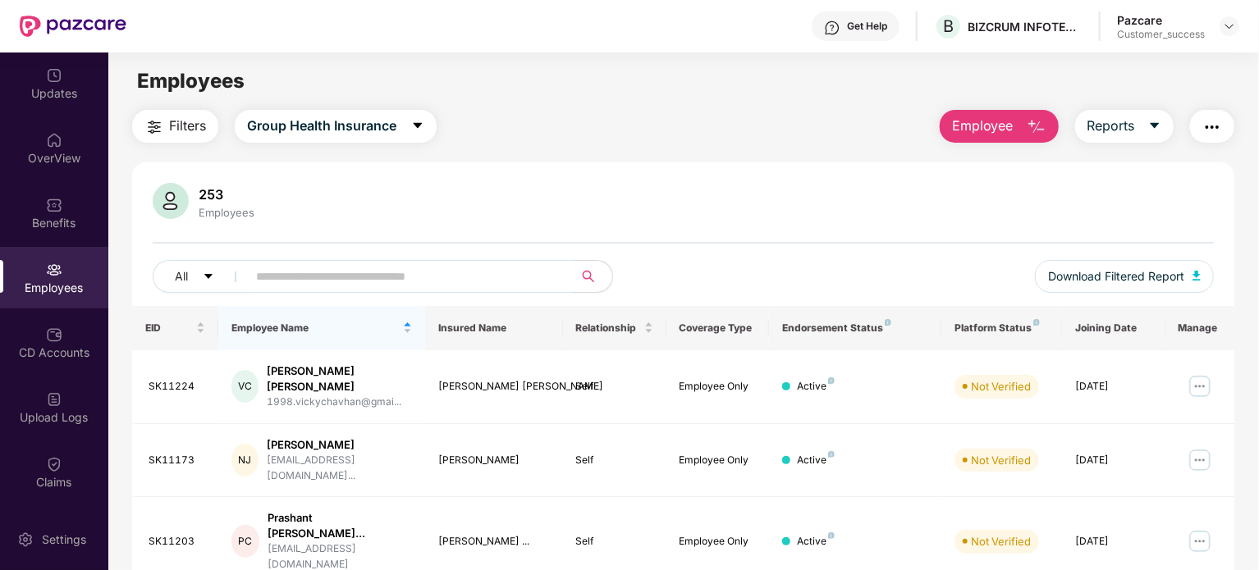
paste input "******"
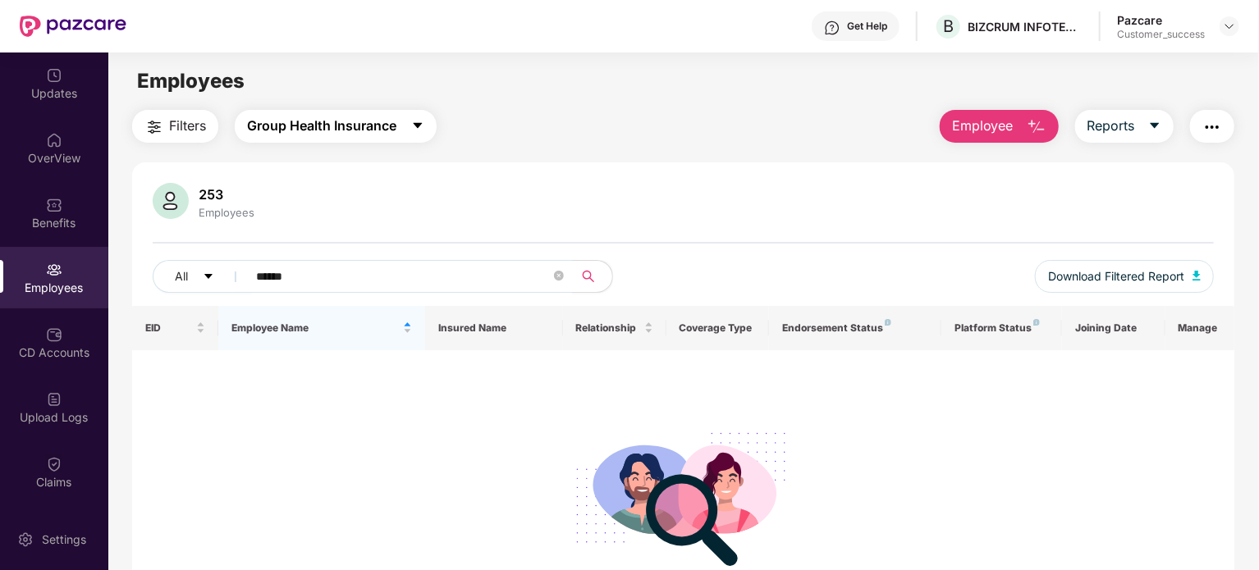
click at [423, 117] on button "Group Health Insurance" at bounding box center [336, 126] width 202 height 33
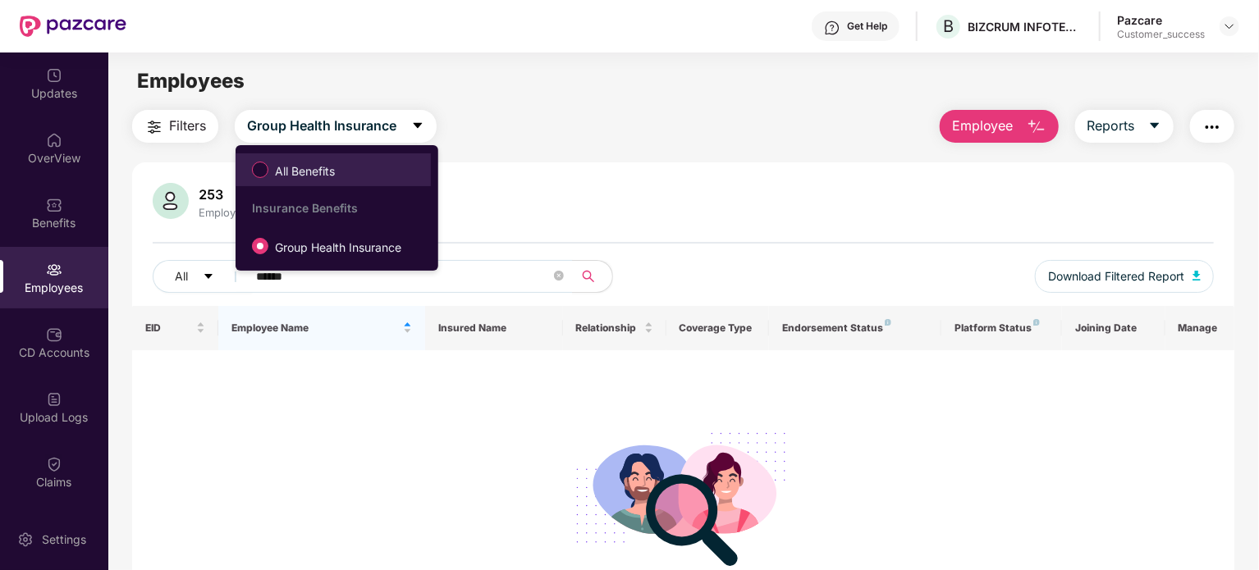
click at [367, 166] on span "All Benefits" at bounding box center [333, 170] width 179 height 28
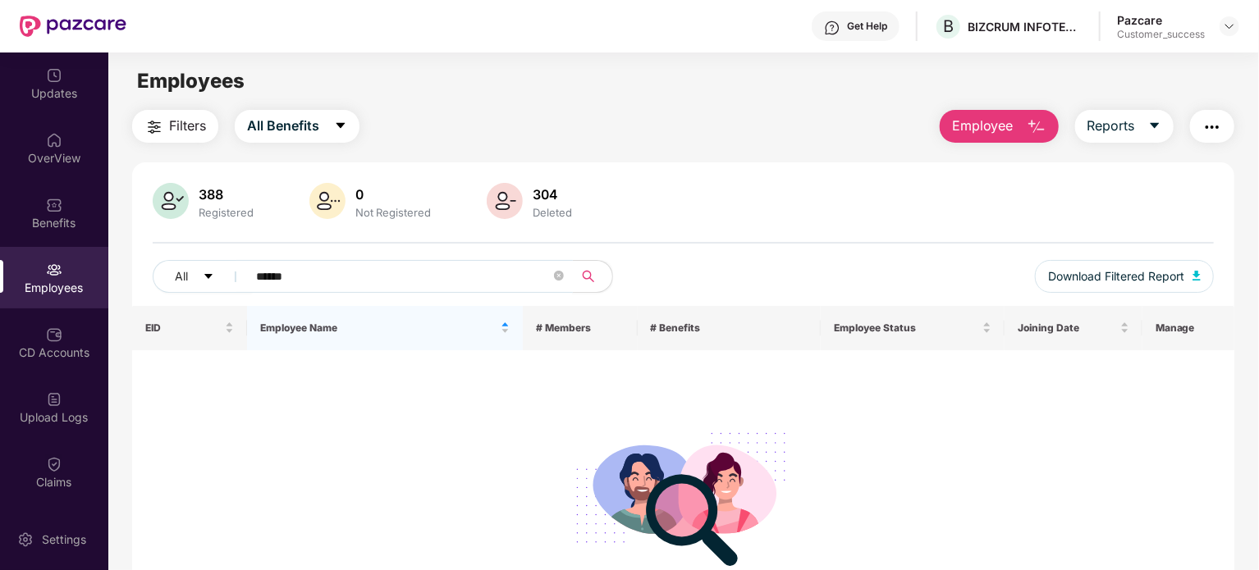
click at [419, 270] on input "******" at bounding box center [403, 276] width 295 height 25
type input "*"
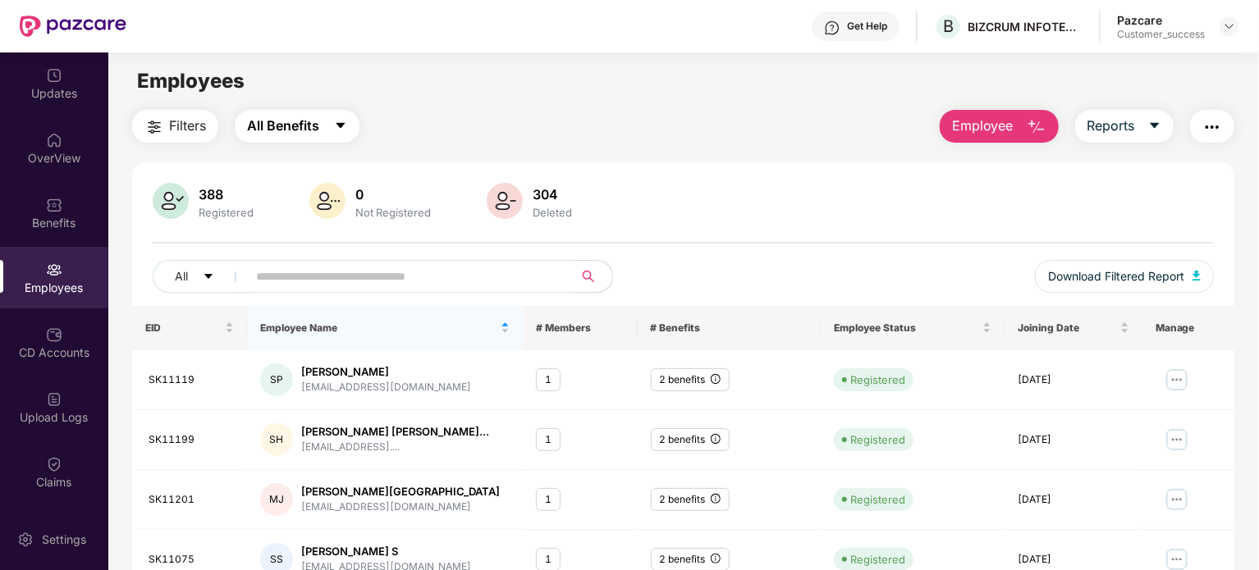
click at [328, 130] on button "All Benefits" at bounding box center [297, 126] width 125 height 33
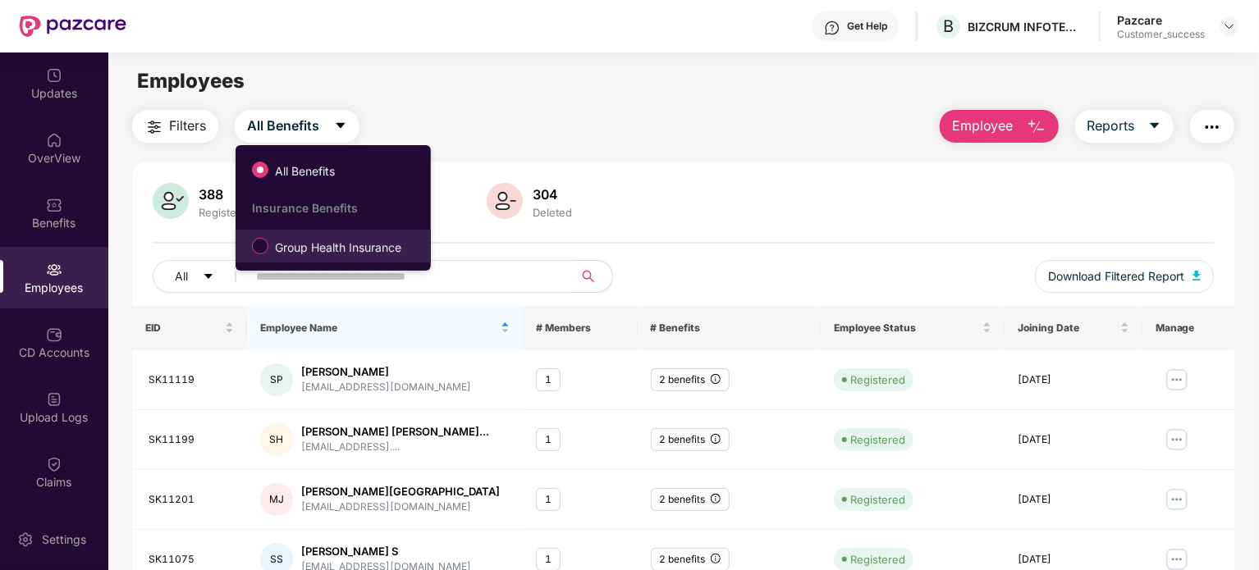
click at [318, 254] on span "Group Health Insurance" at bounding box center [338, 248] width 140 height 18
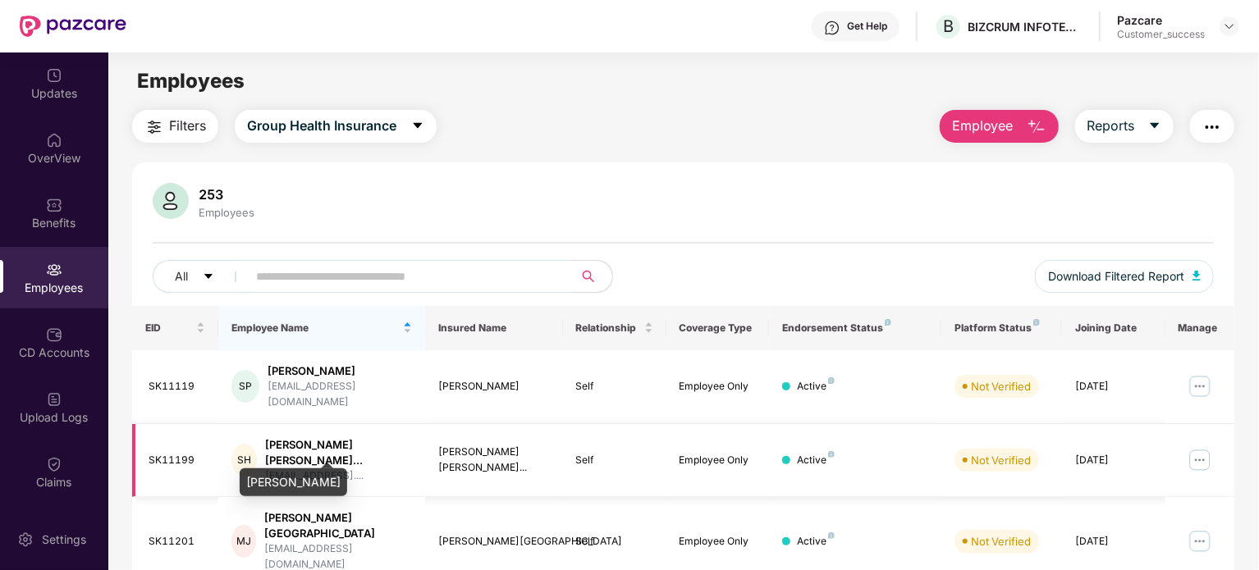
scroll to position [450, 0]
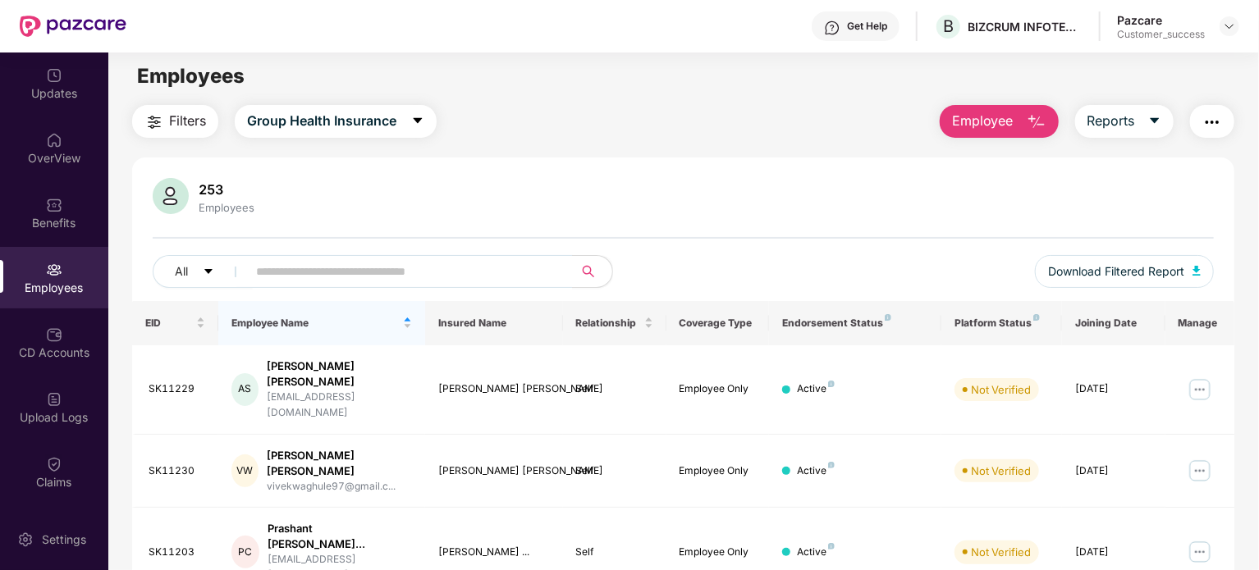
scroll to position [0, 0]
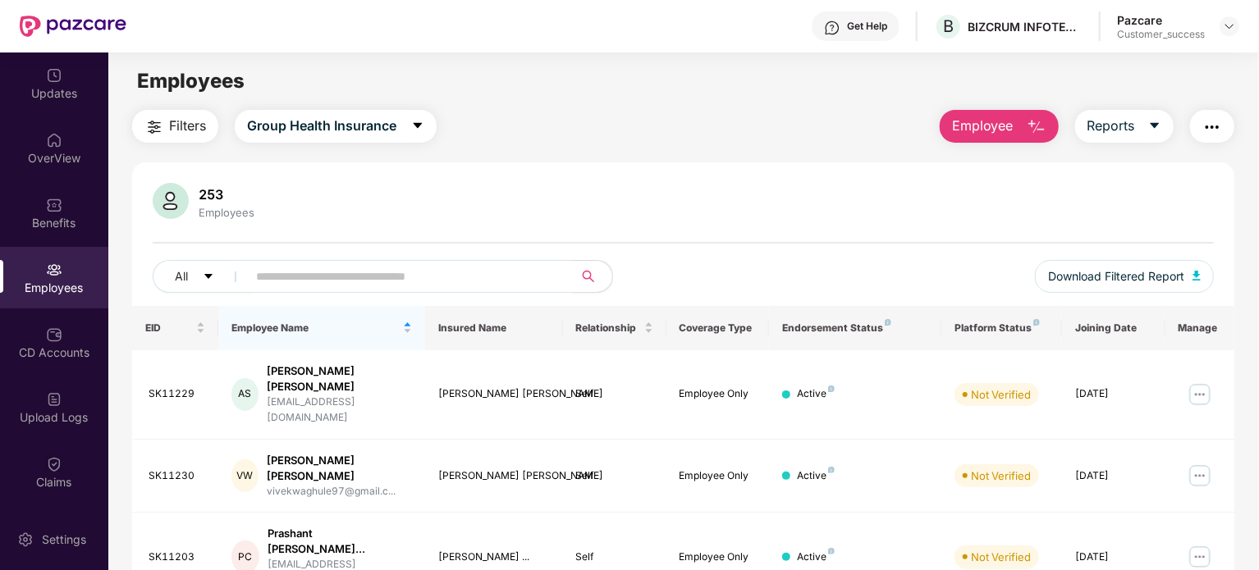
click at [388, 265] on input "text" at bounding box center [403, 276] width 295 height 25
paste input "*******"
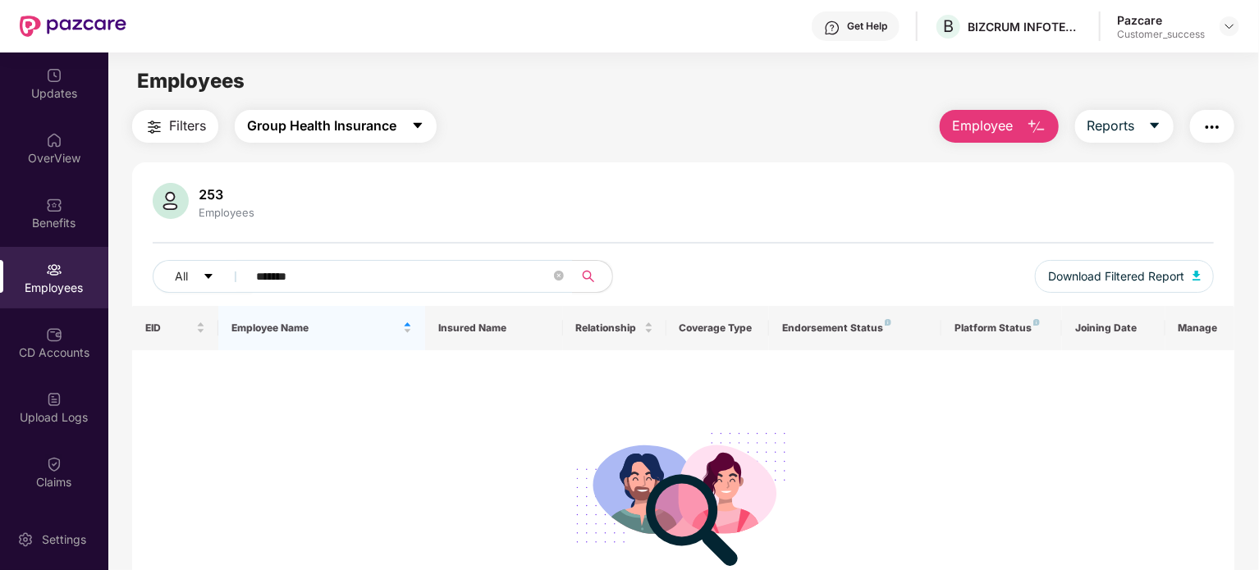
click at [401, 121] on button "Group Health Insurance" at bounding box center [336, 126] width 202 height 33
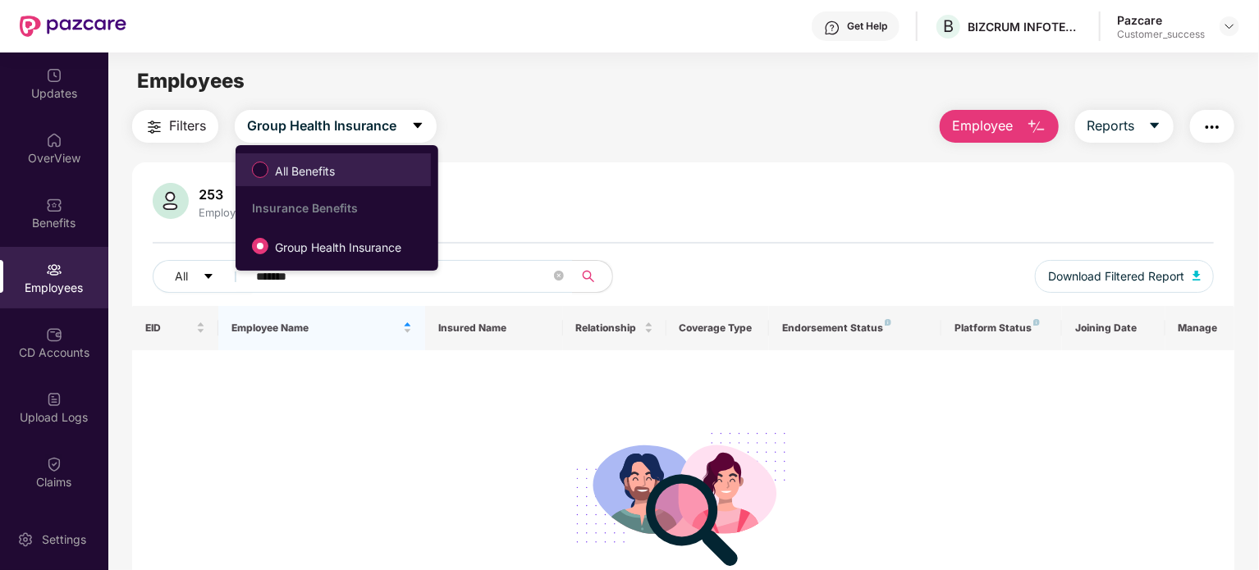
click at [407, 172] on span "All Benefits" at bounding box center [333, 170] width 179 height 28
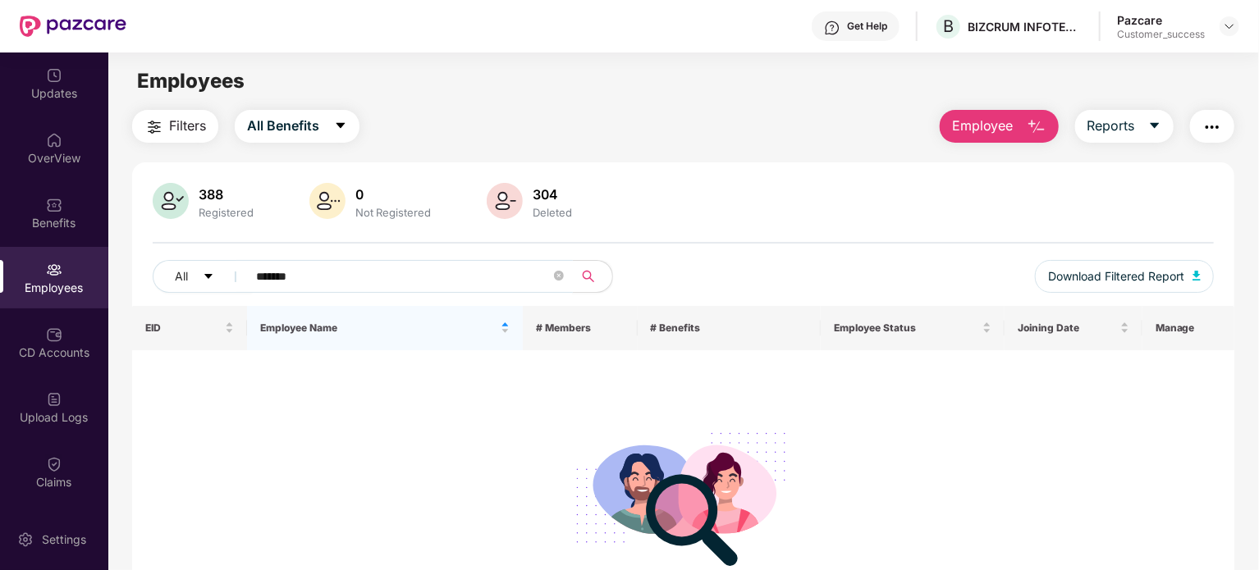
click at [387, 275] on input "*******" at bounding box center [403, 276] width 295 height 25
type input "*"
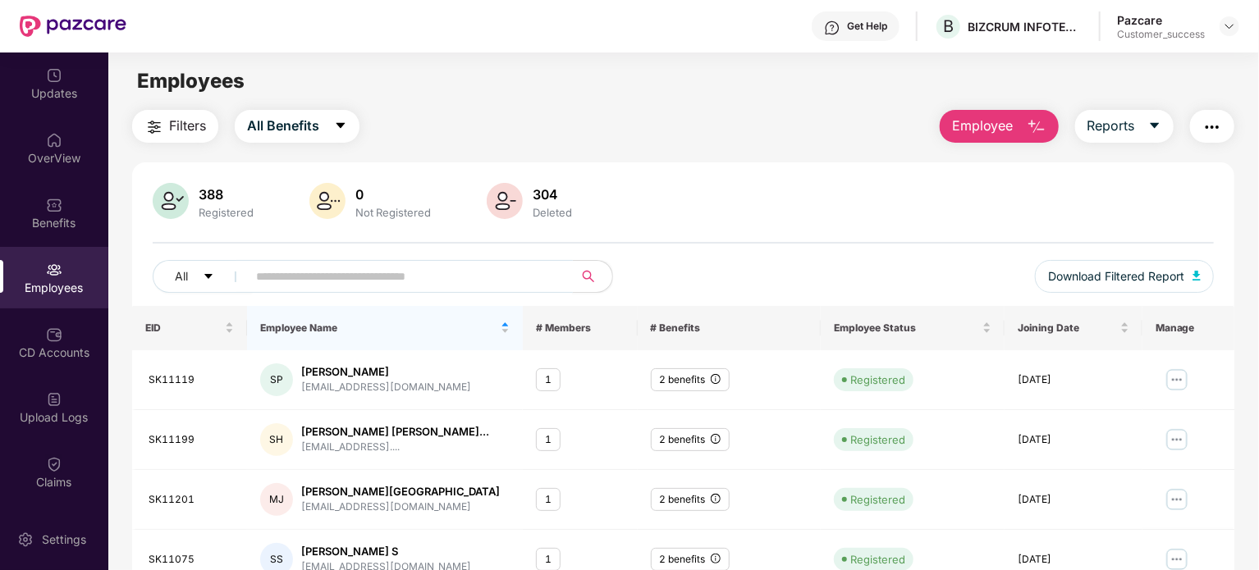
type input "*"
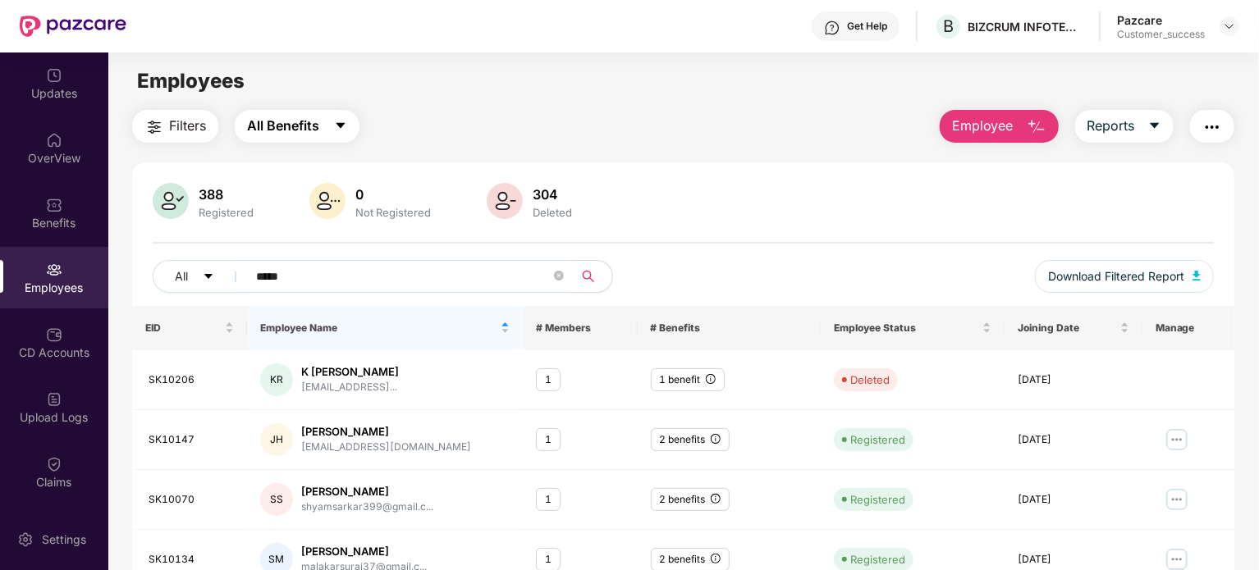
click at [332, 122] on button "All Benefits" at bounding box center [297, 126] width 125 height 33
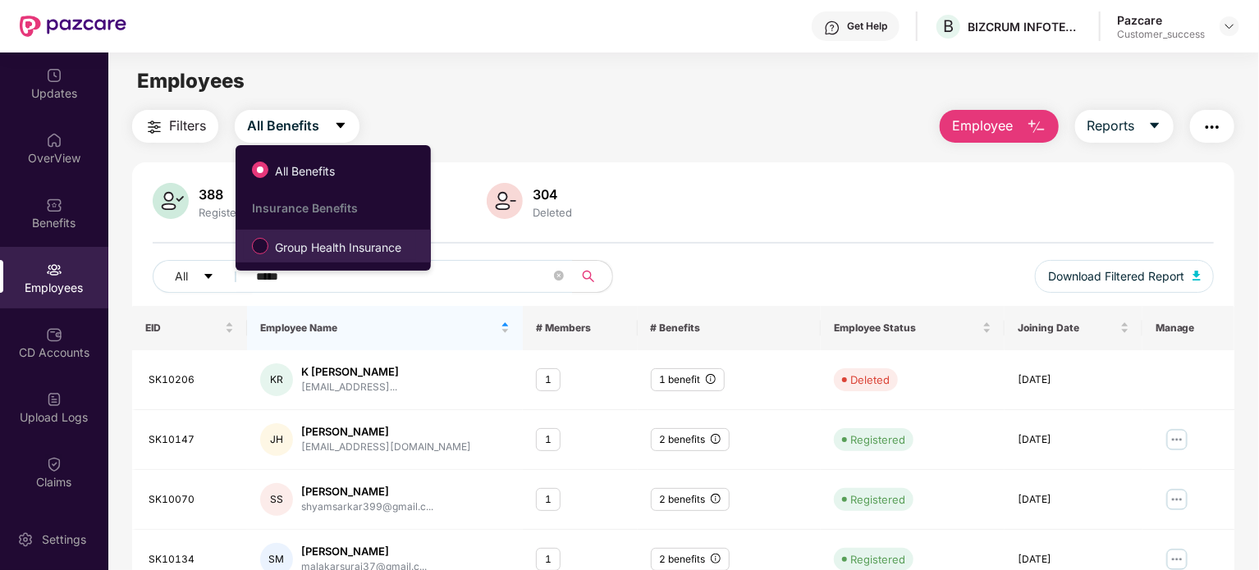
click at [309, 250] on span "Group Health Insurance" at bounding box center [338, 248] width 140 height 18
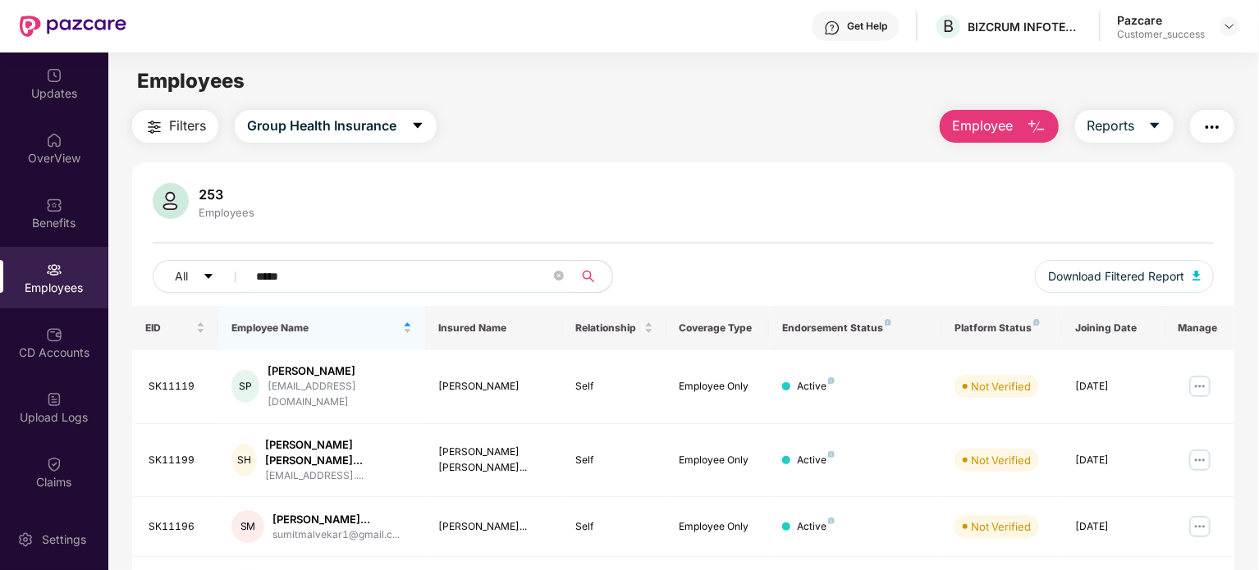
click at [309, 273] on input "*****" at bounding box center [403, 276] width 295 height 25
type input "*"
paste input "**********"
type input "**********"
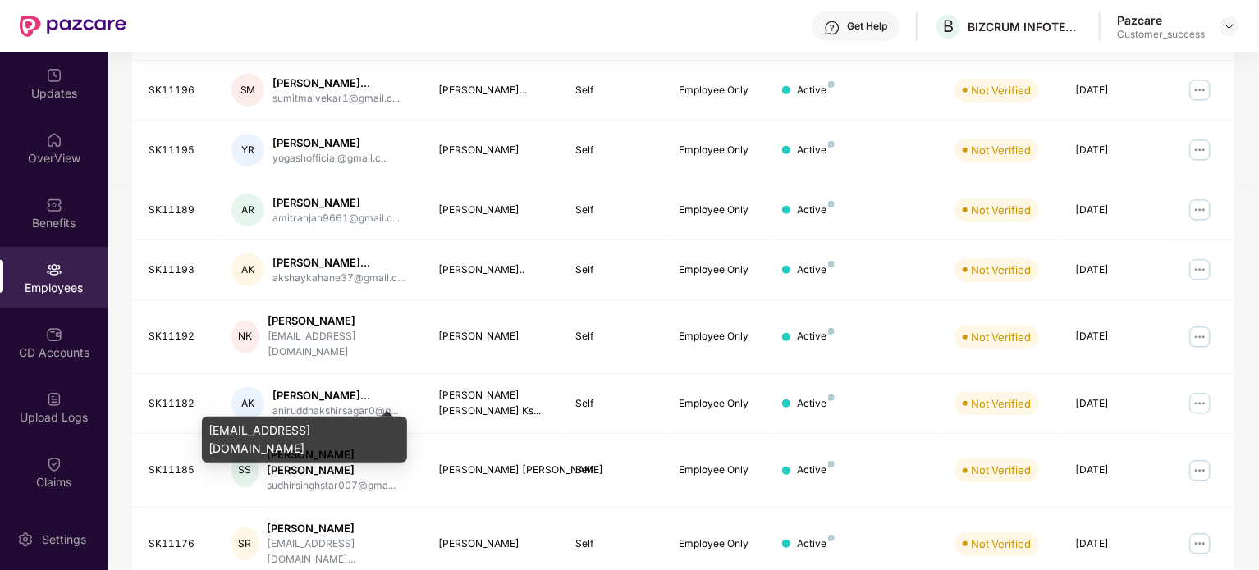
scroll to position [463, 0]
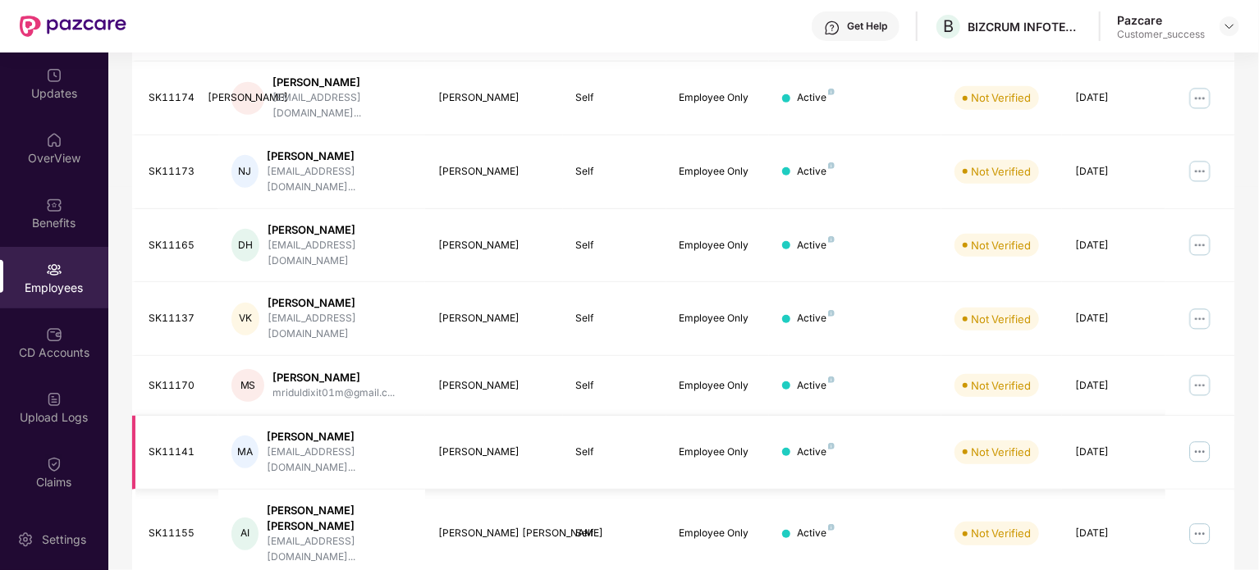
scroll to position [0, 0]
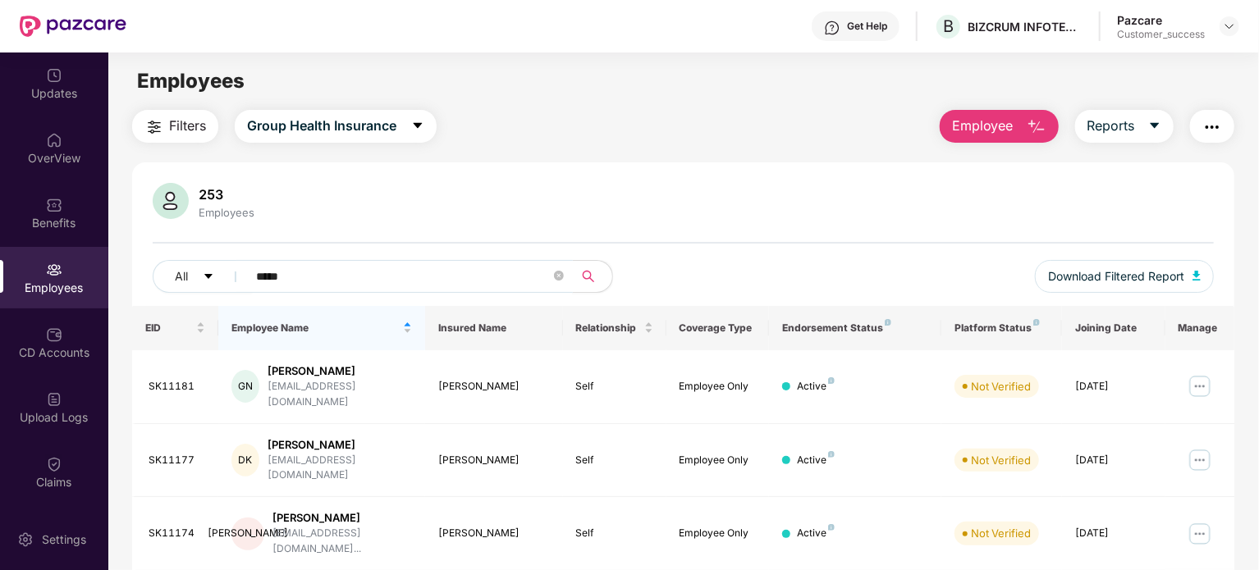
click at [395, 272] on input "*****" at bounding box center [403, 276] width 295 height 25
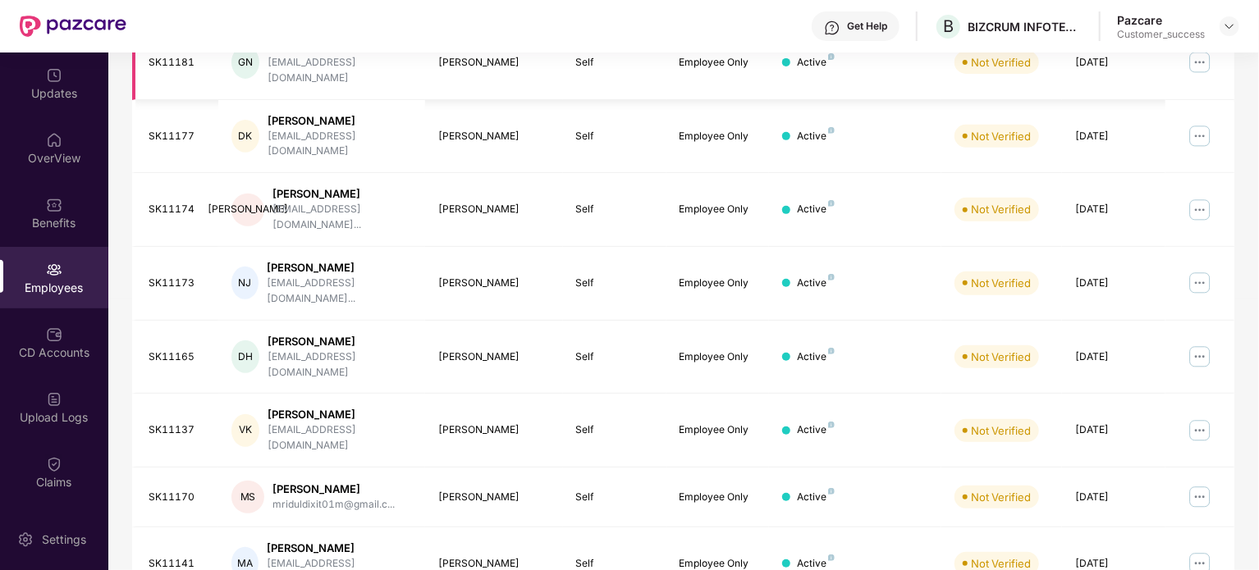
scroll to position [436, 0]
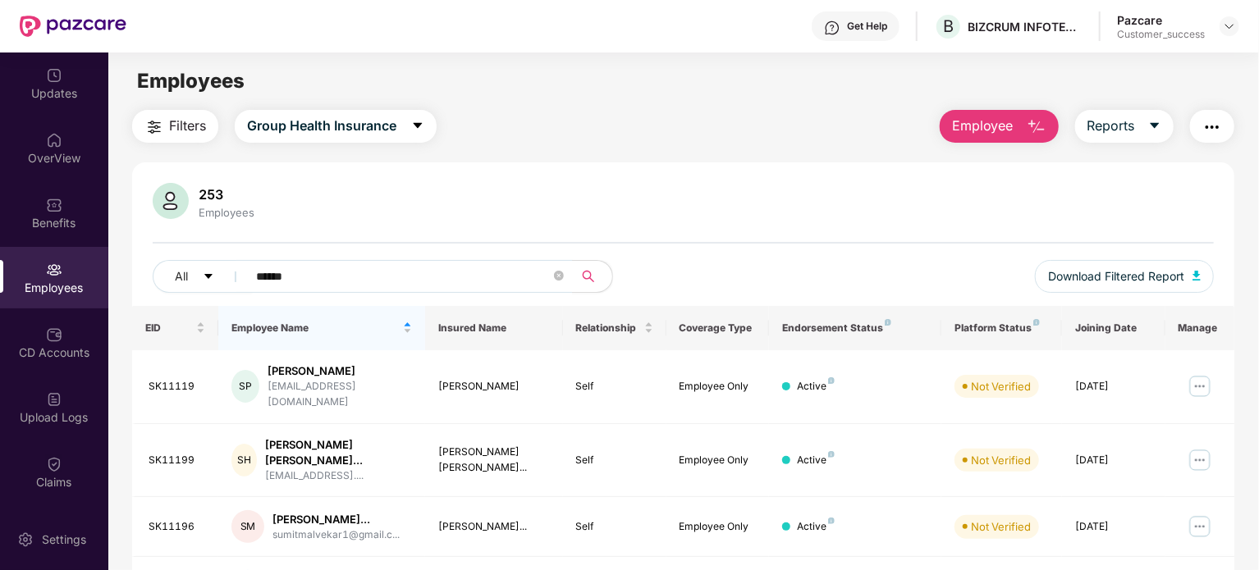
scroll to position [463, 0]
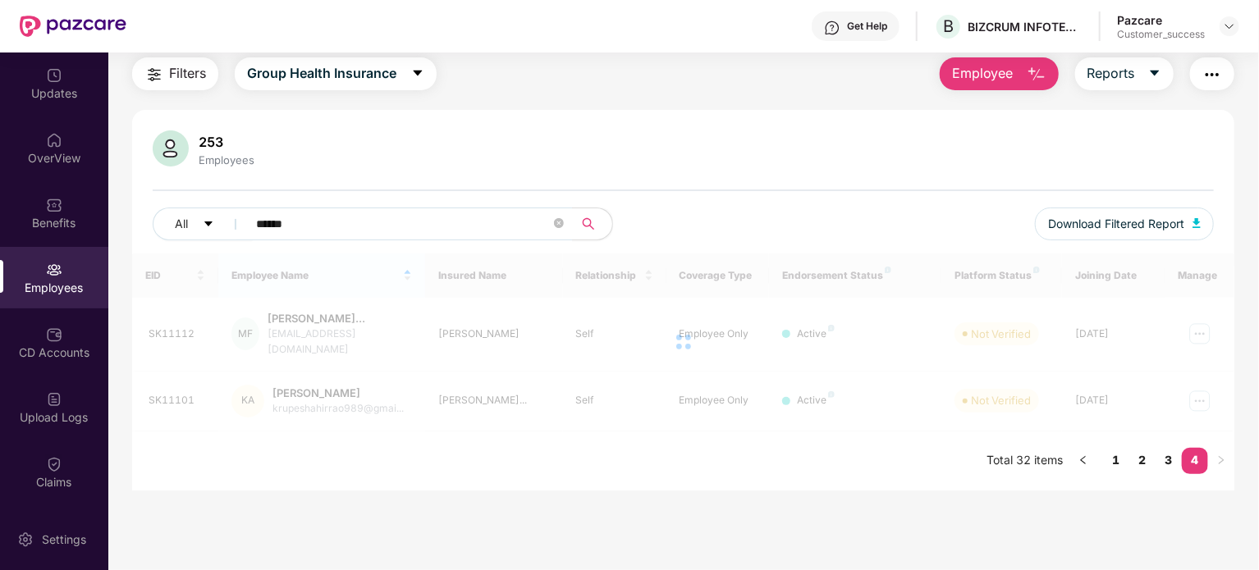
scroll to position [53, 0]
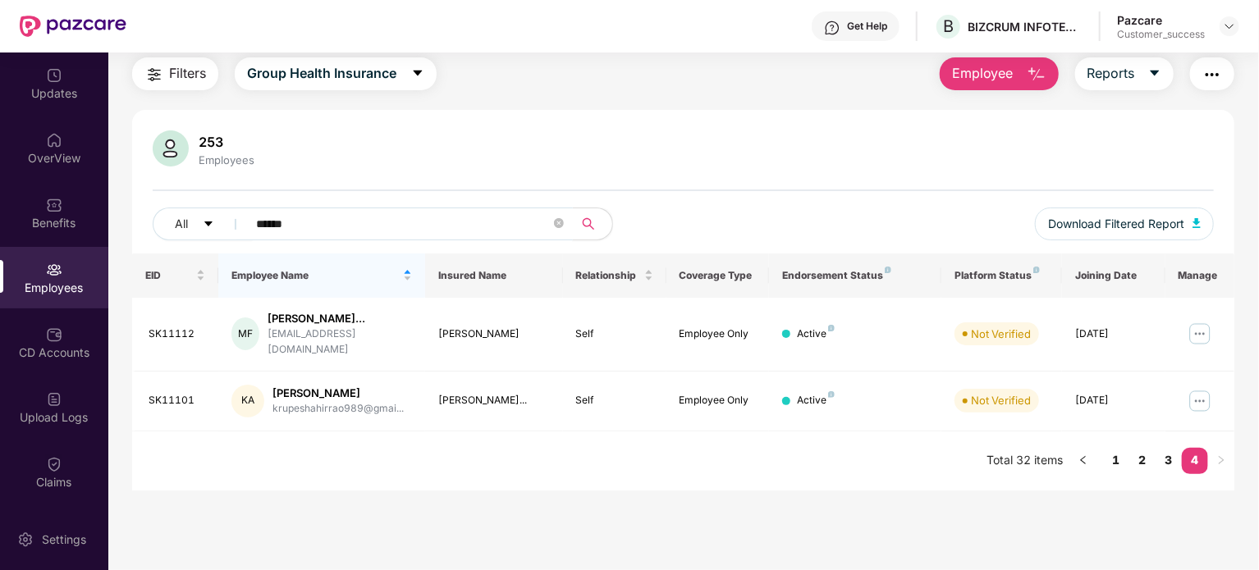
click at [428, 218] on input "*****" at bounding box center [403, 224] width 295 height 25
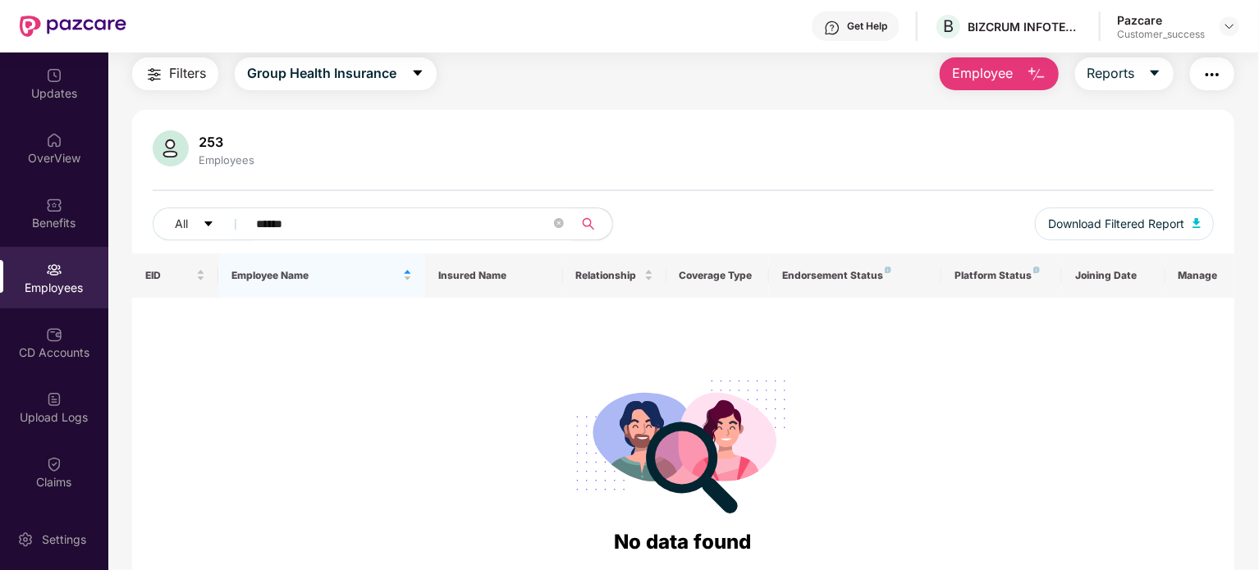
click at [266, 224] on input "******" at bounding box center [403, 224] width 295 height 25
click at [401, 68] on button "Group Health Insurance" at bounding box center [336, 73] width 202 height 33
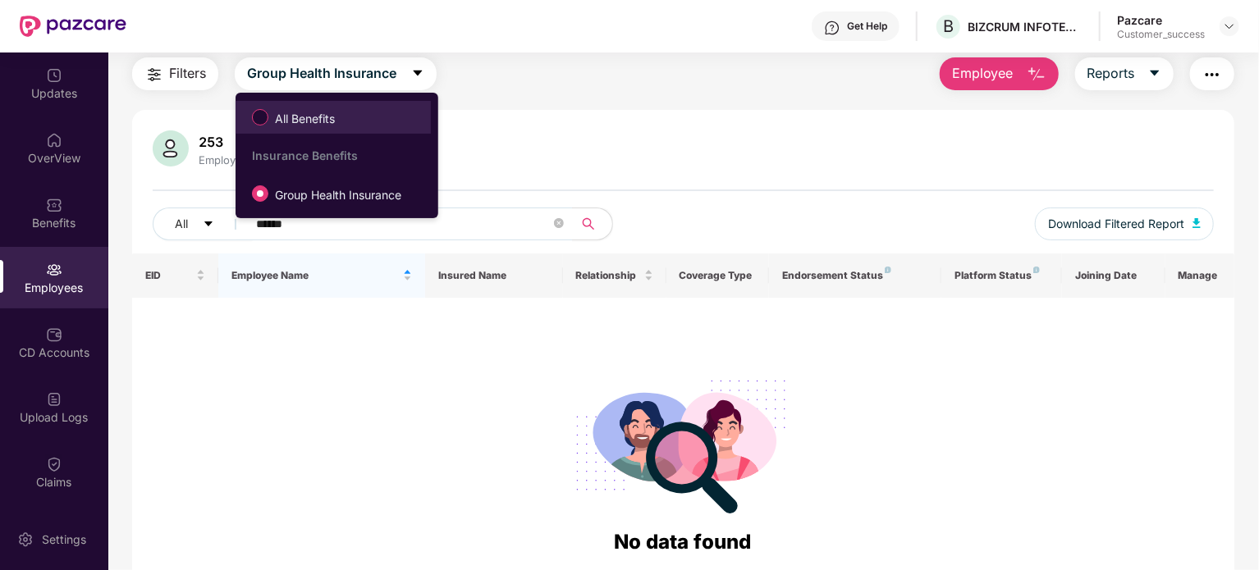
click at [379, 117] on span "All Benefits" at bounding box center [333, 117] width 179 height 28
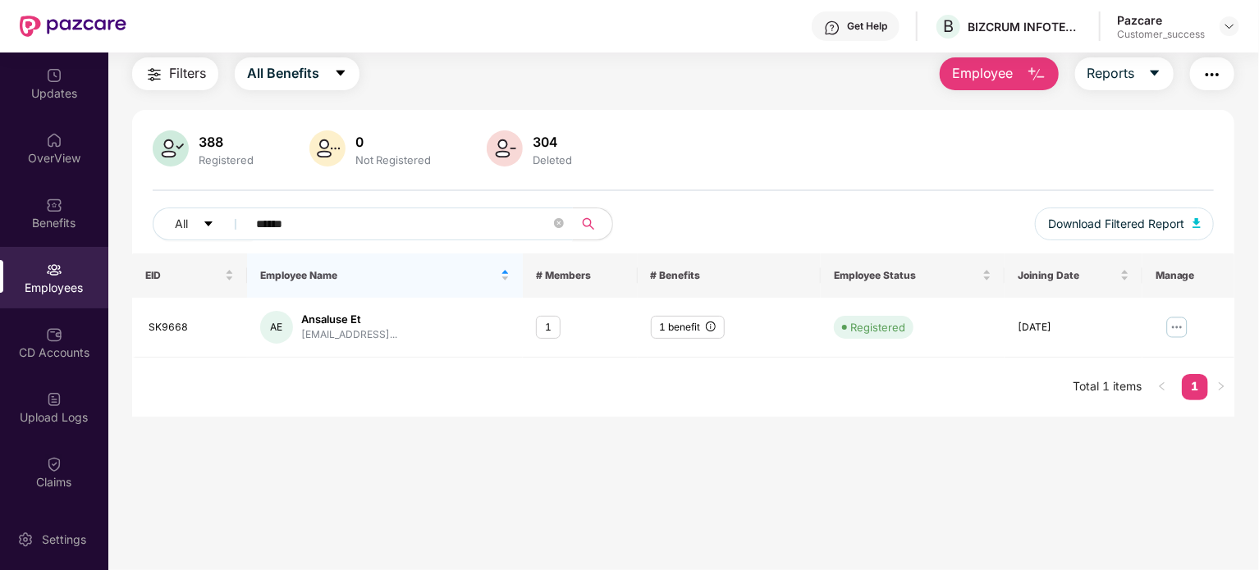
click at [323, 229] on input "******" at bounding box center [403, 224] width 295 height 25
paste input "*********"
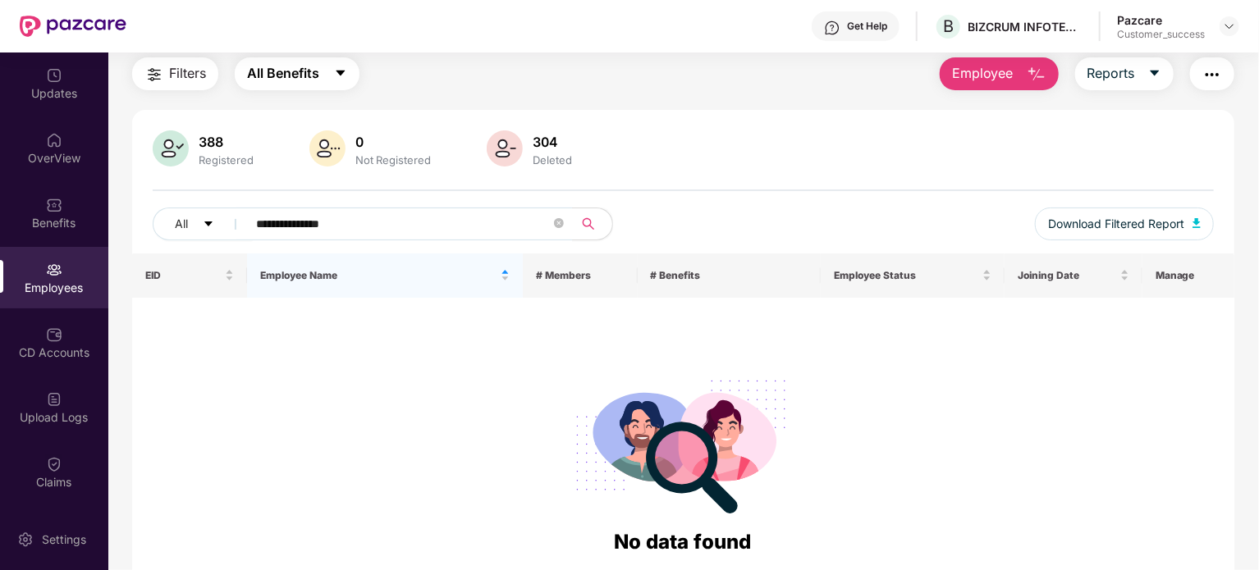
click at [333, 71] on button "All Benefits" at bounding box center [297, 73] width 125 height 33
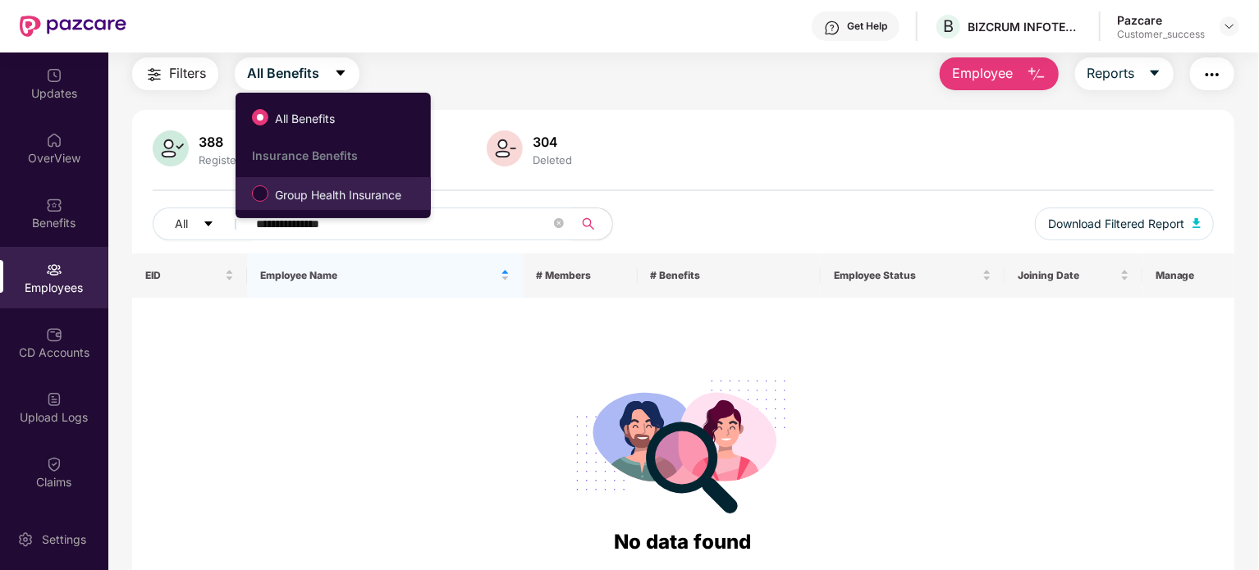
click at [330, 199] on span "Group Health Insurance" at bounding box center [338, 195] width 140 height 18
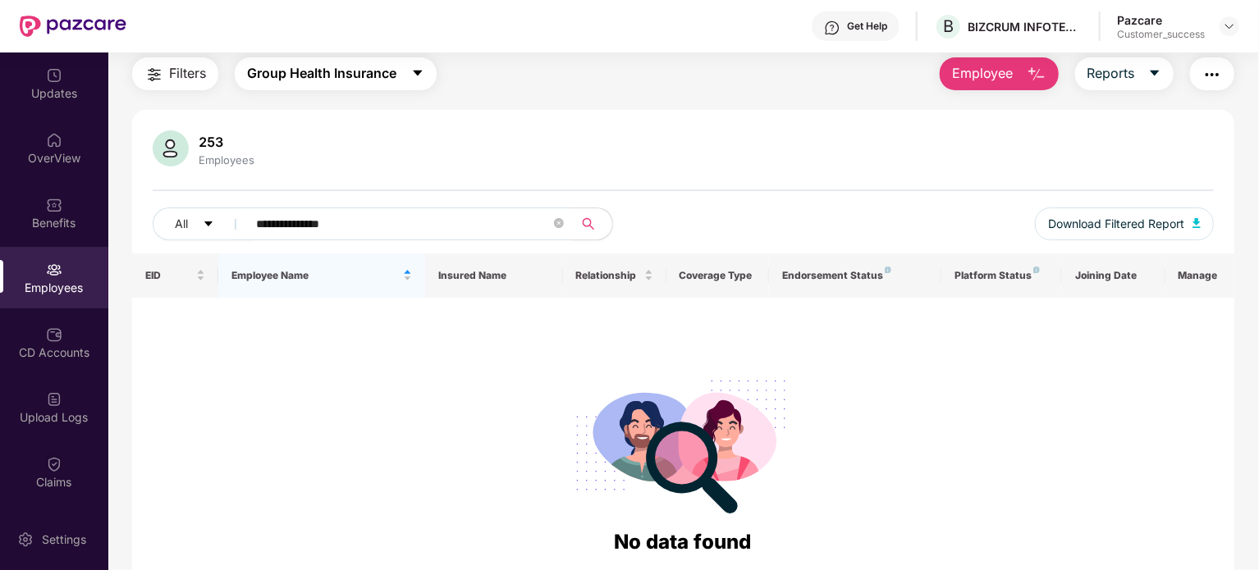
click at [385, 63] on span "Group Health Insurance" at bounding box center [321, 73] width 149 height 21
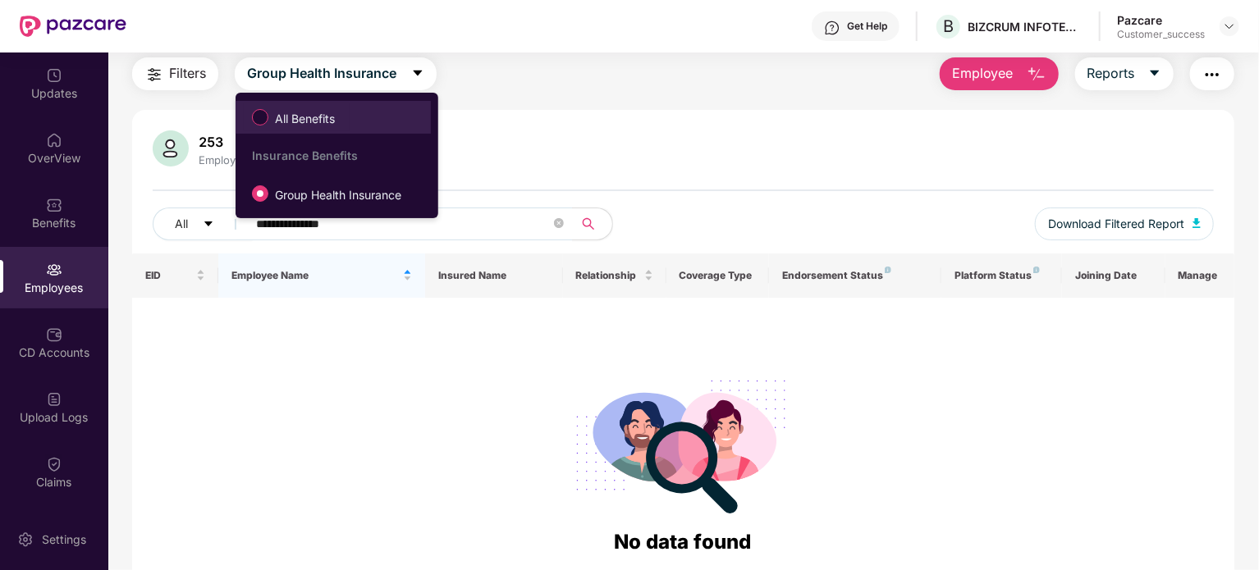
click at [327, 111] on span "All Benefits" at bounding box center [304, 119] width 73 height 18
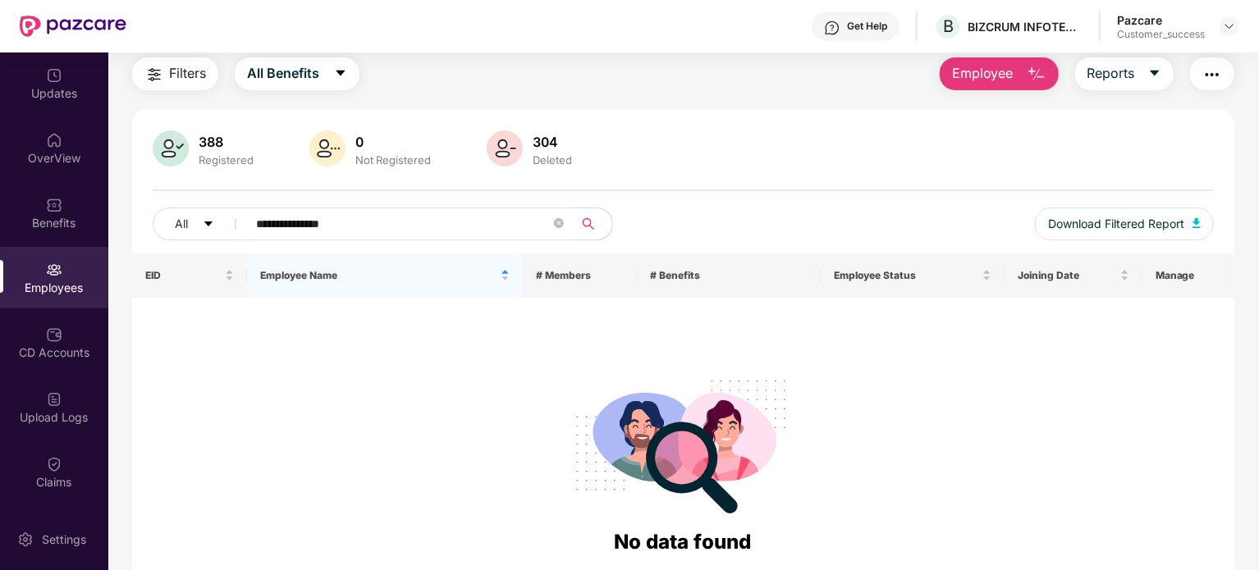
scroll to position [0, 0]
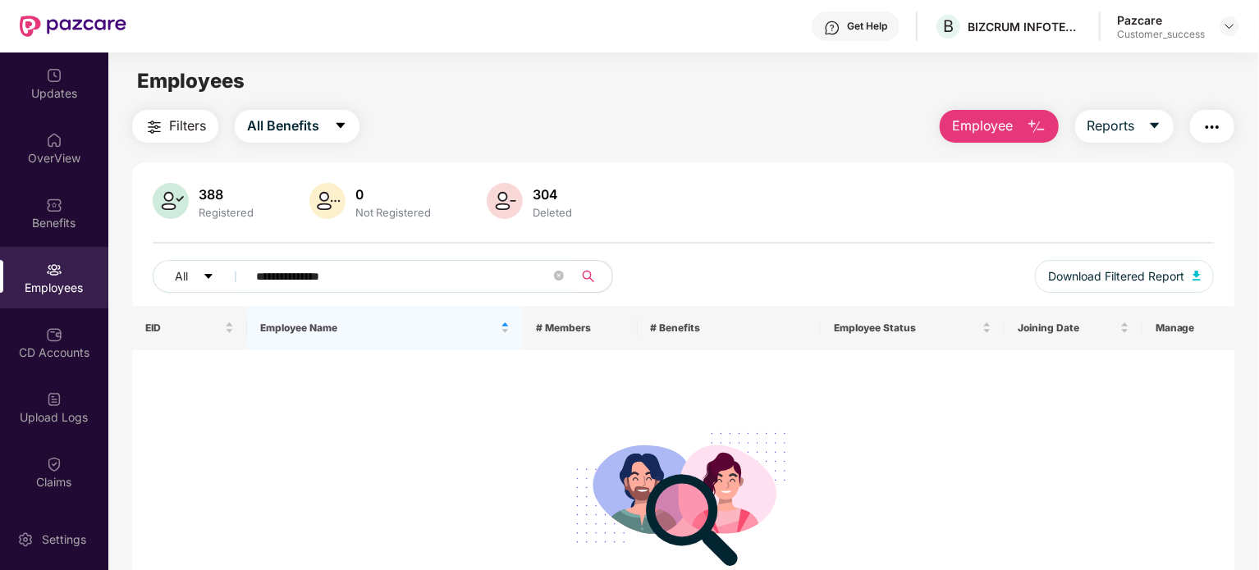
click at [410, 275] on input "**********" at bounding box center [403, 276] width 295 height 25
type input "*"
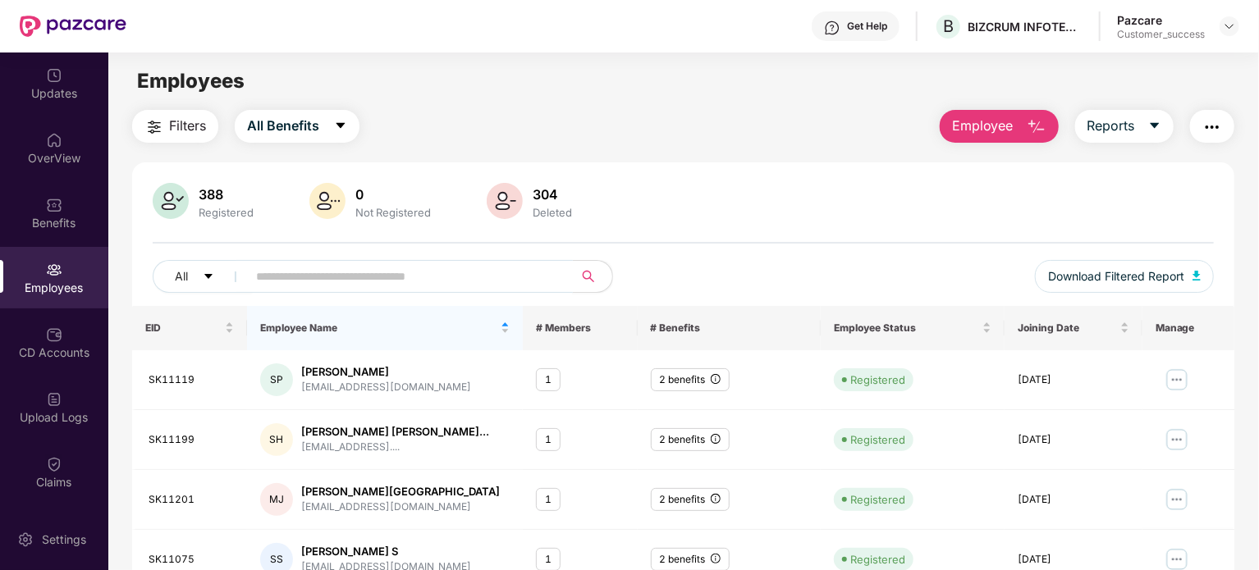
click at [405, 275] on input "text" at bounding box center [403, 276] width 295 height 25
paste input "**********"
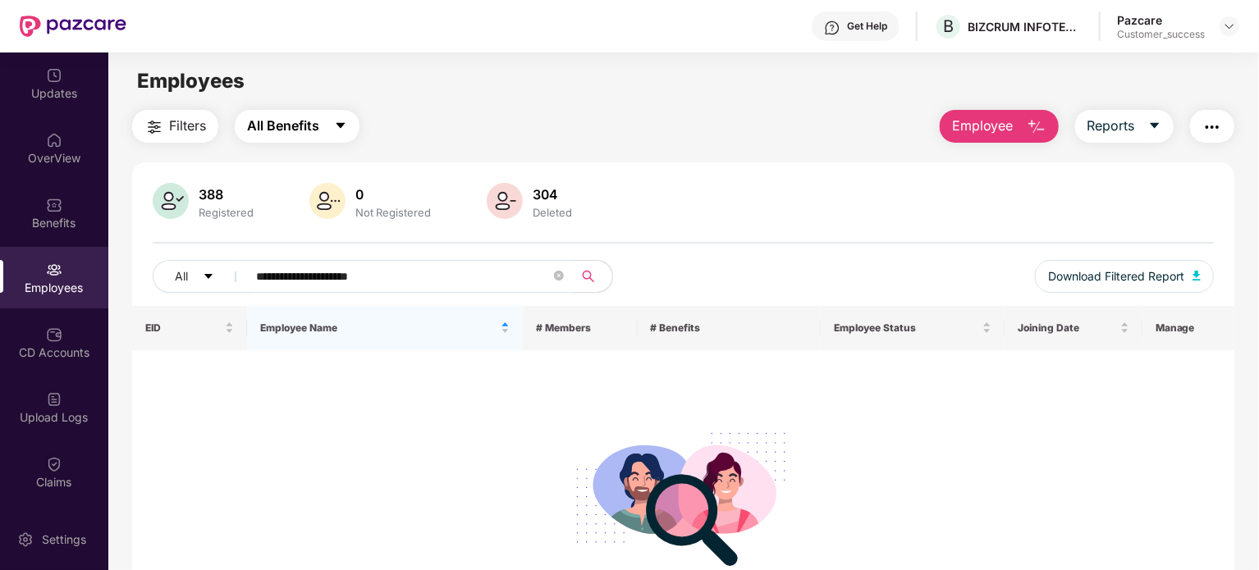
type input "**********"
click at [300, 140] on button "All Benefits" at bounding box center [297, 126] width 125 height 33
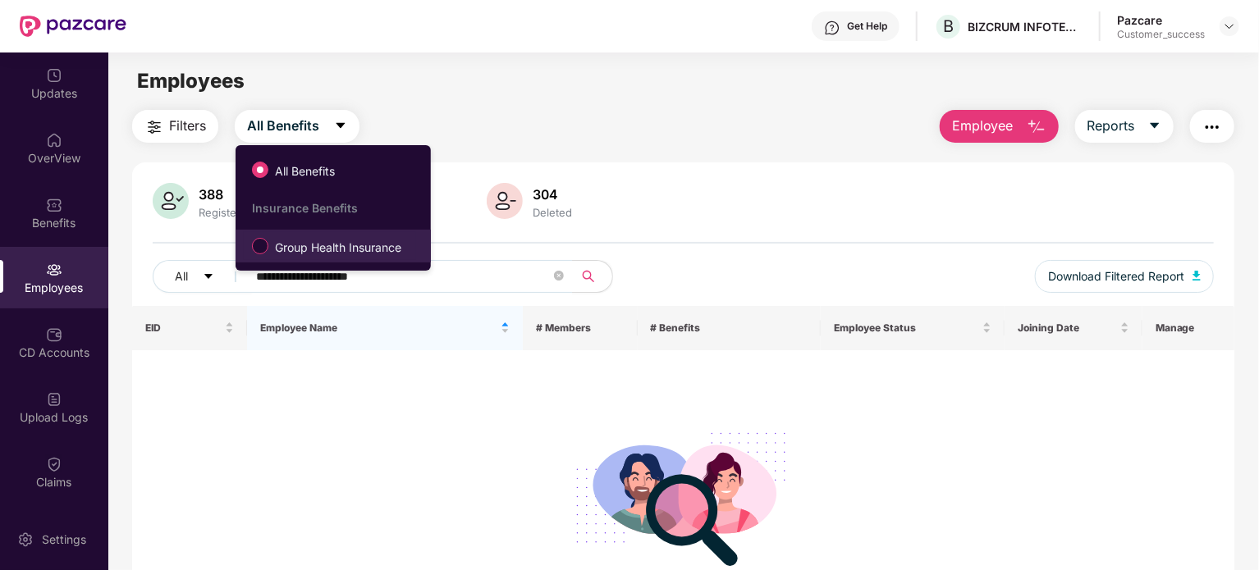
click at [308, 259] on label "Group Health Insurance" at bounding box center [330, 246] width 172 height 28
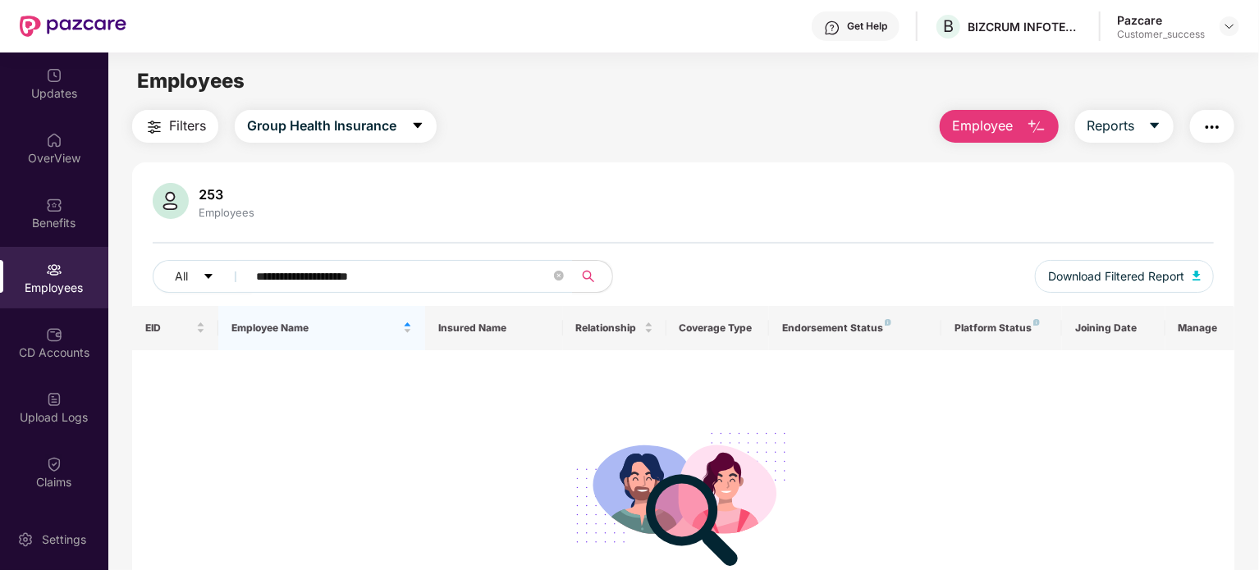
scroll to position [2, 0]
